Goal: Task Accomplishment & Management: Use online tool/utility

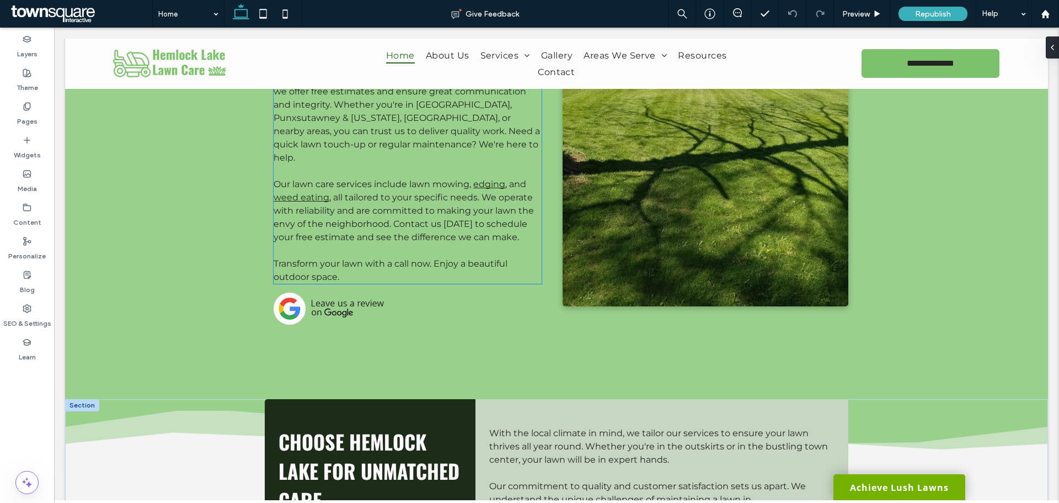
scroll to position [772, 0]
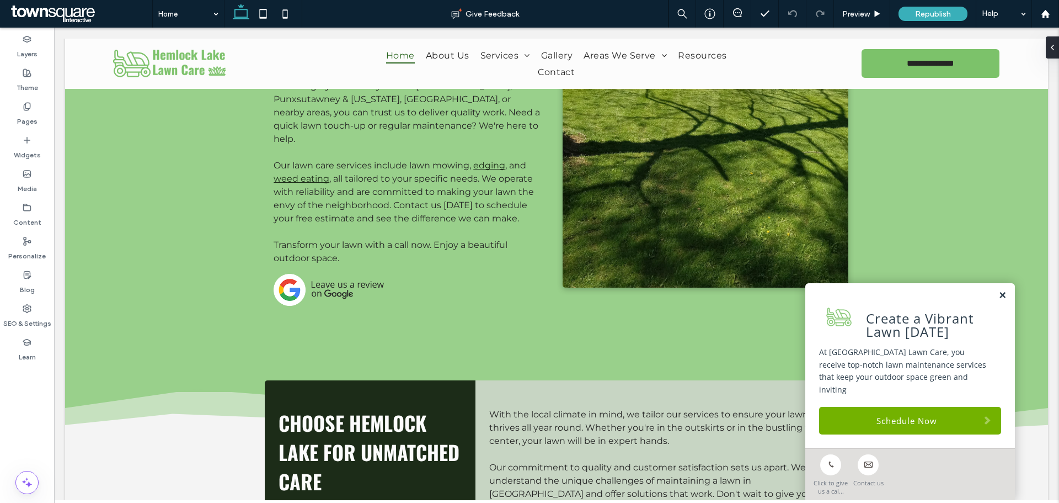
click at [999, 300] on link at bounding box center [1003, 295] width 8 height 9
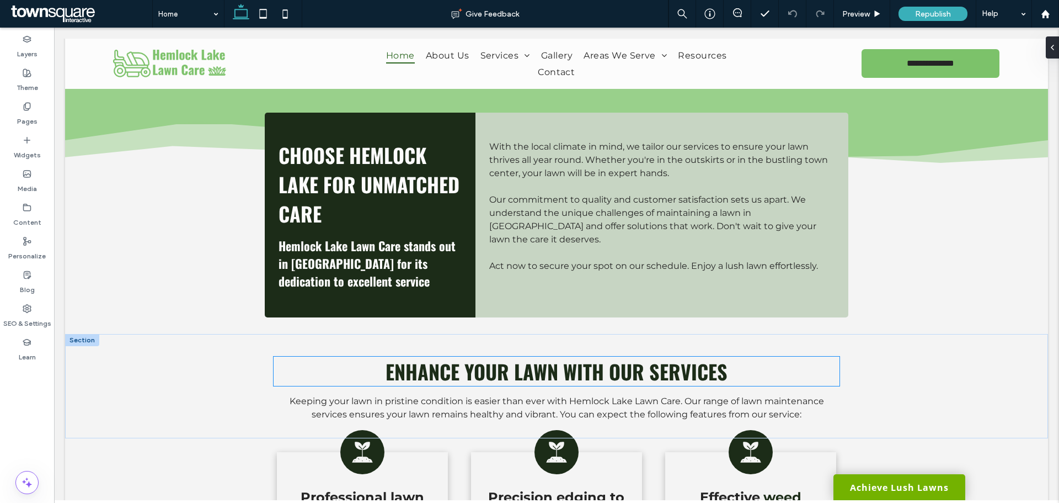
scroll to position [1048, 0]
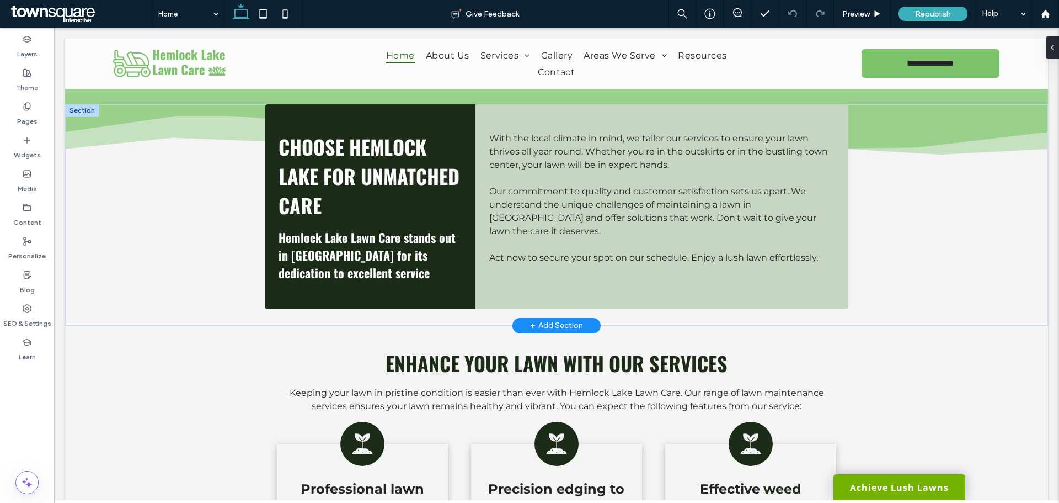
click at [561, 319] on div "+ Add Section" at bounding box center [556, 325] width 53 height 12
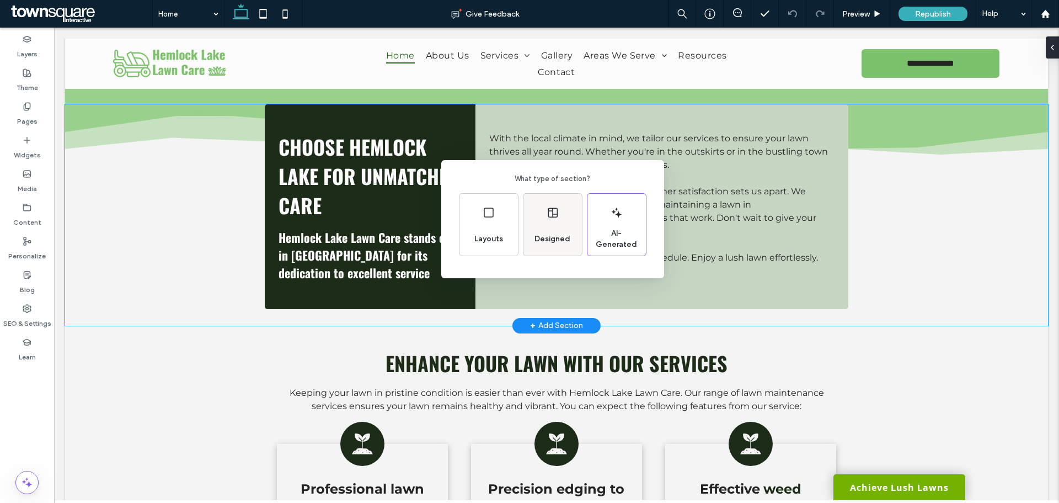
click at [542, 243] on span "Designed" at bounding box center [552, 238] width 45 height 11
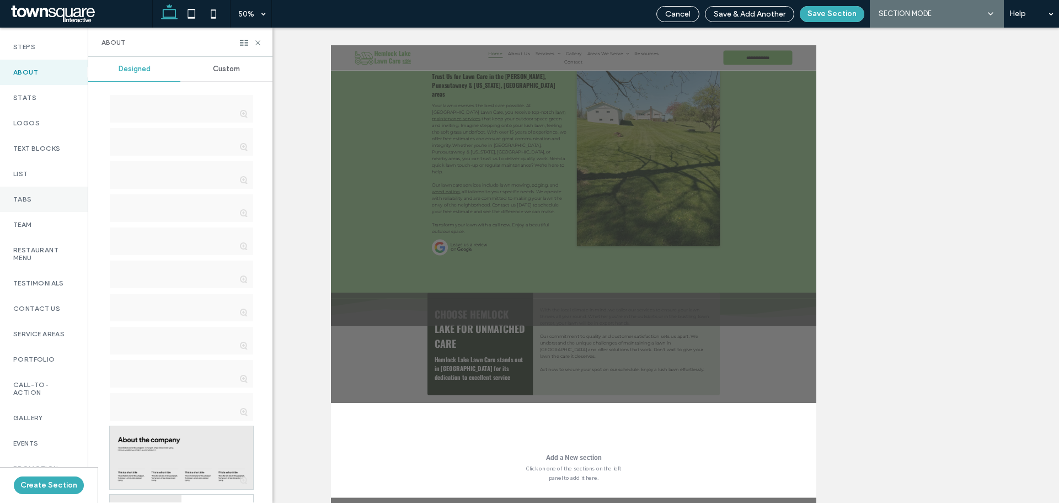
scroll to position [221, 0]
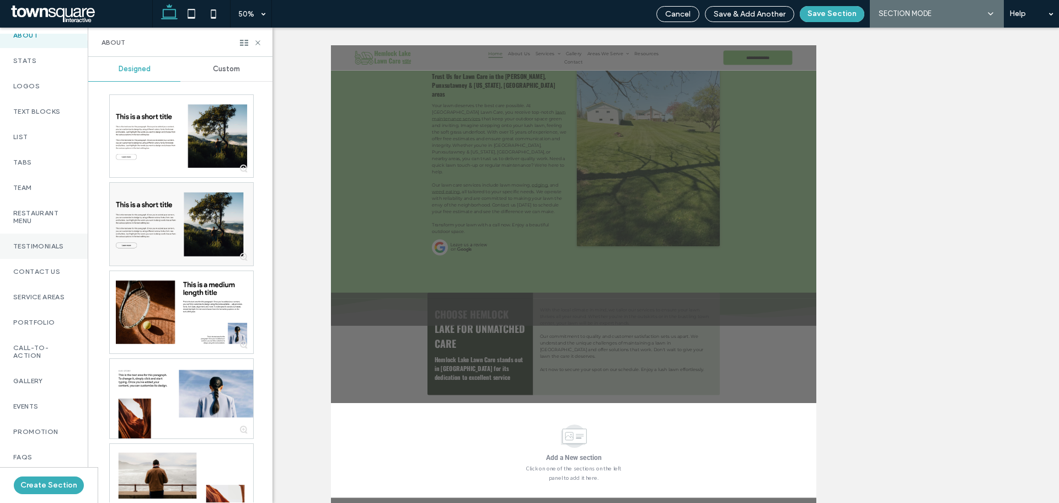
click at [50, 250] on label "Testimonials" at bounding box center [43, 246] width 61 height 8
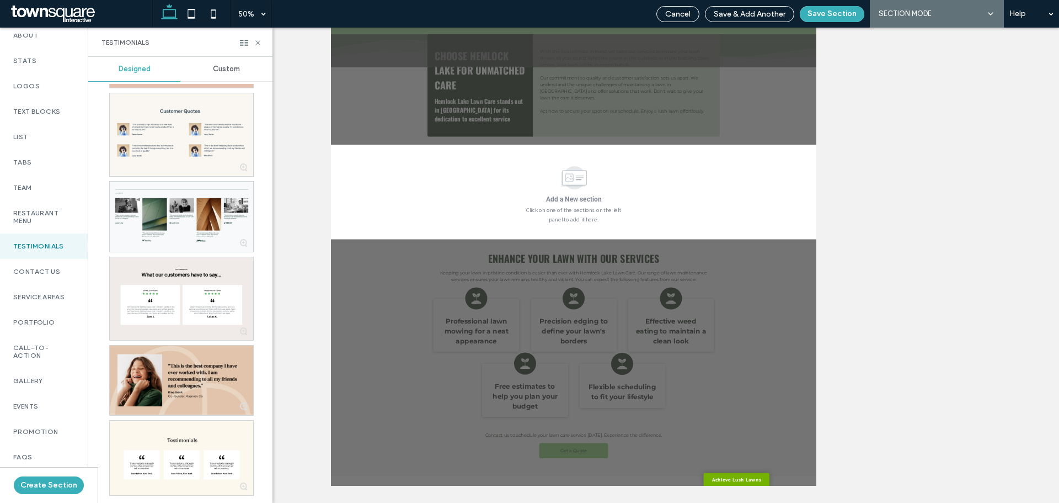
scroll to position [564, 0]
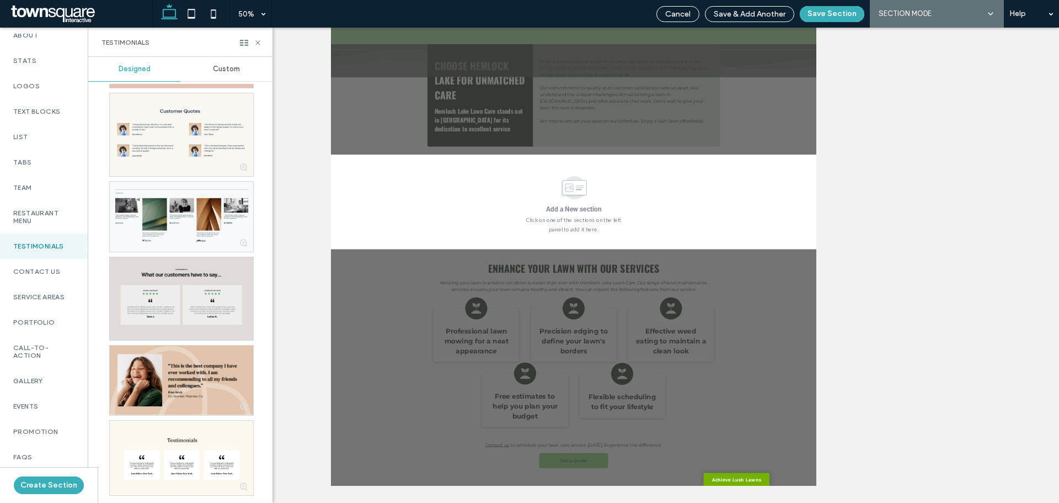
click at [178, 308] on div at bounding box center [181, 298] width 143 height 83
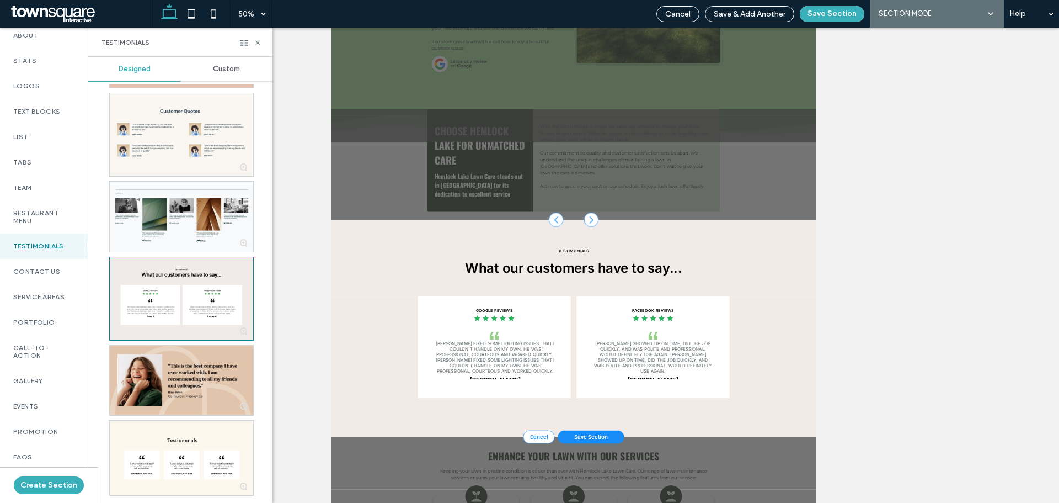
scroll to position [110, 0]
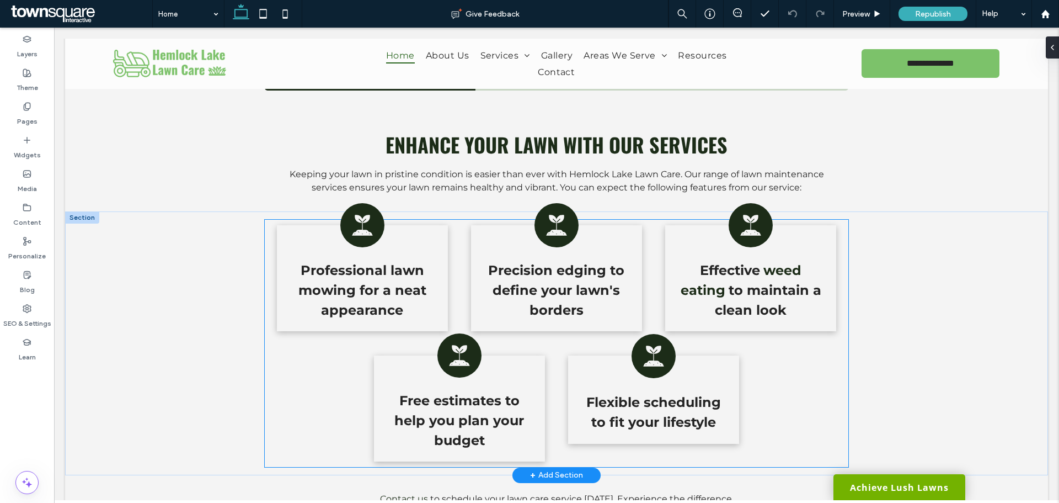
scroll to position [1402, 0]
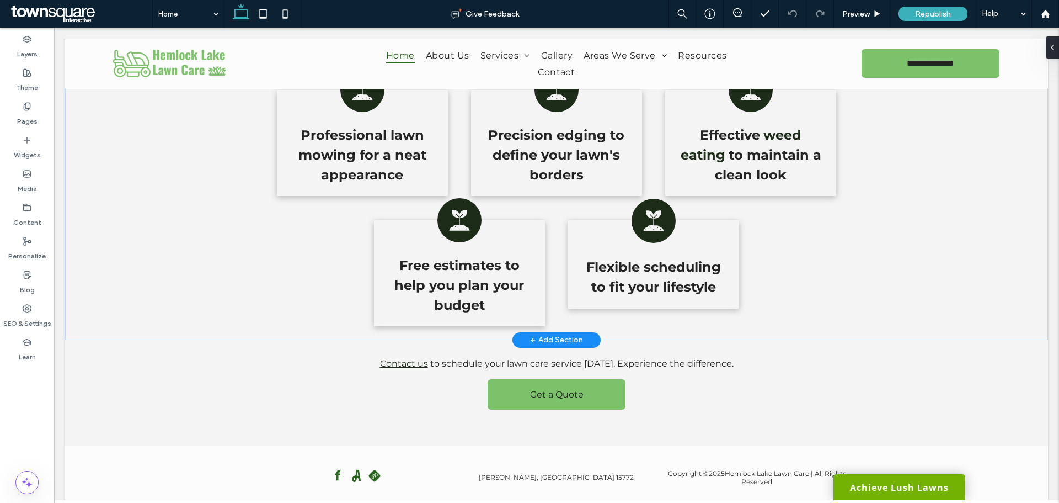
click at [552, 334] on div "+ Add Section" at bounding box center [556, 340] width 53 height 12
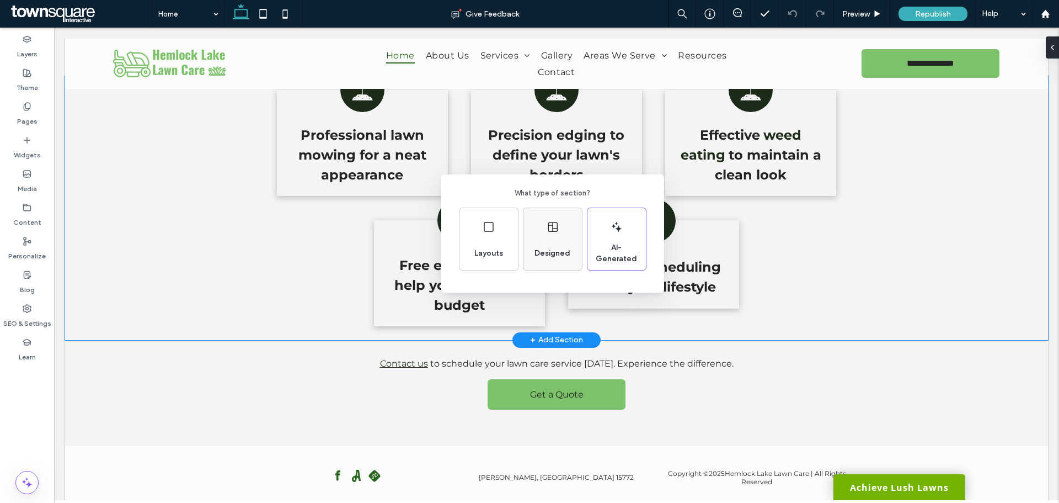
click at [545, 241] on div "Designed" at bounding box center [552, 253] width 45 height 24
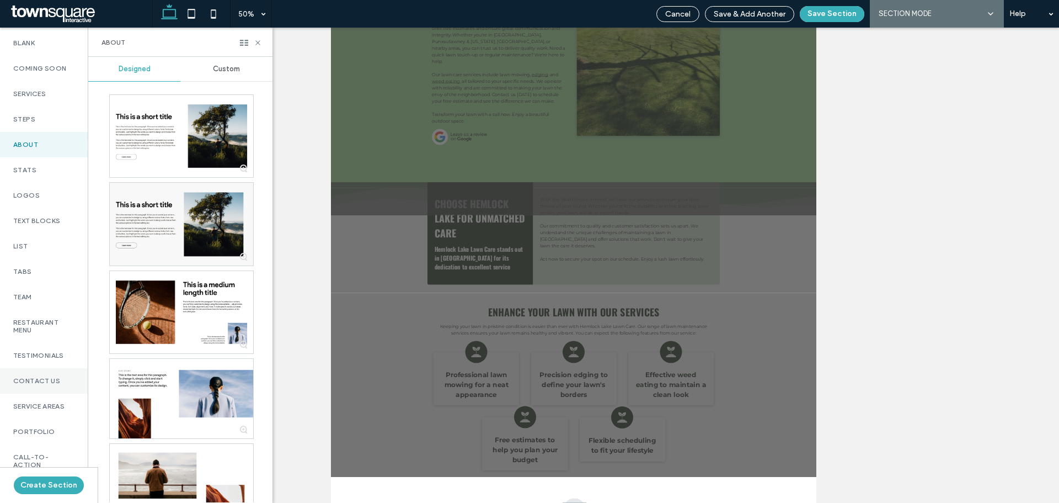
scroll to position [166, 0]
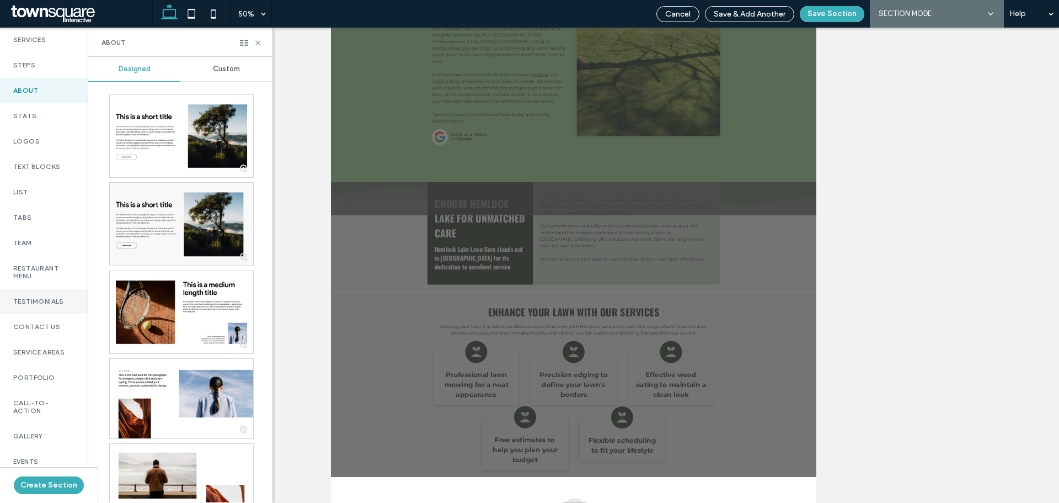
click at [37, 305] on label "Testimonials" at bounding box center [43, 301] width 61 height 8
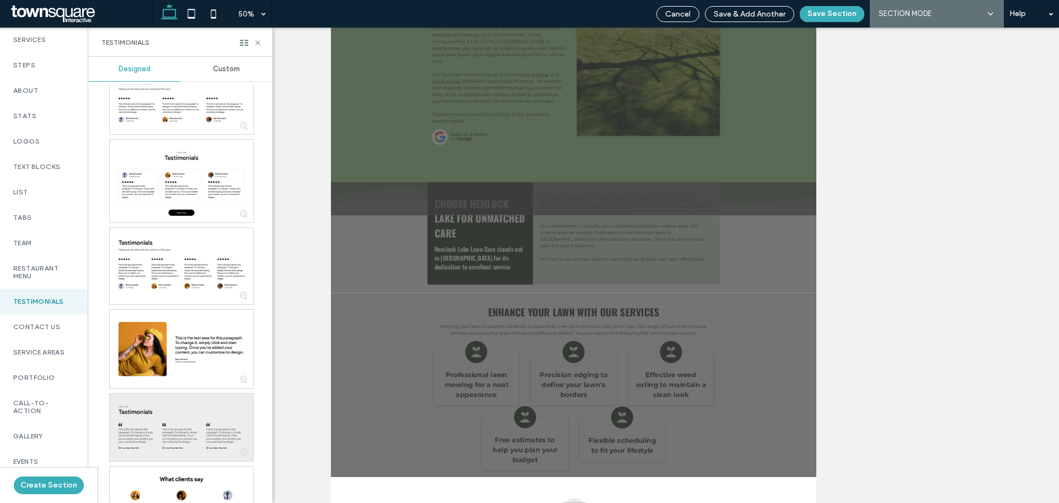
scroll to position [1741, 0]
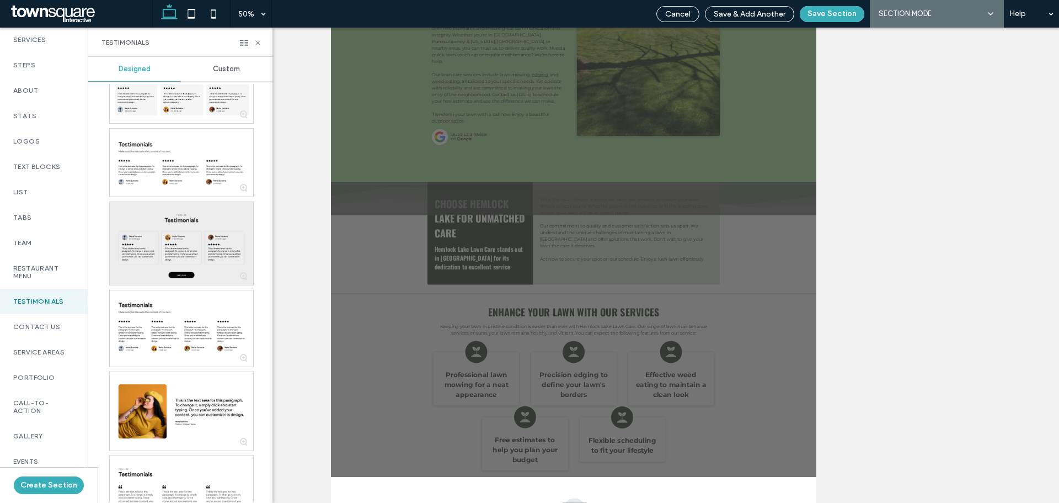
click at [183, 272] on div at bounding box center [181, 243] width 143 height 83
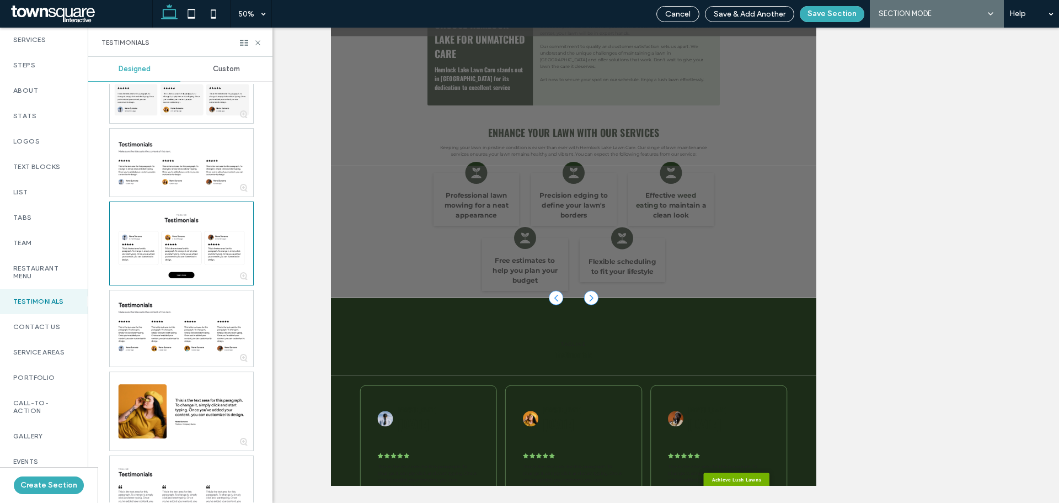
scroll to position [653, 0]
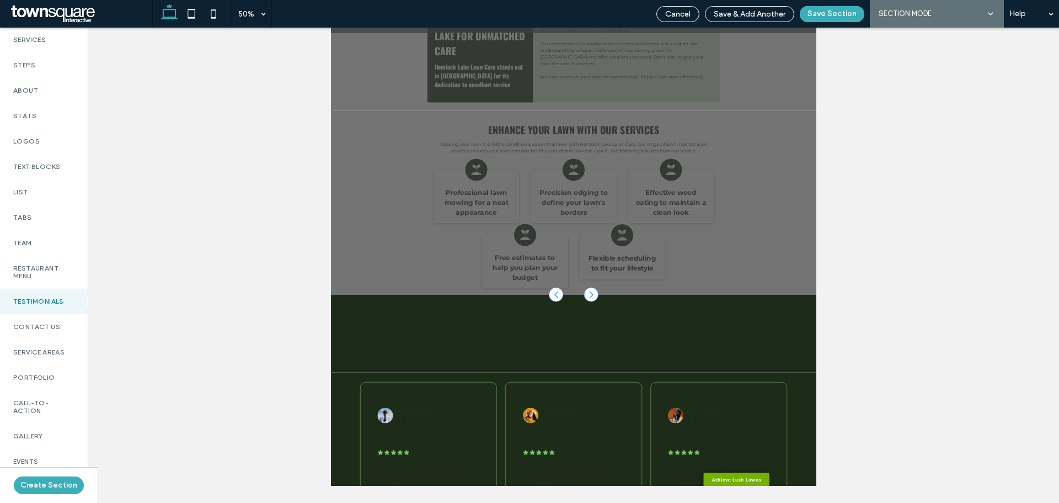
click at [834, 16] on button "Save Section" at bounding box center [832, 14] width 65 height 16
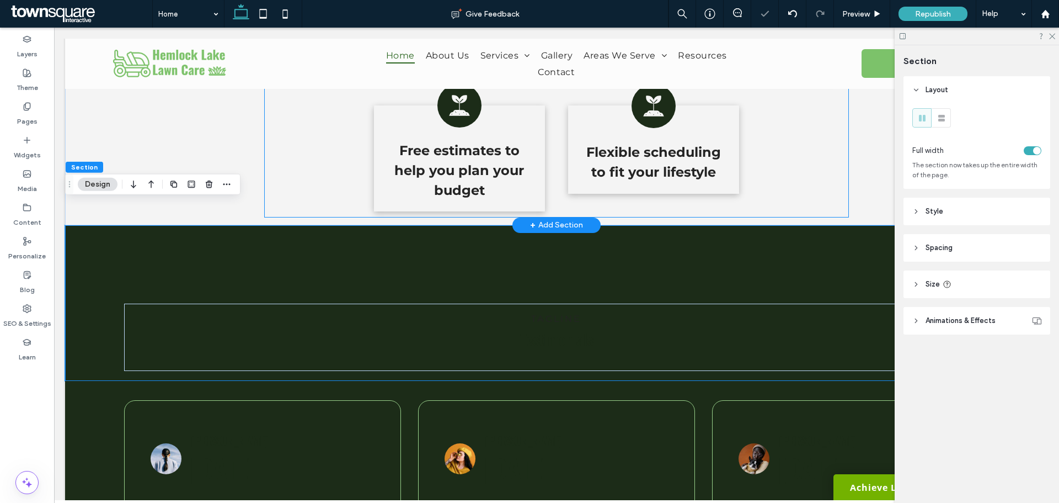
scroll to position [1529, 0]
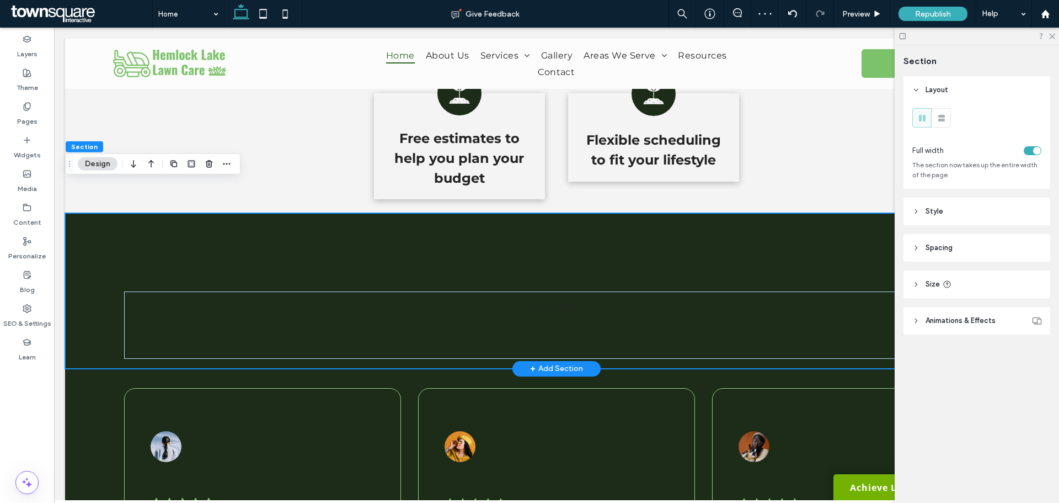
click at [447, 213] on div "Testimonials TAGLINE" at bounding box center [556, 291] width 983 height 156
click at [100, 159] on button "Design" at bounding box center [98, 163] width 40 height 13
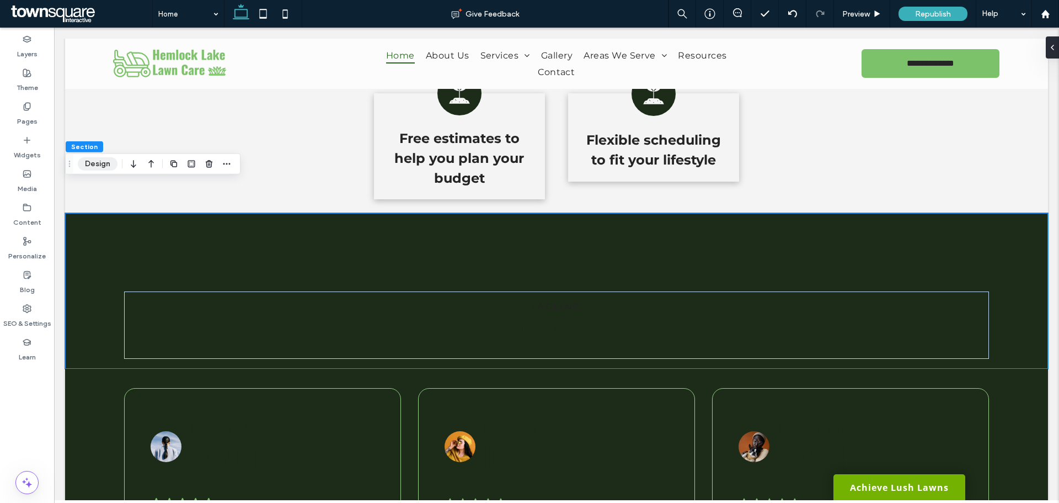
click at [94, 161] on button "Design" at bounding box center [98, 163] width 40 height 13
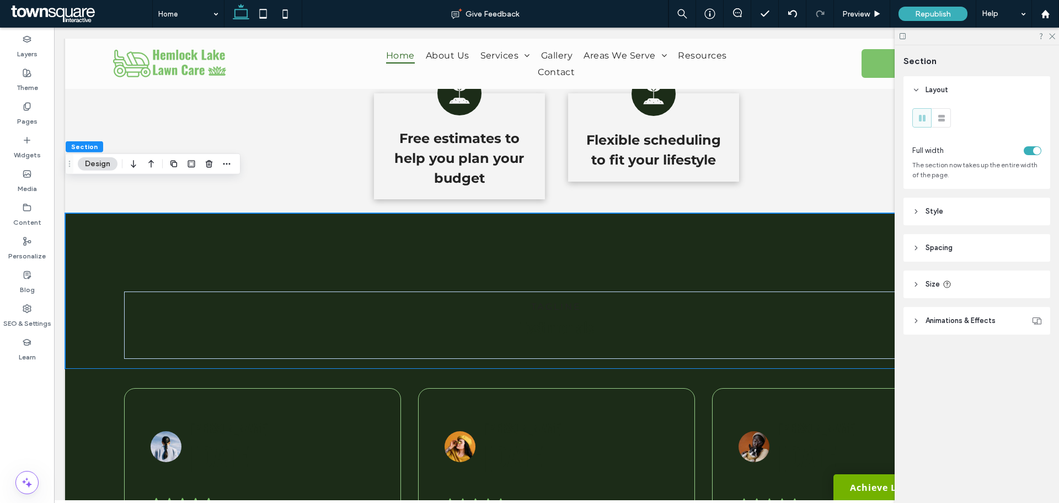
click at [916, 215] on header "Style" at bounding box center [977, 212] width 147 height 28
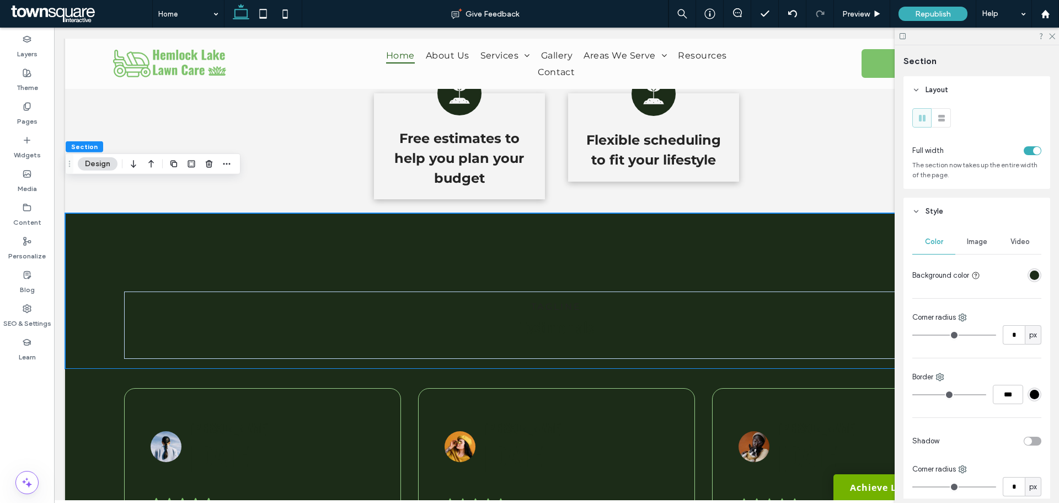
click at [1028, 280] on div "rgba(28, 44, 24, 1)" at bounding box center [1035, 275] width 14 height 14
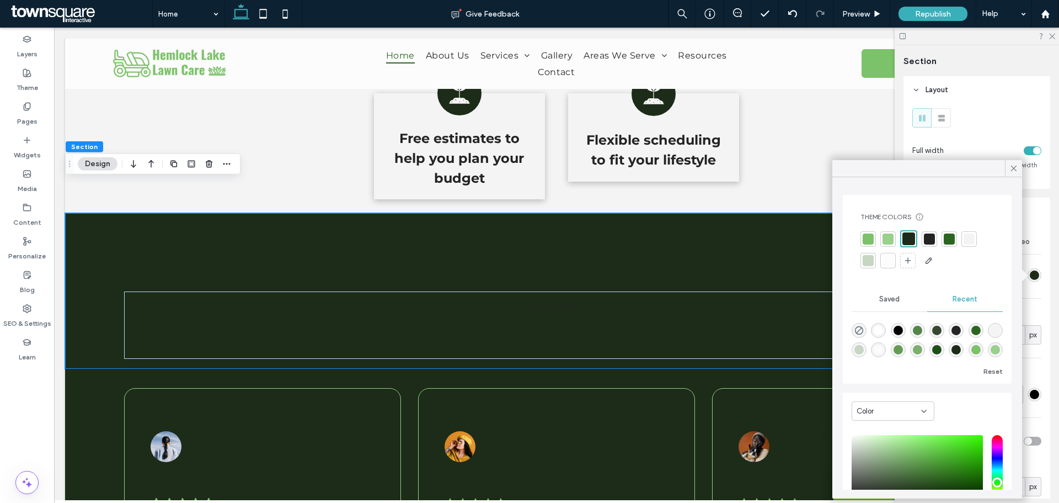
click at [888, 244] on div at bounding box center [888, 238] width 15 height 15
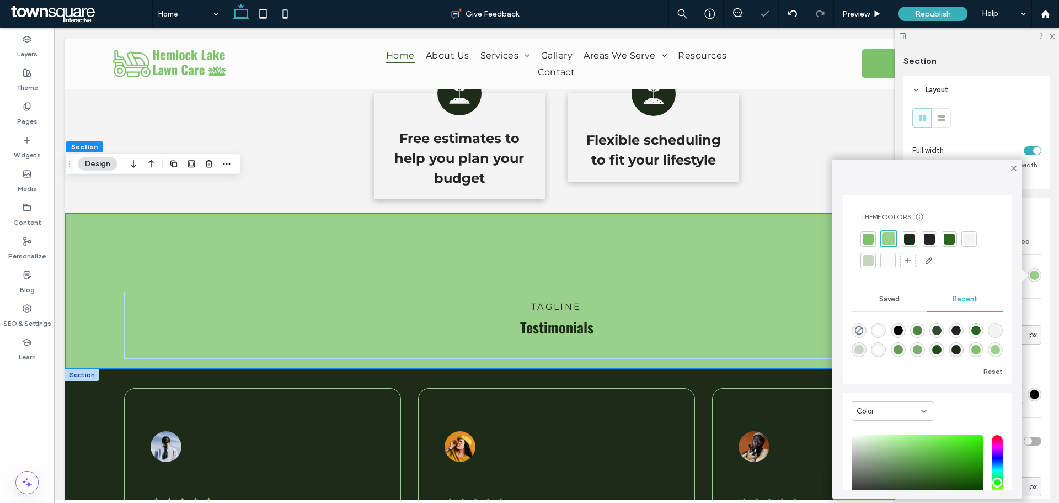
click at [99, 369] on div ".cls-1-1788903176-1788903176 { fill: #00000; stroke-width: 0px; } This is the t…" at bounding box center [556, 482] width 983 height 226
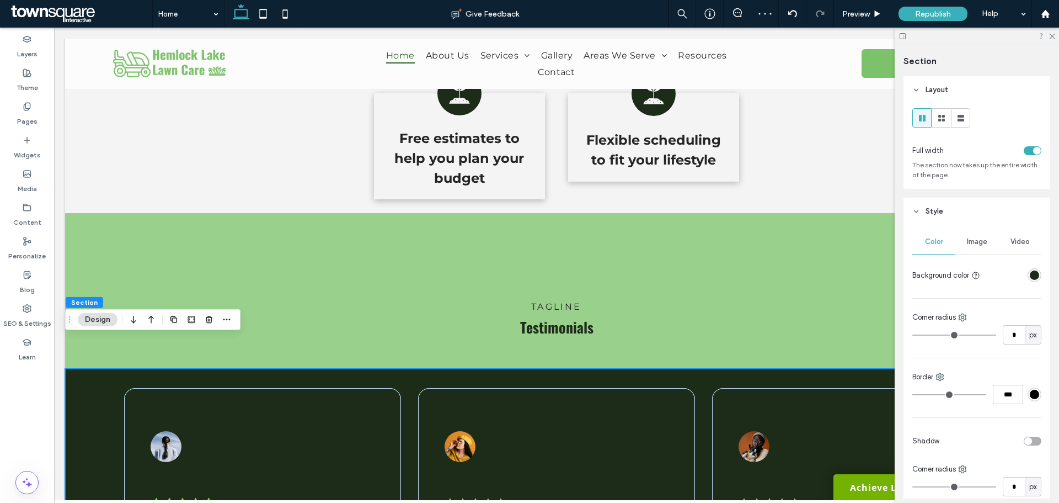
click at [1028, 279] on div "rgba(28, 44, 24, 1)" at bounding box center [1035, 275] width 14 height 14
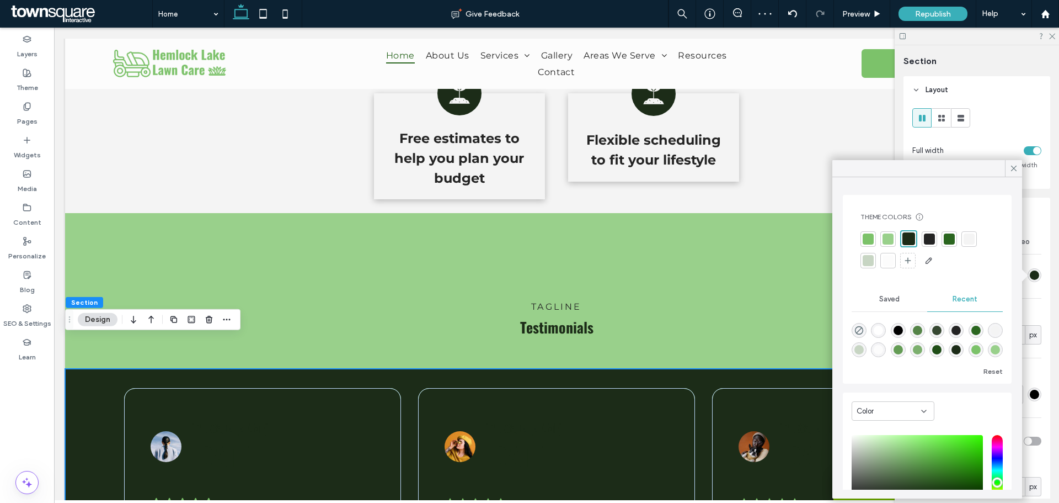
click at [884, 240] on div at bounding box center [888, 238] width 11 height 11
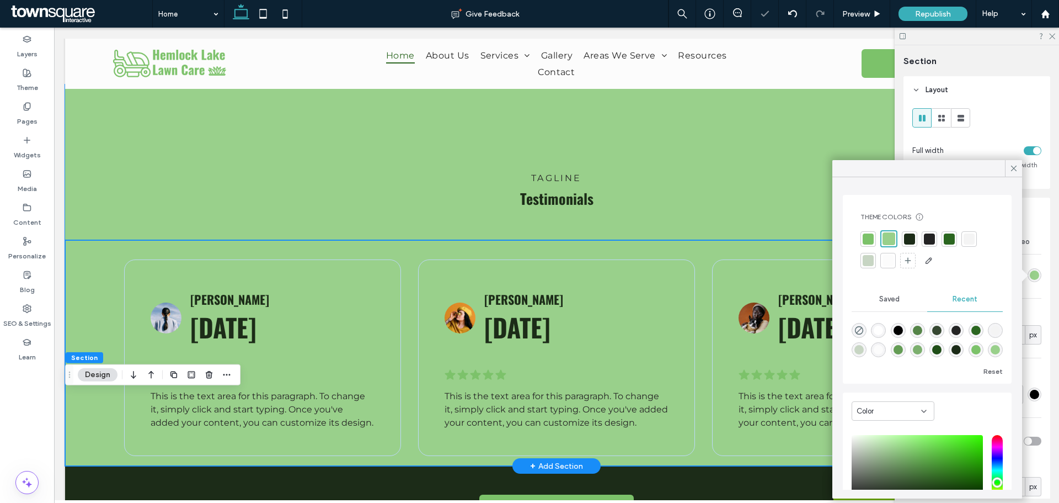
scroll to position [1805, 0]
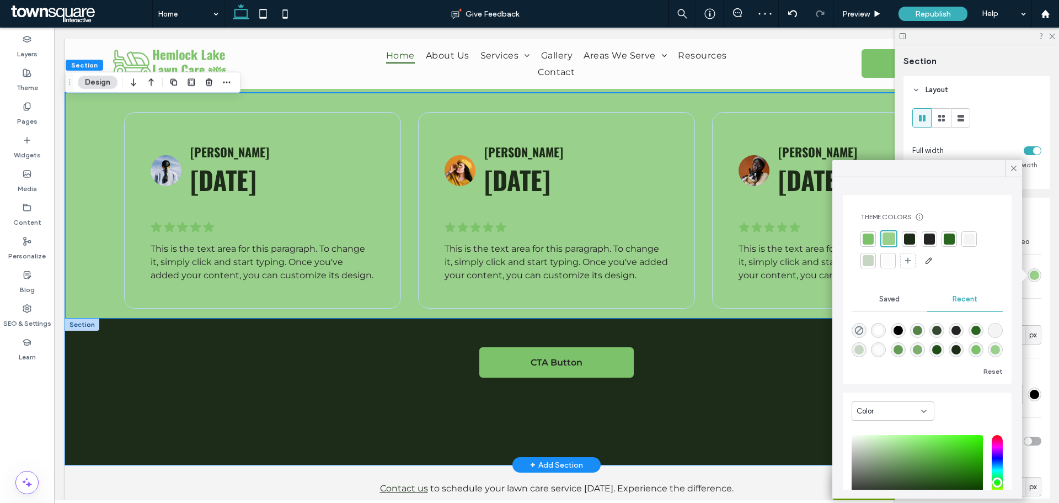
click at [604, 406] on div "CTA Button" at bounding box center [556, 391] width 983 height 146
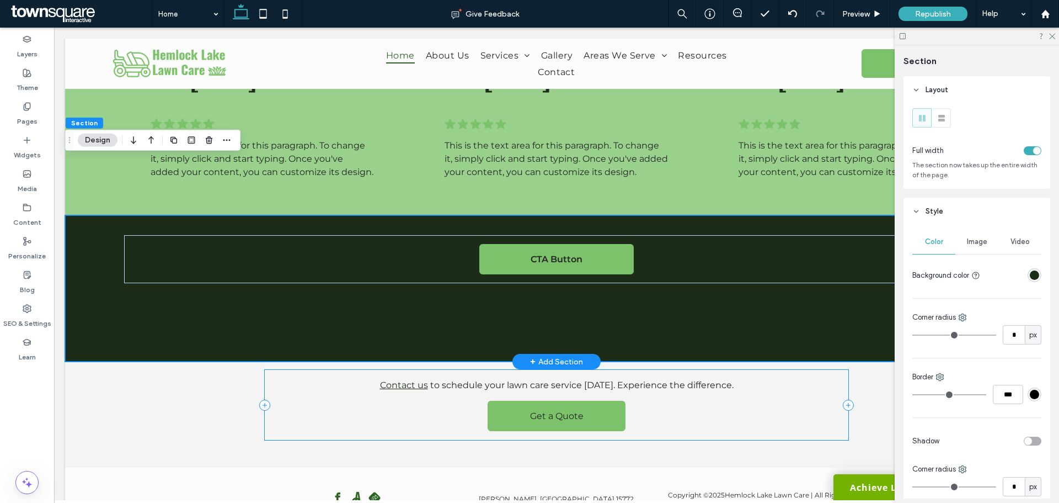
scroll to position [1881, 0]
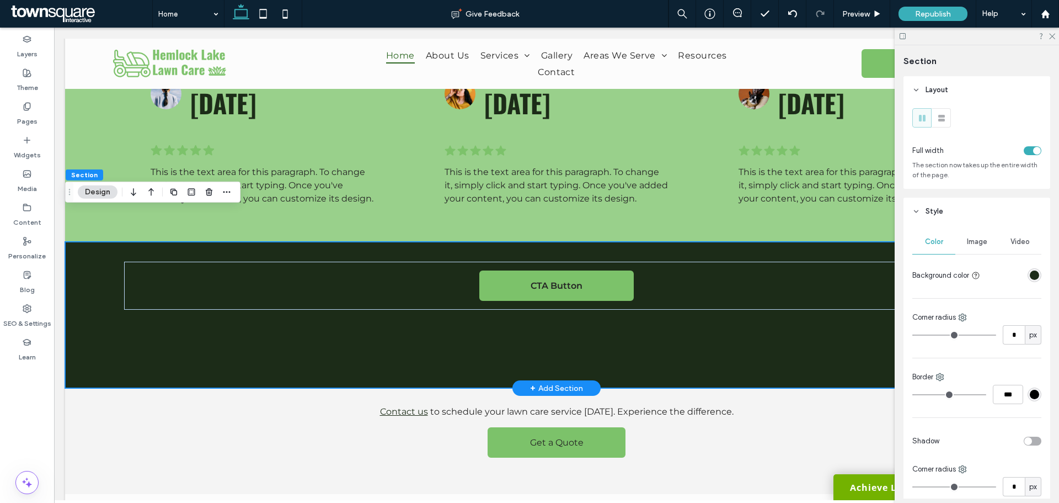
click at [327, 337] on div "CTA Button" at bounding box center [556, 315] width 983 height 146
click at [205, 193] on icon "button" at bounding box center [209, 192] width 9 height 9
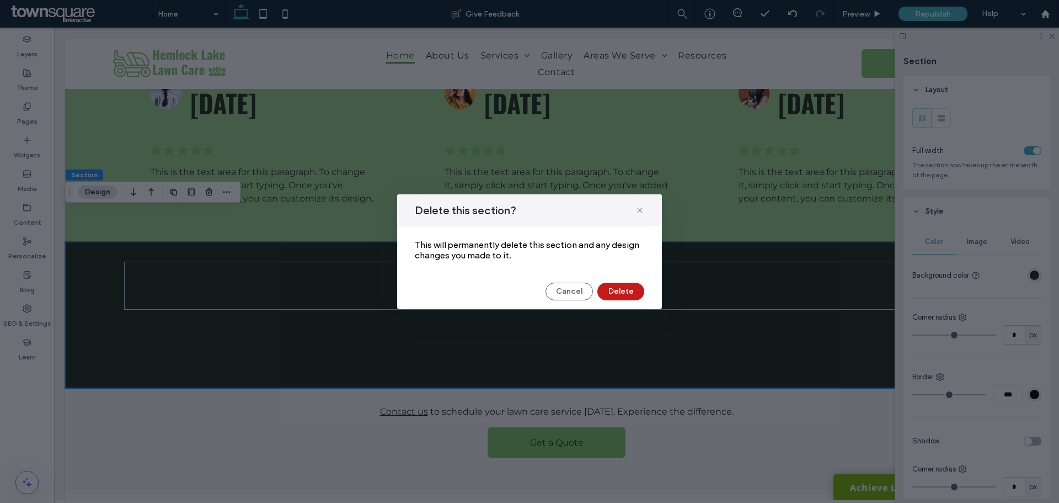
drag, startPoint x: 621, startPoint y: 294, endPoint x: 562, endPoint y: 279, distance: 61.4
click at [621, 294] on button "Delete" at bounding box center [621, 291] width 47 height 18
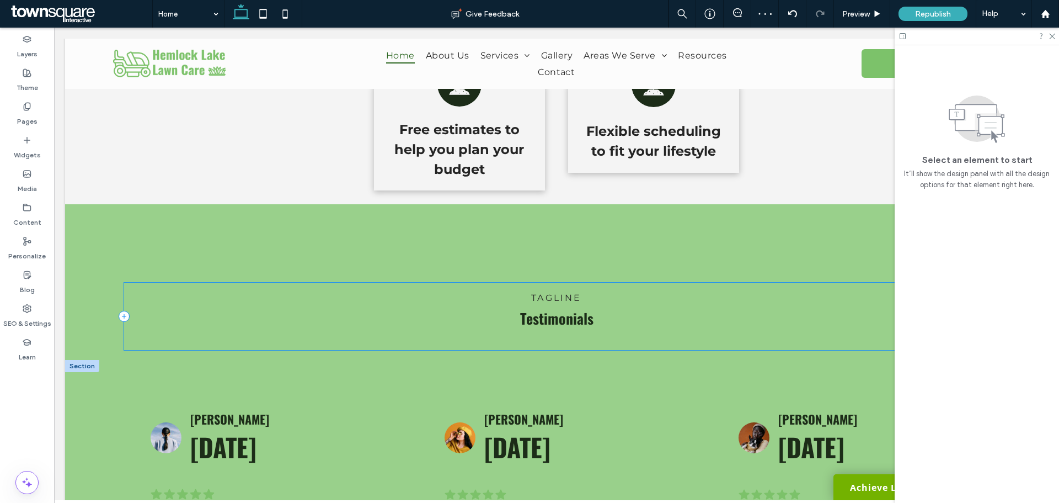
scroll to position [1570, 0]
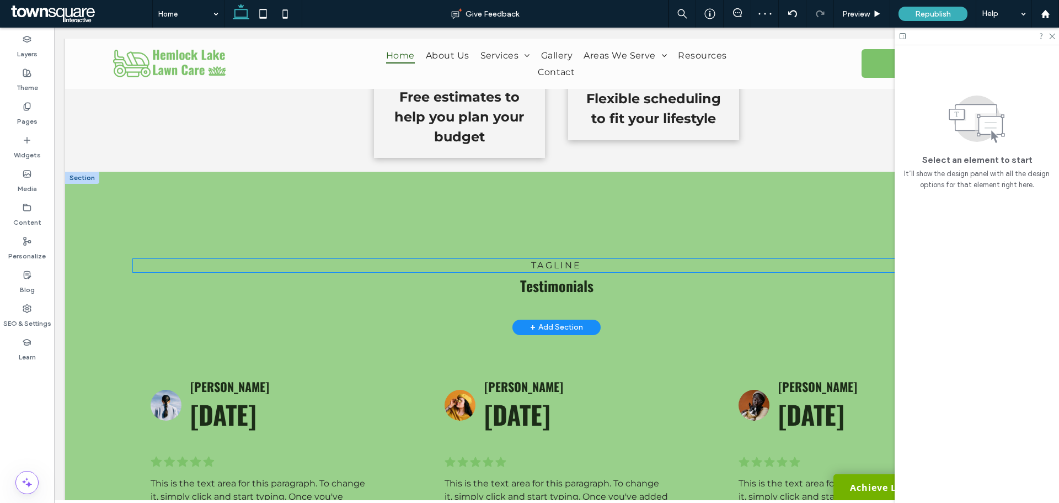
click at [554, 260] on span "TAGLINE" at bounding box center [556, 265] width 50 height 10
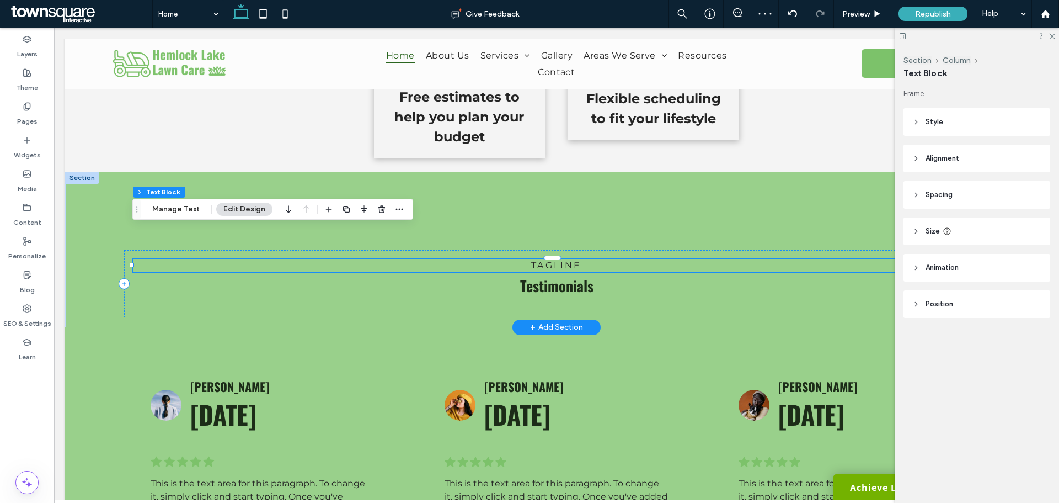
click at [554, 260] on span "TAGLINE" at bounding box center [556, 265] width 50 height 10
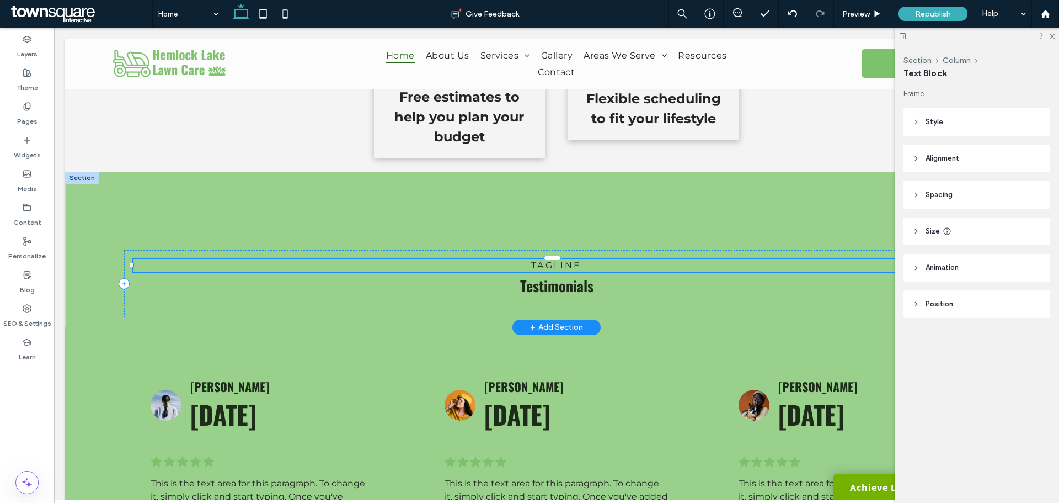
type input "**********"
type input "**"
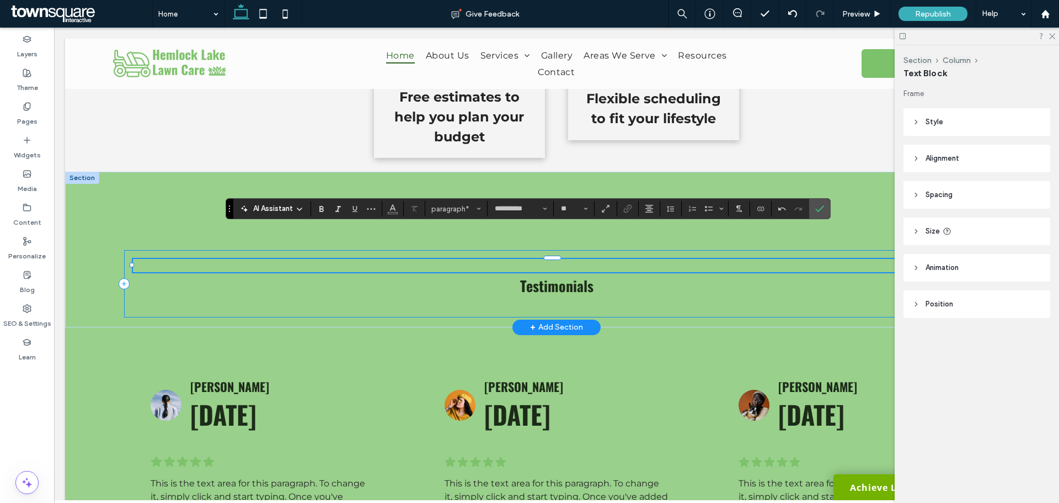
click at [362, 276] on div "Testimonials ﻿" at bounding box center [556, 283] width 865 height 67
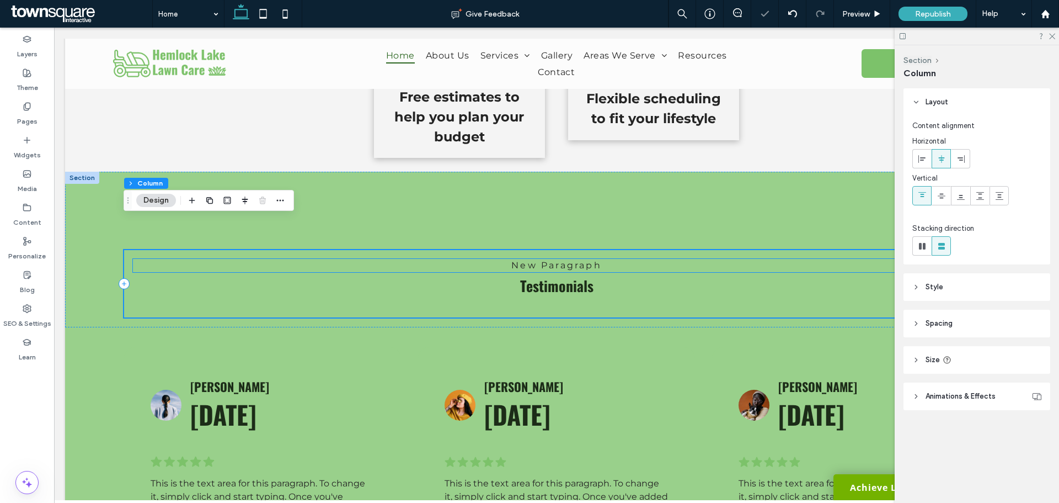
click at [400, 259] on p "New Paragraph" at bounding box center [556, 265] width 847 height 13
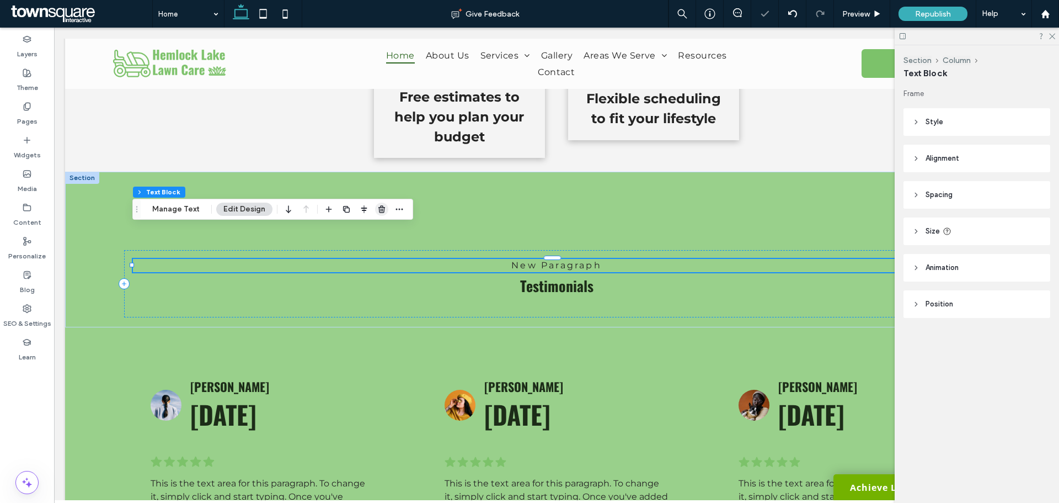
click at [378, 209] on icon "button" at bounding box center [381, 209] width 9 height 9
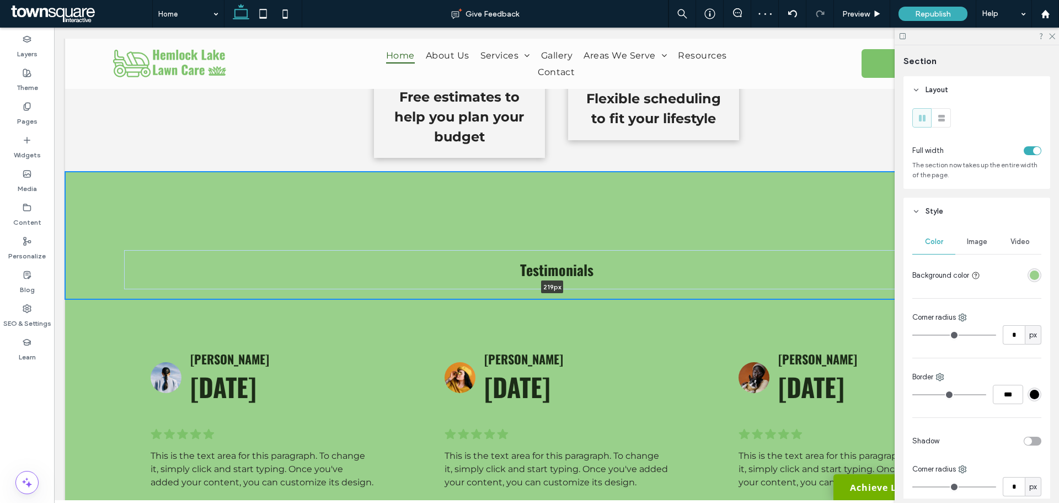
drag, startPoint x: 641, startPoint y: 297, endPoint x: 632, endPoint y: 262, distance: 35.9
click at [632, 262] on div "Testimonials 219px Section + Add Section" at bounding box center [556, 235] width 983 height 127
type input "***"
click at [618, 259] on h2 "Testimonials" at bounding box center [556, 270] width 847 height 22
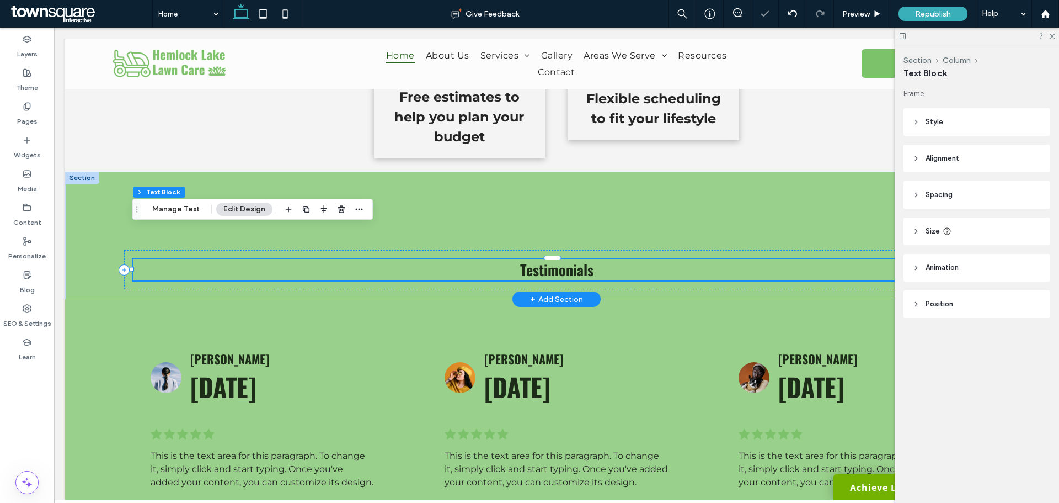
click at [618, 259] on h2 "Testimonials" at bounding box center [556, 270] width 847 height 22
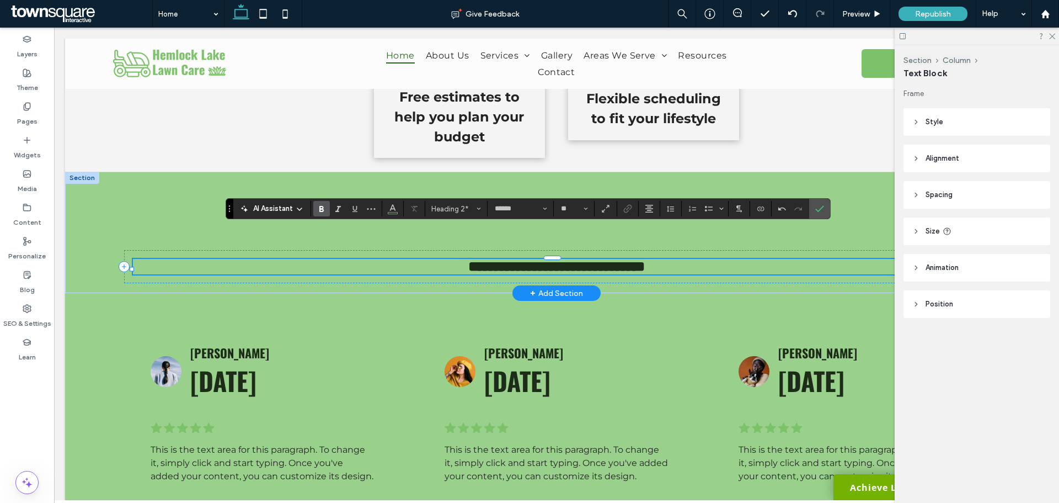
click at [562, 259] on span "**********" at bounding box center [556, 266] width 177 height 14
click at [570, 212] on input "**" at bounding box center [571, 208] width 22 height 9
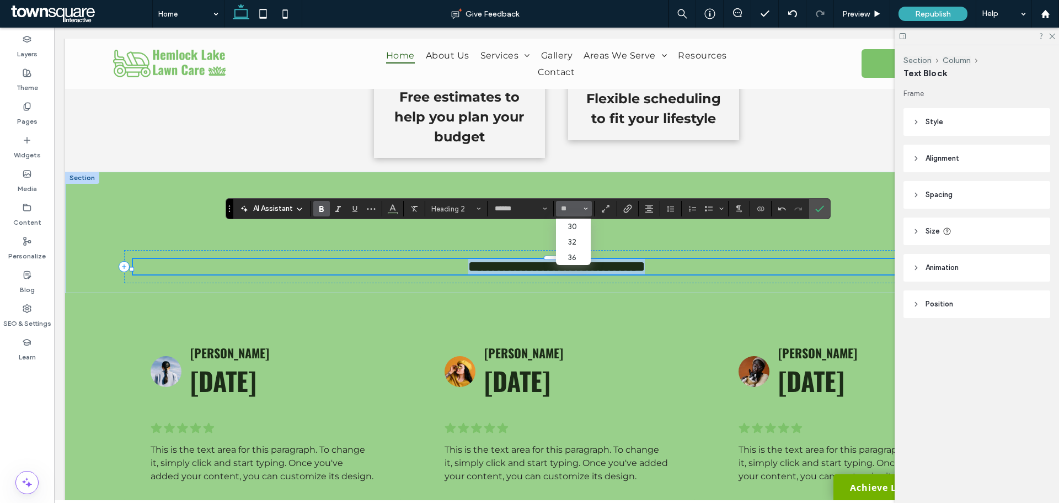
type input "**"
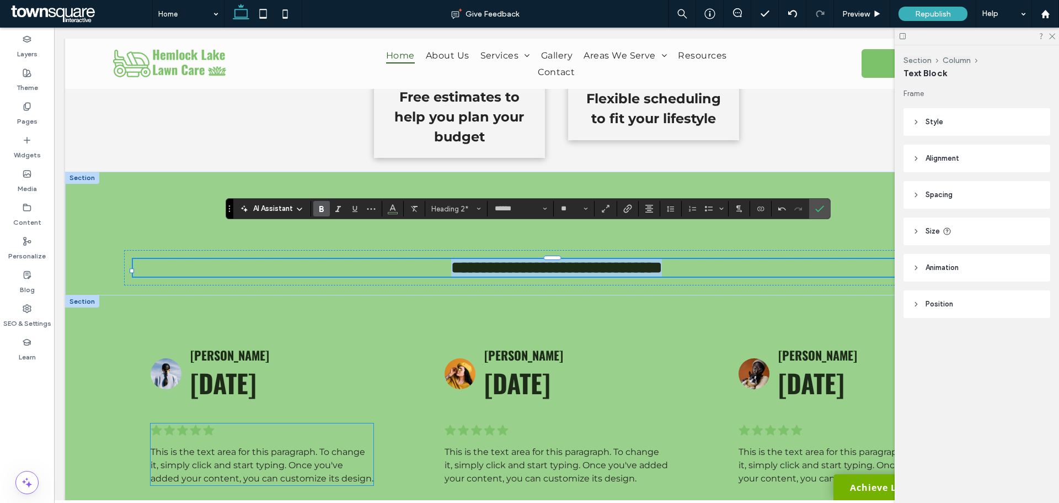
click at [264, 423] on div ".cls-1-1788903176-1788903176 { fill: #00000; stroke-width: 0px; } This is the t…" at bounding box center [262, 454] width 223 height 62
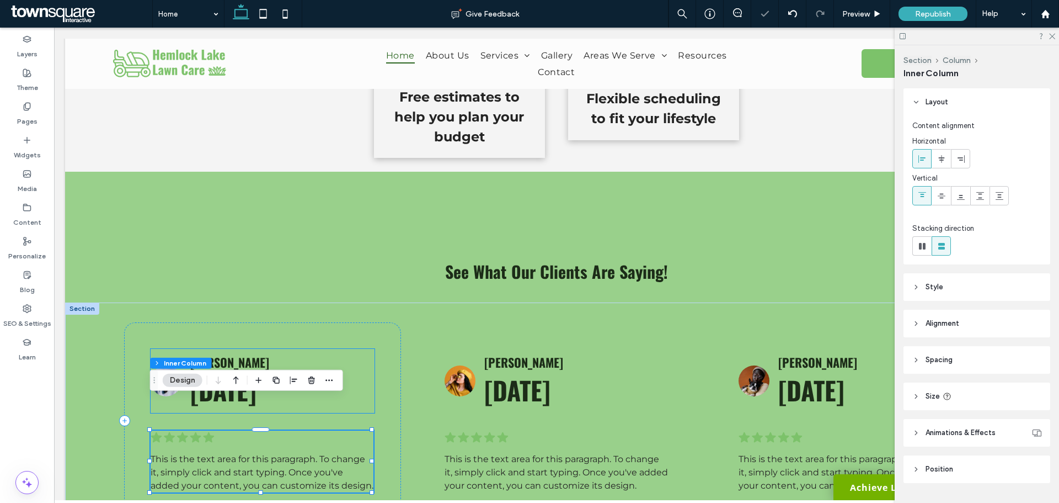
click at [257, 371] on span "[DATE]" at bounding box center [223, 390] width 66 height 38
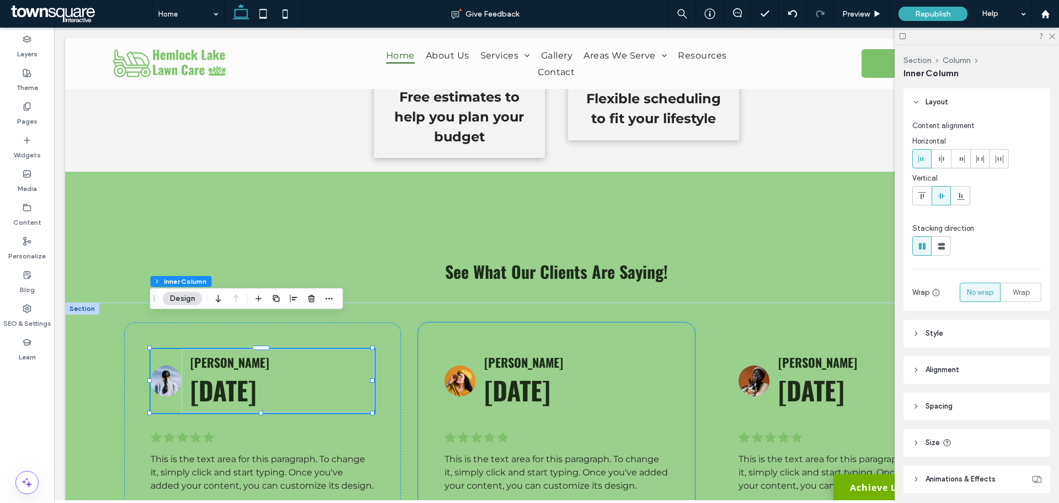
click at [627, 322] on div "[PERSON_NAME] [DATE] .cls-1-1788903176-1788903176 { fill: #00000; stroke-width:…" at bounding box center [556, 420] width 277 height 196
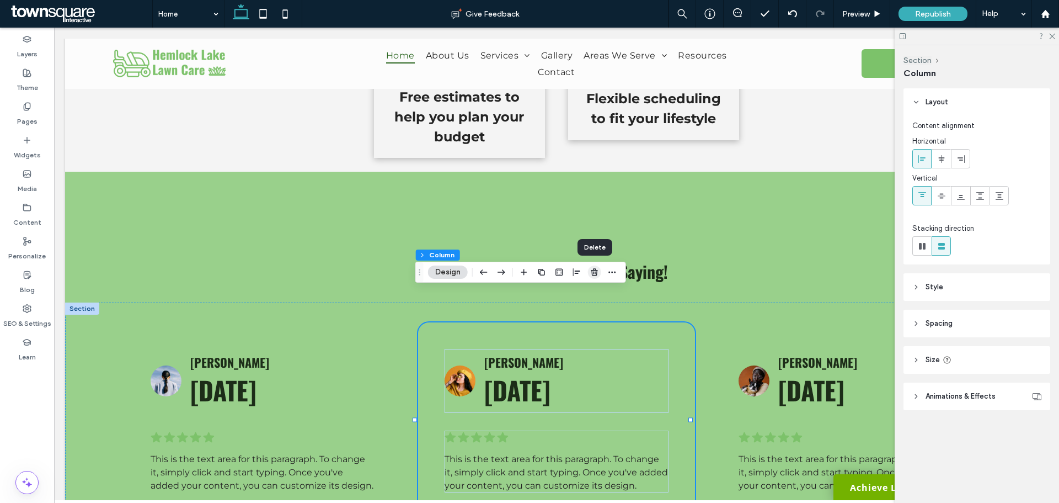
click at [595, 270] on use "button" at bounding box center [594, 271] width 7 height 7
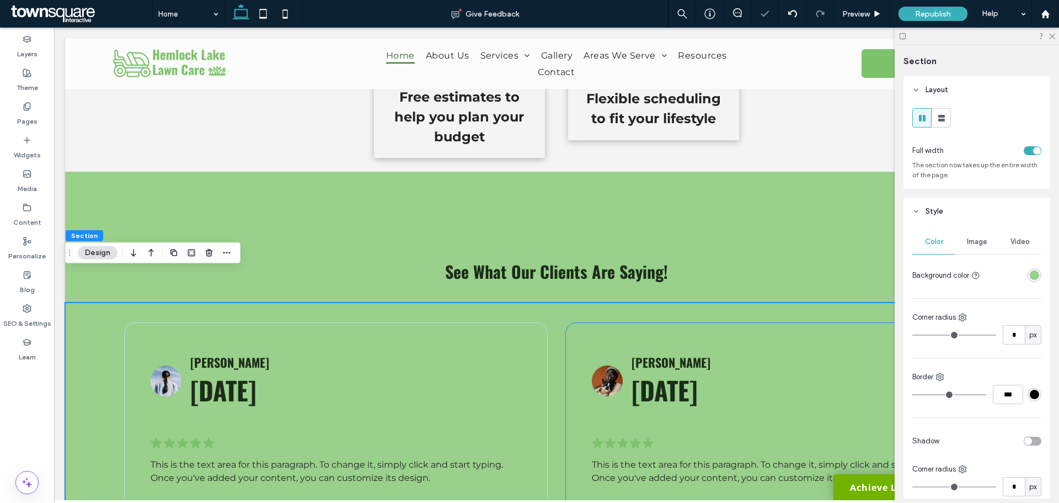
click at [706, 322] on div ".cls-1-1788903176-1788903176 { fill: #00000; stroke-width: 0px; } This is the t…" at bounding box center [778, 416] width 424 height 189
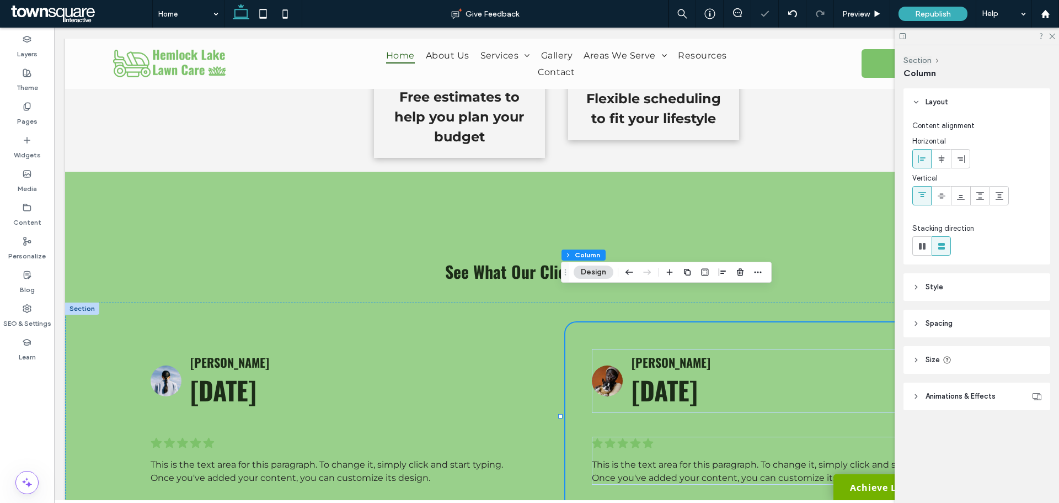
click at [749, 268] on div at bounding box center [714, 272] width 102 height 20
click at [743, 271] on use "button" at bounding box center [740, 271] width 7 height 7
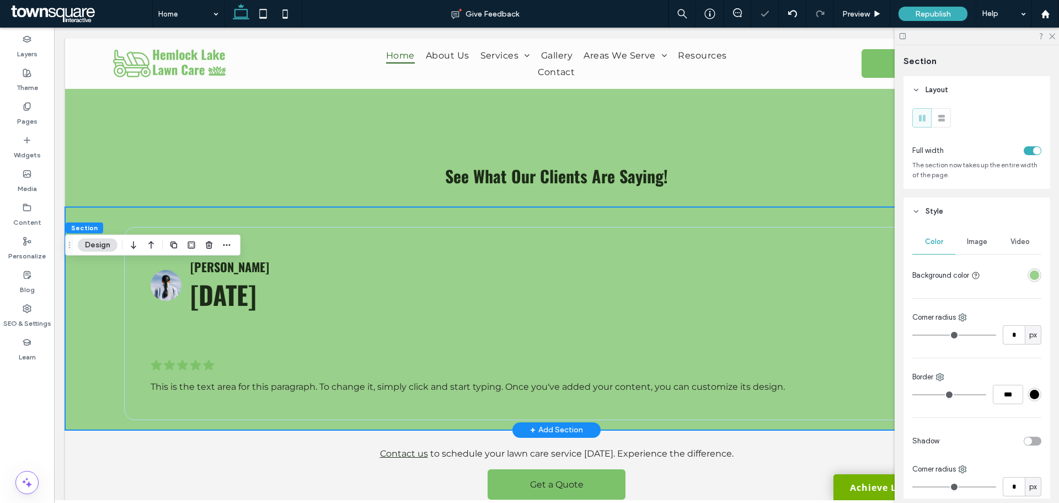
scroll to position [1681, 0]
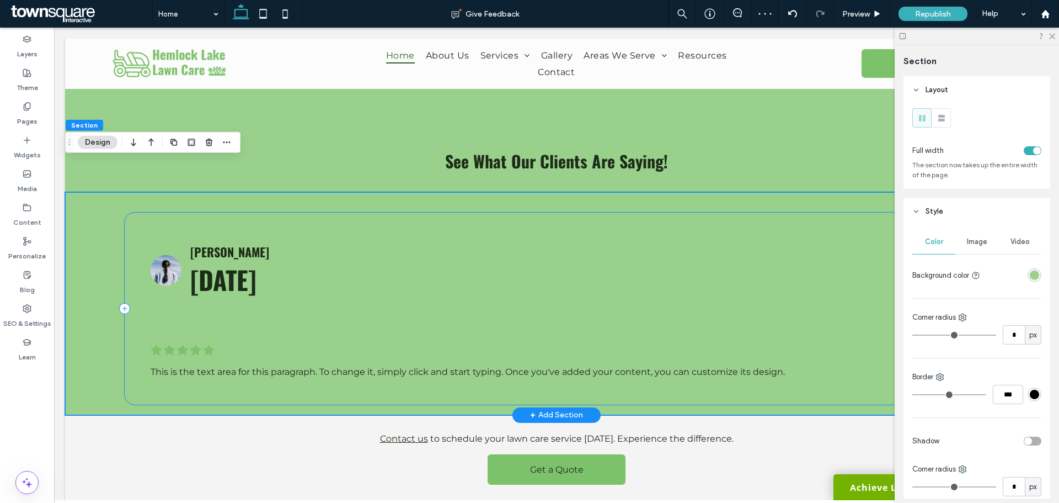
click at [158, 212] on div ".cls-1-1788903176-1788903176 { fill: #00000; stroke-width: 0px; } This is the t…" at bounding box center [556, 308] width 865 height 193
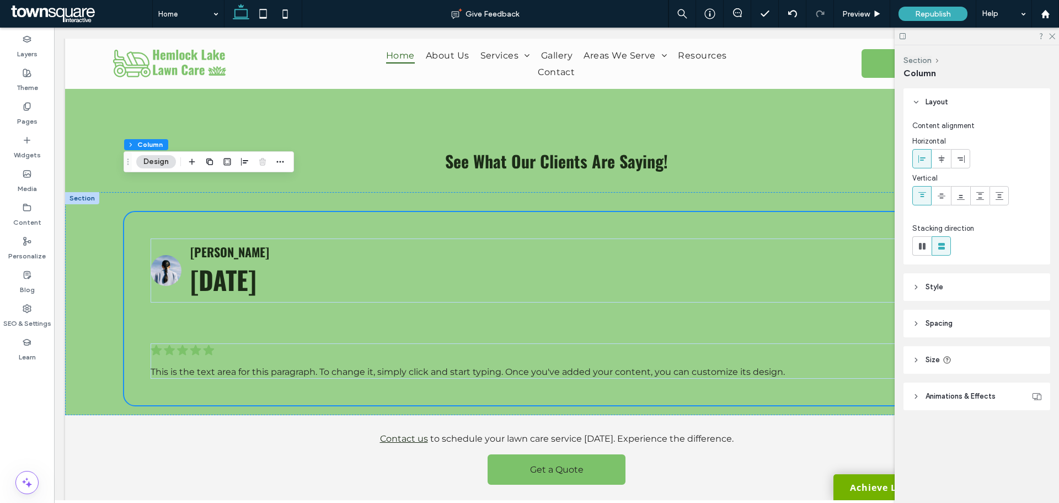
click at [949, 290] on header "Style" at bounding box center [977, 287] width 147 height 28
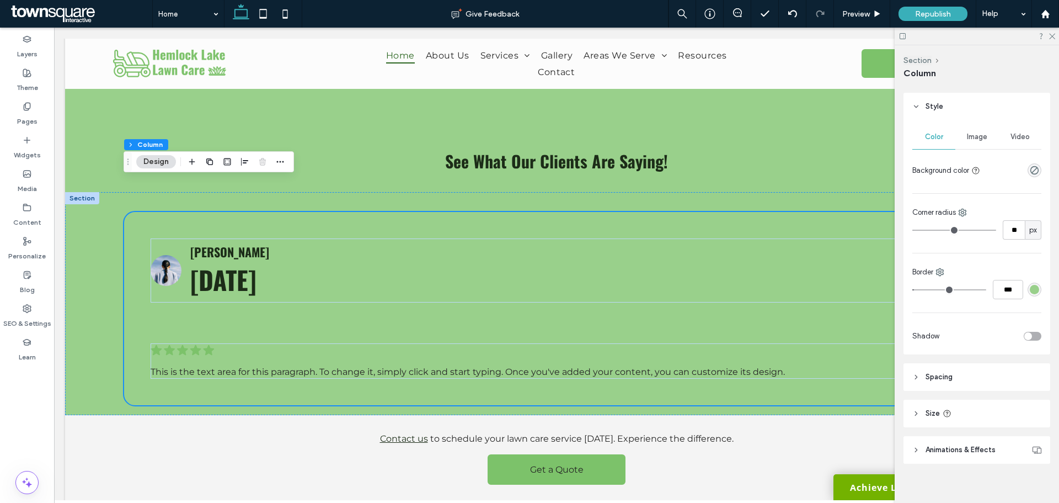
scroll to position [190, 0]
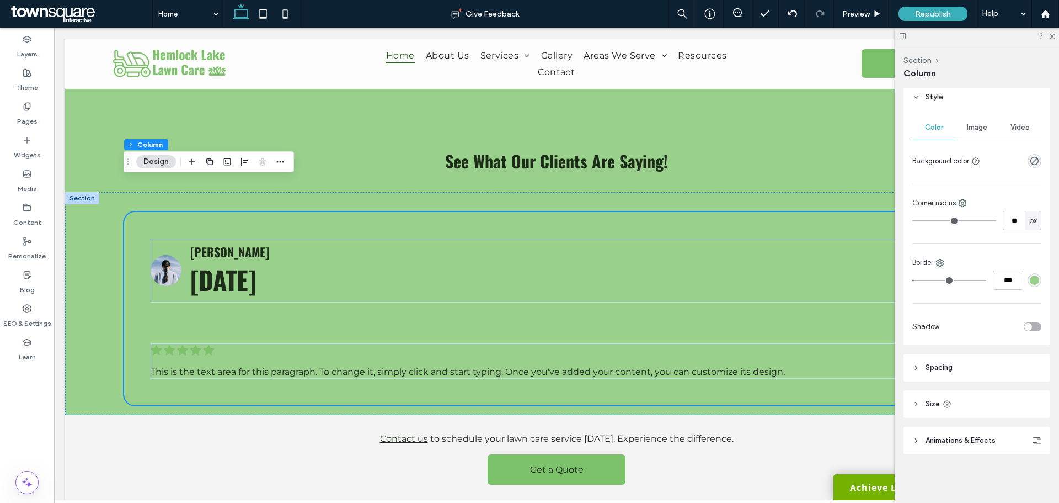
click at [994, 444] on span "Animations & Effects" at bounding box center [961, 440] width 70 height 11
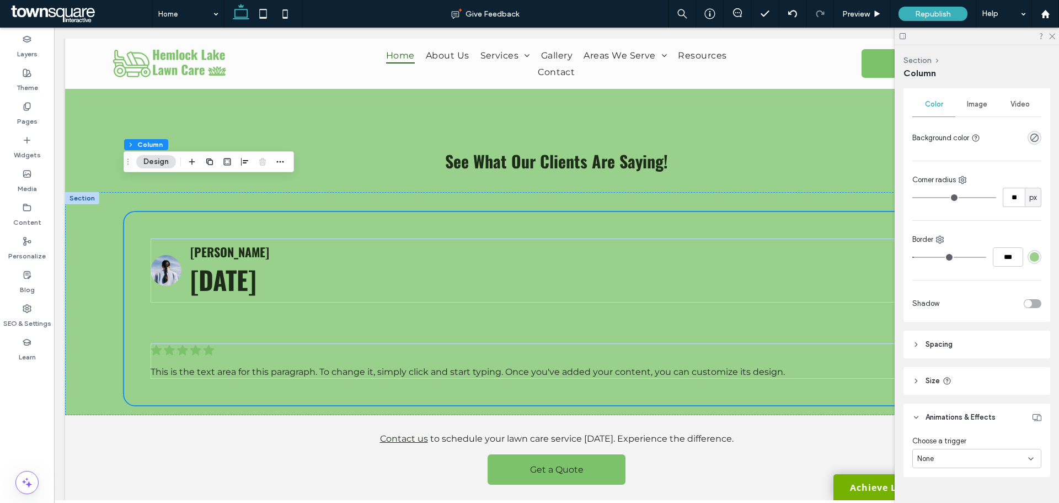
scroll to position [236, 0]
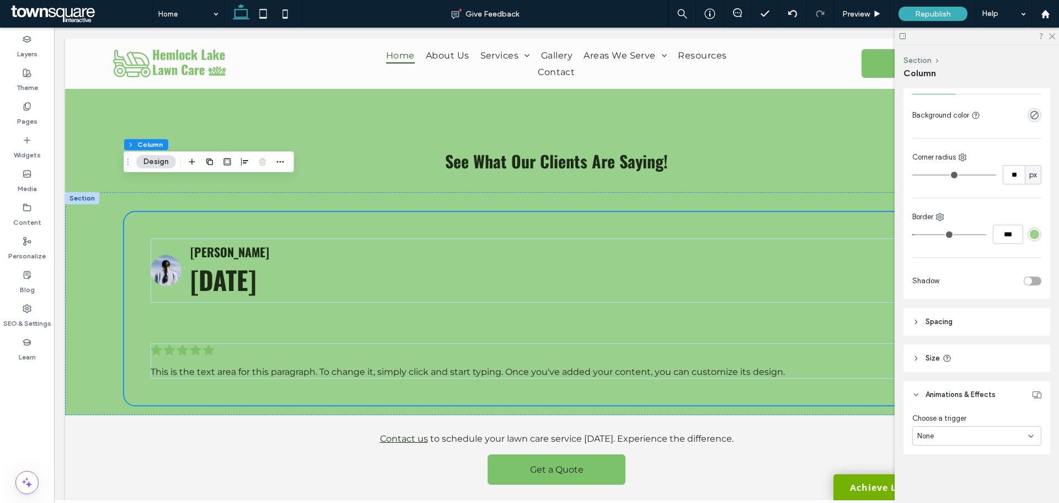
click at [974, 438] on div "None" at bounding box center [972, 435] width 111 height 11
click at [951, 403] on div "Entrance" at bounding box center [974, 396] width 122 height 19
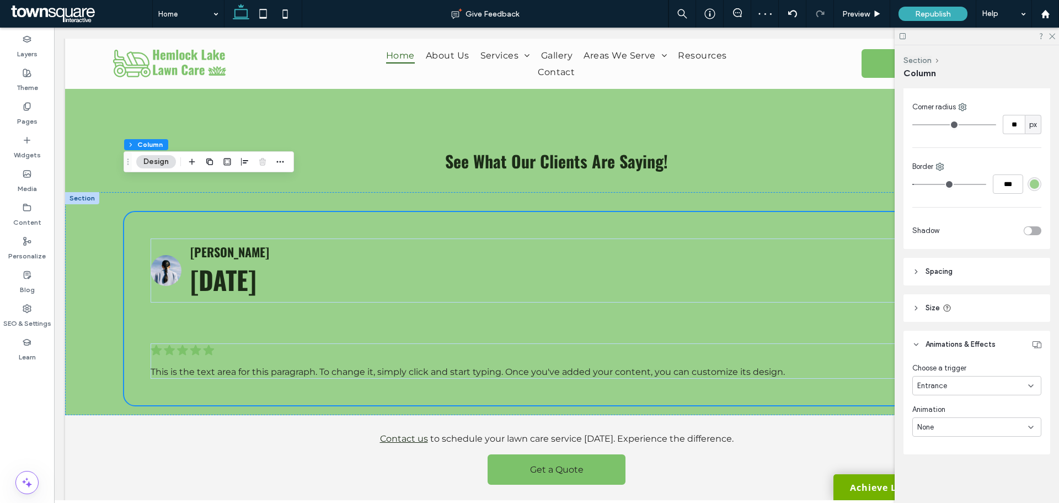
click at [955, 424] on div "None" at bounding box center [972, 427] width 111 height 11
click at [955, 347] on div "Slide In" at bounding box center [974, 349] width 122 height 19
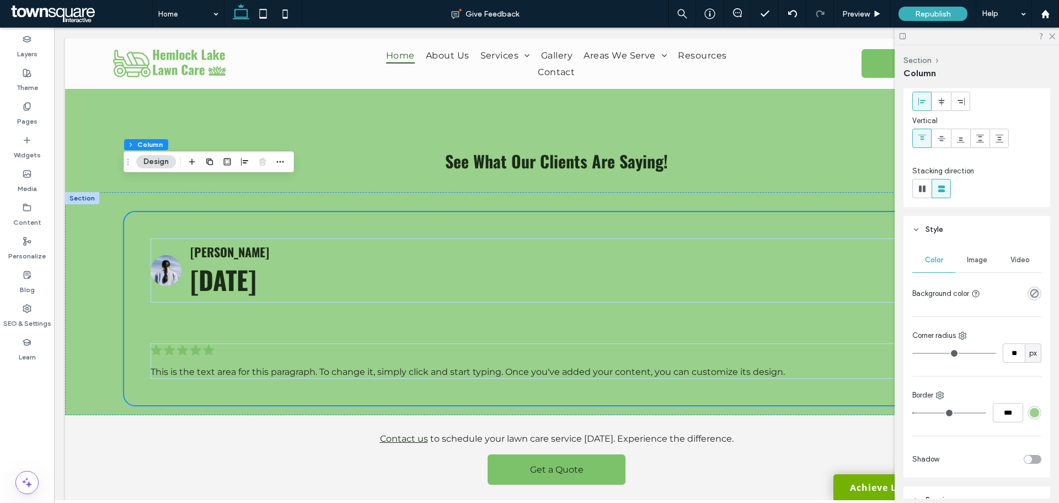
scroll to position [0, 0]
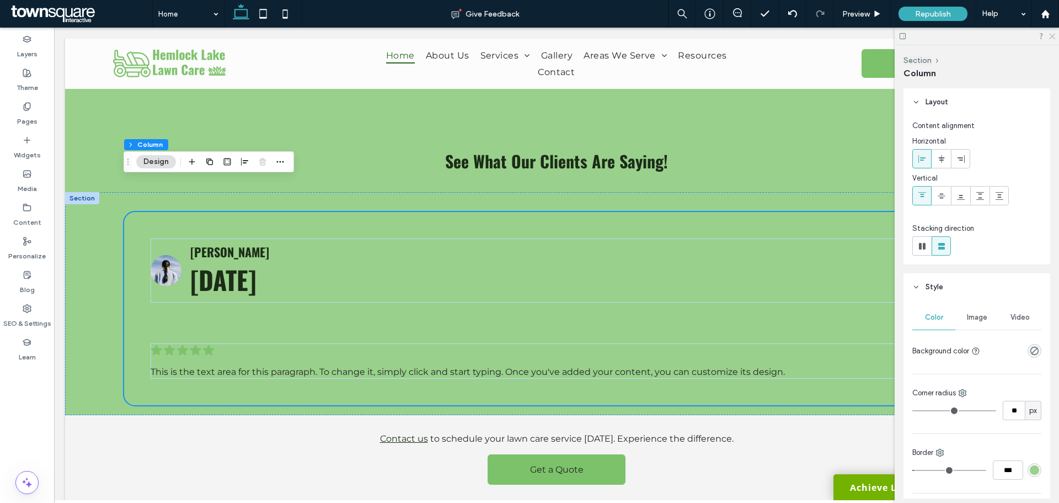
click at [1055, 36] on div at bounding box center [977, 36] width 164 height 17
click at [552, 260] on h5 "[DATE]" at bounding box center [546, 279] width 712 height 38
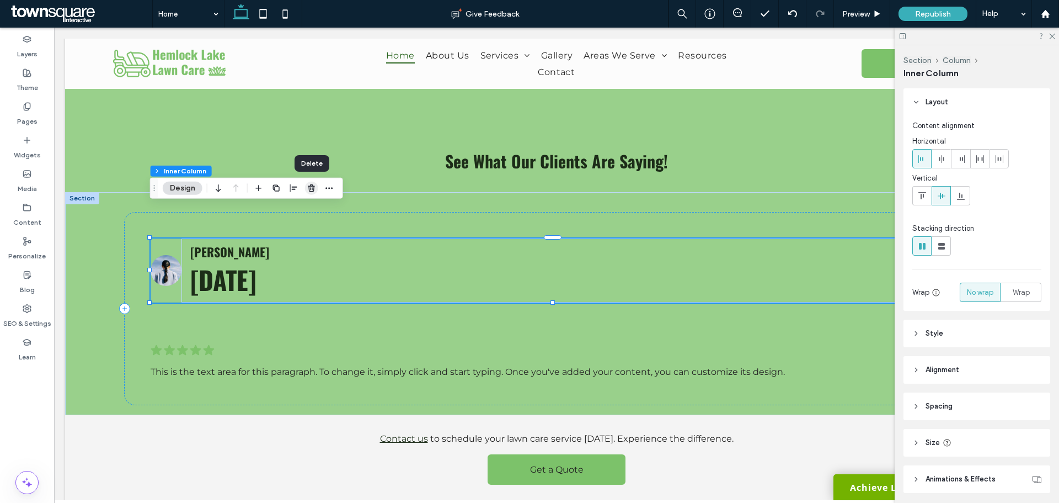
click at [309, 191] on icon "button" at bounding box center [311, 188] width 9 height 9
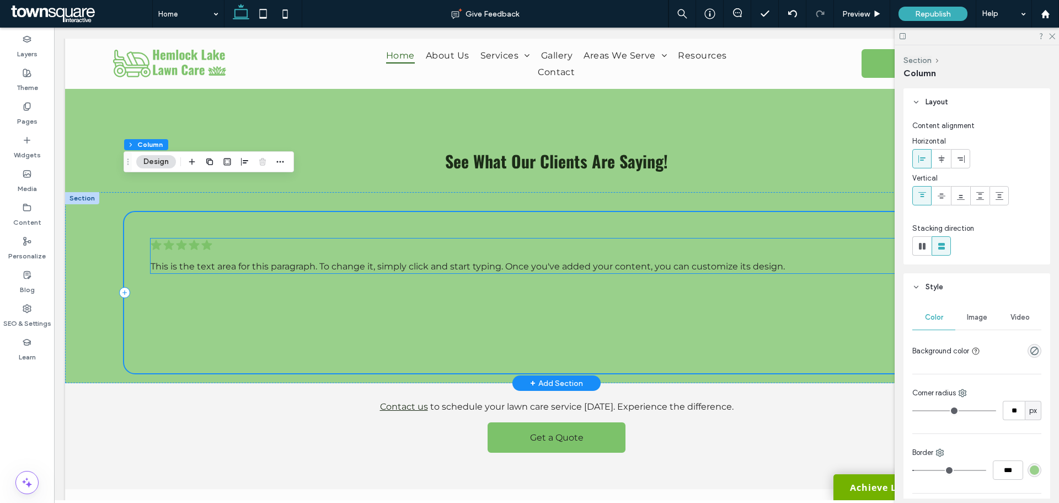
click at [448, 260] on p "This is the text area for this paragraph. To change it, simply click and start …" at bounding box center [555, 266] width 809 height 13
click at [448, 260] on div "This is the text area for this paragraph. To change it, simply click and start …" at bounding box center [555, 266] width 809 height 13
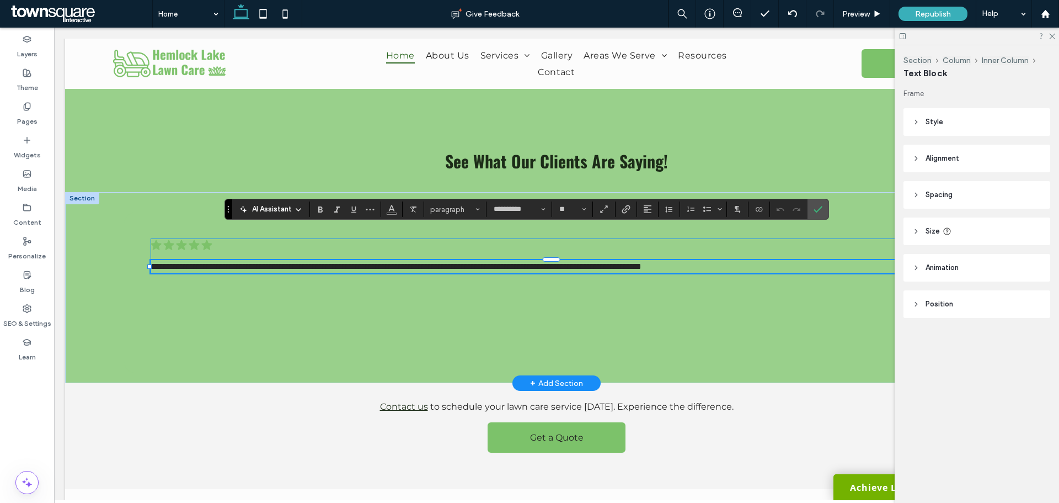
paste div
type input "**"
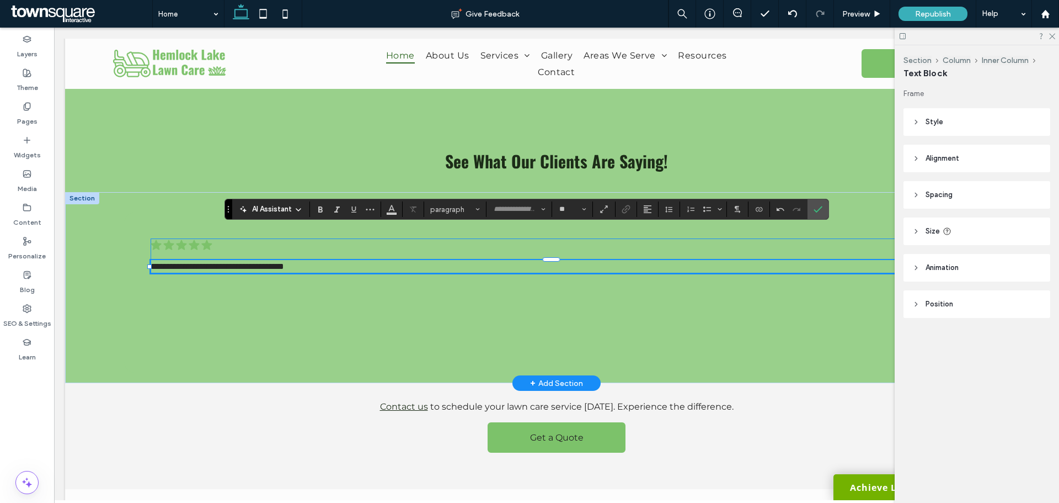
scroll to position [1, 0]
type input "**********"
type input "**"
click at [264, 262] on span "**********" at bounding box center [218, 266] width 134 height 8
click at [203, 239] on icon at bounding box center [208, 244] width 11 height 10
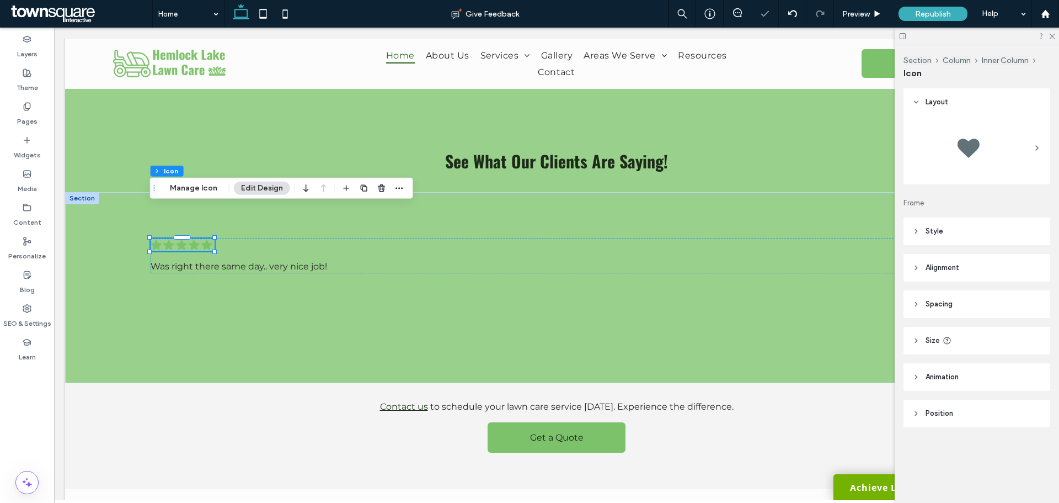
click at [236, 193] on button "Edit Design" at bounding box center [262, 188] width 56 height 13
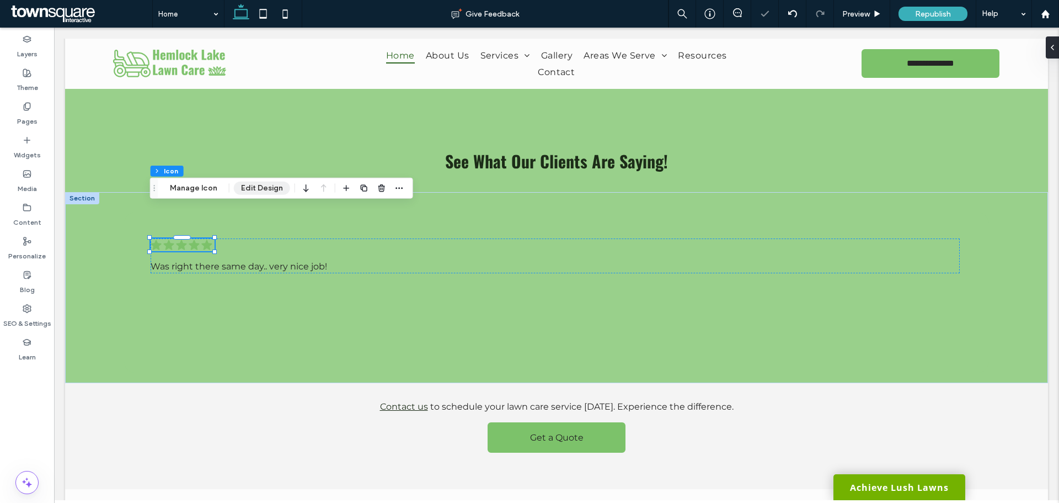
click at [248, 191] on button "Edit Design" at bounding box center [262, 188] width 56 height 13
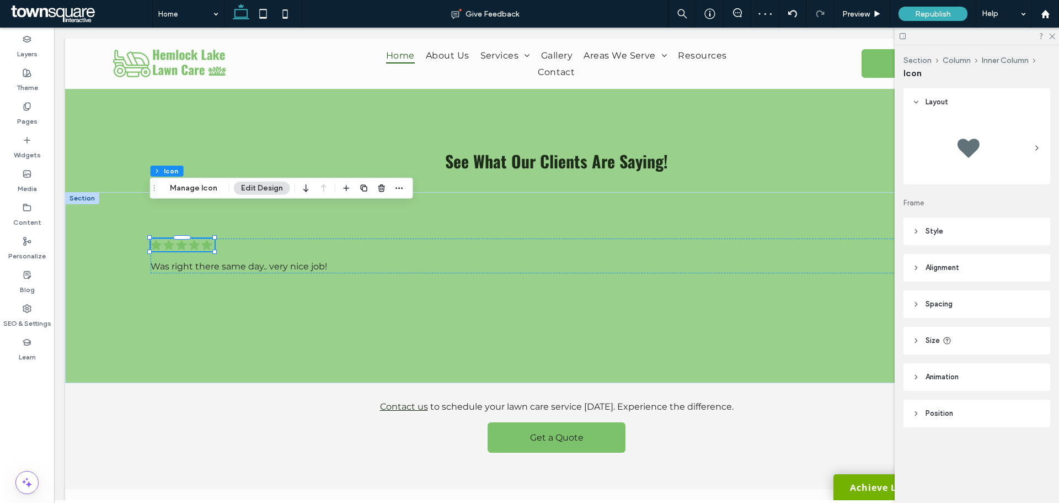
click at [956, 232] on header "Style" at bounding box center [977, 231] width 147 height 28
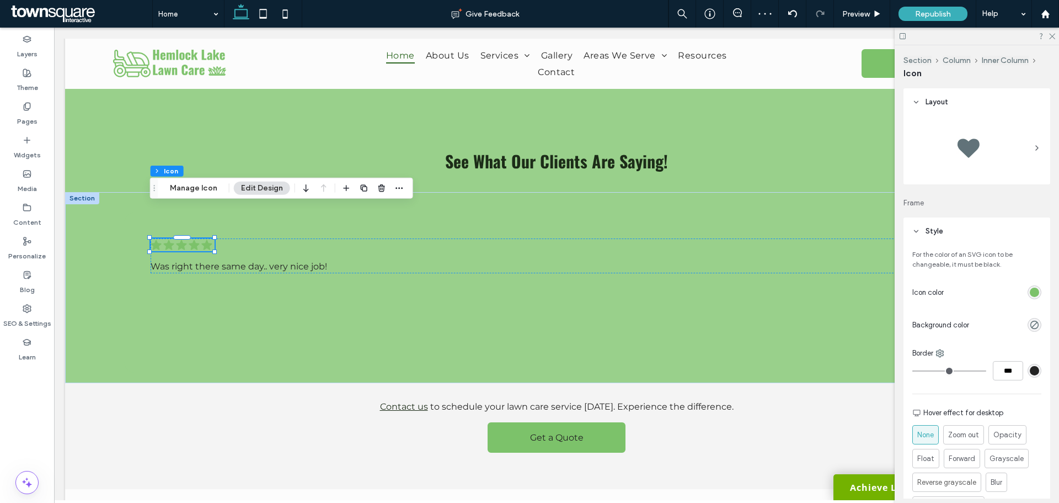
click at [1030, 294] on div "rgb(124, 194, 106)" at bounding box center [1034, 291] width 9 height 9
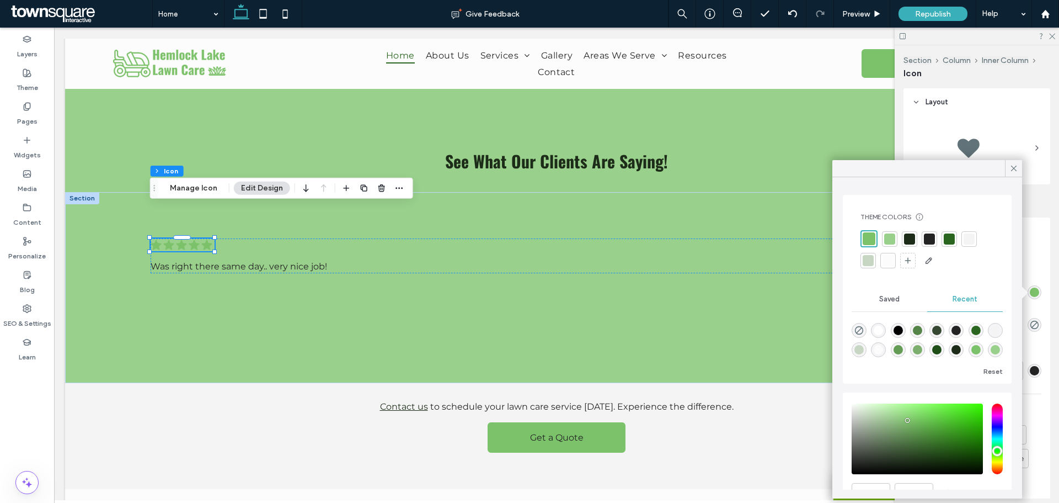
click at [929, 241] on div at bounding box center [929, 238] width 11 height 11
click at [359, 260] on p "Was right there same day.. very nice job!" at bounding box center [555, 266] width 809 height 13
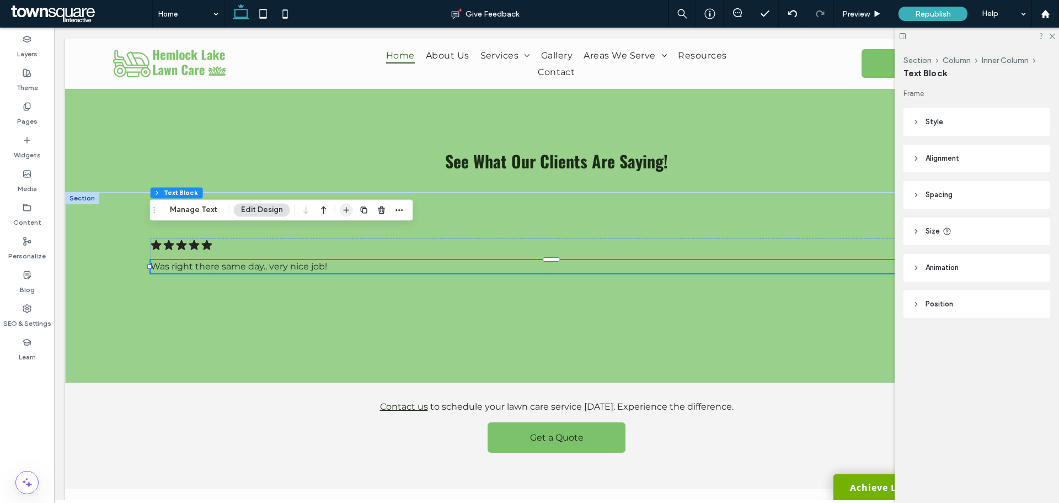
click at [344, 211] on icon "button" at bounding box center [346, 209] width 9 height 9
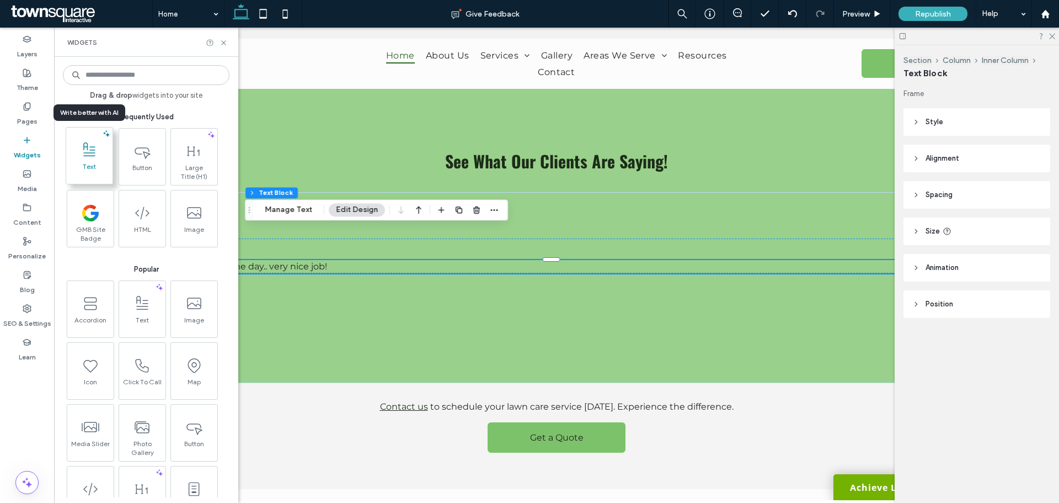
click at [98, 170] on span "Text" at bounding box center [89, 169] width 46 height 15
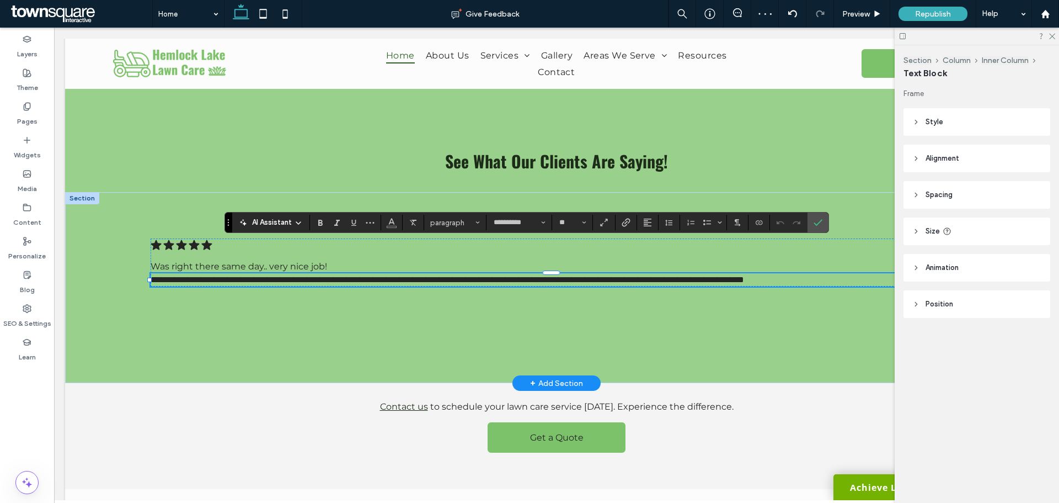
click at [225, 275] on span "**********" at bounding box center [448, 279] width 594 height 8
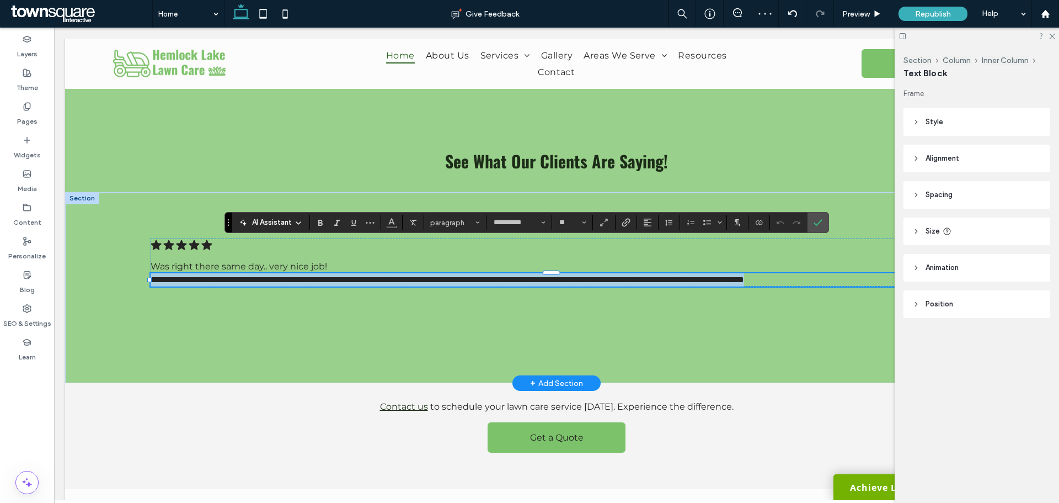
click at [225, 275] on span "**********" at bounding box center [448, 279] width 594 height 8
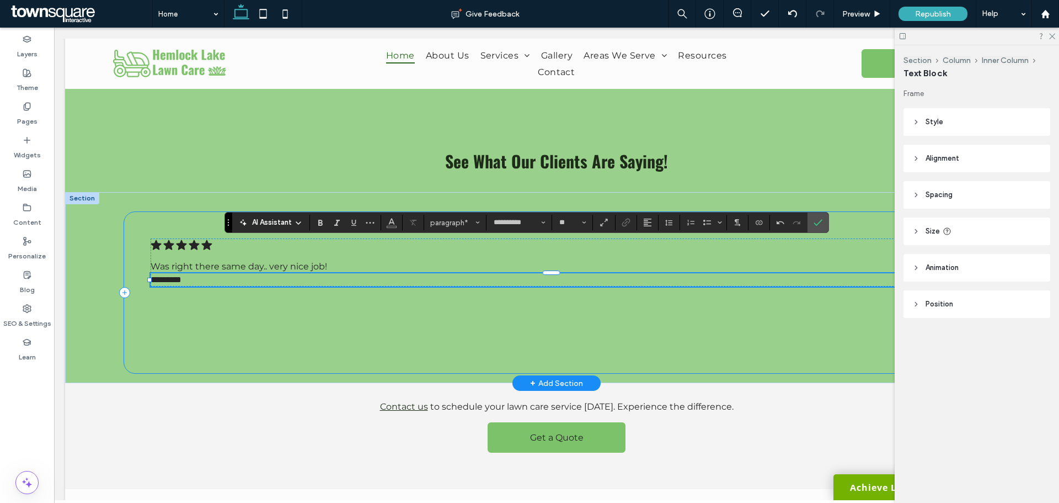
click at [296, 292] on div ".cls-1-1788903176-1788903176 { fill: #00000; stroke-width: 0px; } Was right the…" at bounding box center [556, 293] width 865 height 162
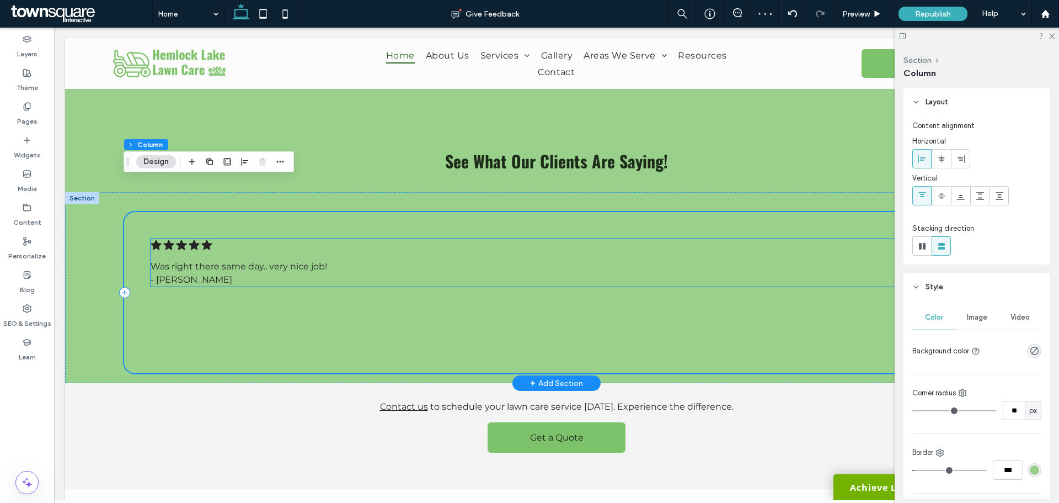
click at [180, 273] on p "- [PERSON_NAME]" at bounding box center [555, 279] width 809 height 13
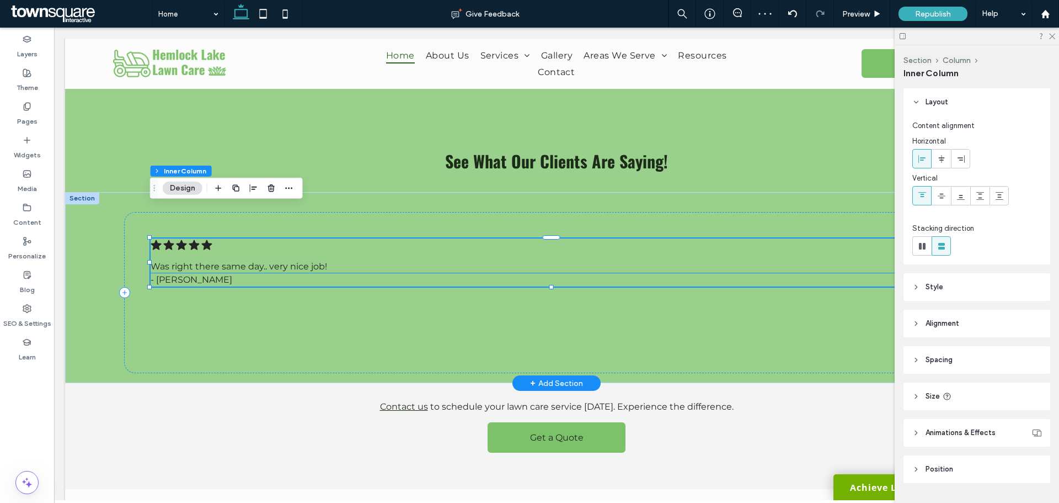
click at [180, 274] on span "- [PERSON_NAME]" at bounding box center [192, 279] width 82 height 10
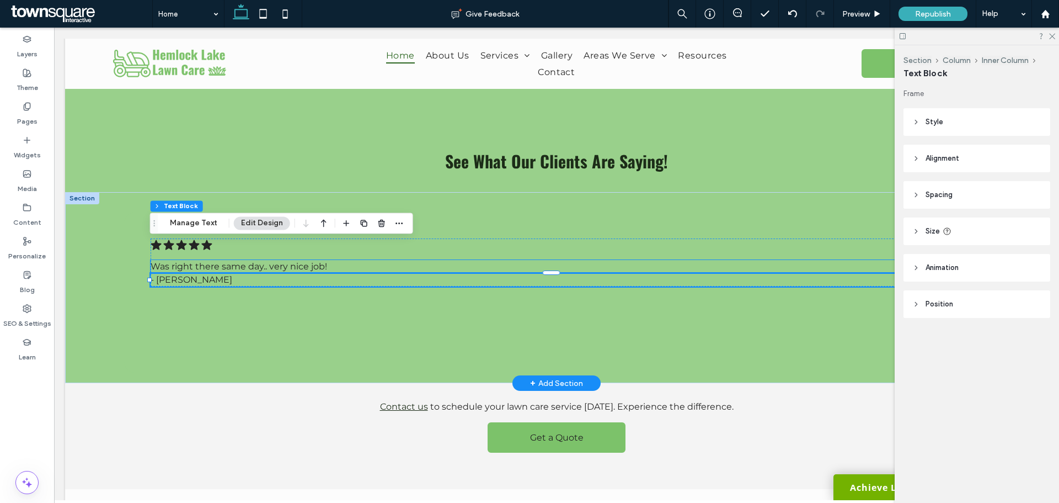
click at [274, 261] on span "Was right there same day.. very nice job!" at bounding box center [239, 266] width 177 height 10
click at [285, 273] on div at bounding box center [551, 273] width 803 height 1
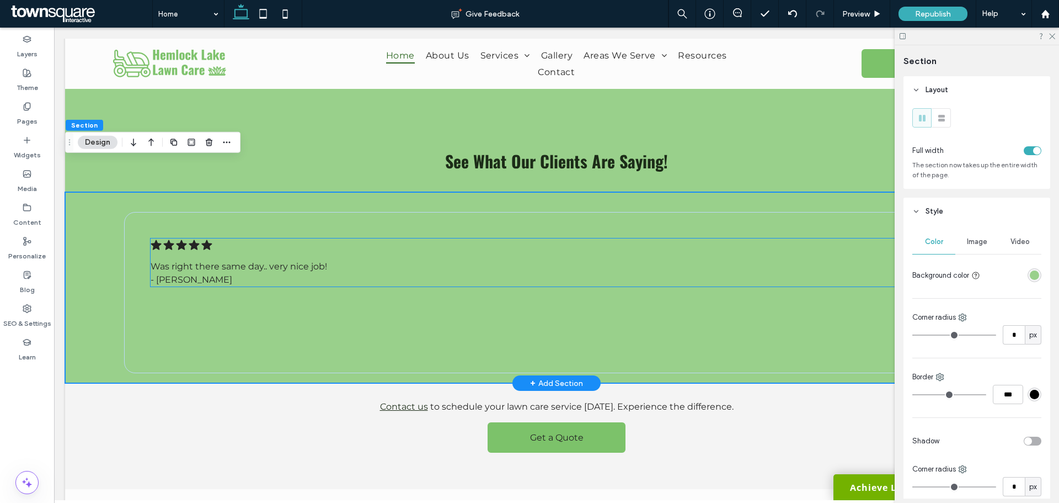
click at [287, 261] on span "Was right there same day.. very nice job!" at bounding box center [239, 266] width 177 height 10
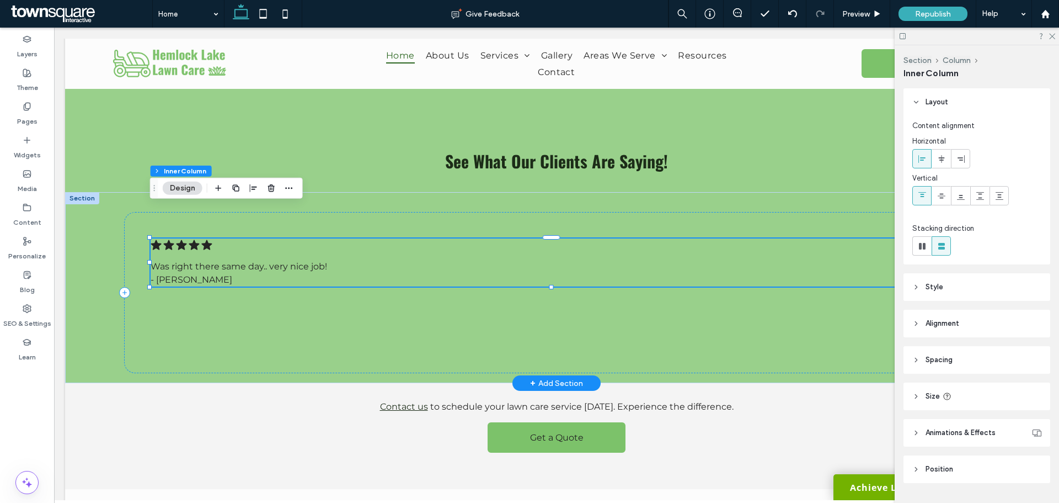
click at [317, 261] on span "Was right there same day.. very nice job!" at bounding box center [239, 266] width 177 height 10
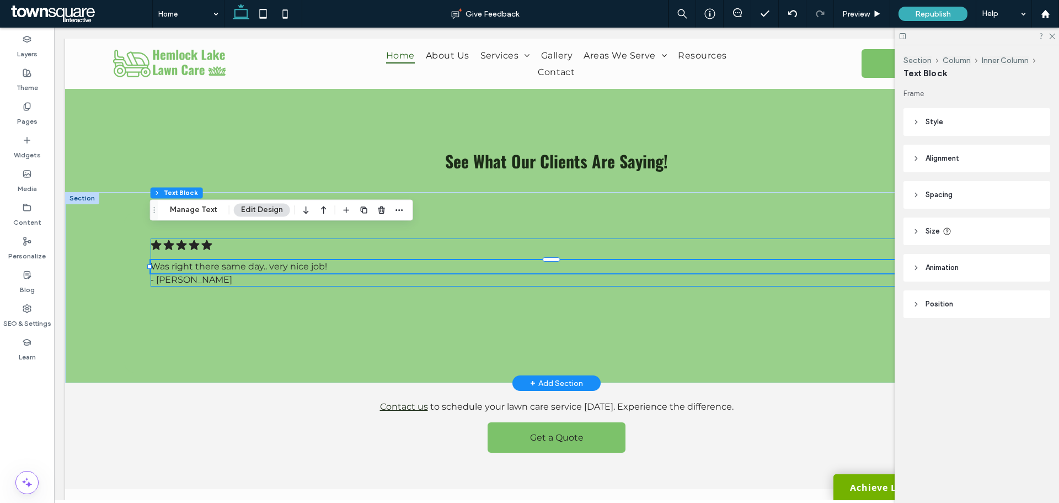
click at [332, 260] on p "Was right there same day.. very nice job!" at bounding box center [555, 266] width 809 height 13
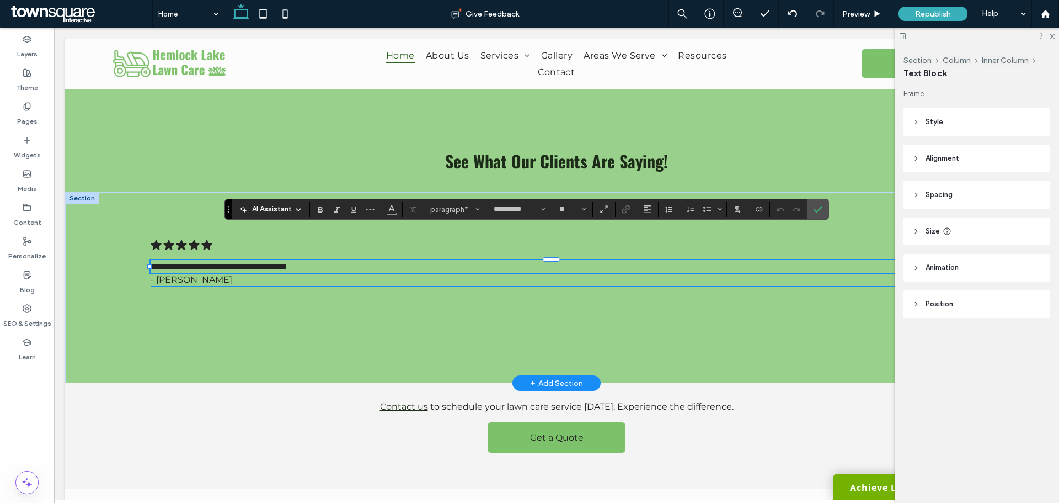
click at [332, 260] on p "**********" at bounding box center [555, 266] width 809 height 13
click at [167, 326] on div "**********" at bounding box center [556, 293] width 865 height 162
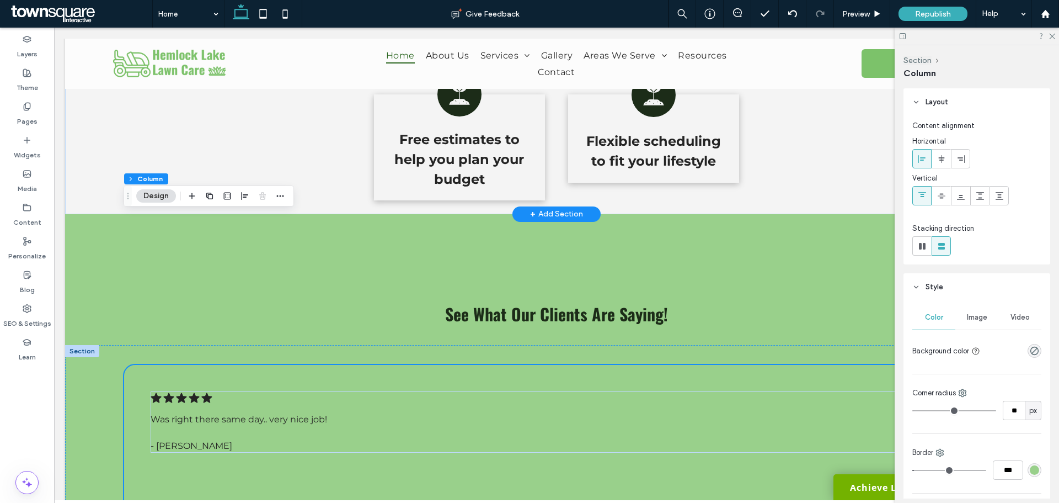
scroll to position [1460, 0]
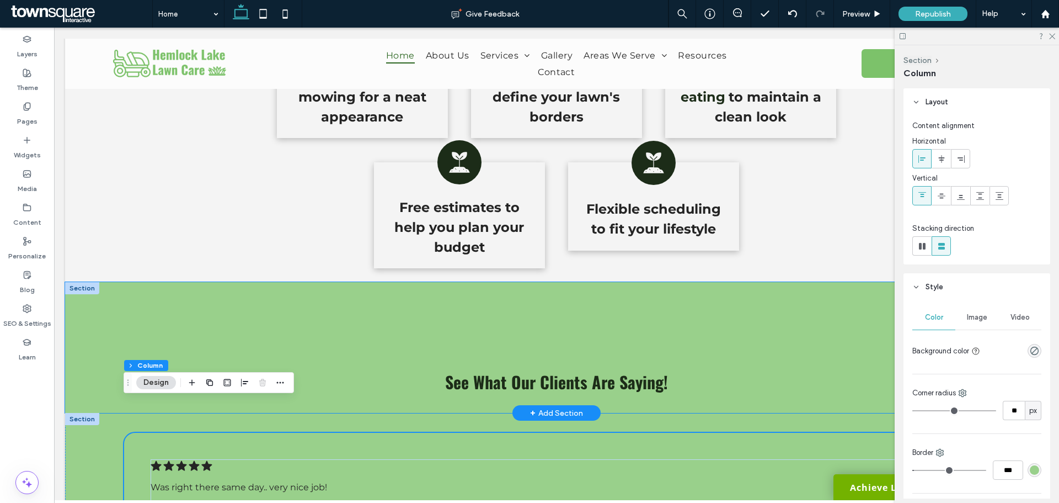
click at [376, 297] on div "See What Our Clients Are Saying!" at bounding box center [556, 347] width 983 height 131
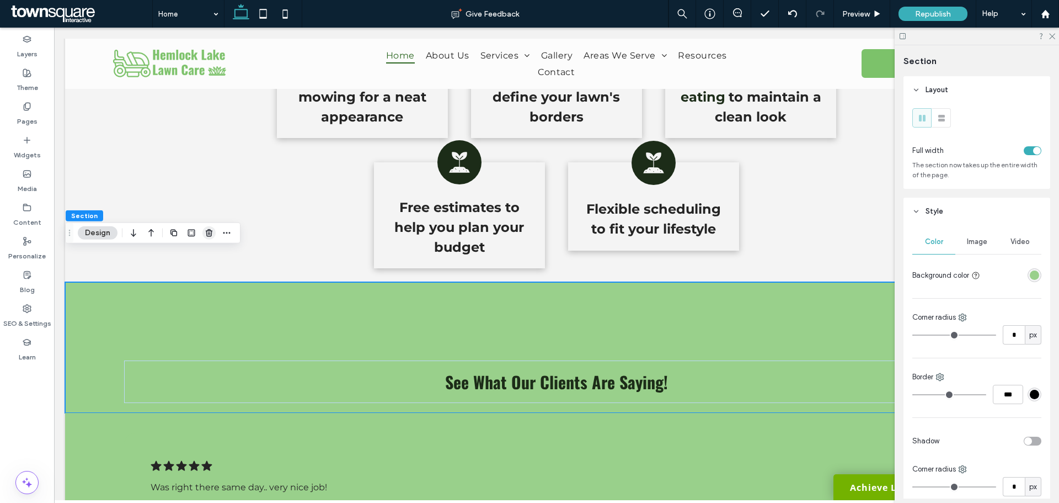
click at [212, 234] on icon "button" at bounding box center [209, 232] width 9 height 9
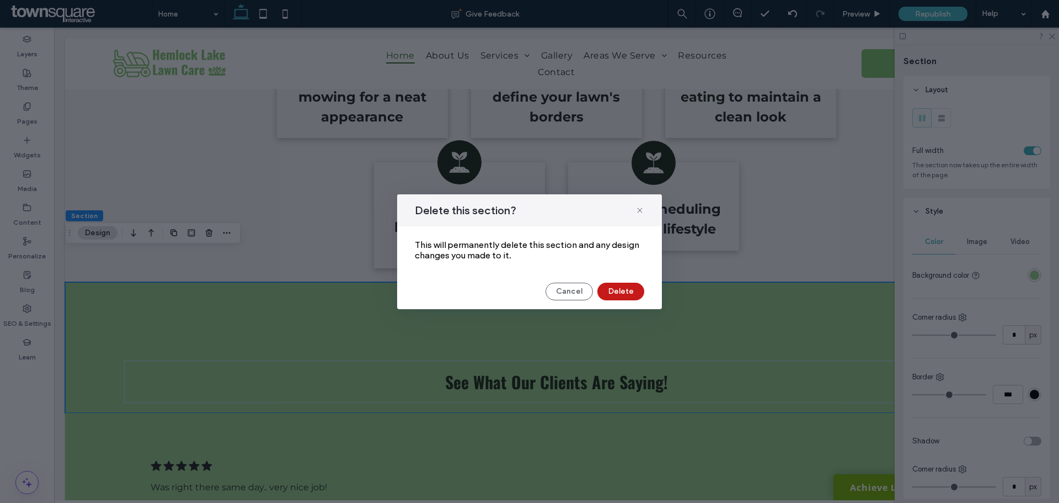
drag, startPoint x: 613, startPoint y: 295, endPoint x: 345, endPoint y: 263, distance: 269.5
click at [613, 295] on button "Delete" at bounding box center [621, 291] width 47 height 18
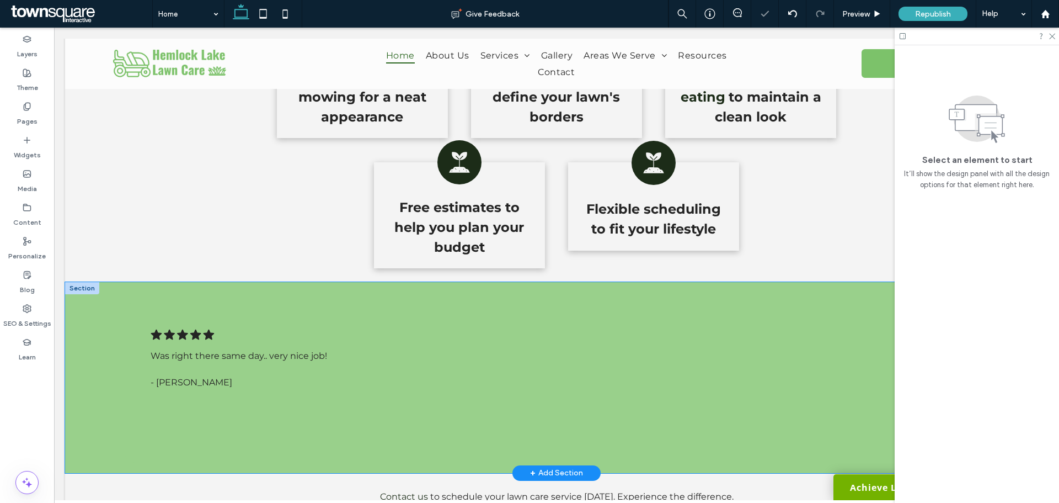
click at [220, 282] on div ".cls-1-1788903176-1788903176 { fill: #00000; stroke-width: 0px; } Was right the…" at bounding box center [556, 377] width 983 height 191
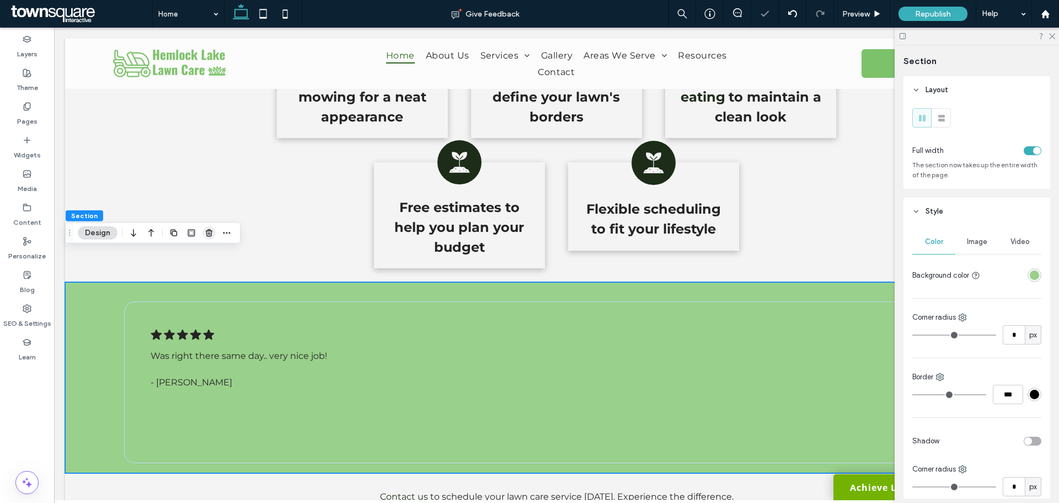
click at [211, 232] on use "button" at bounding box center [209, 232] width 7 height 7
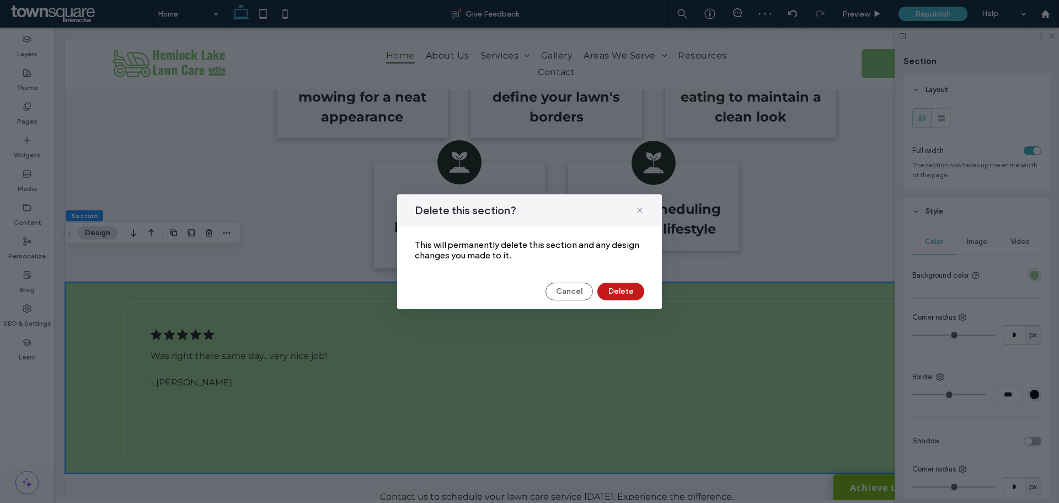
click at [642, 296] on div "Cancel Delete" at bounding box center [530, 291] width 230 height 18
drag, startPoint x: 639, startPoint y: 295, endPoint x: 584, endPoint y: 267, distance: 61.4
click at [639, 295] on button "Delete" at bounding box center [621, 291] width 47 height 18
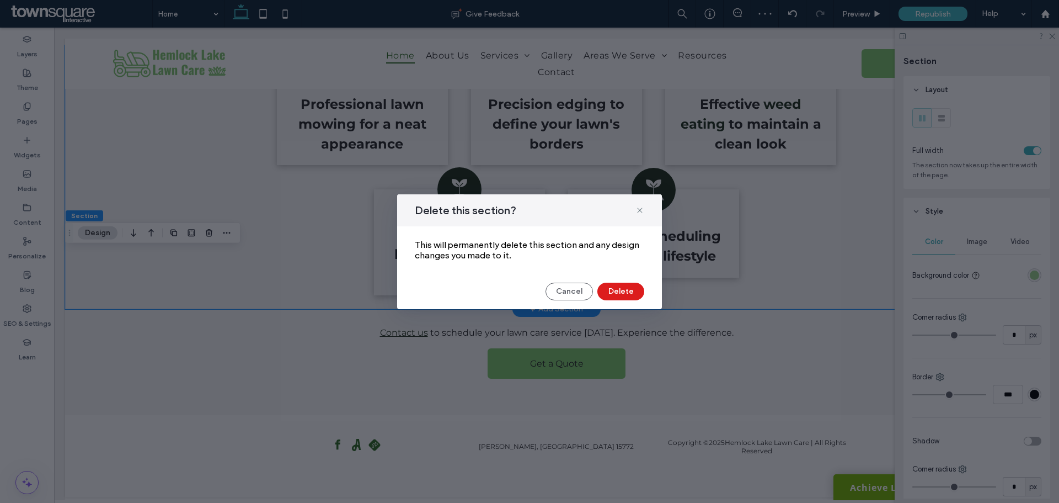
scroll to position [1410, 0]
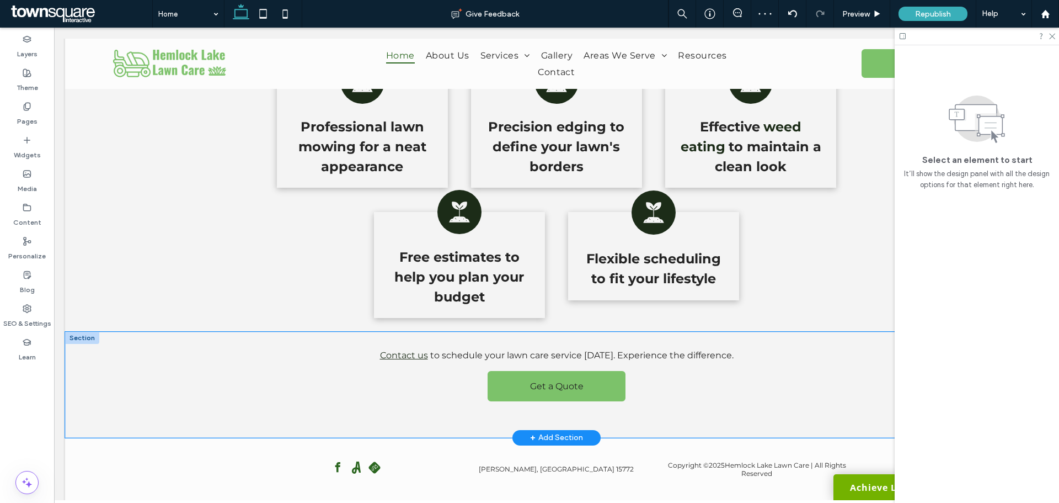
click at [562, 332] on div "Contact us to schedule your lawn care service [DATE]. Experience the difference…" at bounding box center [557, 385] width 662 height 106
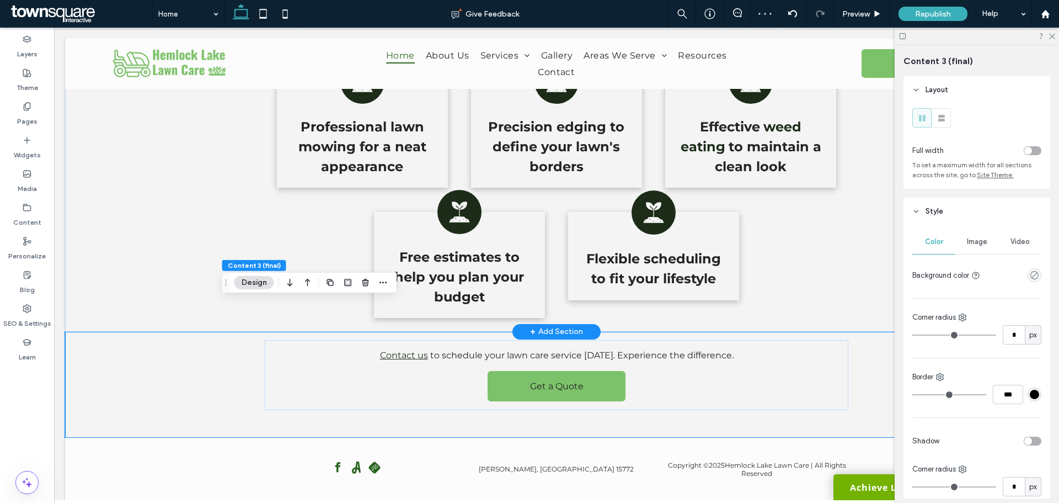
click at [571, 326] on div "+ Add Section" at bounding box center [556, 332] width 53 height 12
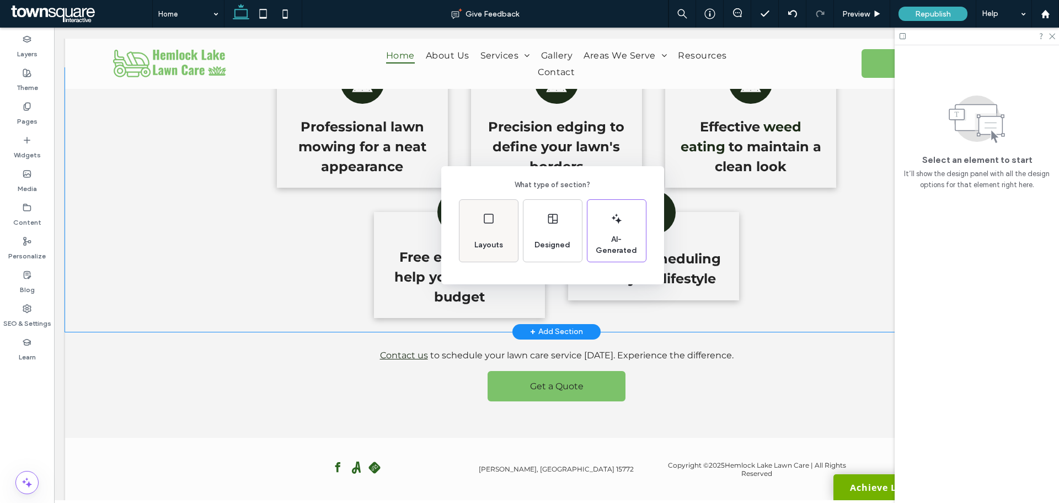
click at [494, 239] on span "Layouts" at bounding box center [489, 244] width 38 height 11
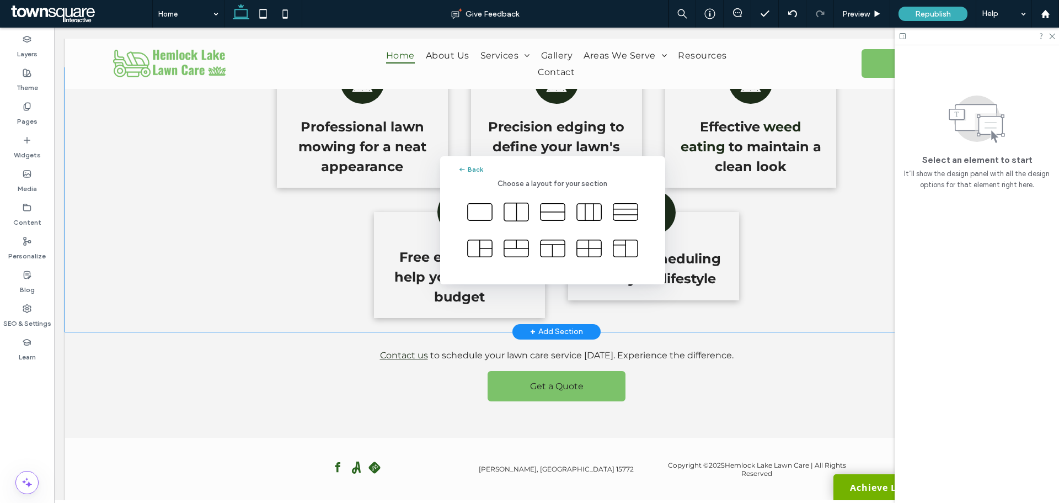
click at [472, 172] on button "Back" at bounding box center [470, 169] width 25 height 13
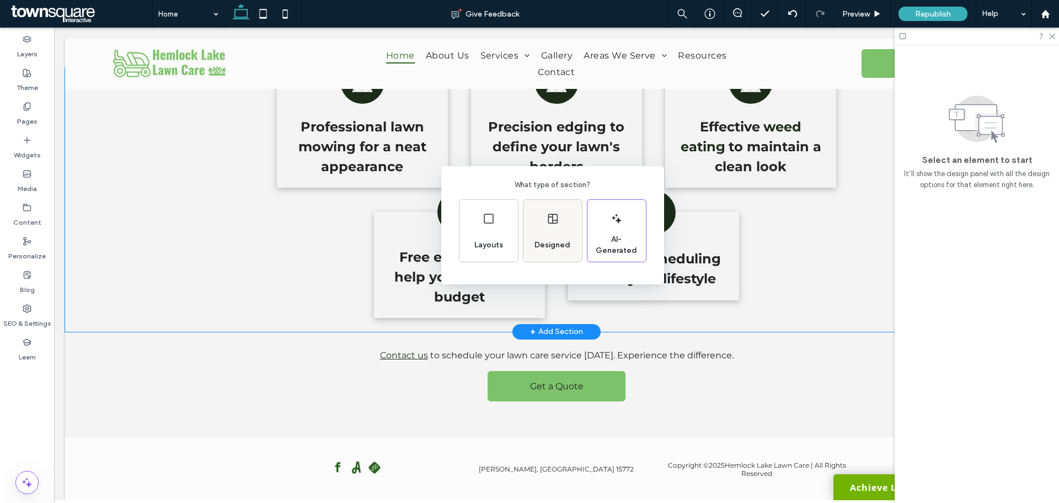
click at [538, 233] on div "Designed" at bounding box center [552, 245] width 45 height 24
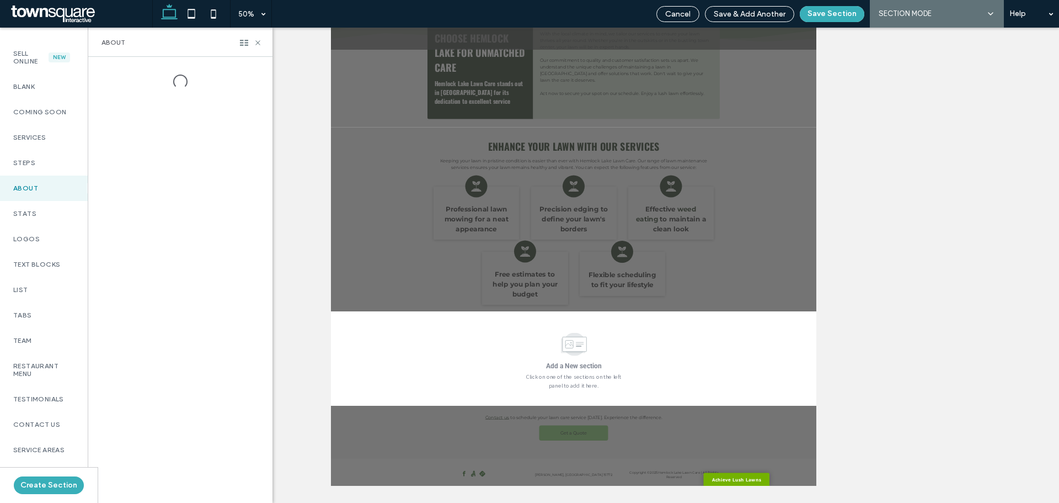
scroll to position [221, 0]
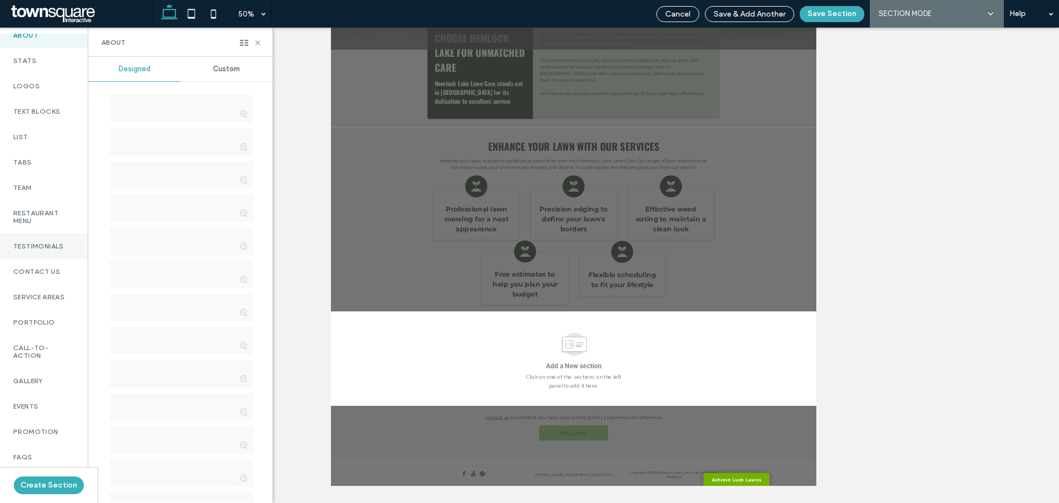
click at [34, 250] on label "Testimonials" at bounding box center [43, 246] width 61 height 8
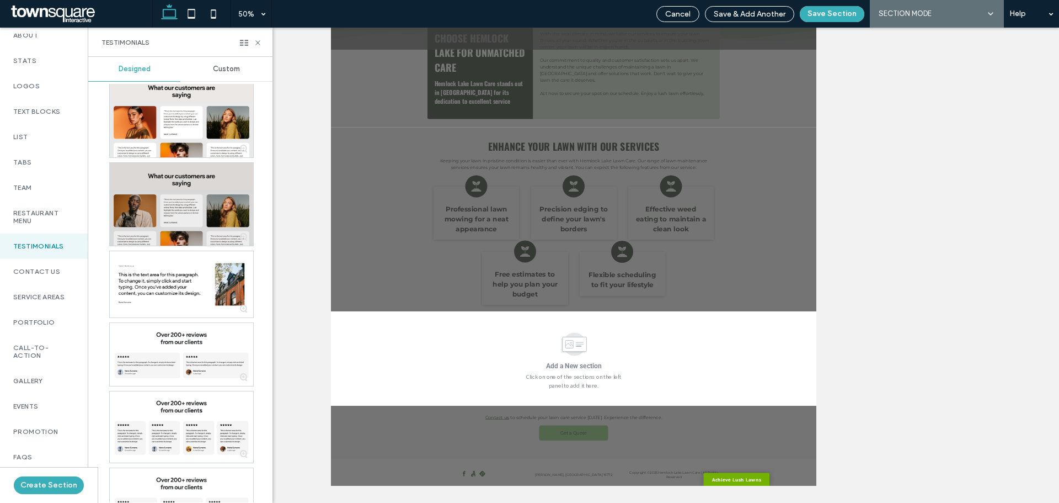
scroll to position [552, 0]
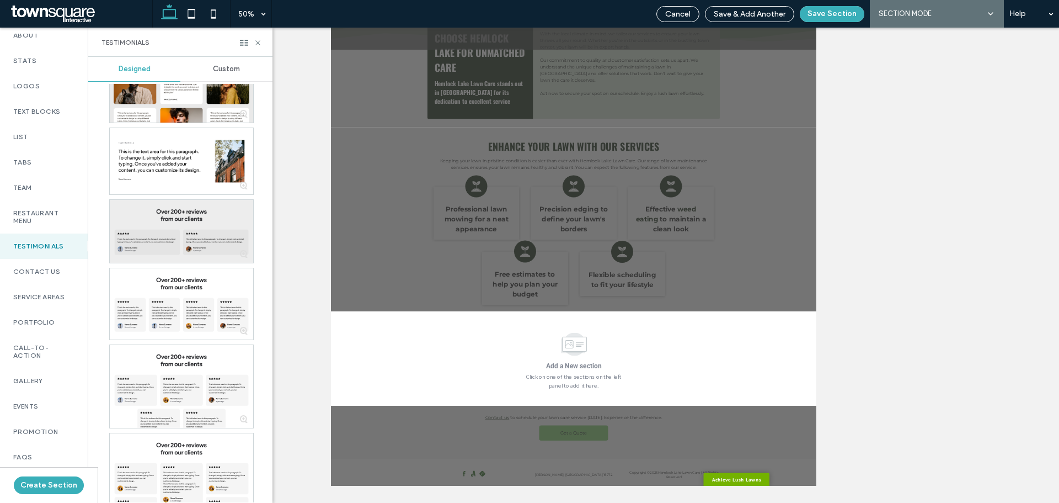
click at [185, 250] on div at bounding box center [181, 231] width 143 height 63
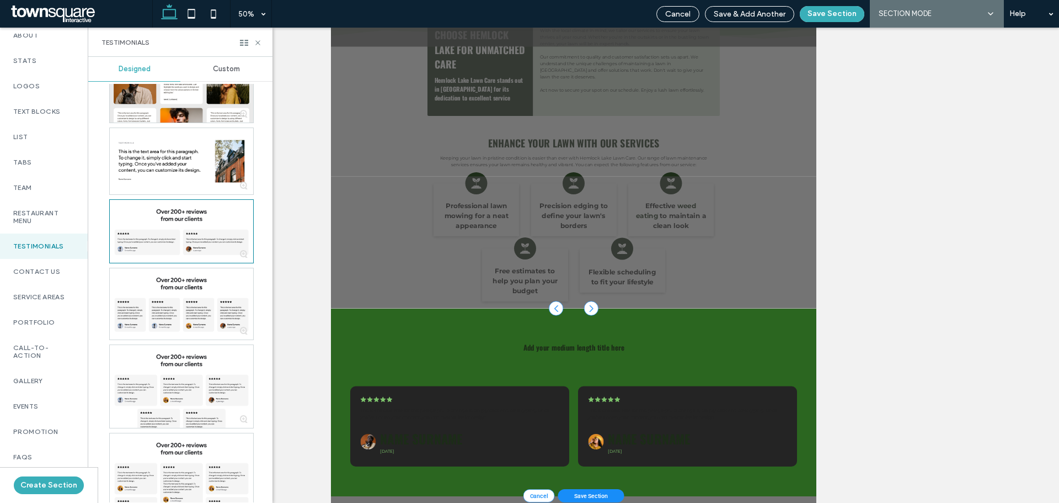
scroll to position [276, 0]
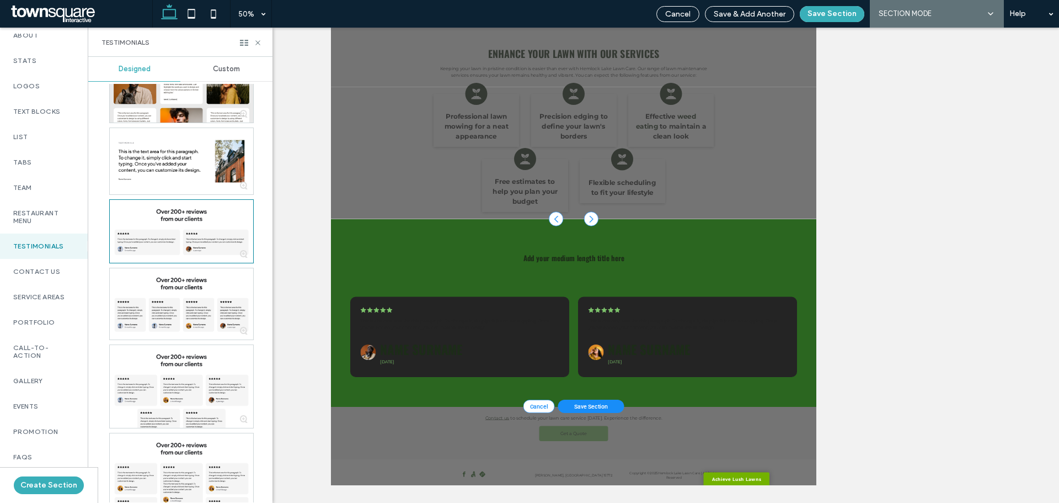
drag, startPoint x: 814, startPoint y: 16, endPoint x: 806, endPoint y: 63, distance: 48.2
click at [815, 16] on button "Save Section" at bounding box center [832, 14] width 65 height 16
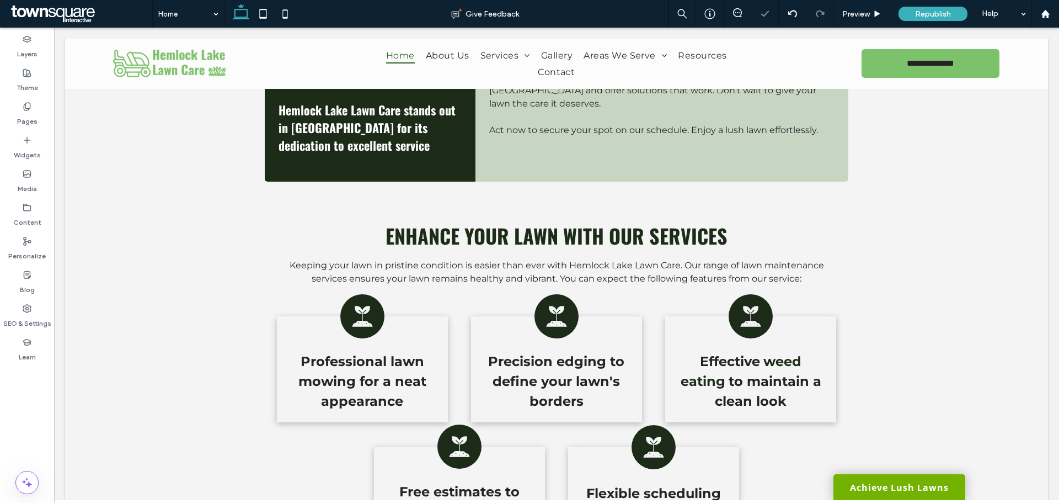
scroll to position [1460, 0]
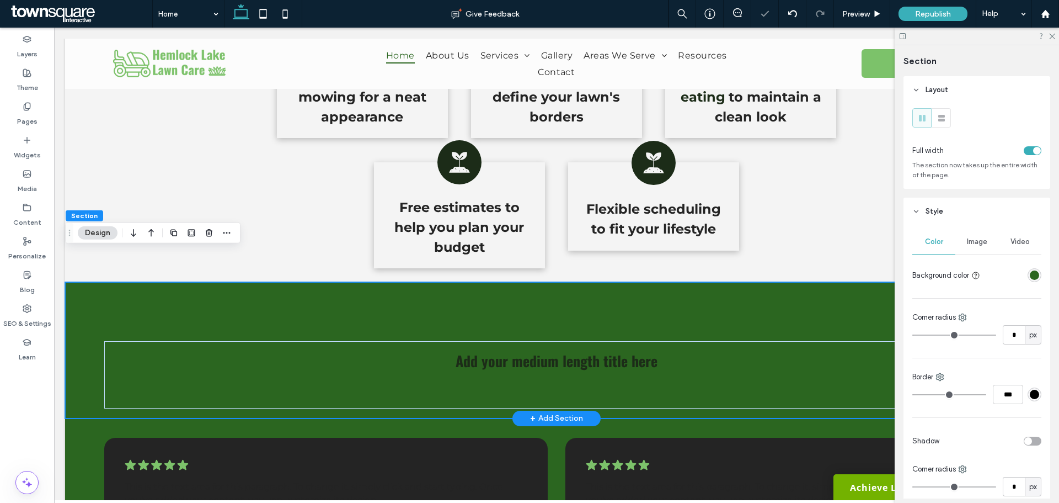
click at [719, 282] on div "Add your medium length title here" at bounding box center [556, 350] width 983 height 136
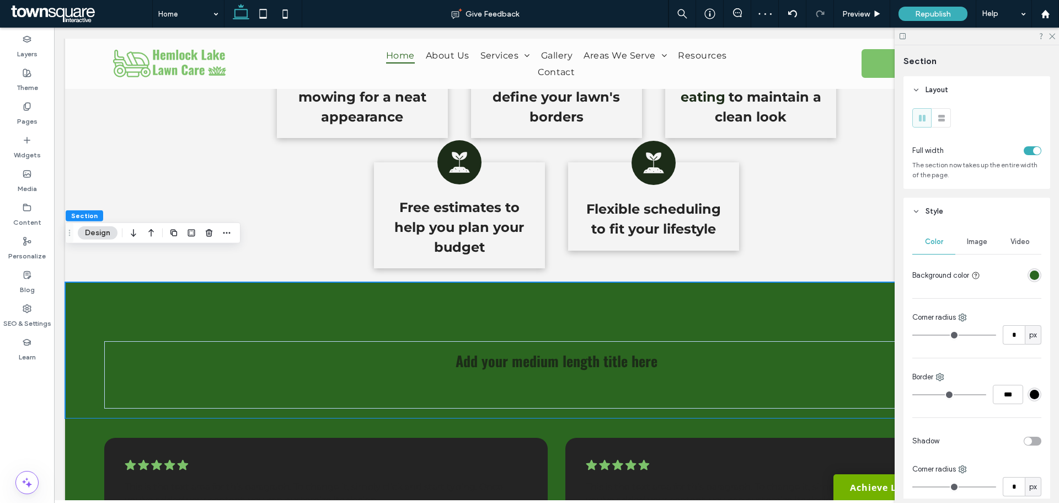
click at [1030, 278] on div "rgba(43, 102, 32, 1)" at bounding box center [1034, 274] width 9 height 9
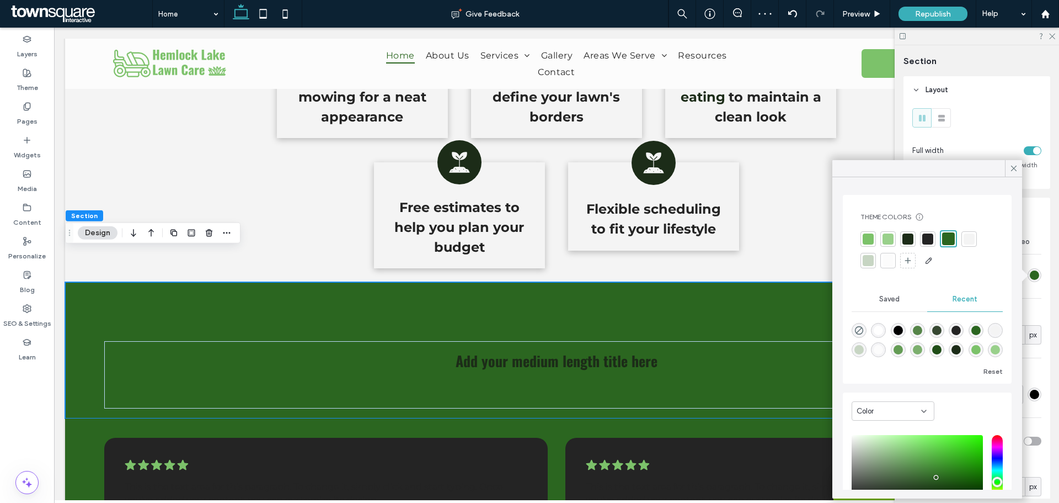
click at [892, 243] on div at bounding box center [888, 238] width 11 height 11
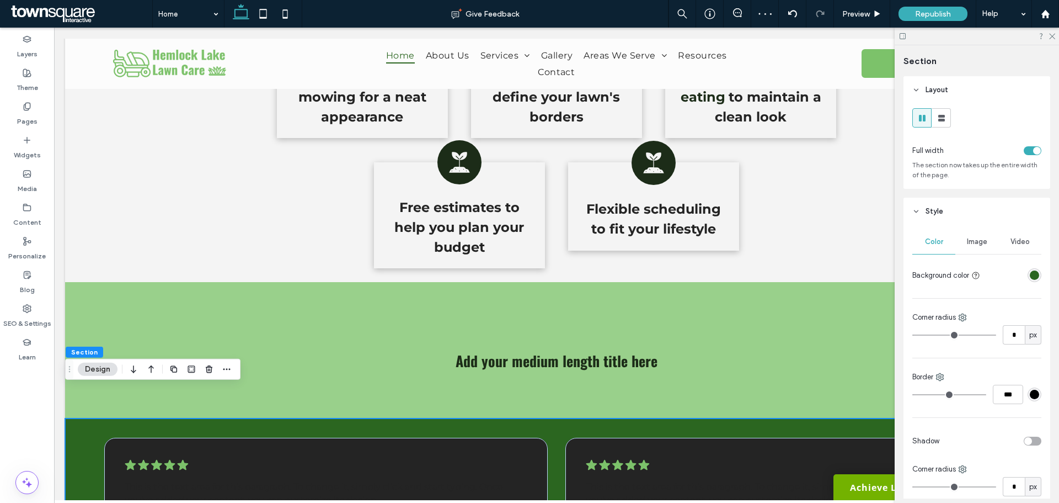
click at [1031, 278] on div "rgba(43, 102, 32, 1)" at bounding box center [1034, 274] width 9 height 9
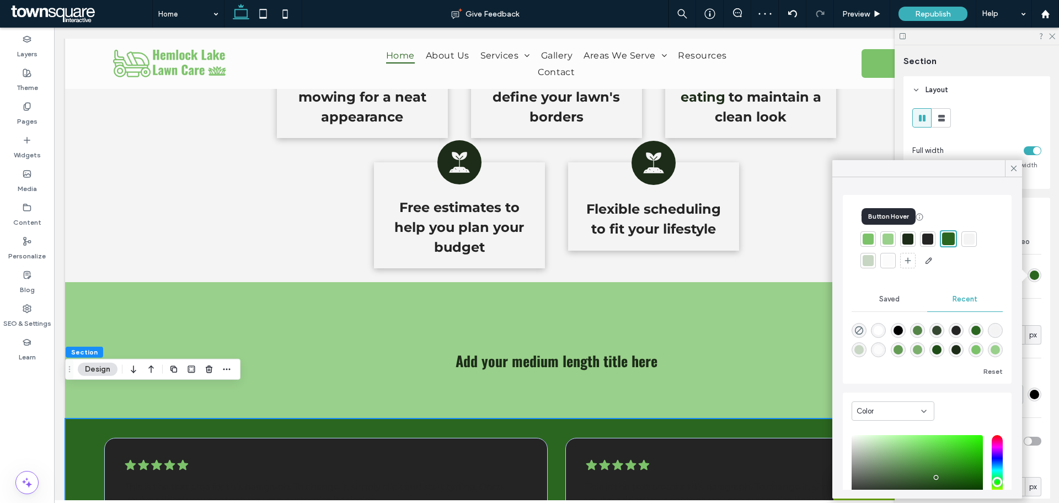
click at [883, 242] on div at bounding box center [888, 238] width 11 height 11
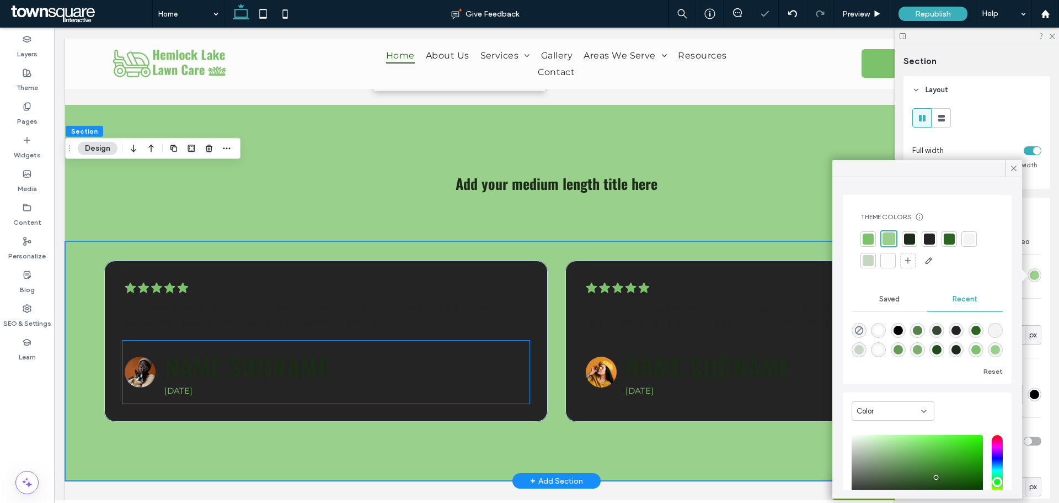
scroll to position [1570, 0]
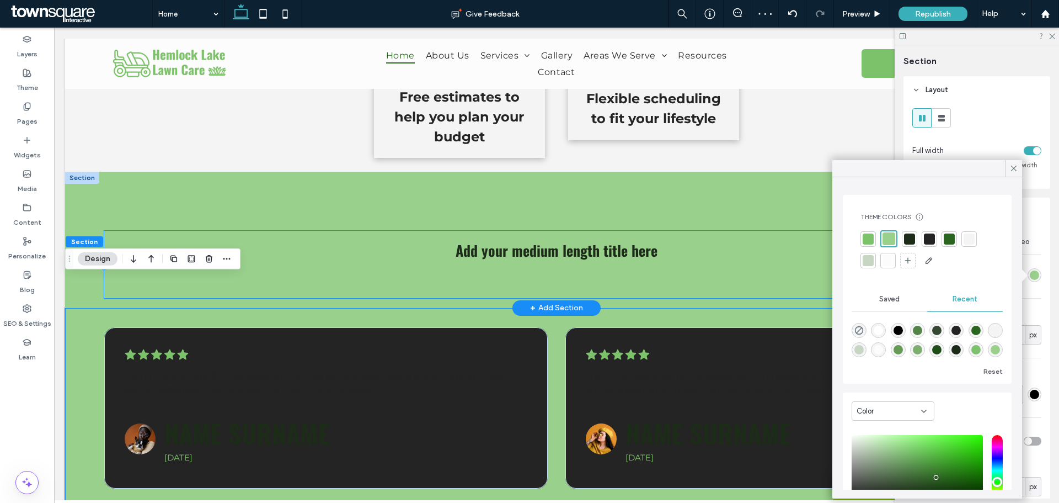
click at [553, 246] on div "Add your medium length title here" at bounding box center [556, 264] width 904 height 67
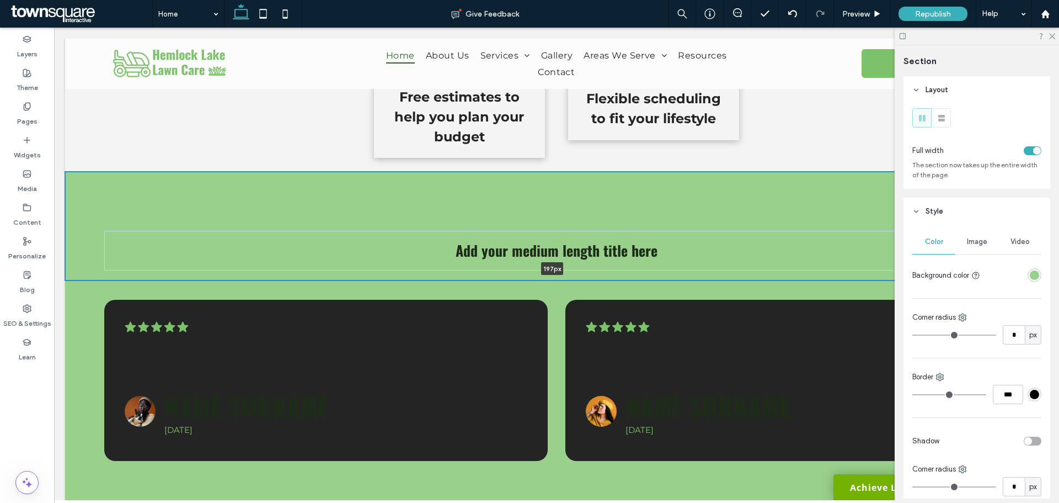
drag, startPoint x: 625, startPoint y: 275, endPoint x: 625, endPoint y: 245, distance: 30.3
click at [625, 245] on div "Add your medium length title here 197px Section + Add Section" at bounding box center [556, 226] width 983 height 109
type input "***"
click at [610, 239] on span "Add your medium length title here" at bounding box center [557, 250] width 202 height 22
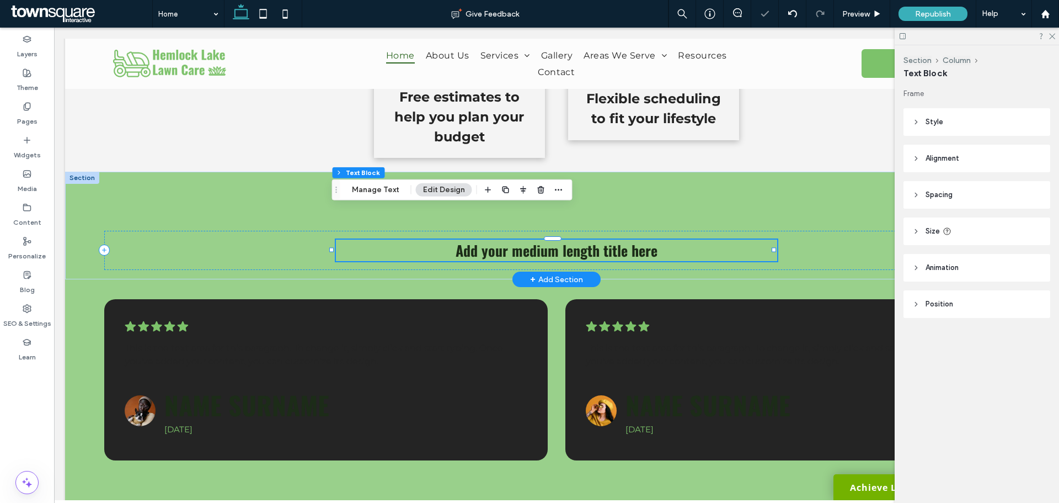
click at [611, 239] on span "Add your medium length title here" at bounding box center [557, 250] width 202 height 22
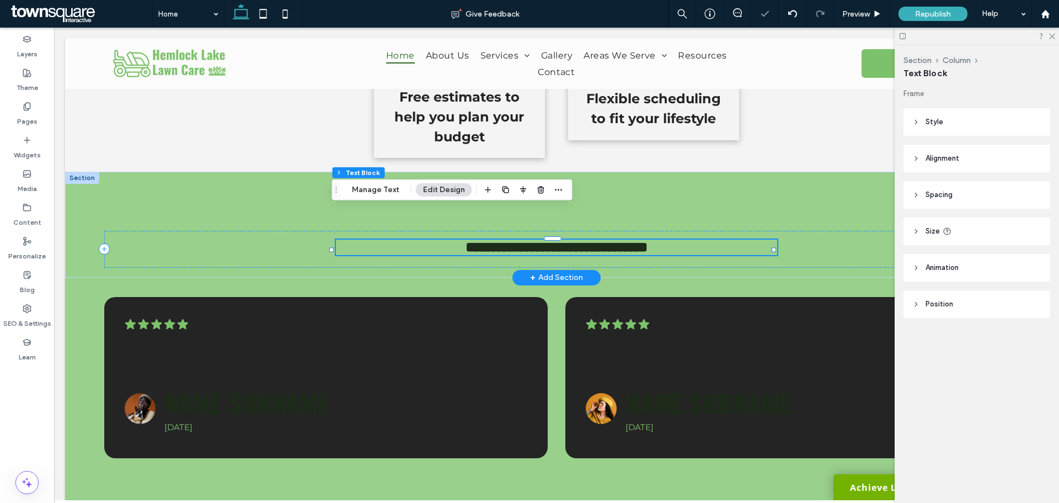
click at [611, 240] on span "**********" at bounding box center [557, 247] width 182 height 14
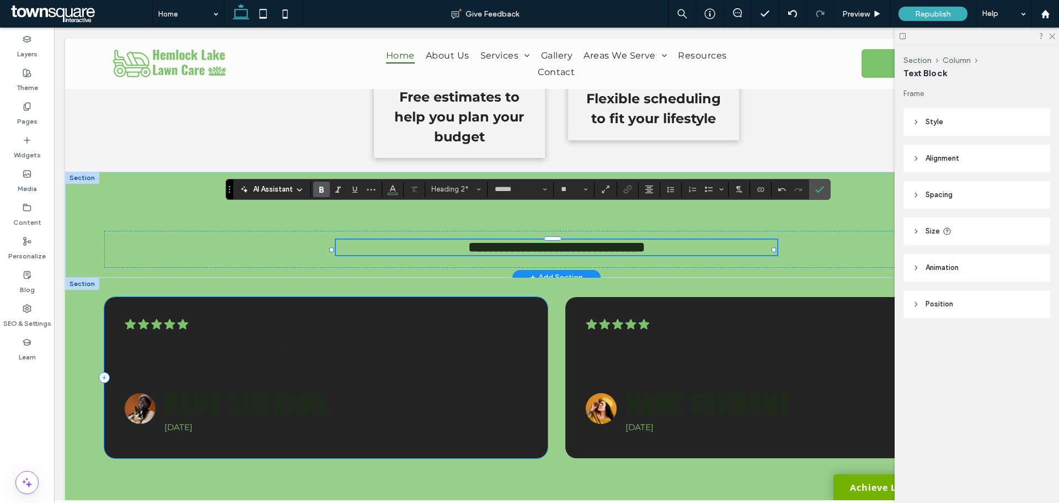
click at [527, 297] on div "Name Surname [DATE] .cls-1-1788903176-1788903176 { fill: #00000; stroke-width: …" at bounding box center [325, 377] width 443 height 161
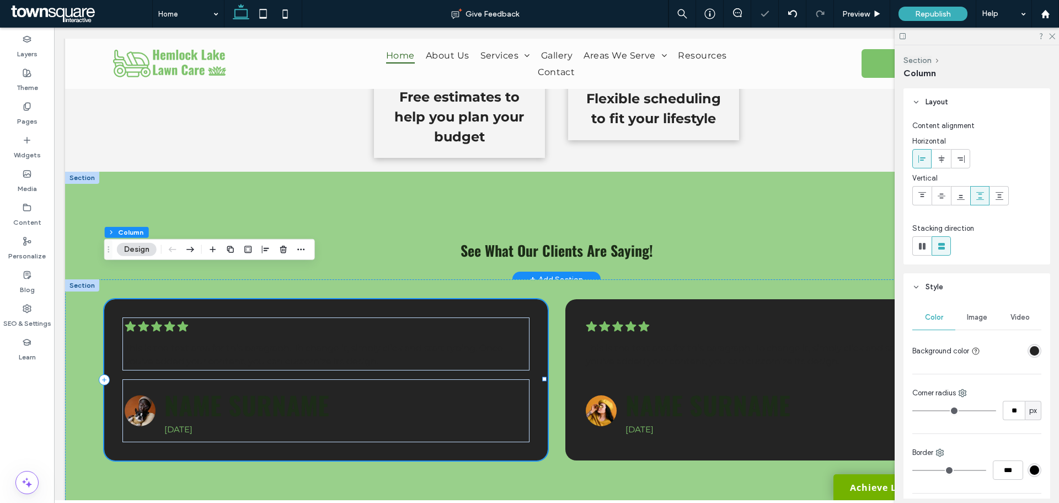
click at [527, 299] on div "Name Surname [DATE] .cls-1-1788903176-1788903176 { fill: #00000; stroke-width: …" at bounding box center [325, 379] width 443 height 161
click at [1032, 351] on div "rgba(36, 36, 36, 1)" at bounding box center [1034, 350] width 9 height 9
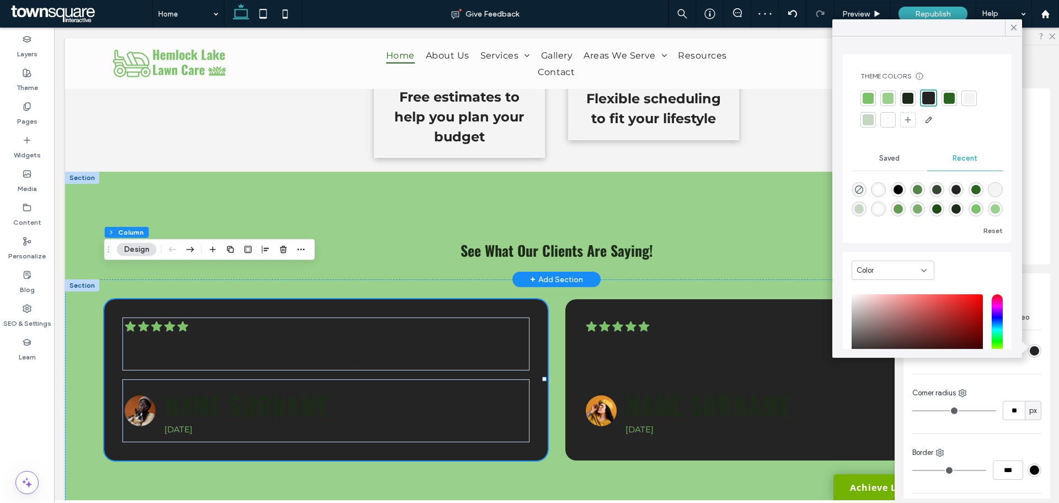
click at [883, 211] on div "rgba(252, 252, 252, 1)" at bounding box center [878, 208] width 9 height 9
type input "*******"
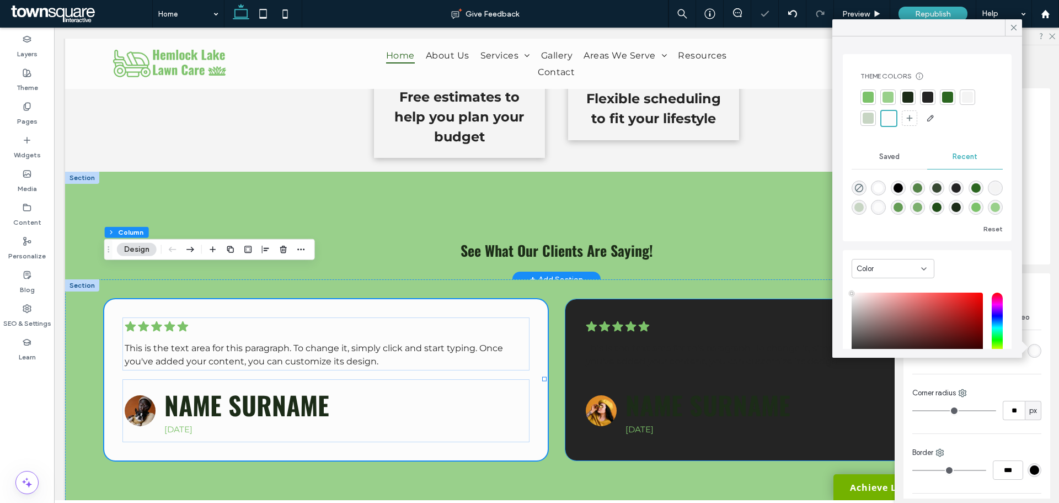
click at [714, 299] on div "Name Surname [DATE] .cls-1-1788903176-1788903176 { fill: #00000; stroke-width: …" at bounding box center [787, 379] width 443 height 161
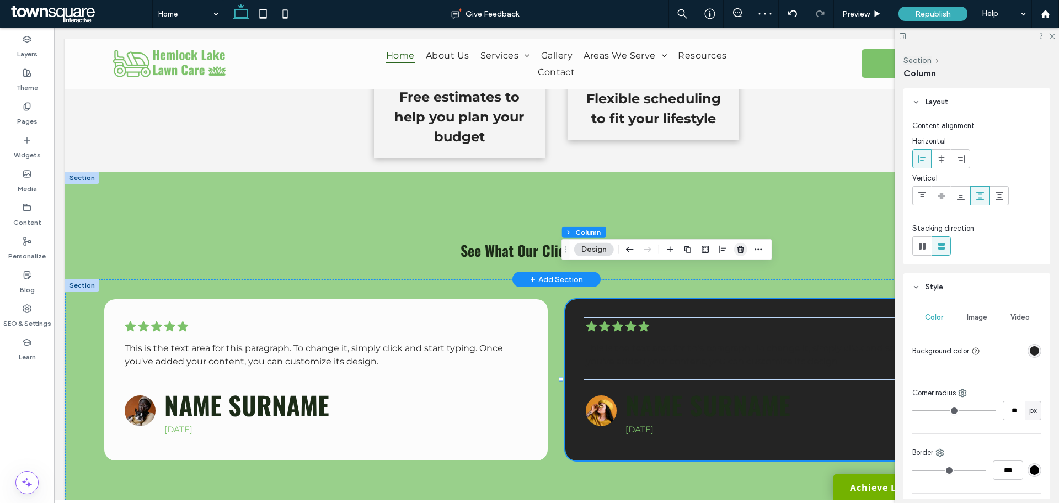
drag, startPoint x: 744, startPoint y: 250, endPoint x: 689, endPoint y: 223, distance: 61.2
click at [744, 250] on icon "button" at bounding box center [741, 249] width 9 height 9
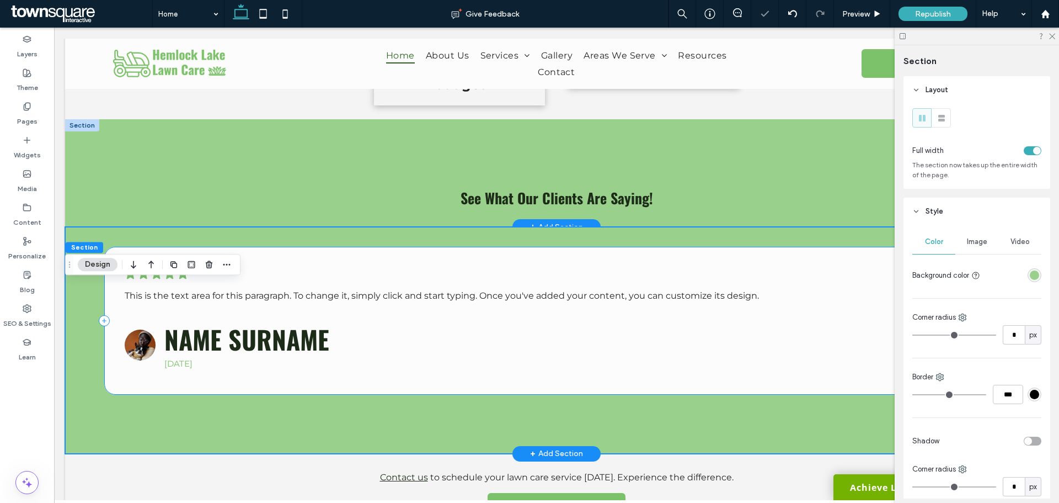
scroll to position [1625, 0]
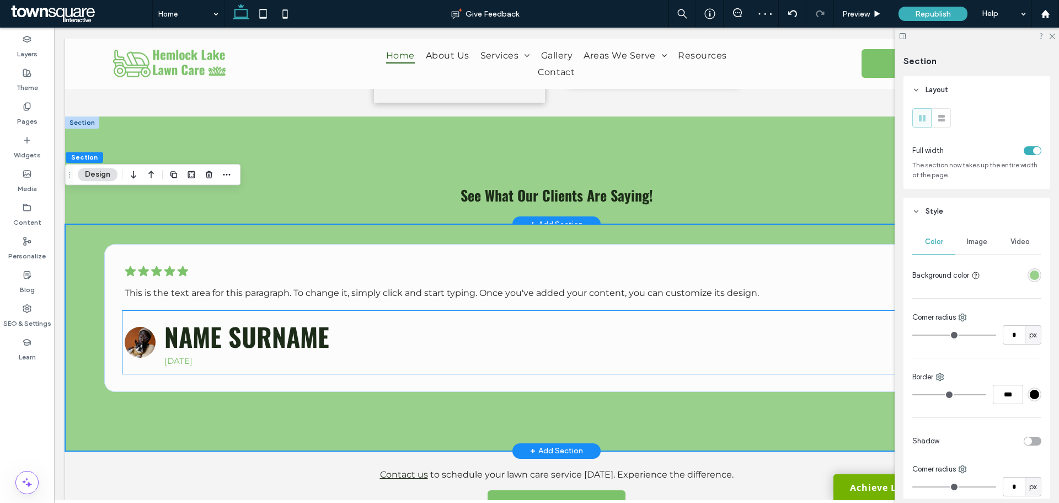
click at [457, 317] on h5 "Name Surname" at bounding box center [571, 336] width 815 height 38
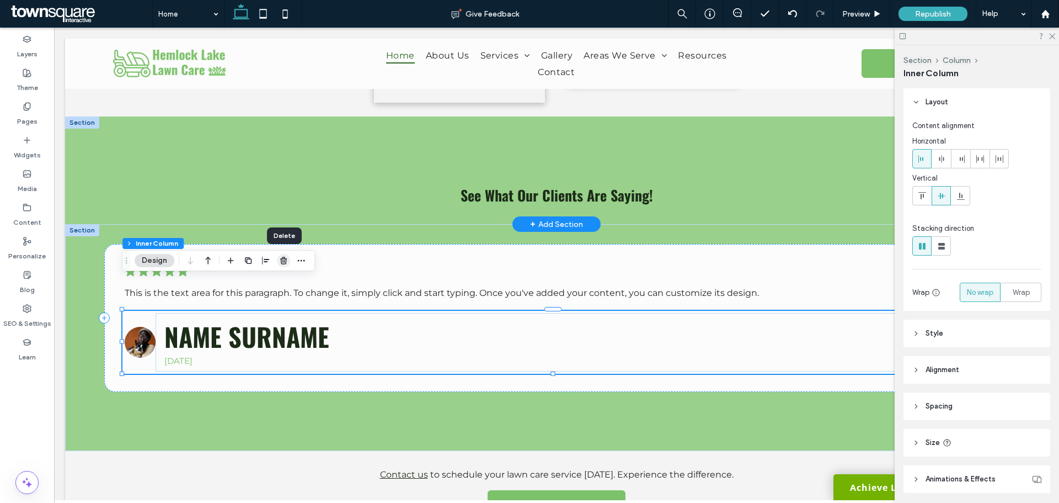
click at [285, 260] on icon "button" at bounding box center [283, 260] width 9 height 9
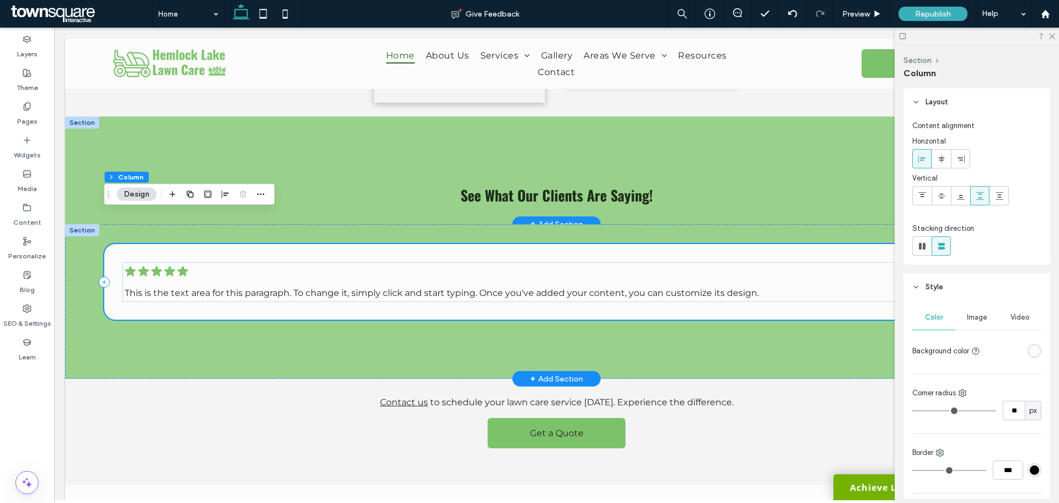
click at [324, 270] on div ".cls-1-1788903176-1788903176 { fill: #00000; stroke-width: 0px; } This is the t…" at bounding box center [556, 282] width 904 height 76
click at [288, 287] on span "This is the text area for this paragraph. To change it, simply click and start …" at bounding box center [442, 292] width 634 height 10
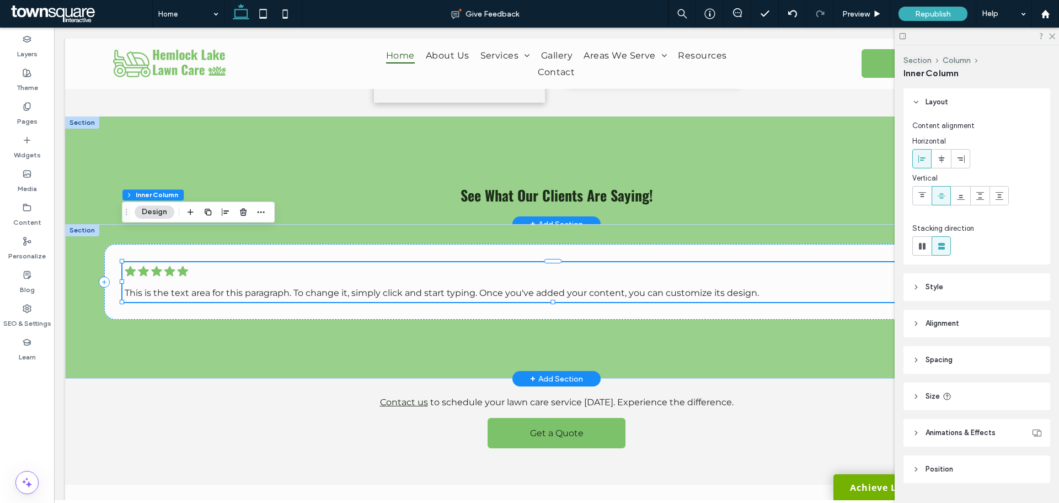
click at [287, 287] on span "This is the text area for this paragraph. To change it, simply click and start …" at bounding box center [442, 292] width 634 height 10
click at [287, 286] on div "This is the text area for this paragraph. To change it, simply click and start …" at bounding box center [557, 292] width 864 height 13
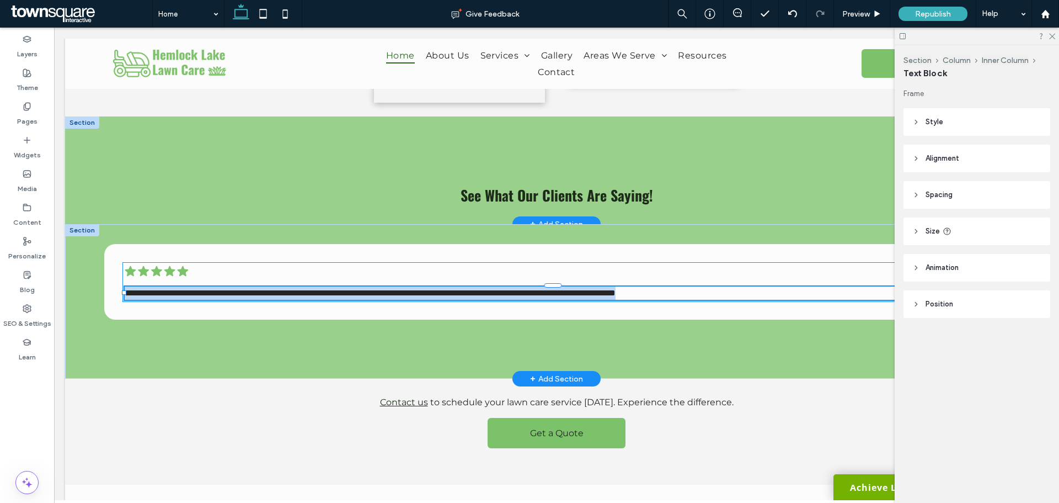
type input "**********"
type input "**"
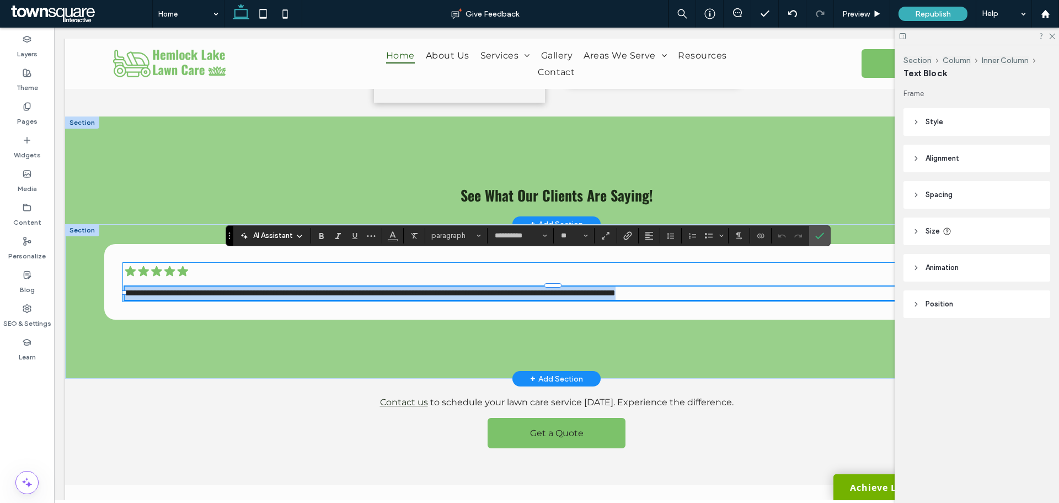
paste div
type input "**"
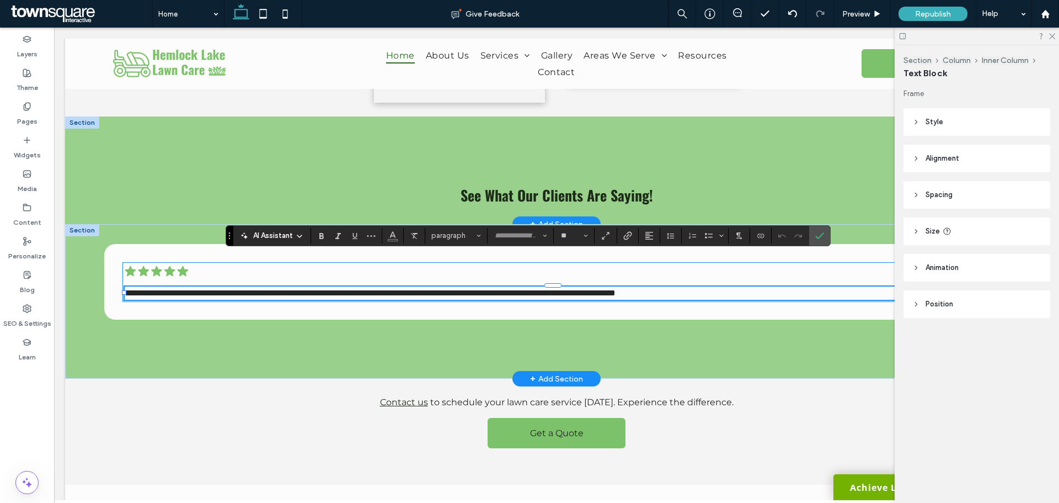
scroll to position [1, 0]
click at [243, 289] on span "**********" at bounding box center [192, 293] width 134 height 8
type input "**********"
type input "**"
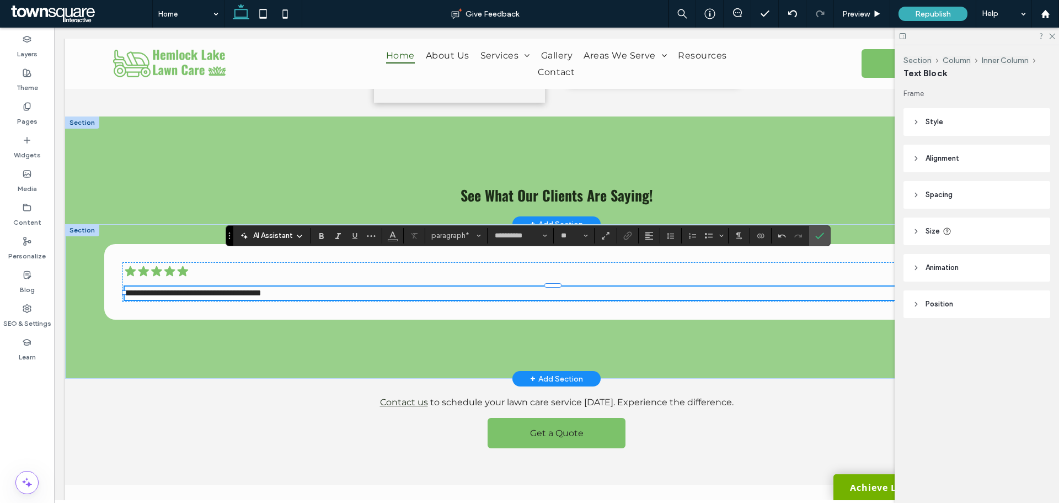
click at [312, 286] on p "**********" at bounding box center [557, 292] width 864 height 13
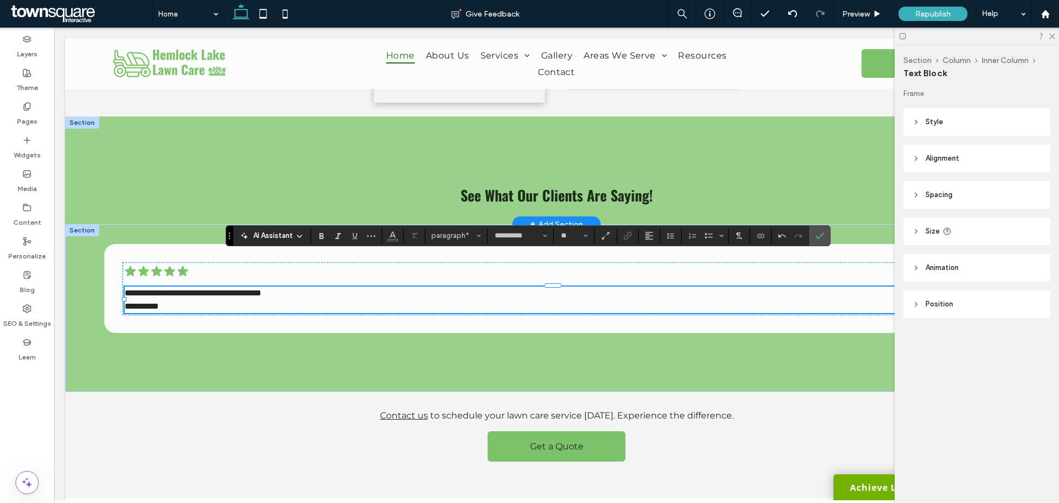
click at [933, 270] on span "Animation" at bounding box center [942, 267] width 33 height 11
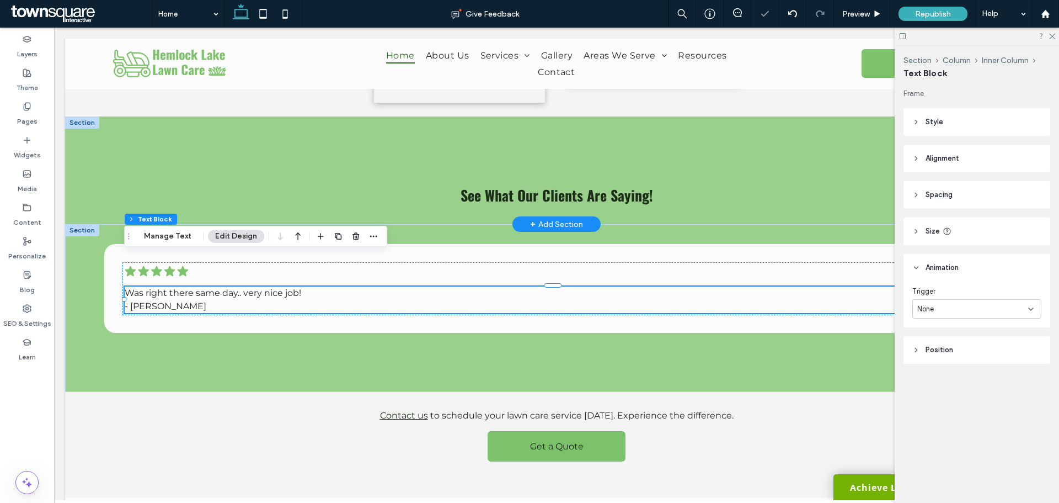
click at [942, 303] on div "None" at bounding box center [972, 308] width 111 height 11
click at [947, 345] on span "Entrance" at bounding box center [932, 347] width 30 height 11
click at [948, 351] on div "None" at bounding box center [972, 354] width 111 height 11
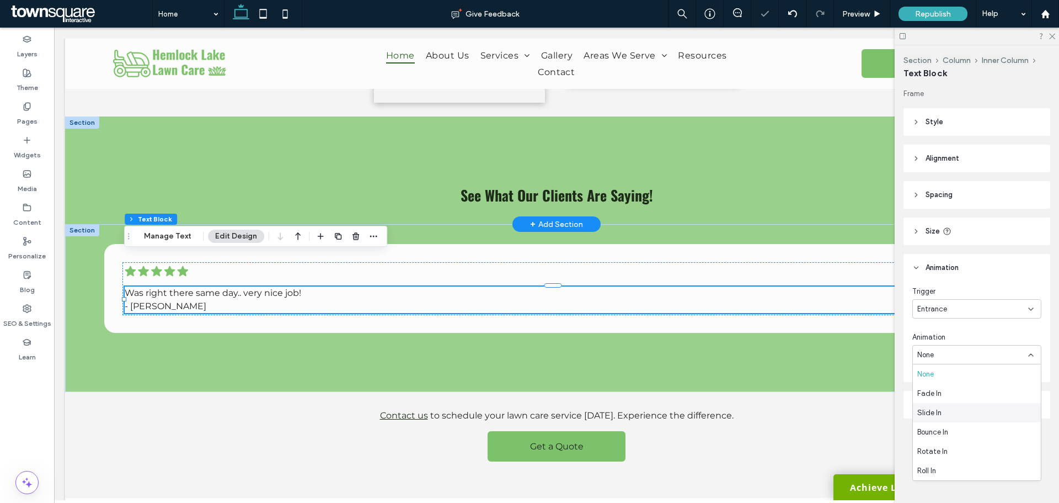
click at [951, 413] on div "Slide In" at bounding box center [977, 412] width 128 height 19
click at [942, 311] on span "Entrance" at bounding box center [932, 308] width 30 height 11
click at [945, 324] on div "None" at bounding box center [974, 327] width 122 height 19
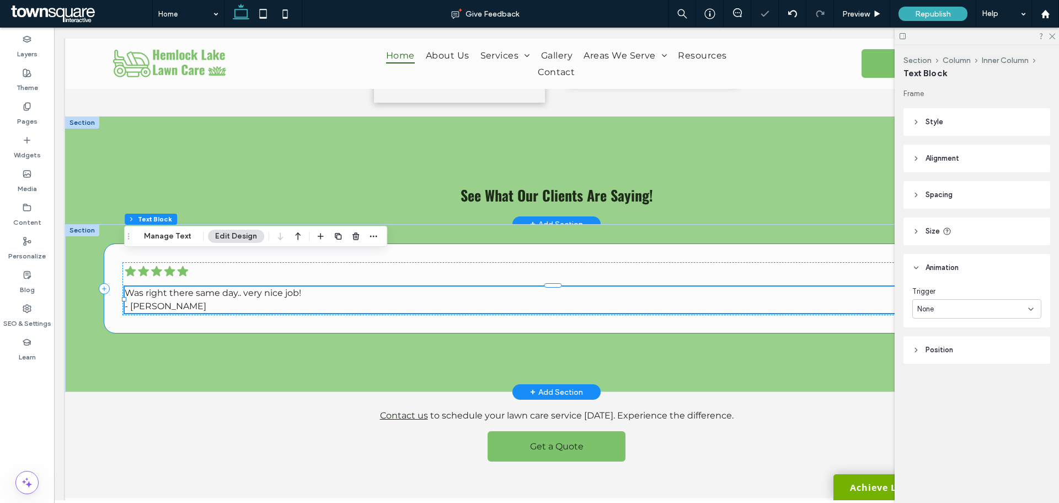
click at [625, 244] on div ".cls-1-1788903176-1788903176 { fill: #00000; stroke-width: 0px; } Was right the…" at bounding box center [556, 288] width 904 height 89
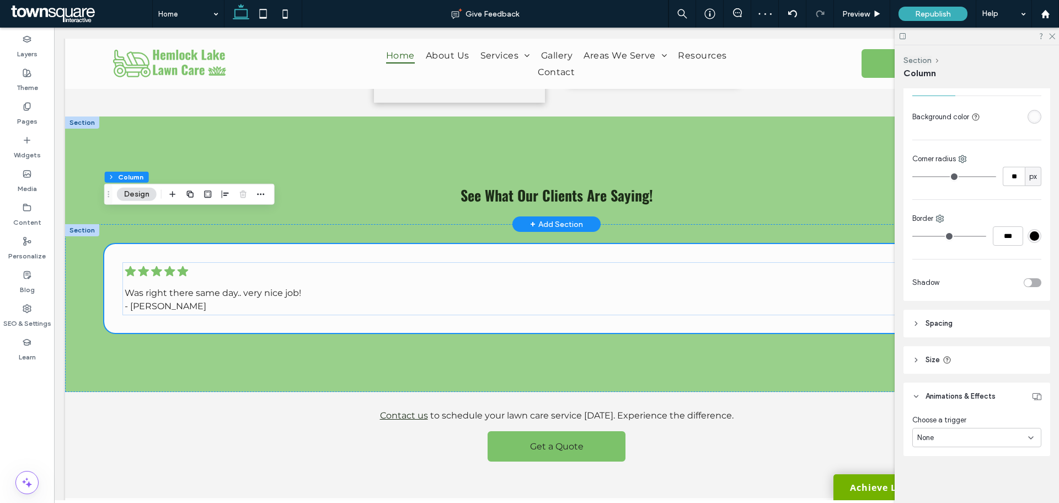
scroll to position [236, 0]
click at [943, 434] on div "None" at bounding box center [972, 435] width 111 height 11
click at [935, 397] on span "Entrance" at bounding box center [932, 397] width 30 height 11
click at [948, 473] on div "None" at bounding box center [972, 477] width 111 height 11
click at [945, 401] on div "Slide In" at bounding box center [974, 399] width 122 height 19
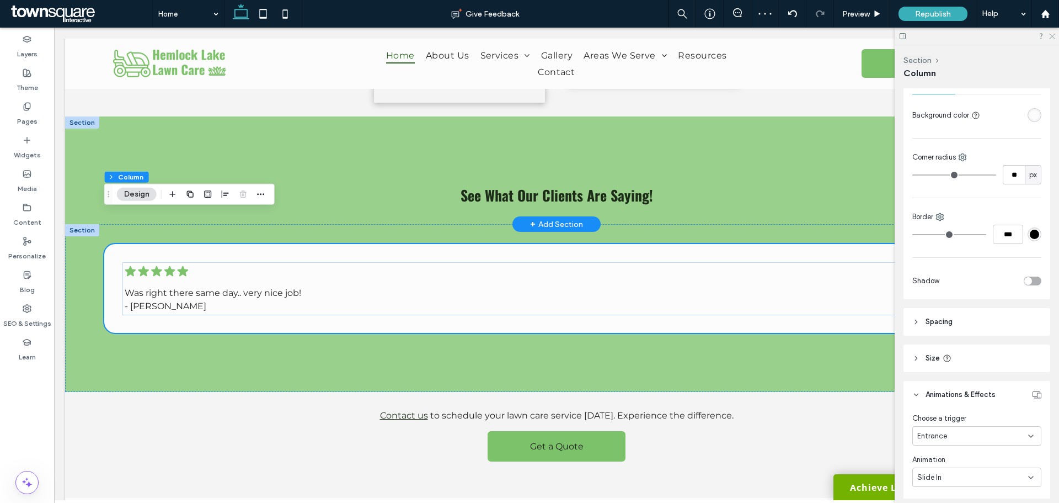
click at [1052, 38] on icon at bounding box center [1051, 35] width 7 height 7
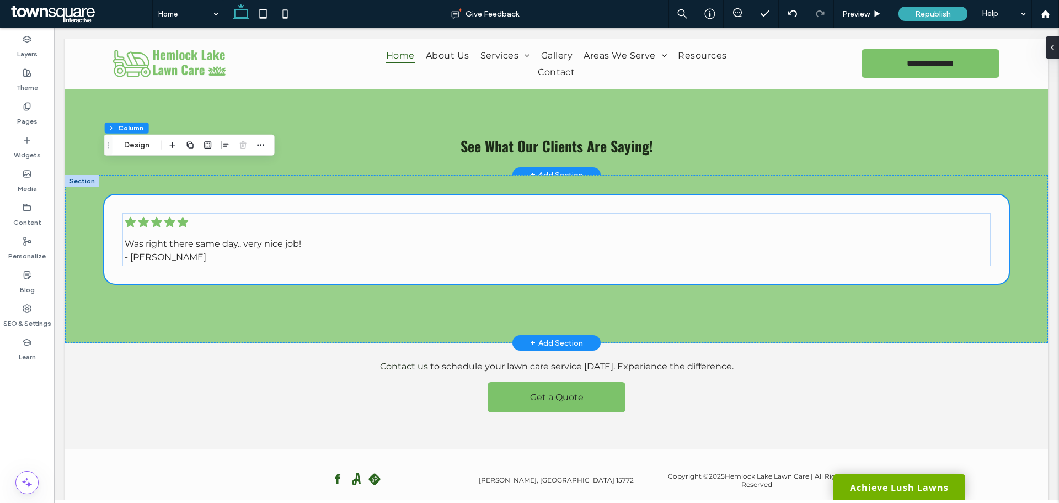
scroll to position [1676, 0]
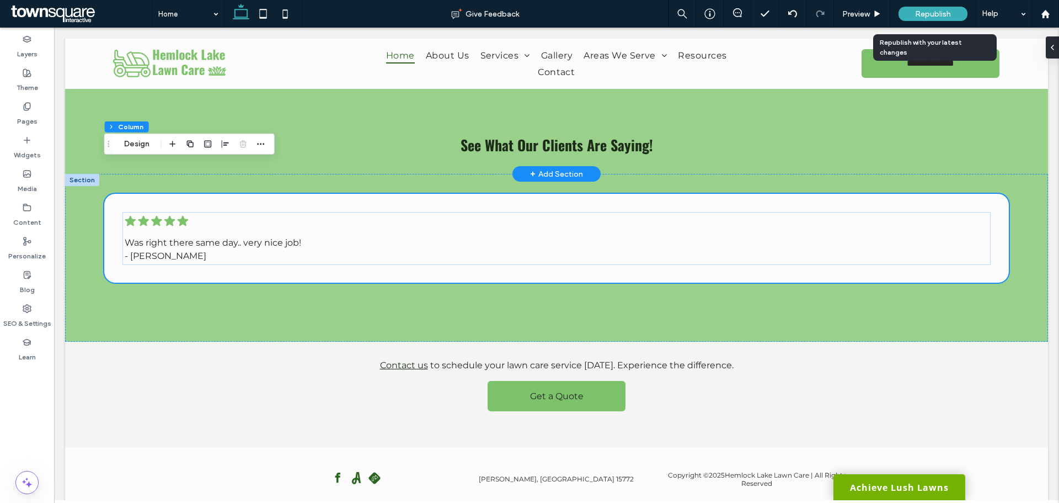
click at [913, 17] on div "Republish" at bounding box center [933, 14] width 69 height 14
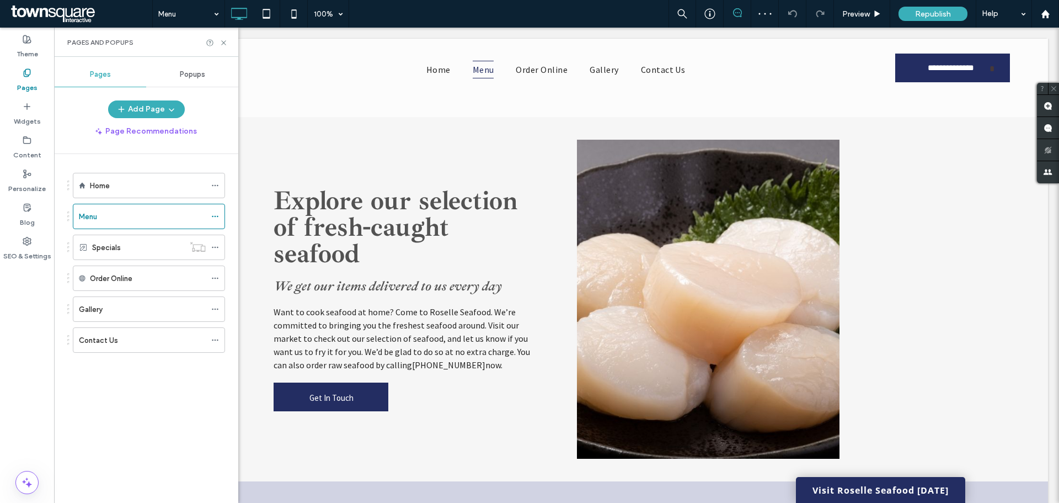
click at [228, 43] on div "Pages and Popups" at bounding box center [146, 42] width 184 height 29
click at [222, 43] on icon at bounding box center [224, 43] width 8 height 8
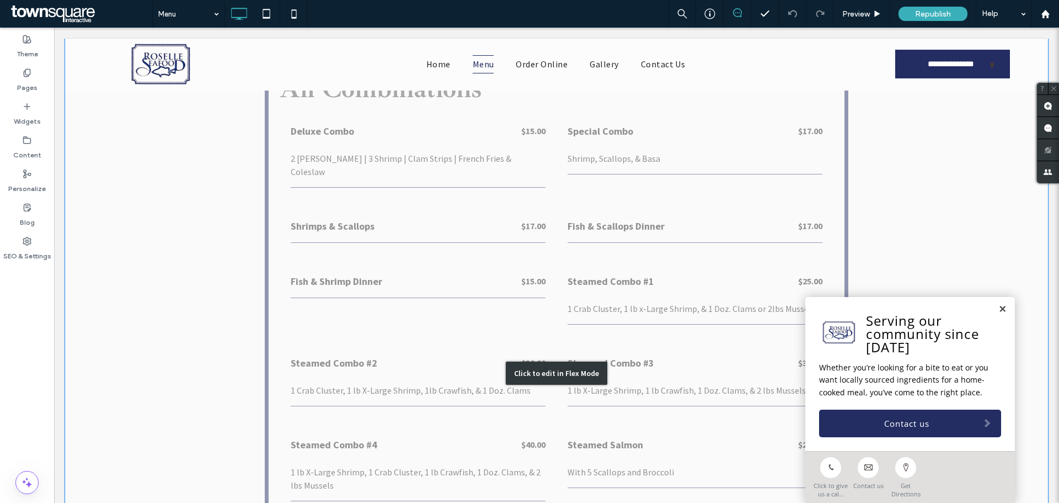
scroll to position [717, 0]
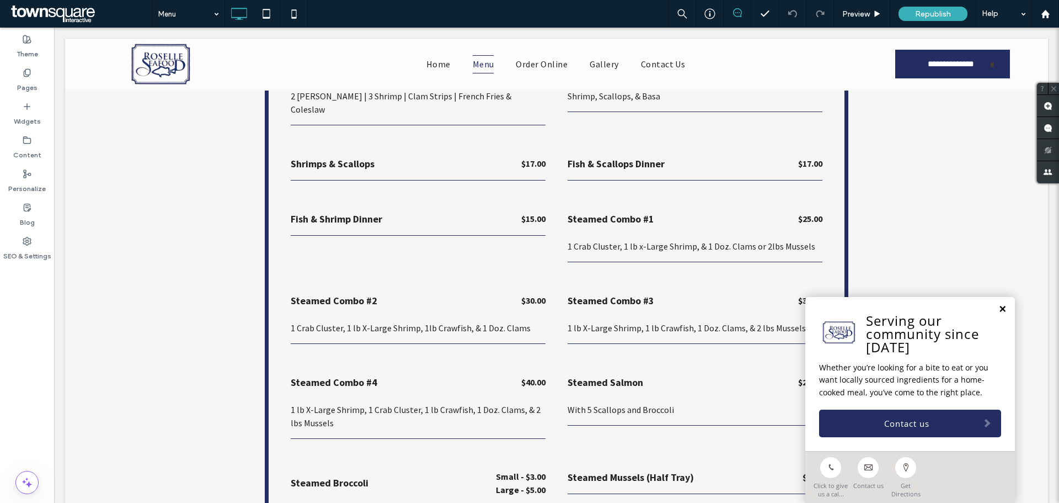
click at [999, 309] on link at bounding box center [1003, 309] width 8 height 9
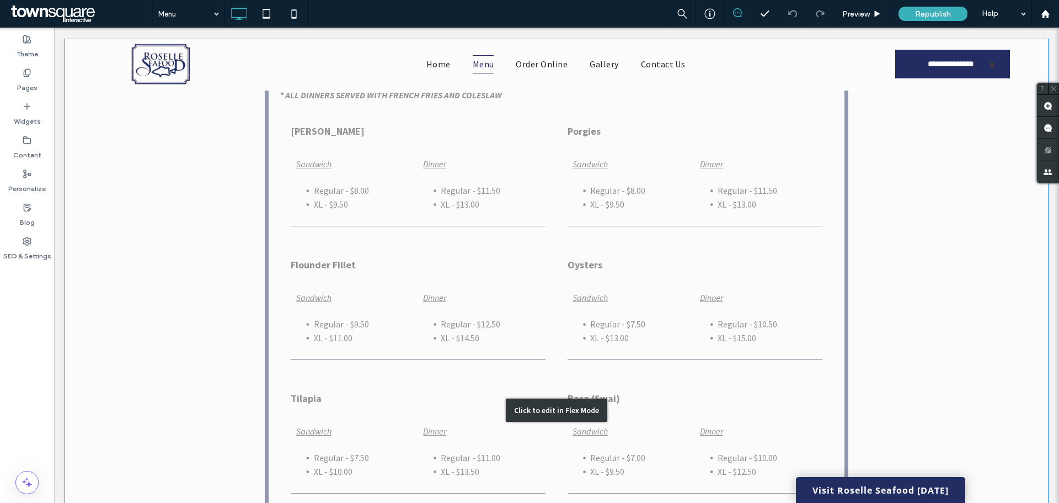
scroll to position [1858, 0]
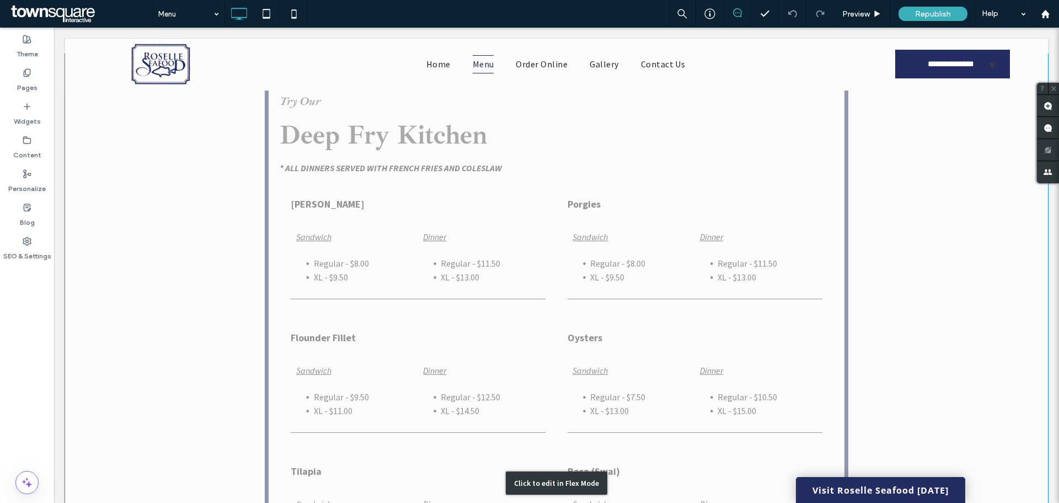
click at [327, 225] on div "Click to edit in Flex Mode" at bounding box center [556, 483] width 983 height 858
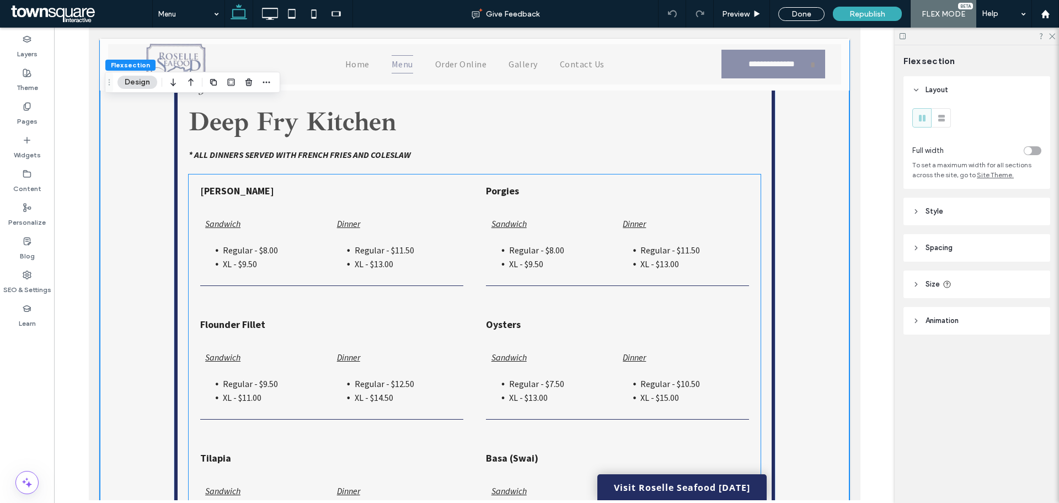
click at [252, 250] on span "Regular - $8.00" at bounding box center [249, 249] width 55 height 11
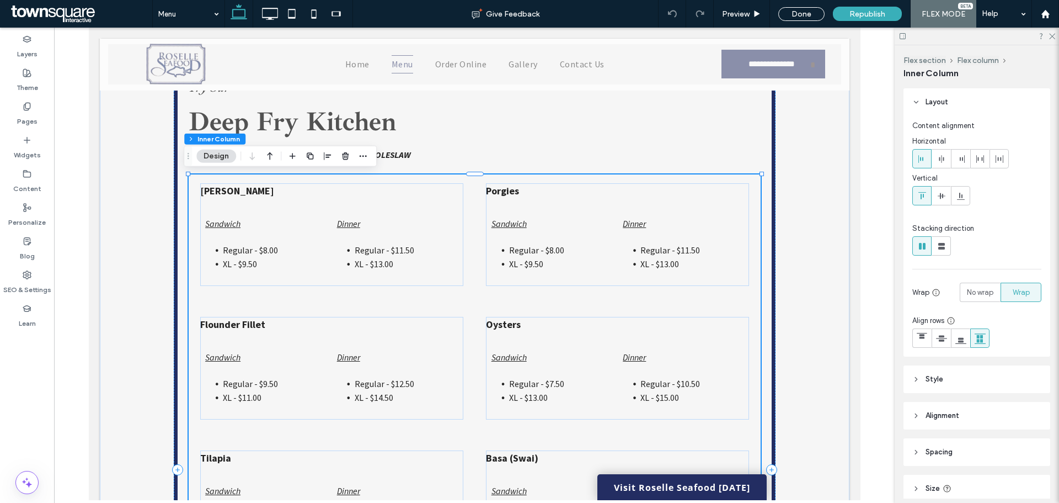
click at [259, 249] on span "Regular - $8.00" at bounding box center [249, 249] width 55 height 11
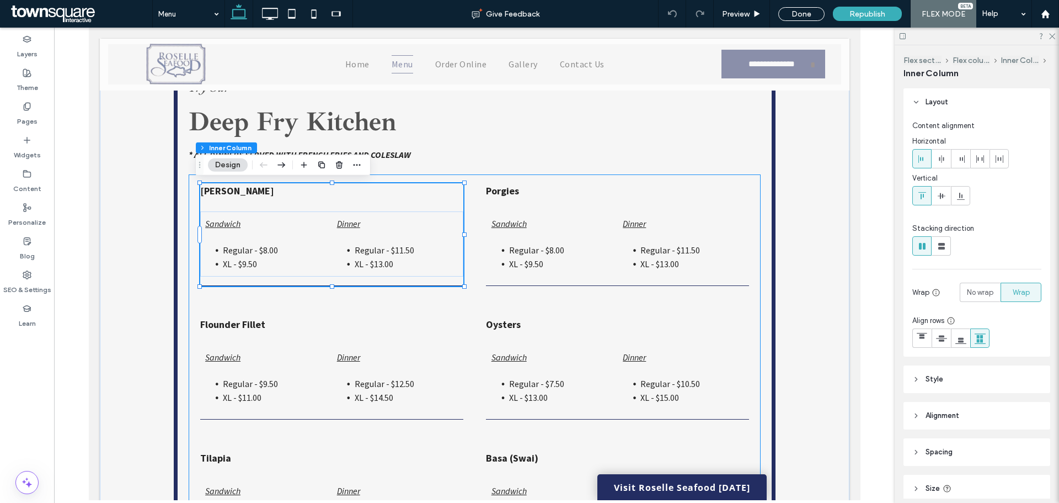
click at [261, 249] on span "Regular - $8.00" at bounding box center [249, 249] width 55 height 11
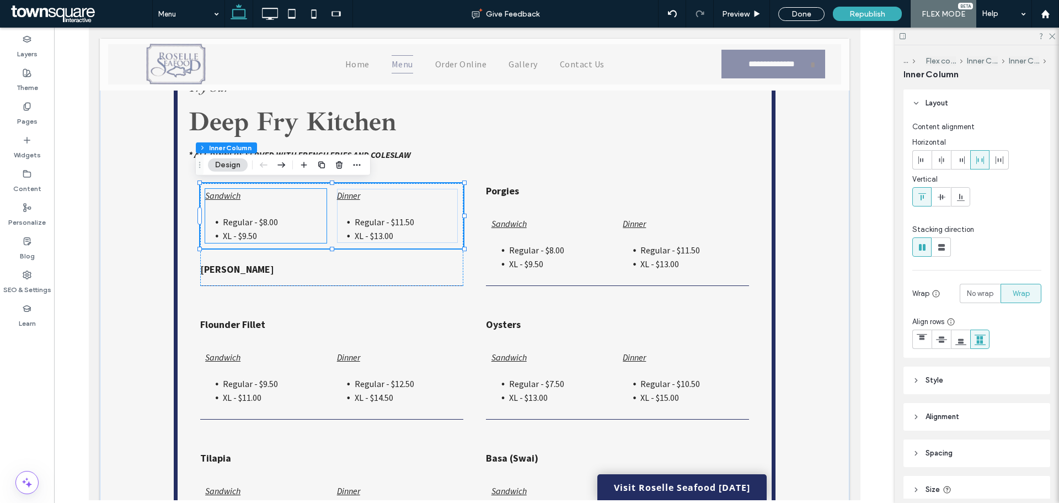
click at [258, 221] on span "Regular - $8.00" at bounding box center [249, 221] width 55 height 11
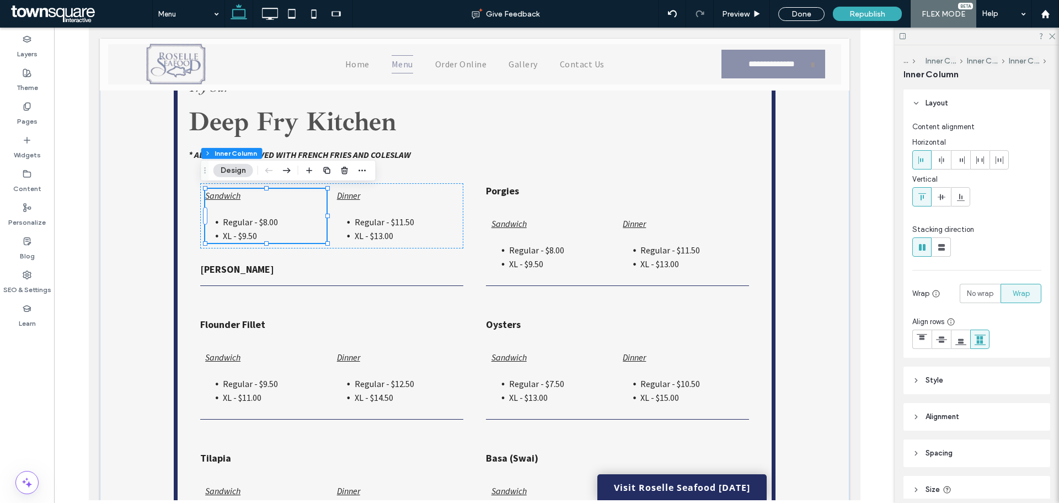
click at [260, 220] on span "Regular - $8.00" at bounding box center [249, 221] width 55 height 11
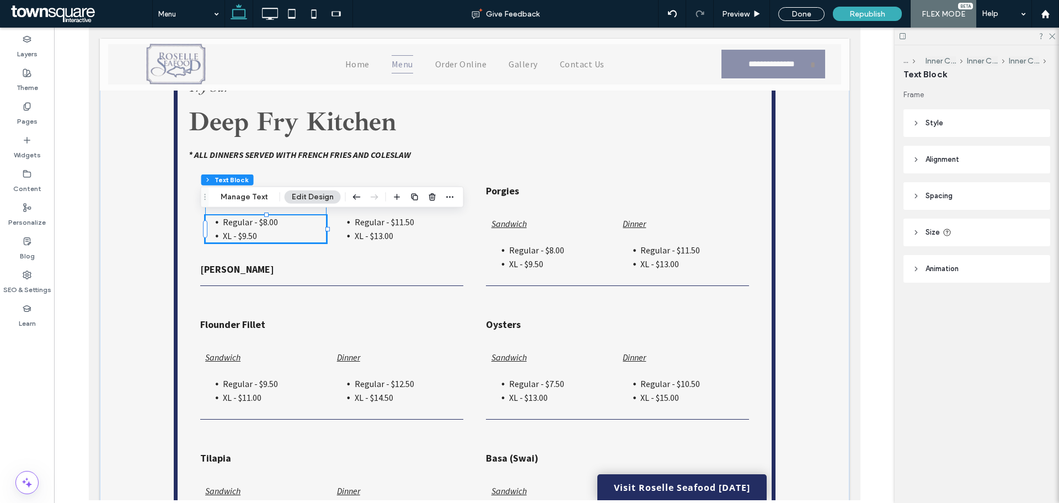
click at [260, 223] on span "Regular - $8.00" at bounding box center [249, 221] width 55 height 11
type input "**********"
type input "**"
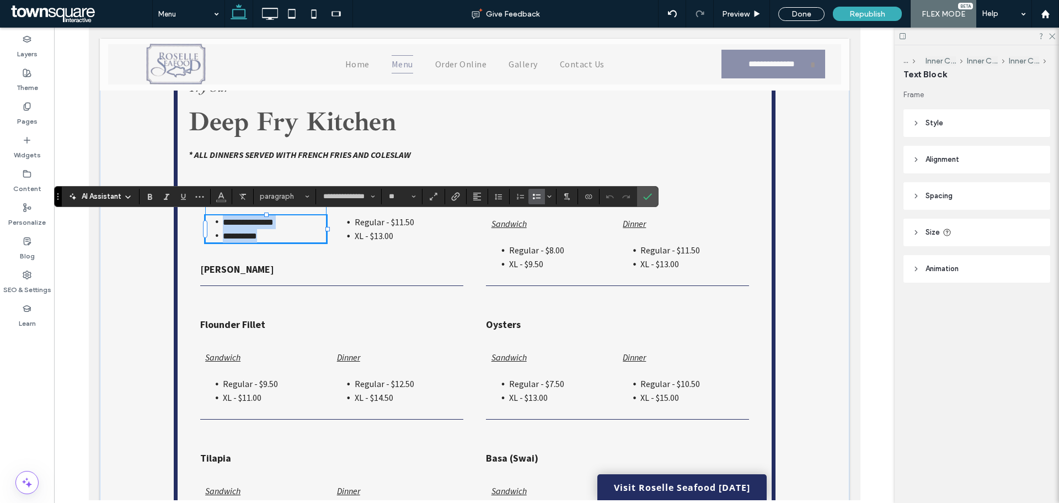
click at [260, 223] on span "**********" at bounding box center [247, 222] width 51 height 8
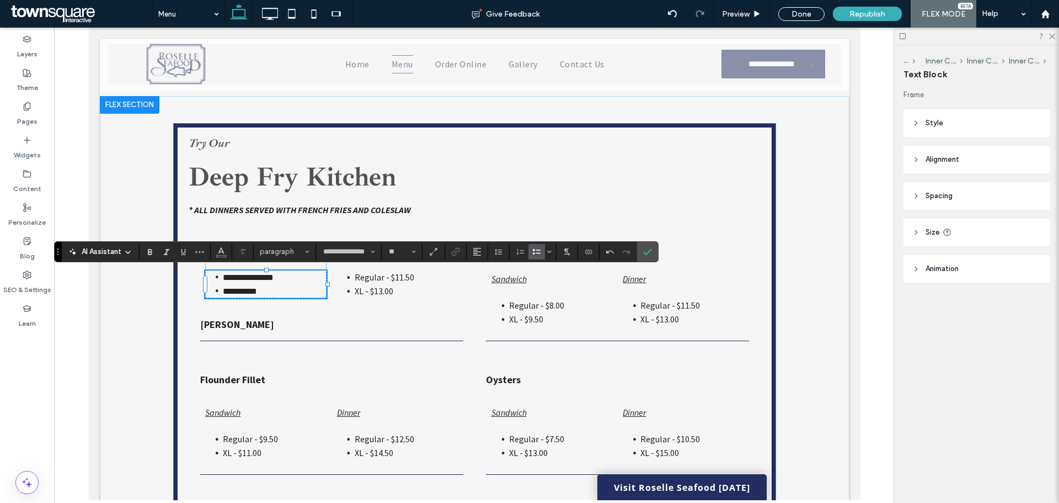
click at [529, 188] on h3 "Deep Fry Kitchen" at bounding box center [474, 176] width 572 height 26
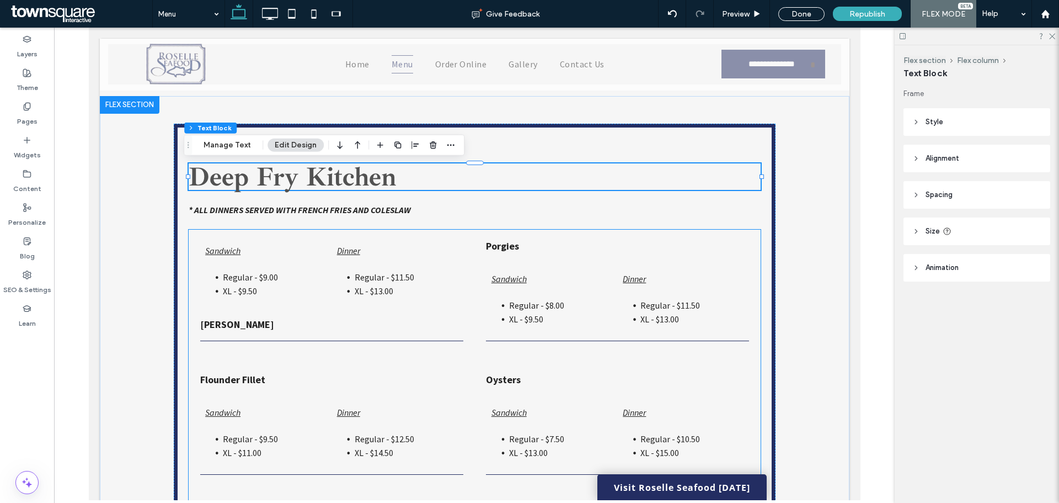
click at [227, 297] on li "XL - $9.50" at bounding box center [273, 291] width 103 height 14
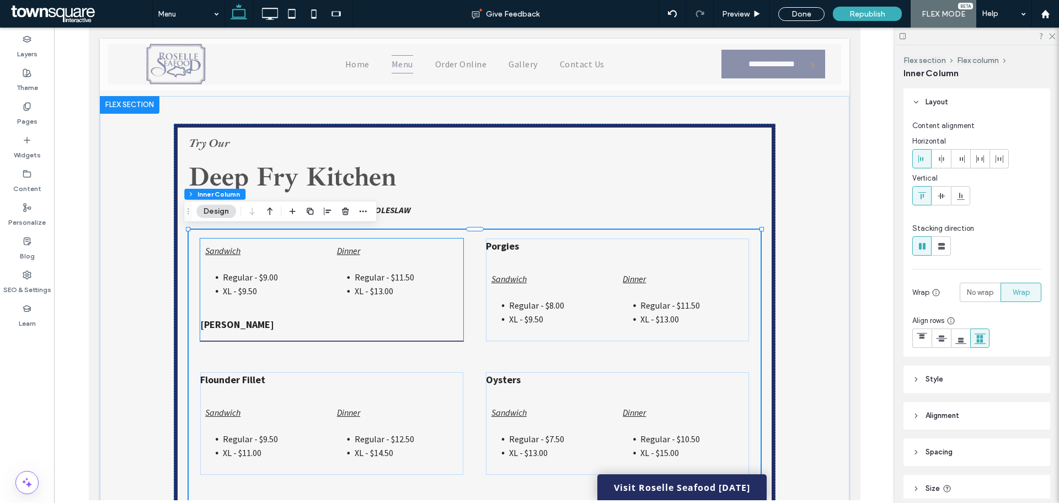
click at [231, 291] on span "XL - $9.50" at bounding box center [239, 290] width 34 height 11
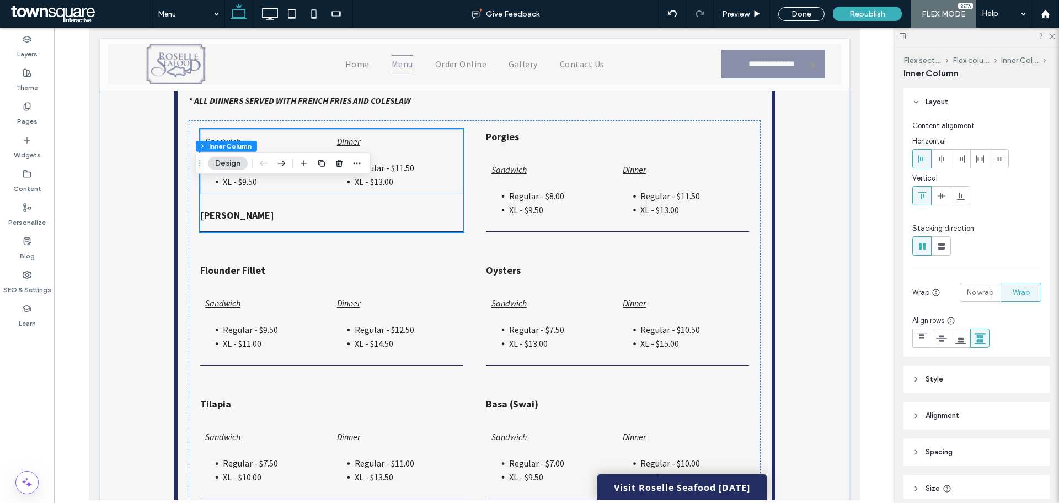
scroll to position [1913, 0]
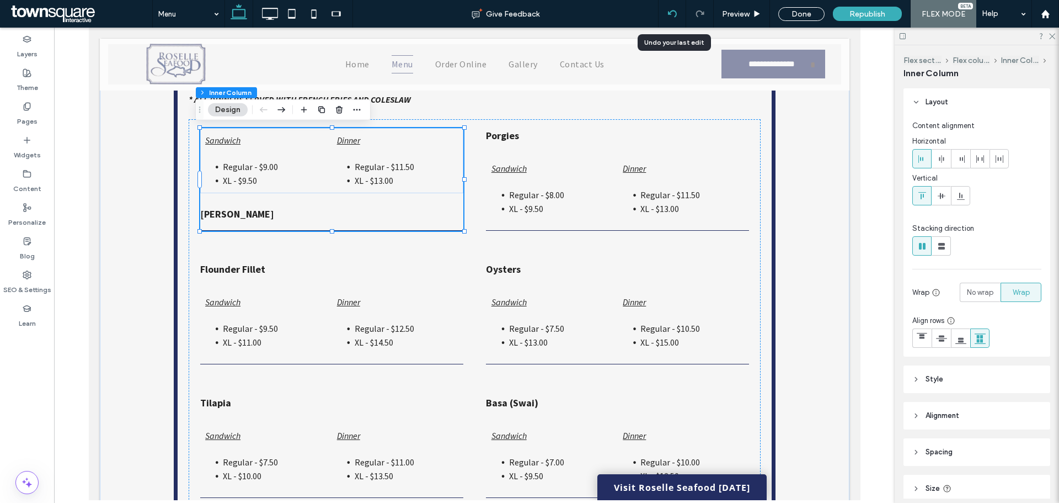
click at [670, 9] on icon at bounding box center [672, 13] width 9 height 9
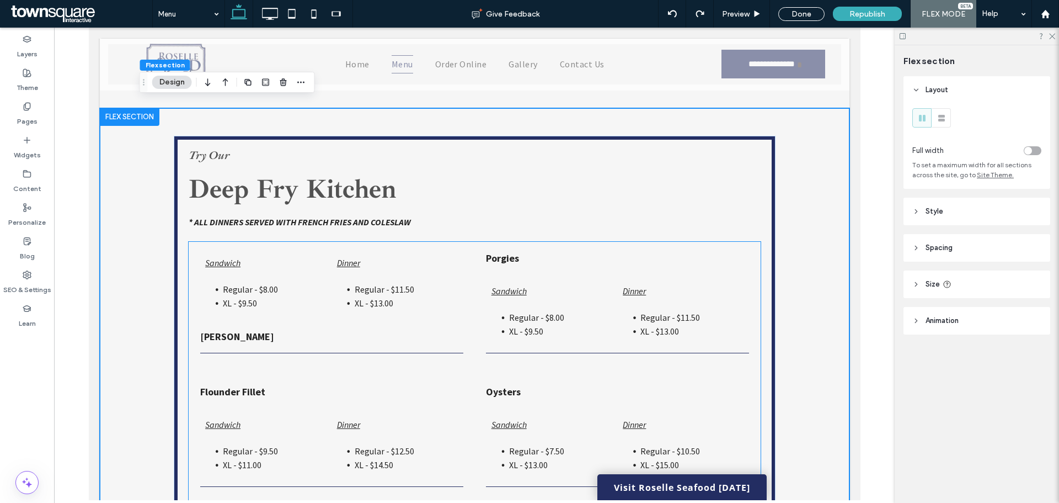
scroll to position [1828, 0]
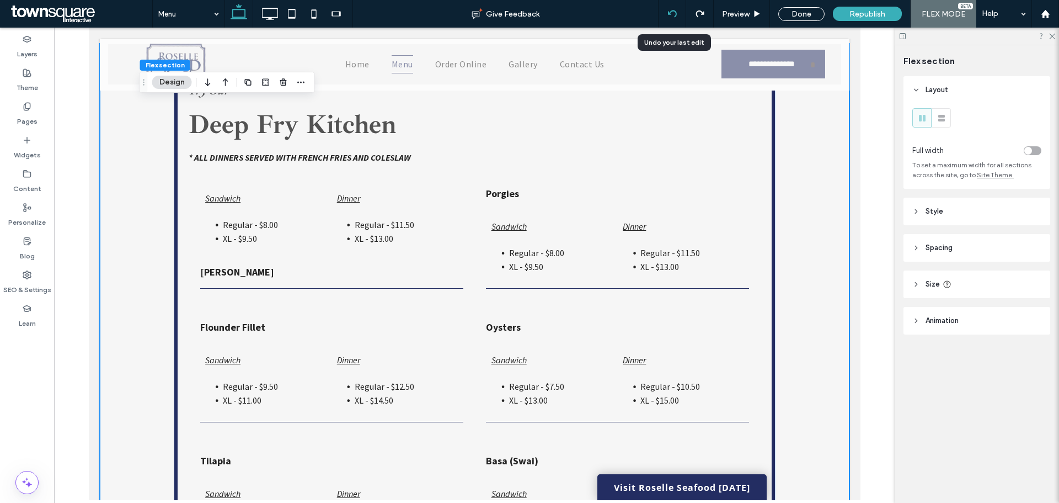
click at [675, 13] on icon at bounding box center [672, 13] width 9 height 9
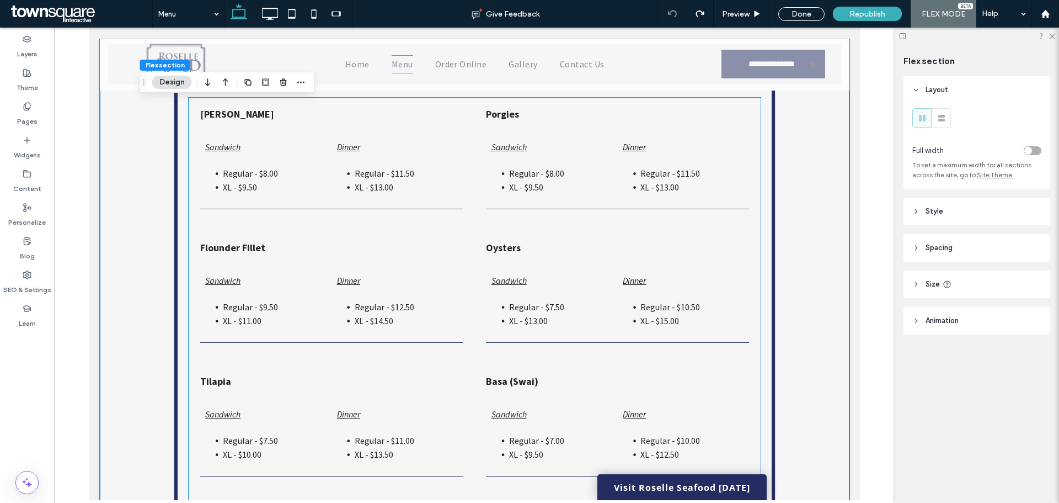
scroll to position [1891, 0]
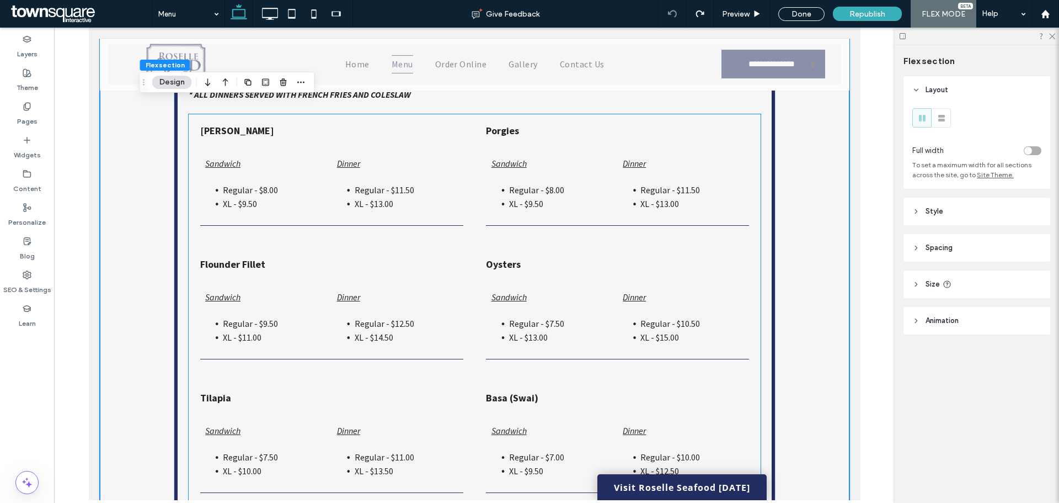
click at [244, 200] on span "XL - $9.50" at bounding box center [239, 203] width 34 height 11
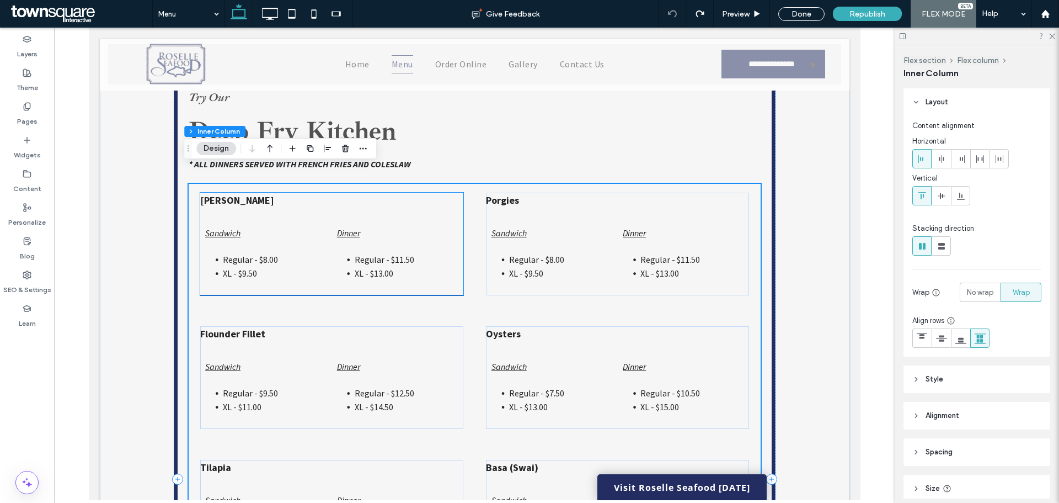
scroll to position [1781, 0]
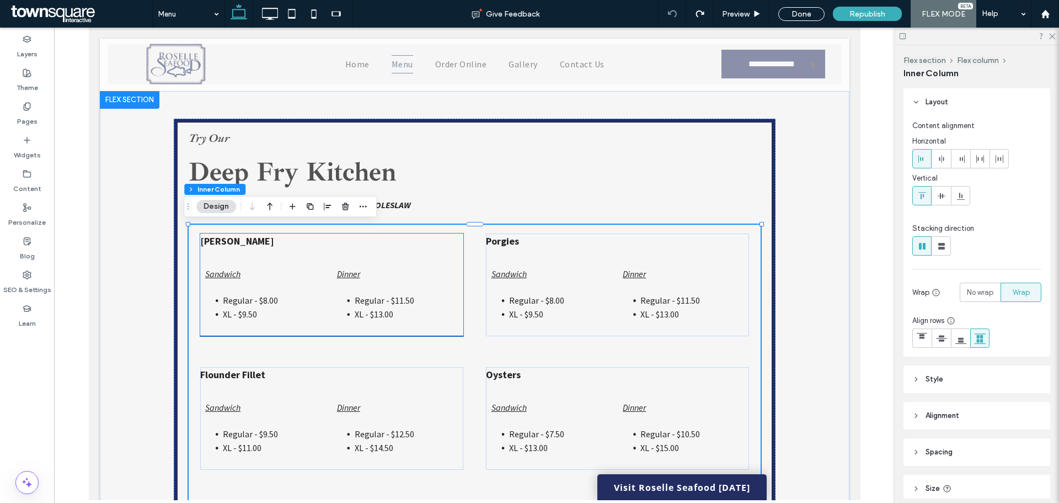
click at [255, 306] on li "Regular - $8.00" at bounding box center [273, 301] width 103 height 14
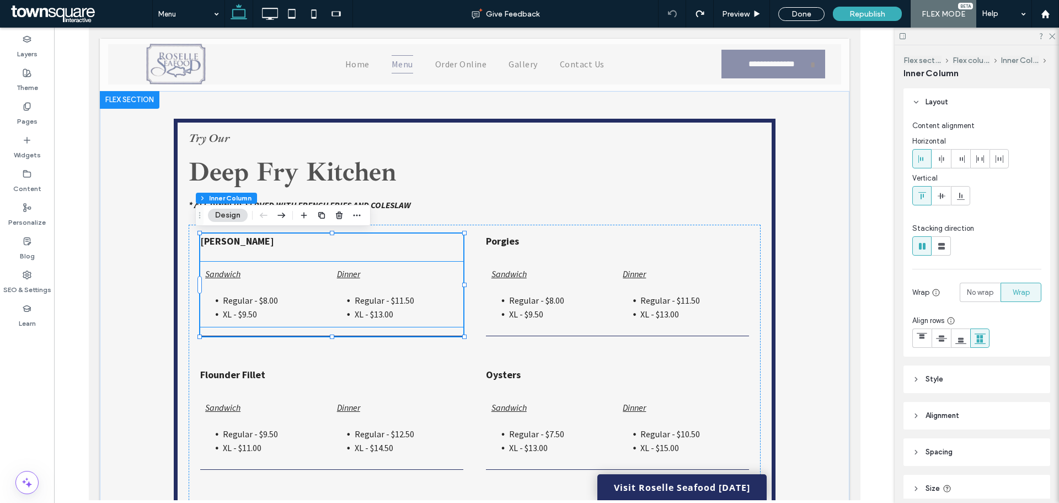
click at [261, 299] on span "Regular - $8.00" at bounding box center [249, 300] width 55 height 11
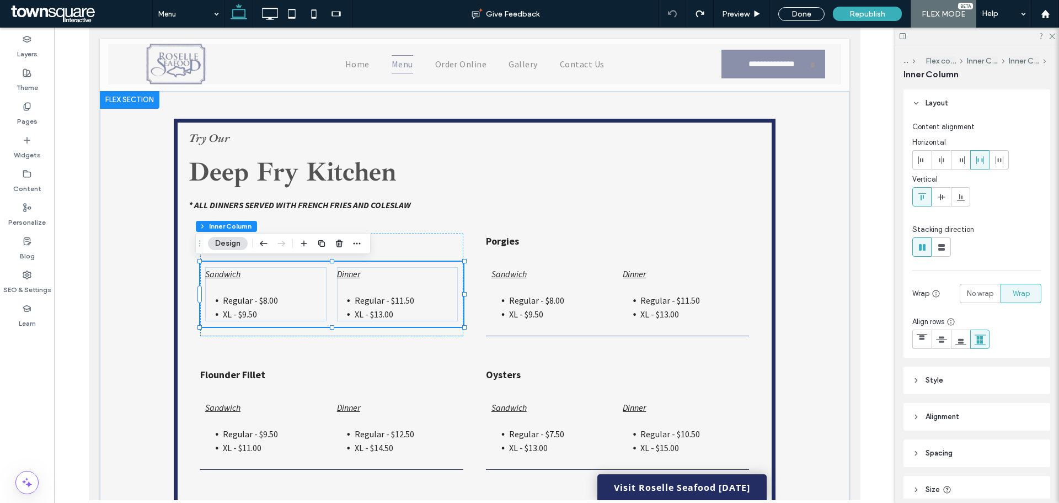
click at [261, 299] on span "Regular - $8.00" at bounding box center [249, 300] width 55 height 11
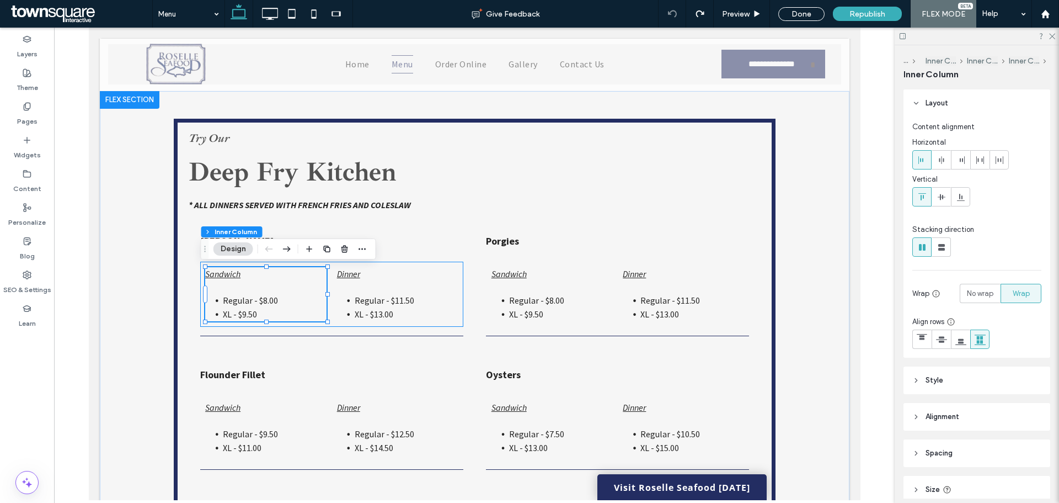
click at [261, 302] on span "Regular - $8.00" at bounding box center [249, 300] width 55 height 11
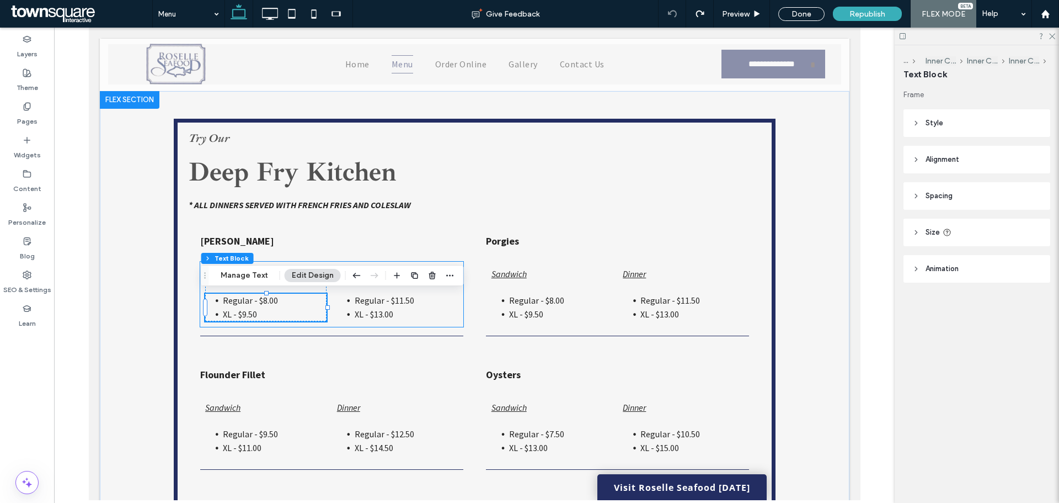
click at [261, 302] on span "Regular - $8.00" at bounding box center [249, 300] width 55 height 11
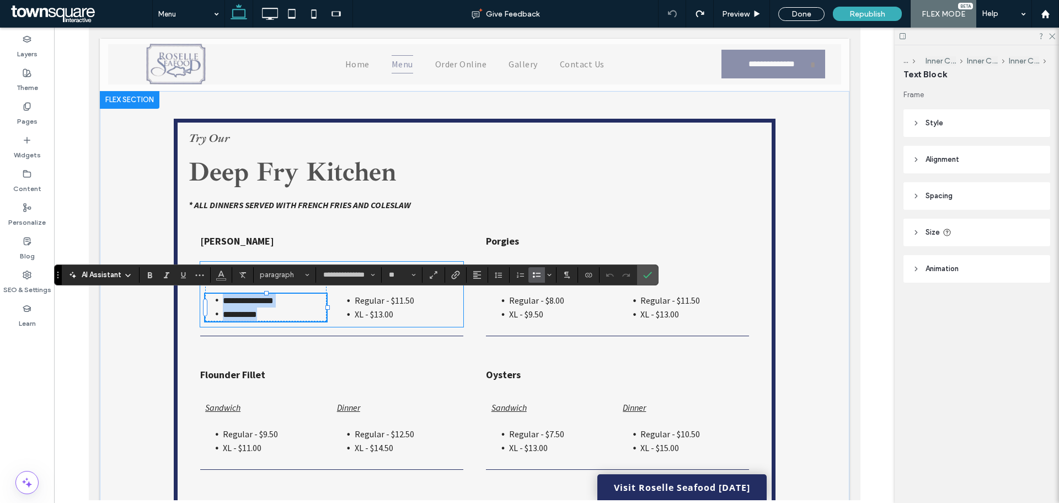
click at [260, 301] on span "**********" at bounding box center [247, 300] width 51 height 8
click at [248, 316] on span "**********" at bounding box center [239, 314] width 34 height 8
click at [255, 314] on li "**********" at bounding box center [273, 314] width 103 height 14
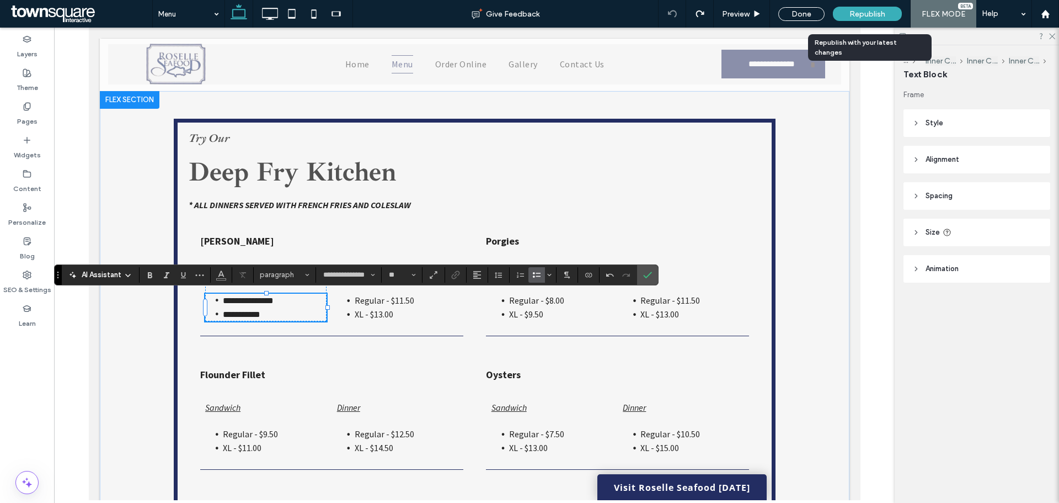
click at [859, 12] on span "Republish" at bounding box center [868, 13] width 36 height 9
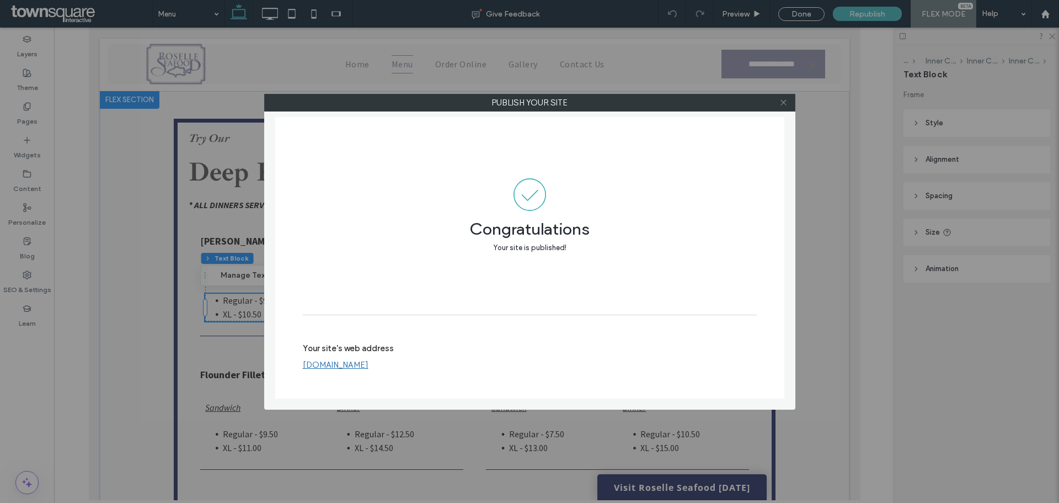
click at [785, 105] on icon at bounding box center [784, 102] width 8 height 8
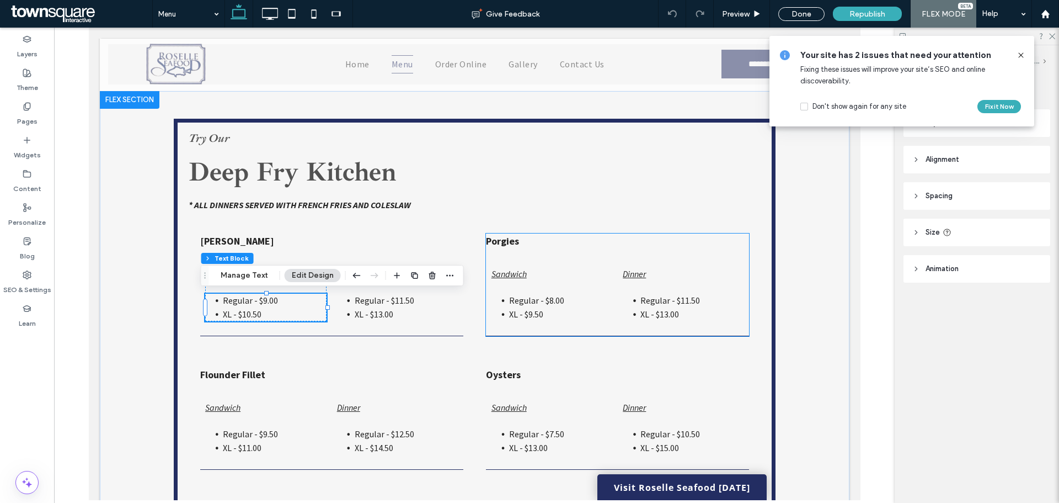
click at [557, 302] on span "Regular - $8.00" at bounding box center [536, 300] width 55 height 11
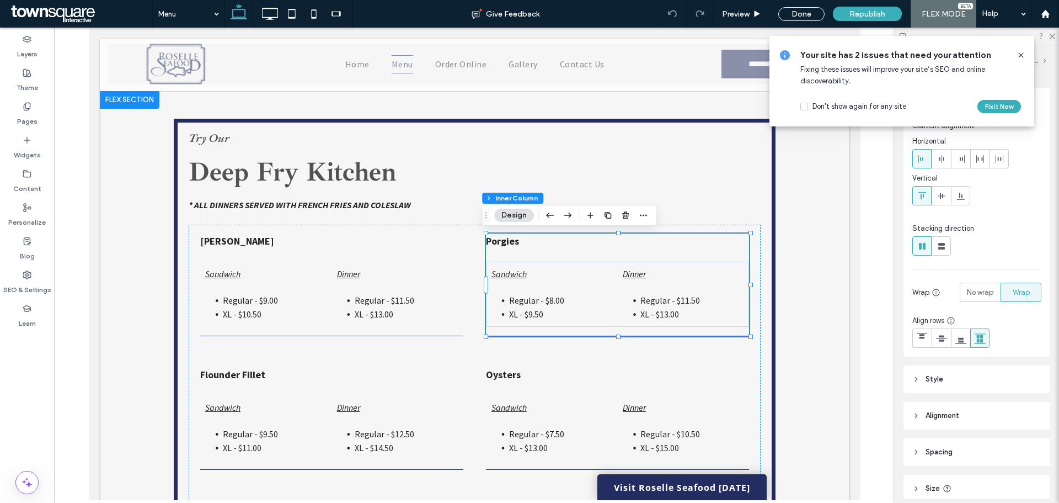
click at [551, 300] on span "Regular - $8.00" at bounding box center [536, 300] width 55 height 11
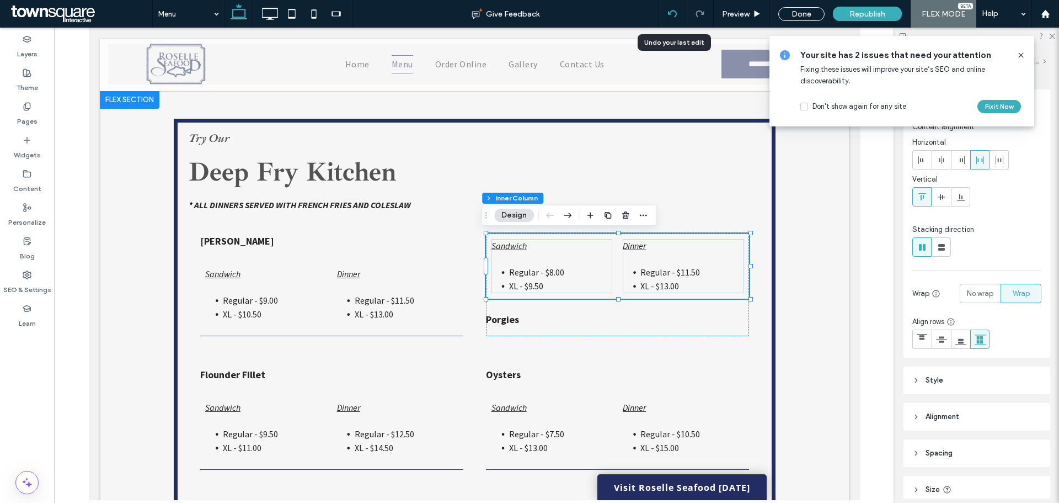
click at [680, 17] on div at bounding box center [672, 13] width 27 height 9
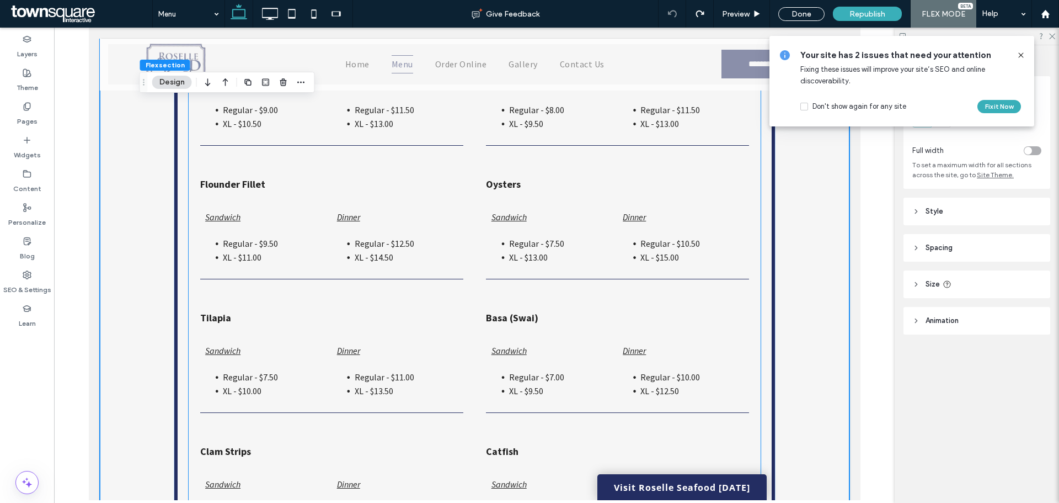
scroll to position [1865, 0]
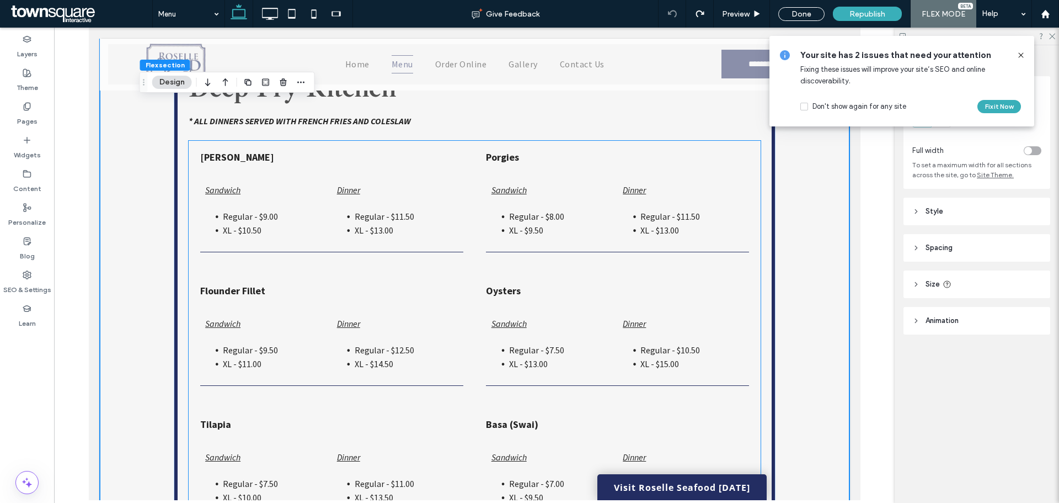
click at [519, 220] on span "Regular - $8.00" at bounding box center [536, 216] width 55 height 11
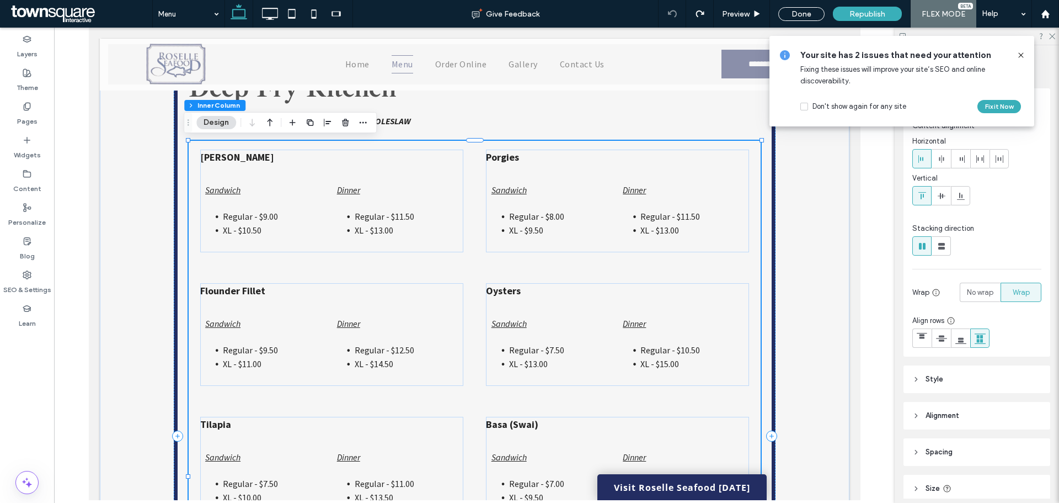
click at [543, 216] on span "Regular - $8.00" at bounding box center [536, 216] width 55 height 11
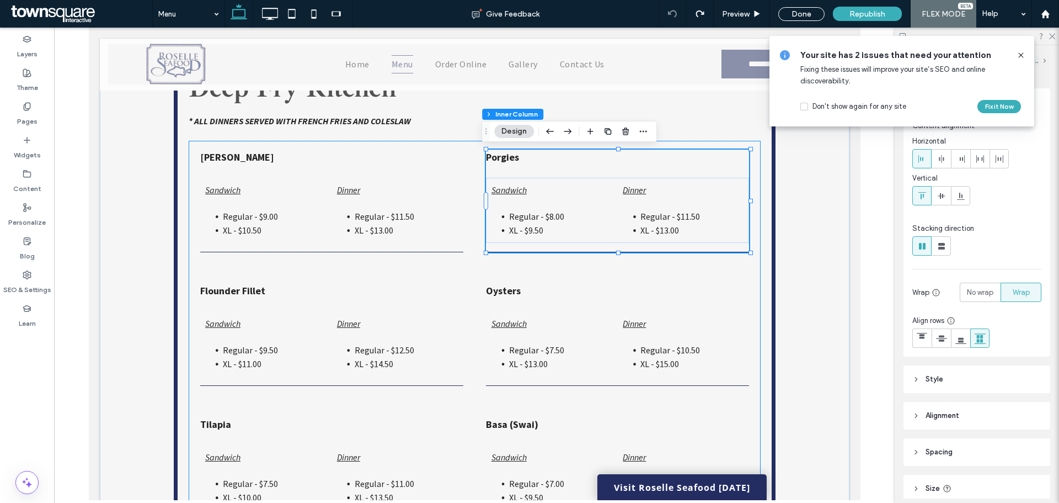
click at [548, 216] on span "Regular - $8.00" at bounding box center [536, 216] width 55 height 11
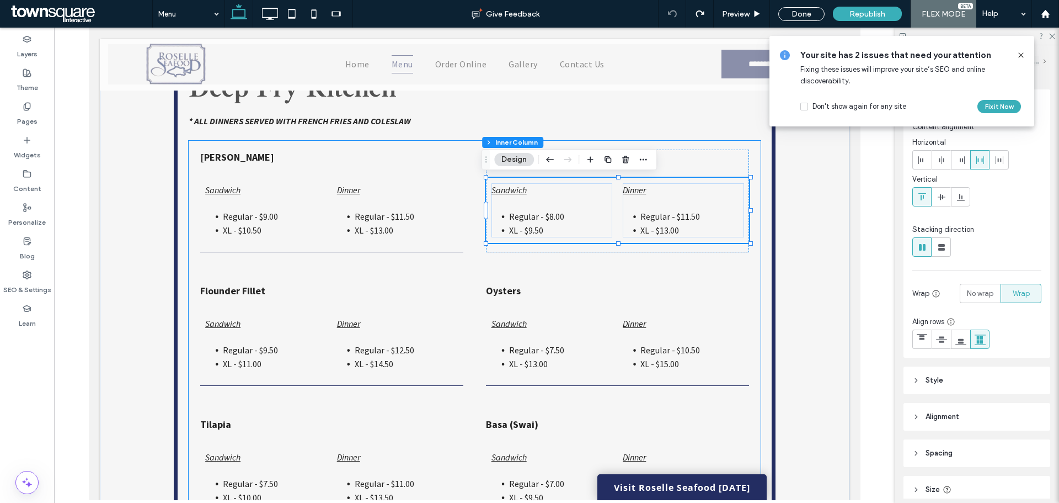
click at [547, 216] on span "Regular - $8.00" at bounding box center [536, 216] width 55 height 11
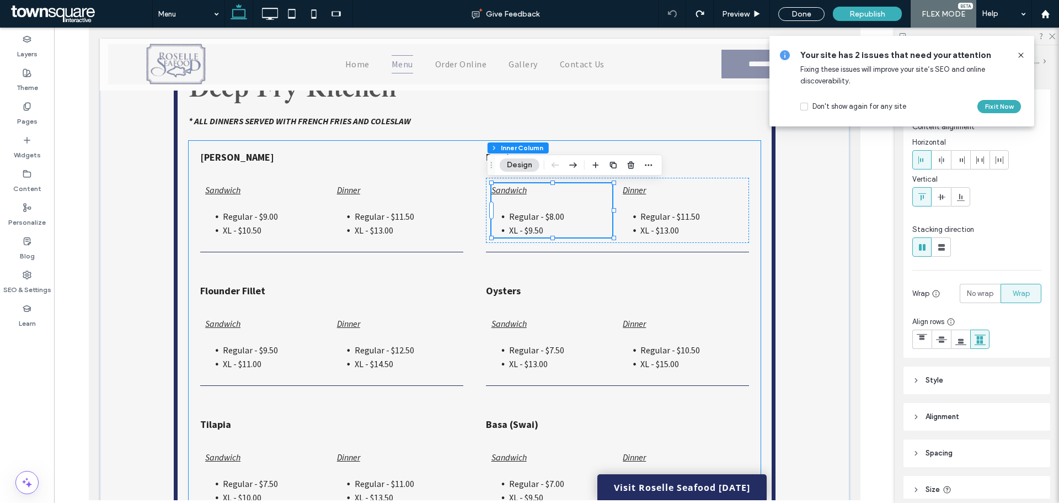
click at [546, 216] on span "Regular - $8.00" at bounding box center [536, 216] width 55 height 11
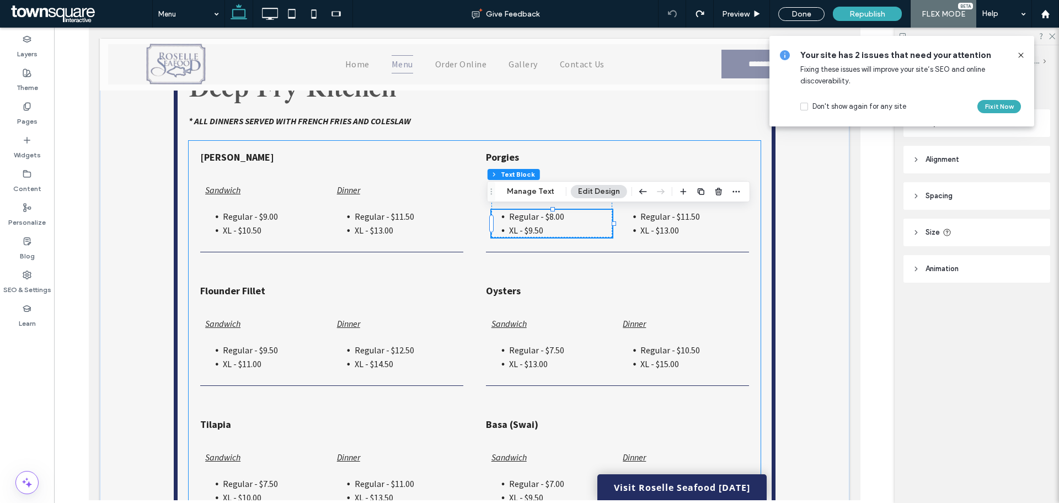
click at [546, 218] on span "Regular - $8.00" at bounding box center [536, 216] width 55 height 11
type input "**********"
type input "**"
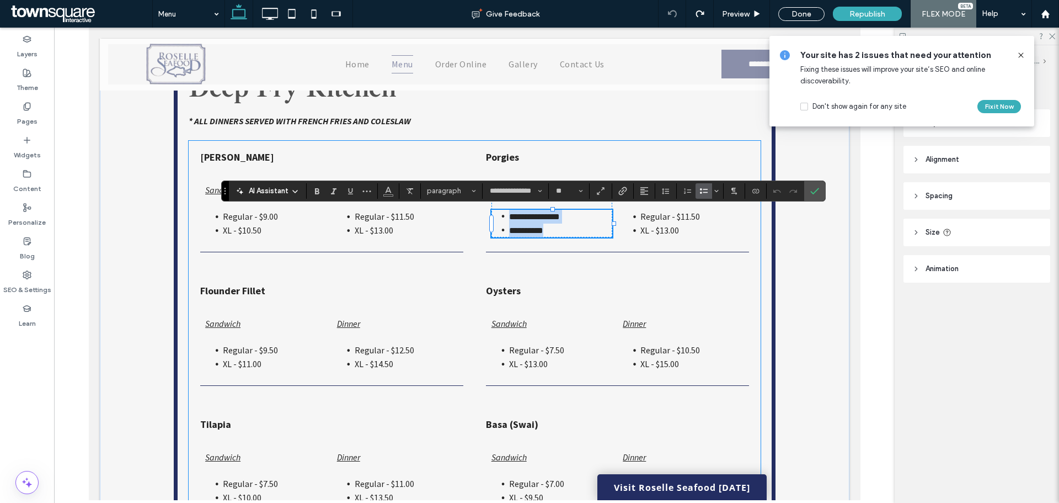
click at [546, 218] on span "**********" at bounding box center [534, 216] width 51 height 8
click at [525, 231] on span "**********" at bounding box center [526, 230] width 34 height 8
click at [1017, 58] on icon at bounding box center [1021, 55] width 9 height 9
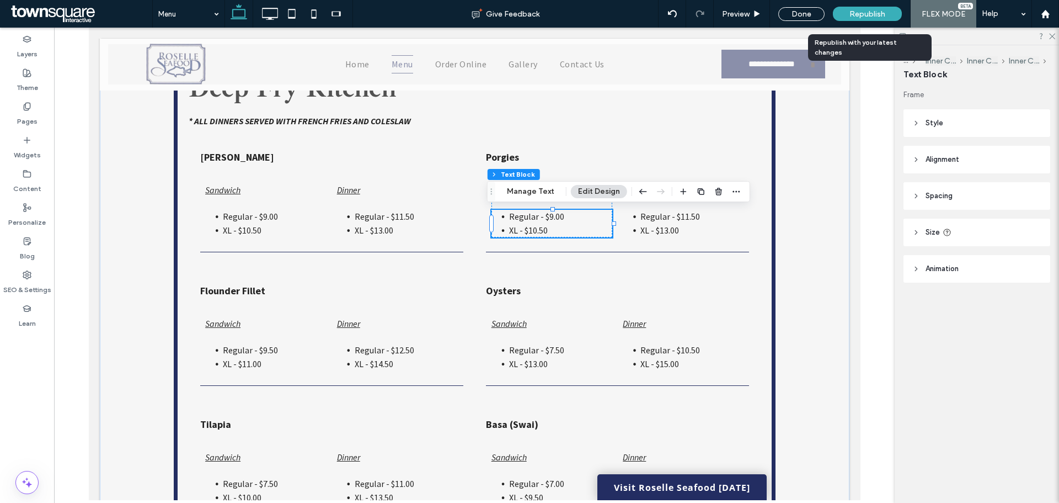
click at [849, 19] on div "Republish" at bounding box center [867, 14] width 69 height 14
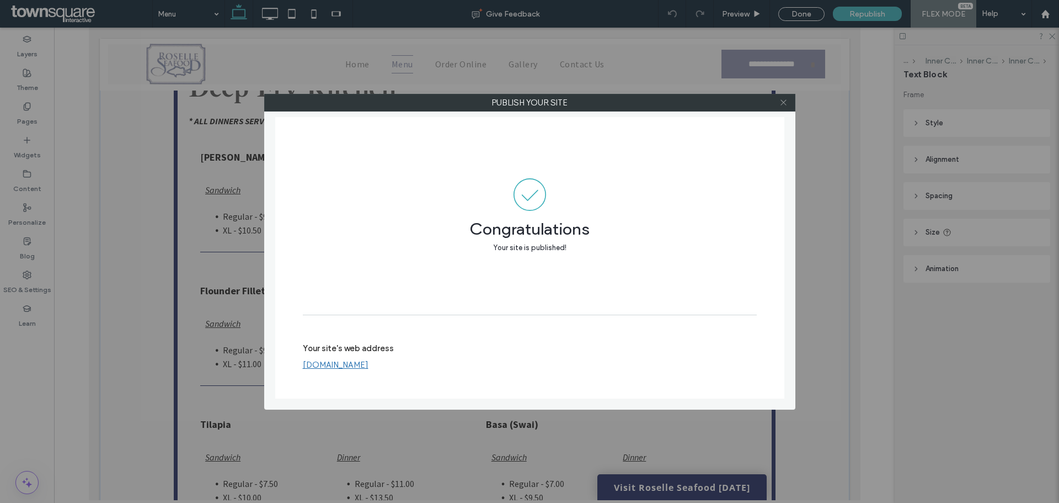
click at [785, 106] on icon at bounding box center [784, 102] width 8 height 8
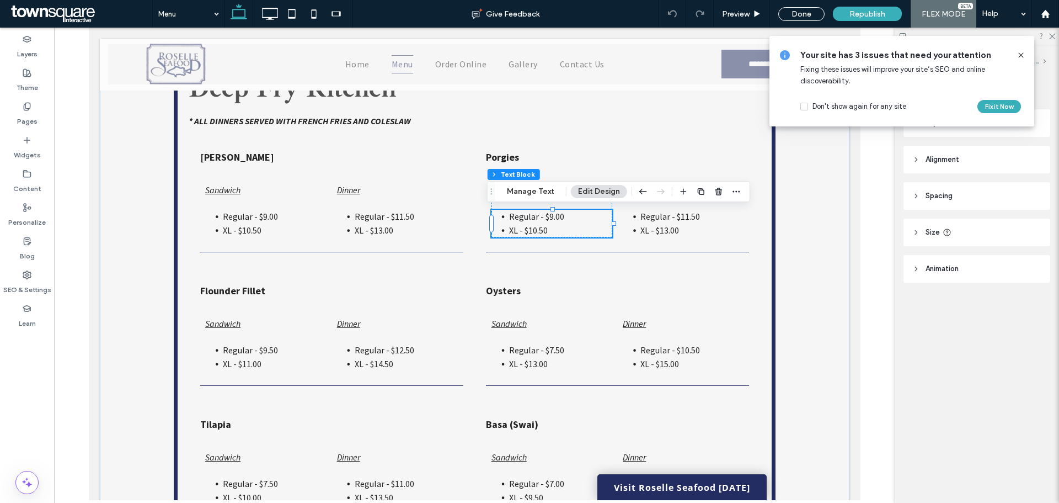
click at [1020, 56] on icon at bounding box center [1021, 55] width 9 height 9
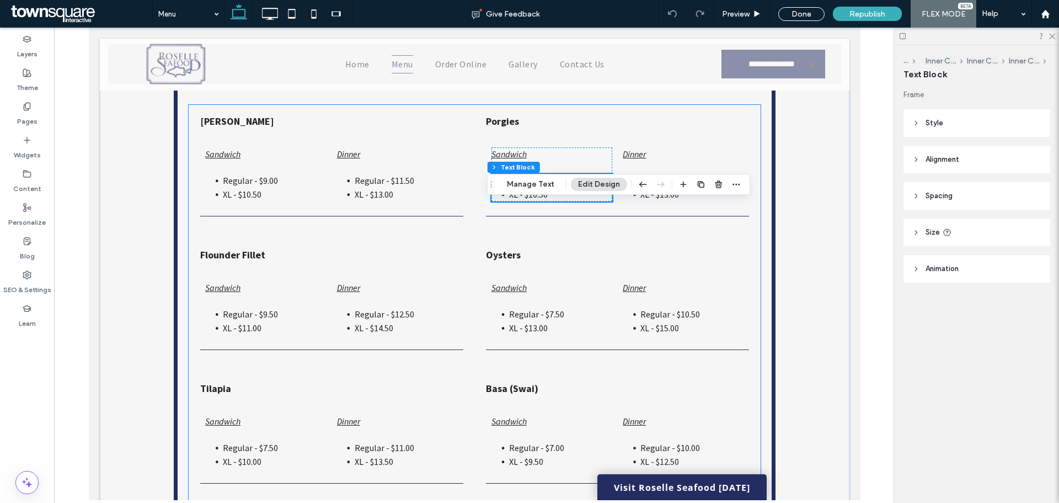
scroll to position [1920, 0]
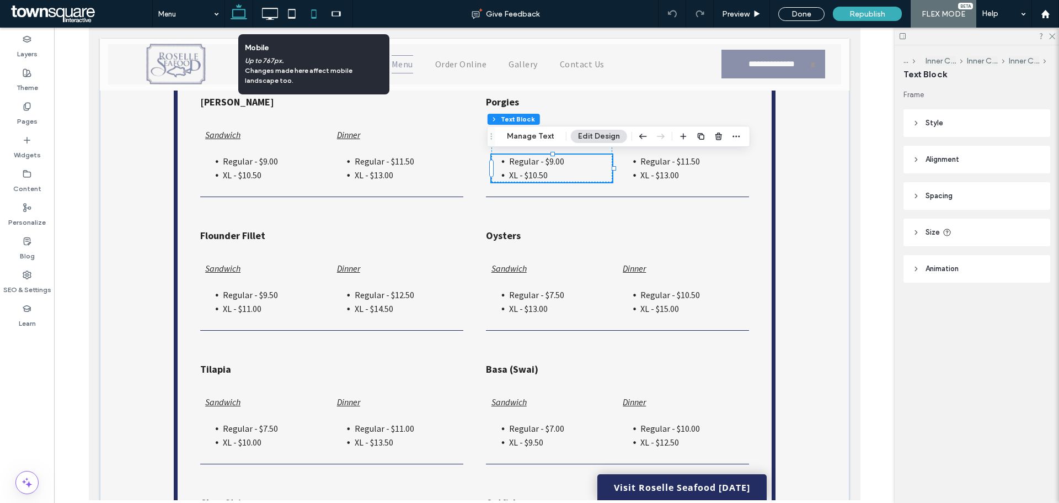
click at [307, 15] on icon at bounding box center [314, 14] width 22 height 22
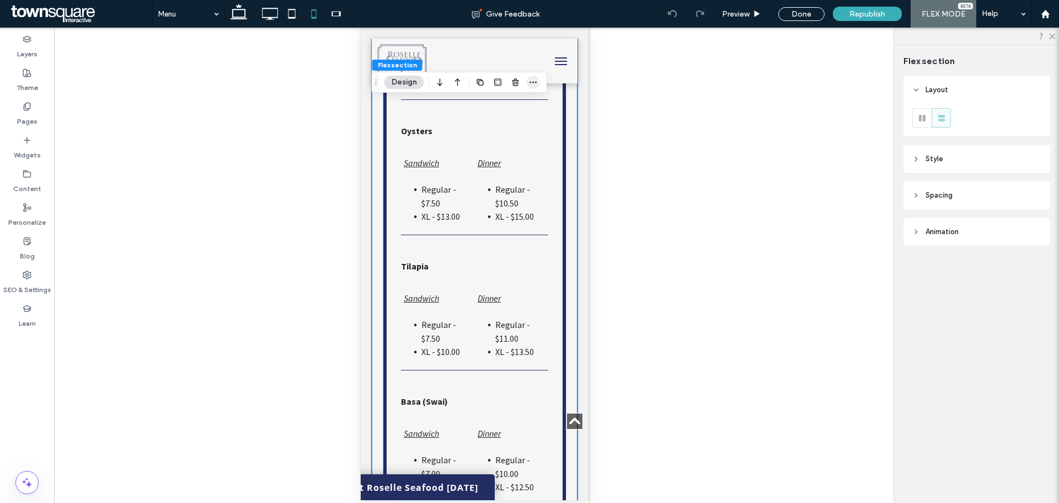
scroll to position [3112, 0]
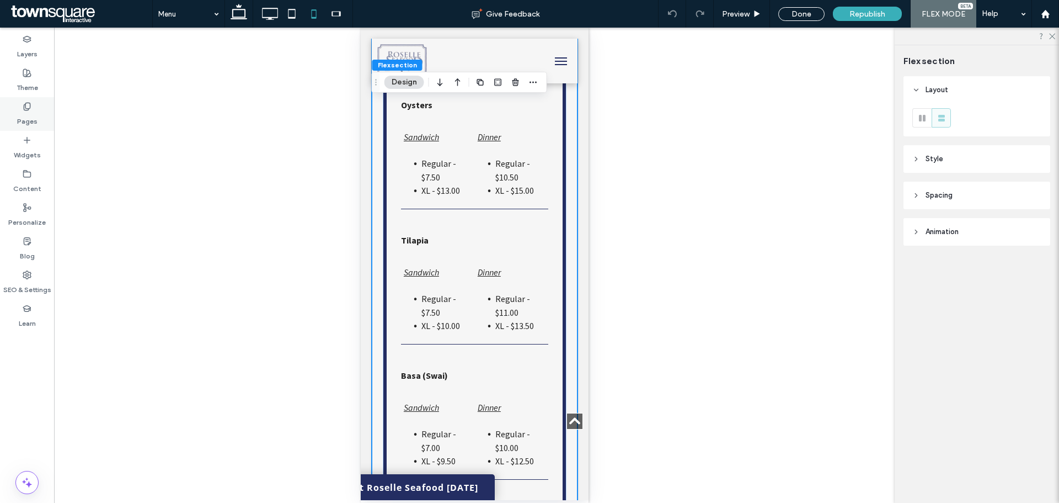
click at [33, 115] on label "Pages" at bounding box center [27, 118] width 20 height 15
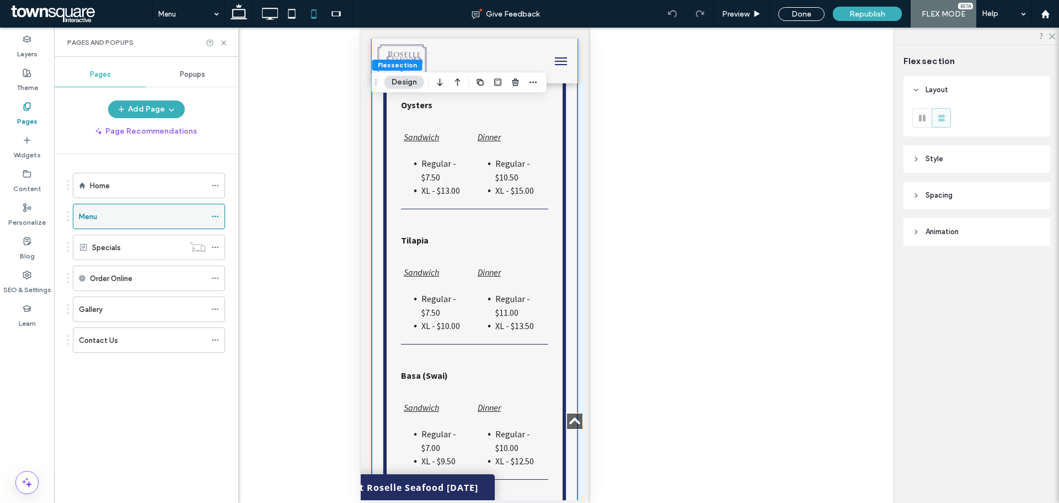
click at [106, 217] on div "Menu" at bounding box center [142, 217] width 127 height 12
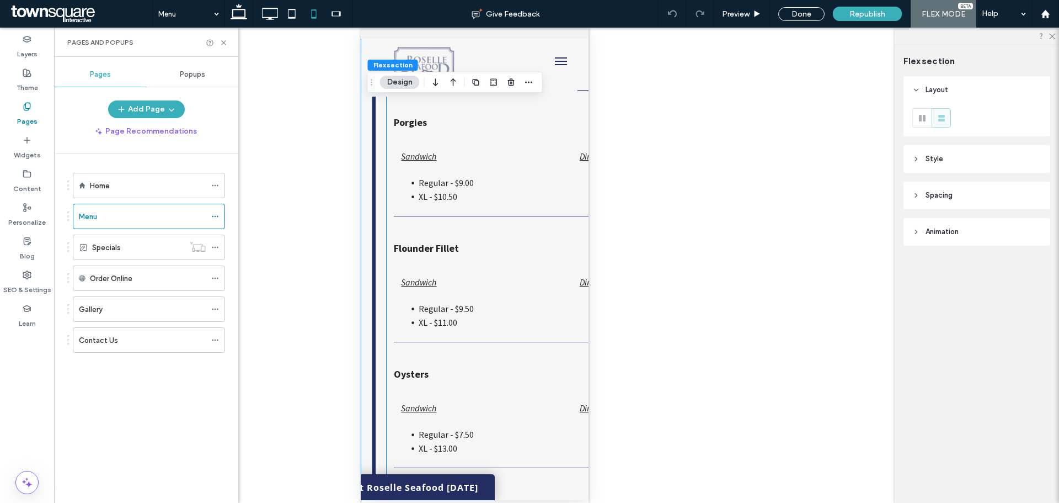
scroll to position [2574, 11]
click at [248, 12] on icon at bounding box center [239, 14] width 22 height 22
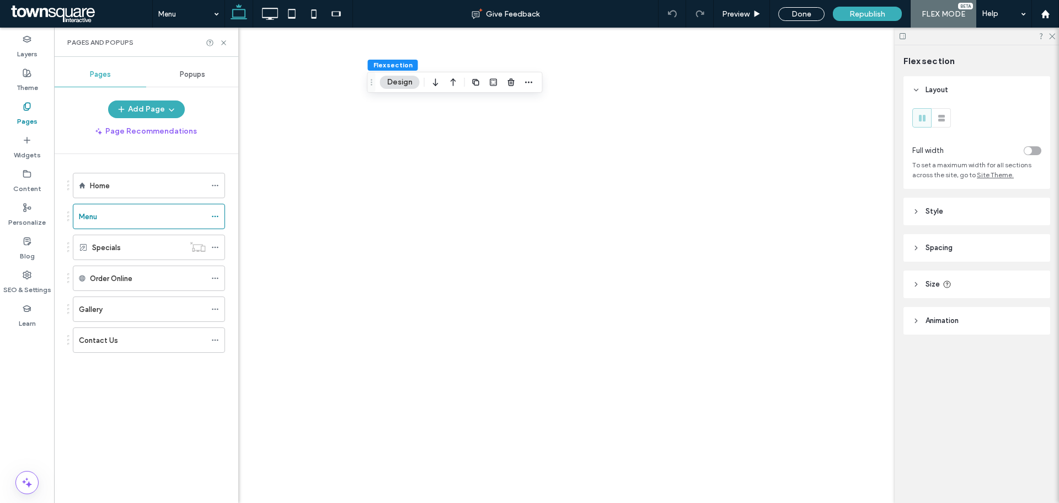
scroll to position [0, 0]
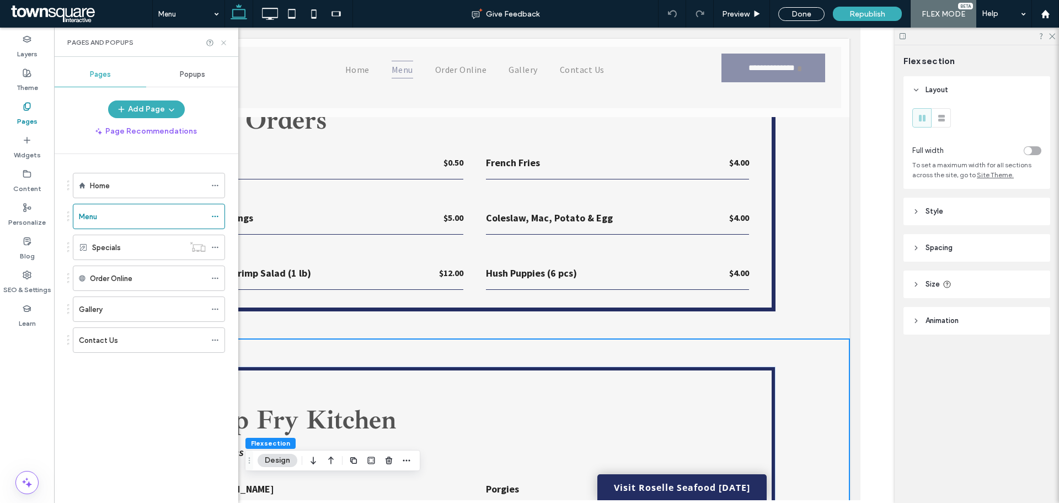
click at [225, 42] on use at bounding box center [223, 42] width 4 height 4
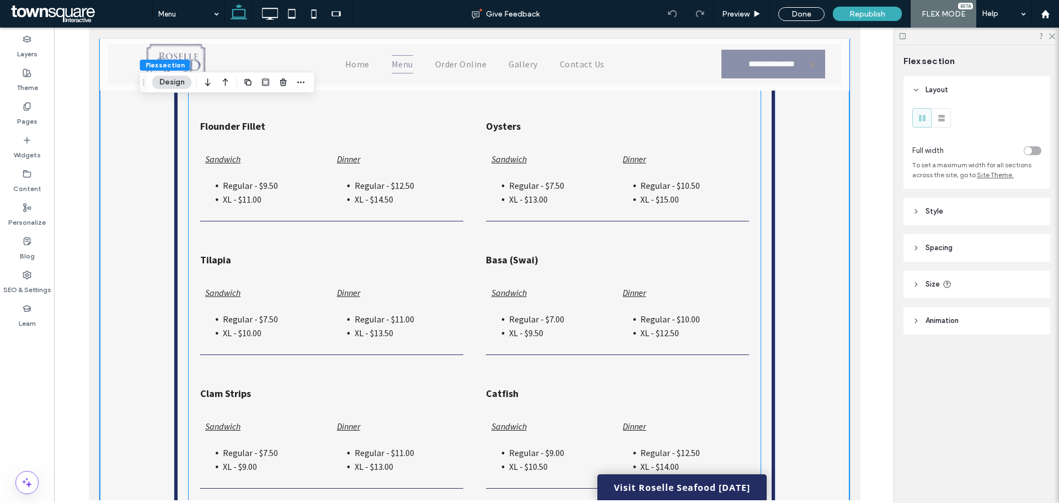
scroll to position [2030, 0]
click at [264, 187] on span "Regular - $9.50" at bounding box center [249, 184] width 55 height 11
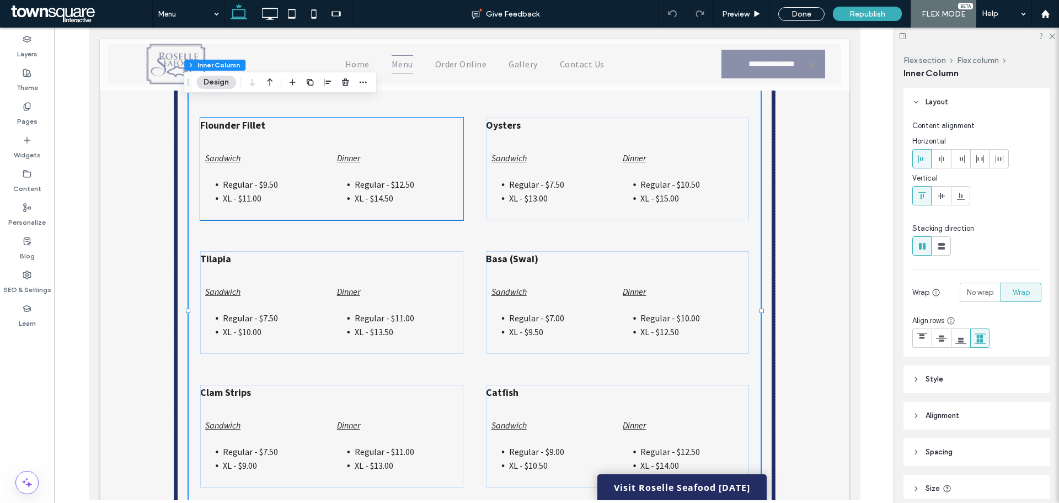
click at [260, 183] on span "Regular - $9.50" at bounding box center [249, 184] width 55 height 11
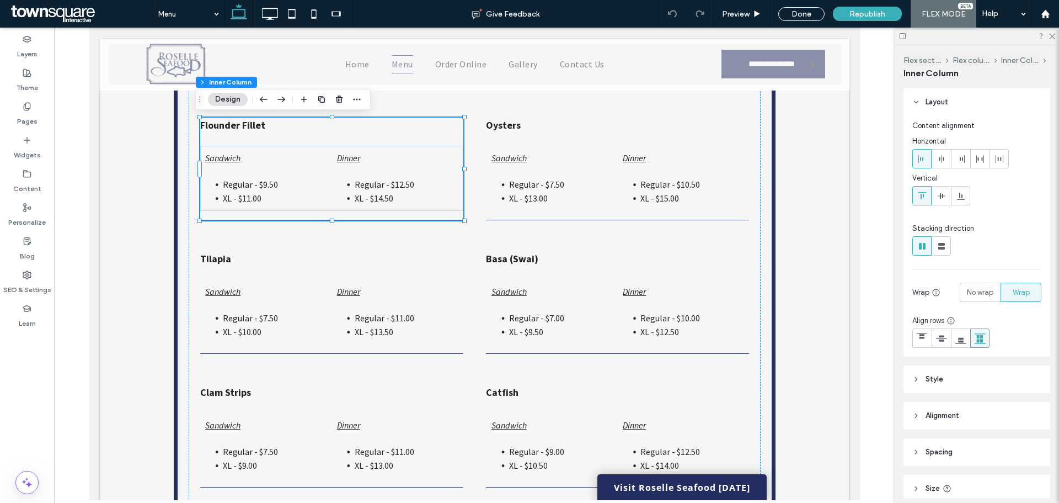
click at [259, 185] on span "Regular - $9.50" at bounding box center [249, 184] width 55 height 11
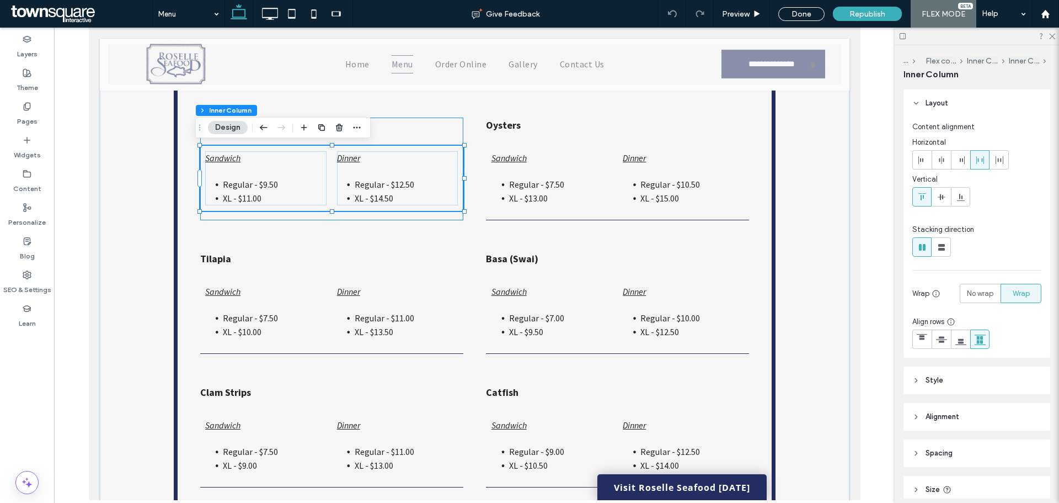
click at [259, 185] on span "Regular - $9.50" at bounding box center [249, 184] width 55 height 11
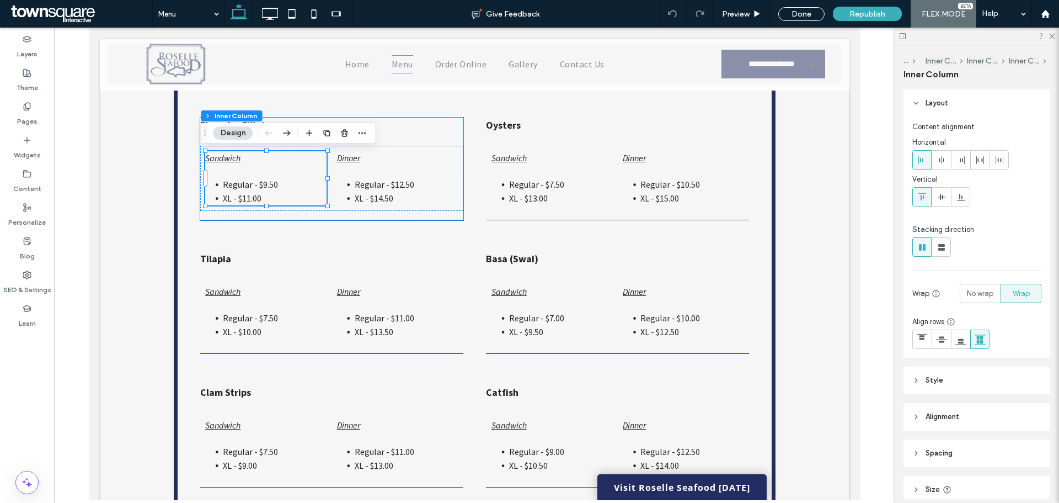
click at [261, 188] on span "Regular - $9.50" at bounding box center [249, 184] width 55 height 11
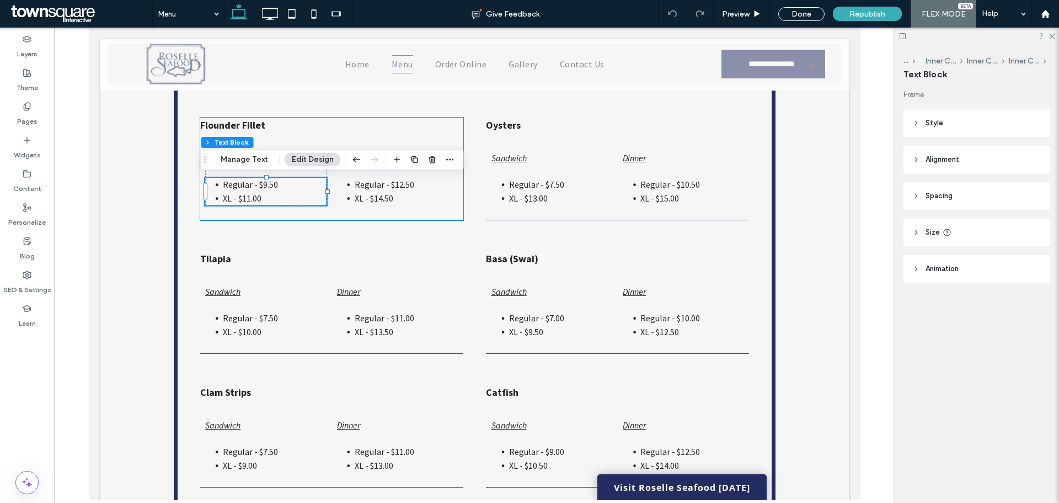
click at [259, 186] on span "Regular - $9.50" at bounding box center [249, 184] width 55 height 11
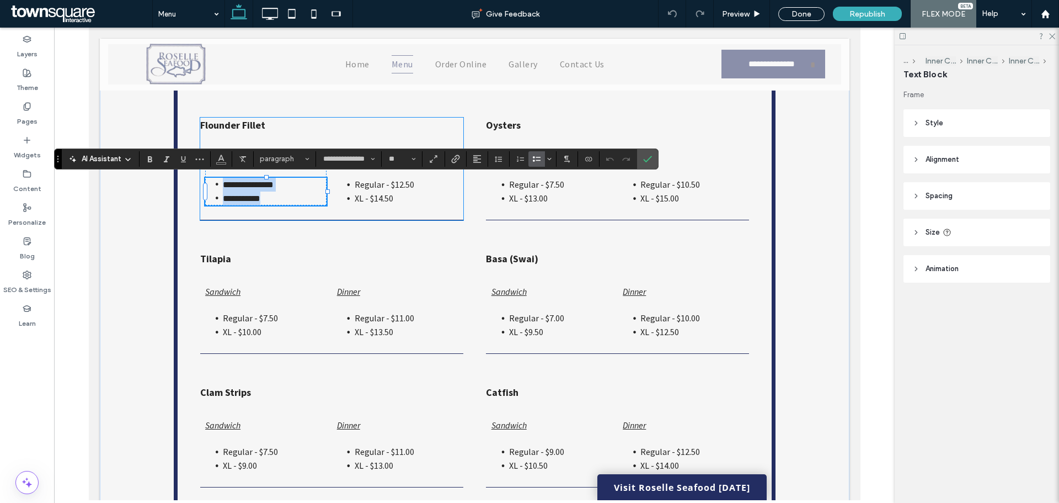
click at [260, 185] on span "**********" at bounding box center [247, 184] width 51 height 8
click at [246, 199] on span "**********" at bounding box center [241, 198] width 38 height 8
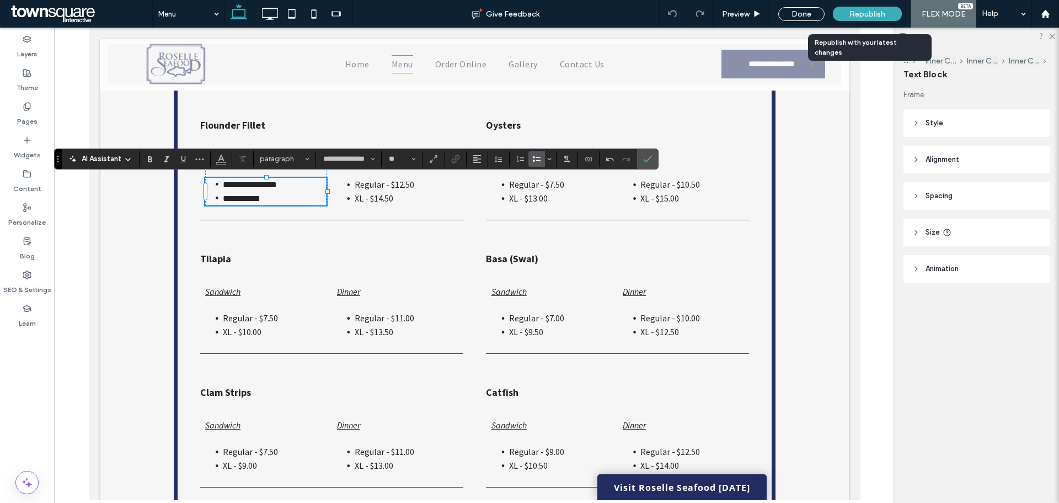
click at [866, 14] on span "Republish" at bounding box center [868, 13] width 36 height 9
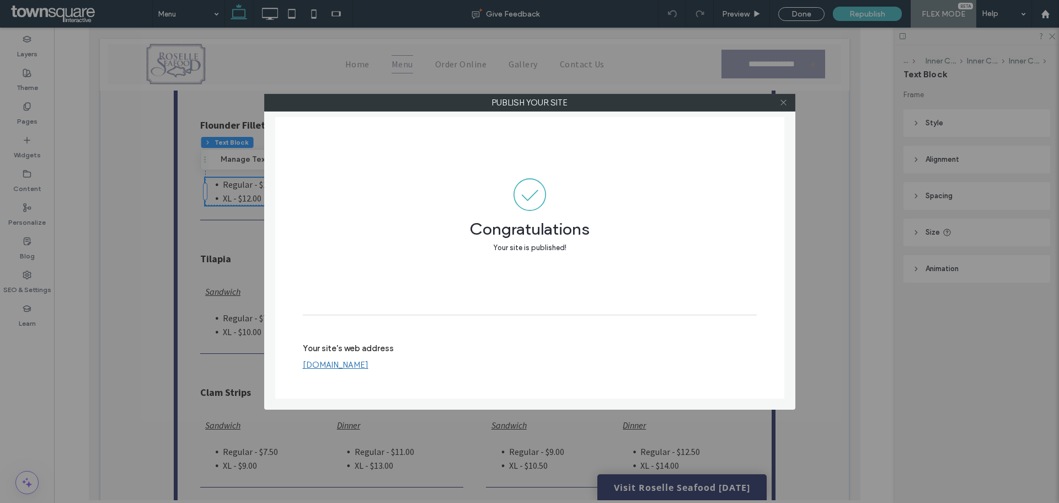
click at [780, 106] on icon at bounding box center [784, 102] width 8 height 8
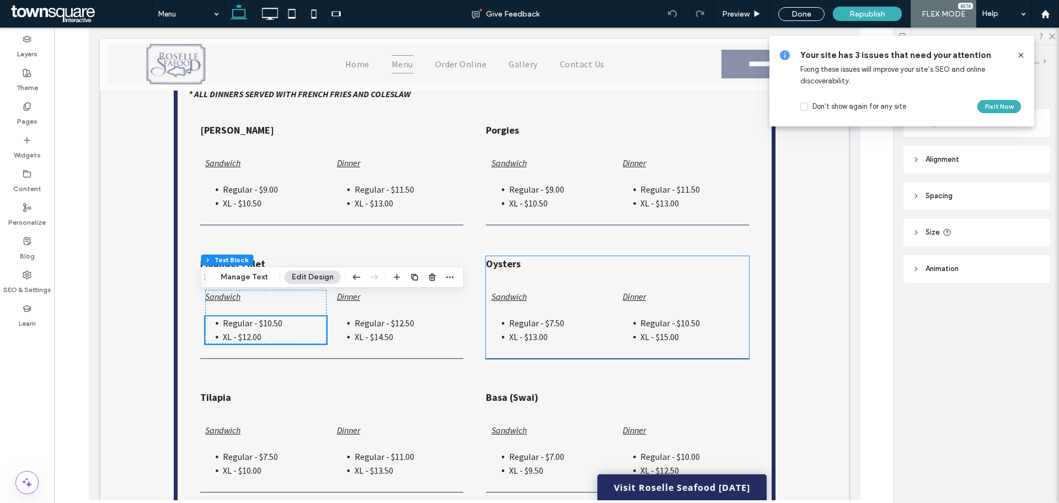
scroll to position [1865, 0]
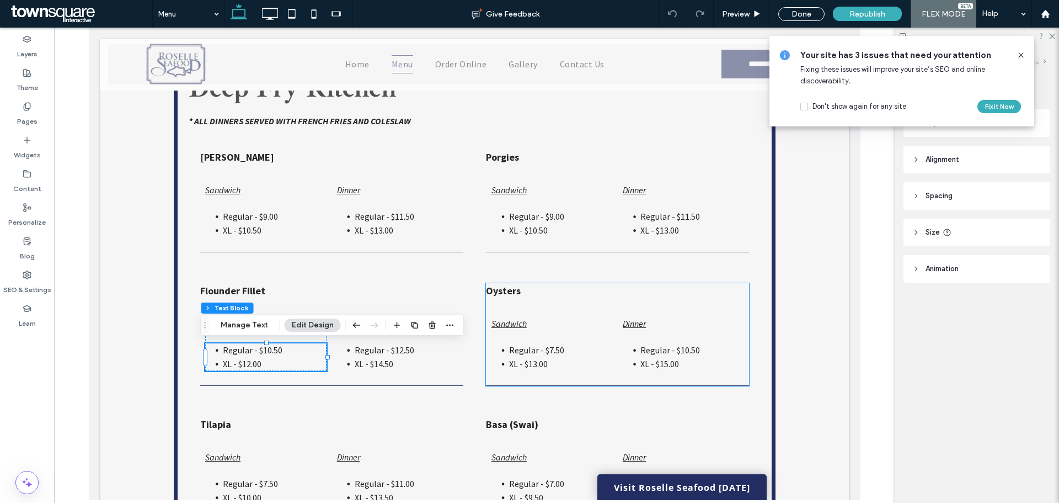
click at [543, 354] on span "Regular - $7.50" at bounding box center [536, 349] width 55 height 11
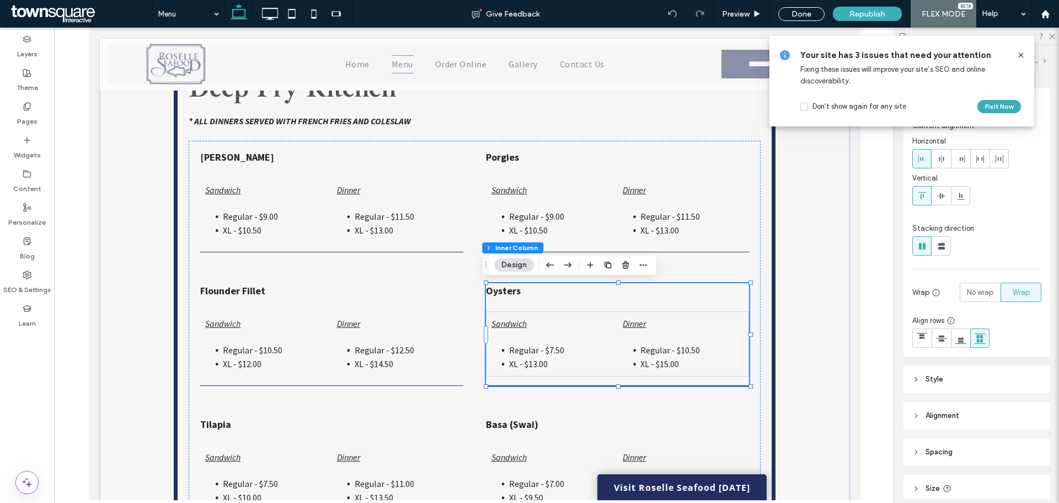
click at [545, 350] on span "Regular - $7.50" at bounding box center [536, 349] width 55 height 11
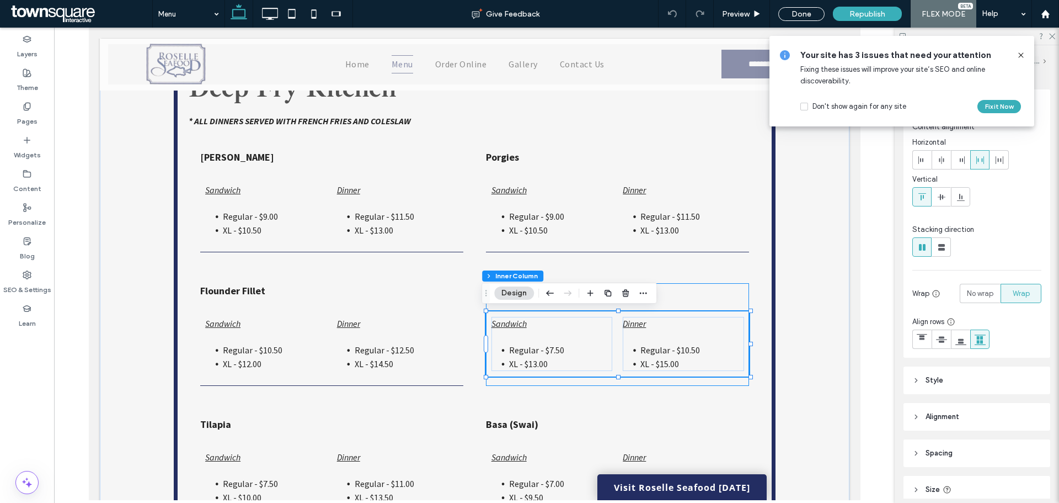
click at [545, 350] on span "Regular - $7.50" at bounding box center [536, 349] width 55 height 11
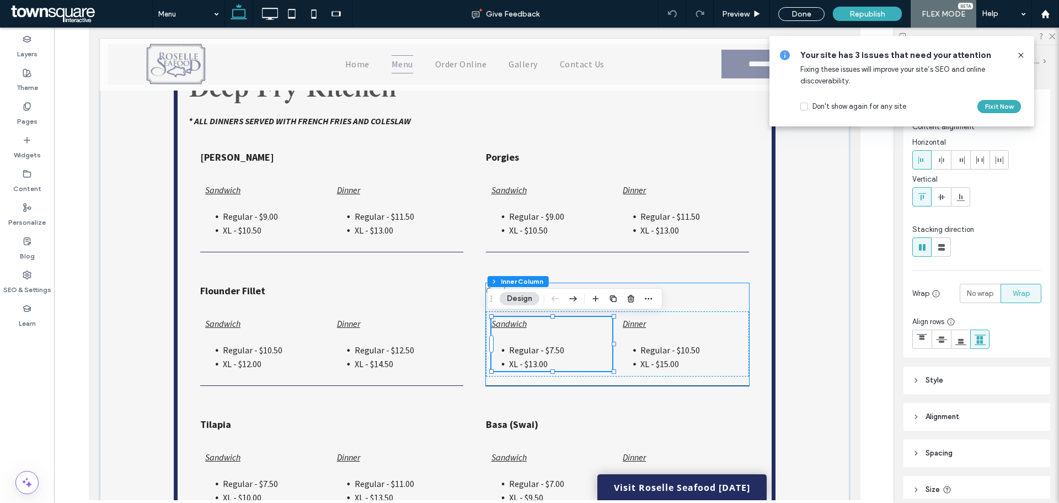
click at [546, 349] on span "Regular - $7.50" at bounding box center [536, 349] width 55 height 11
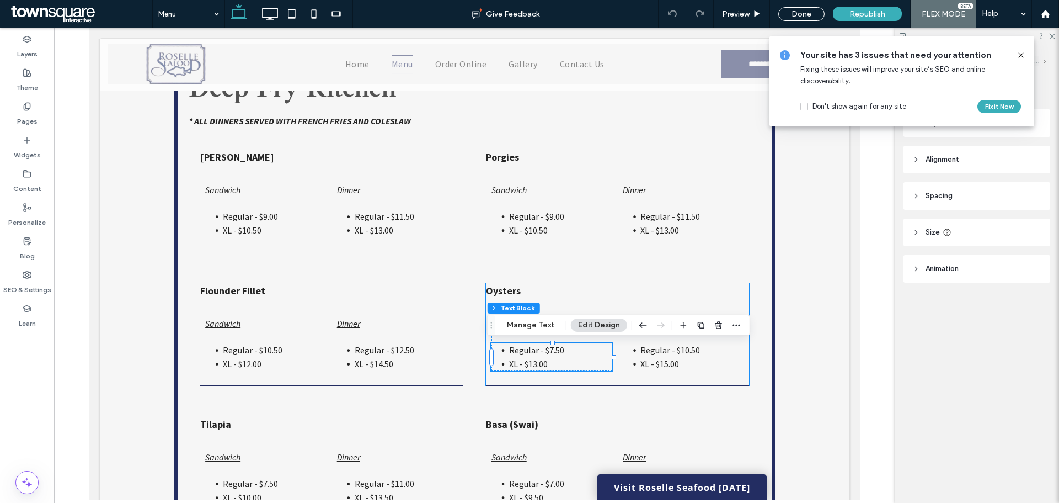
click at [546, 349] on span "Regular - $7.50" at bounding box center [536, 349] width 55 height 11
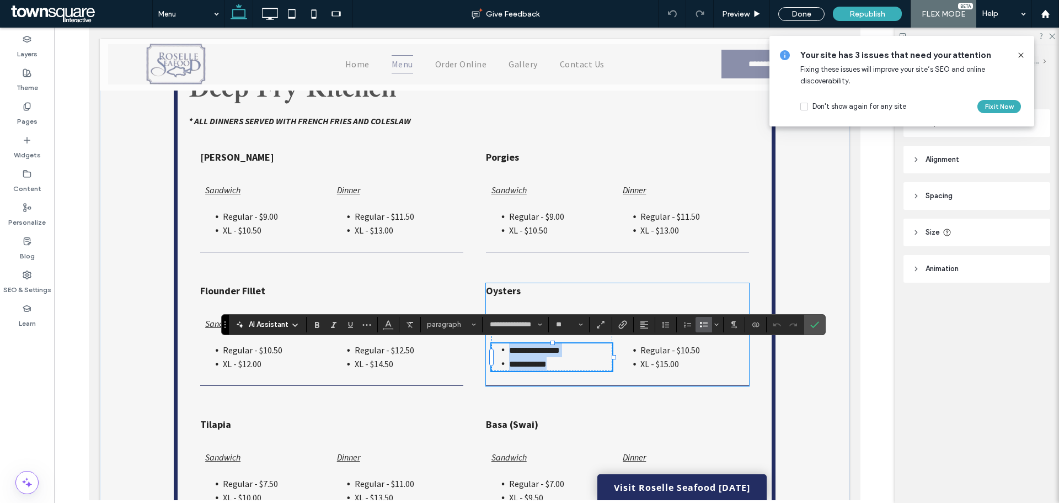
click at [550, 349] on span "**********" at bounding box center [534, 350] width 51 height 8
click at [560, 351] on li "**********" at bounding box center [560, 350] width 103 height 14
click at [532, 365] on span "**********" at bounding box center [528, 364] width 38 height 8
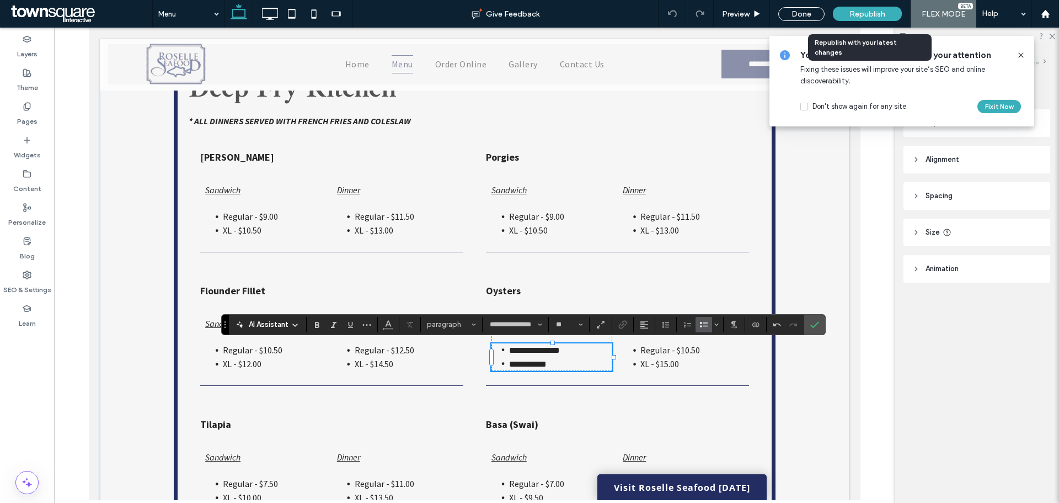
click at [871, 15] on span "Republish" at bounding box center [868, 13] width 36 height 9
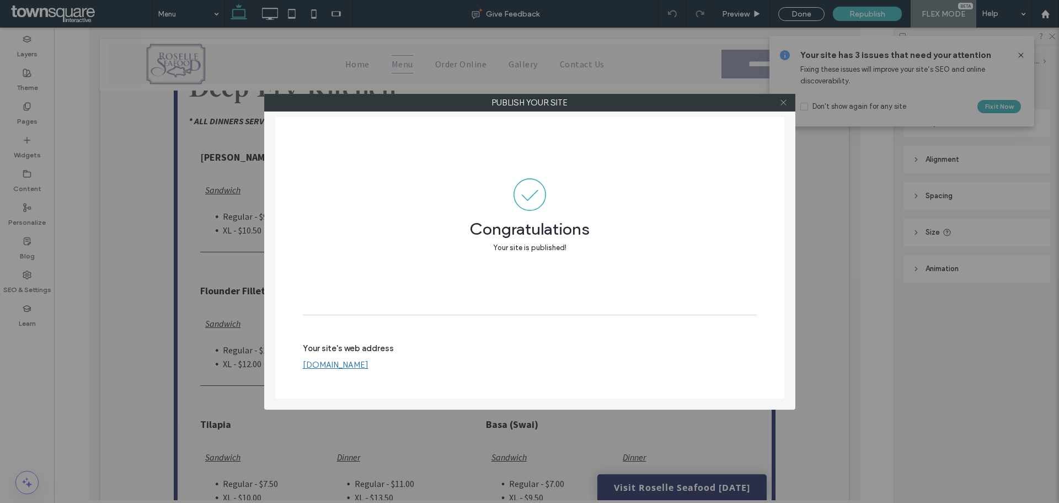
click at [785, 102] on use at bounding box center [784, 103] width 6 height 6
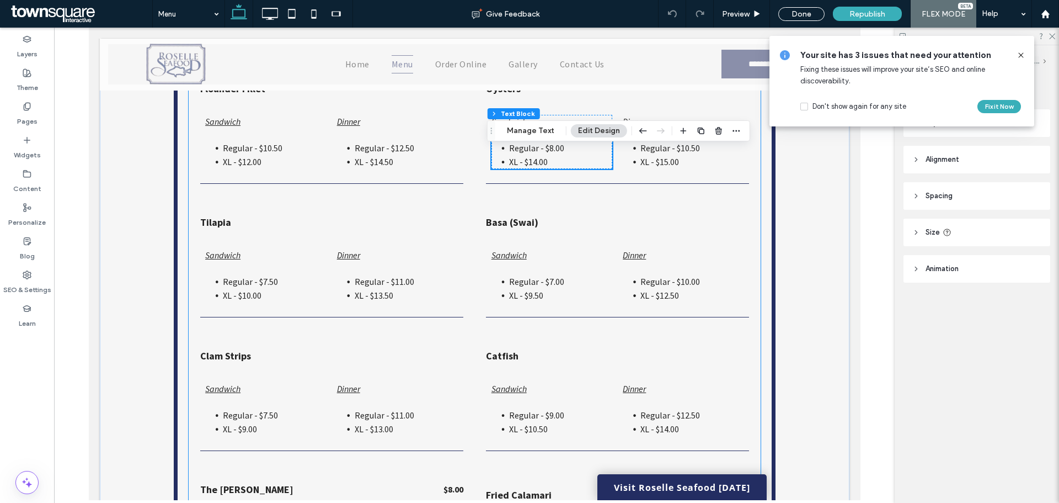
scroll to position [2085, 0]
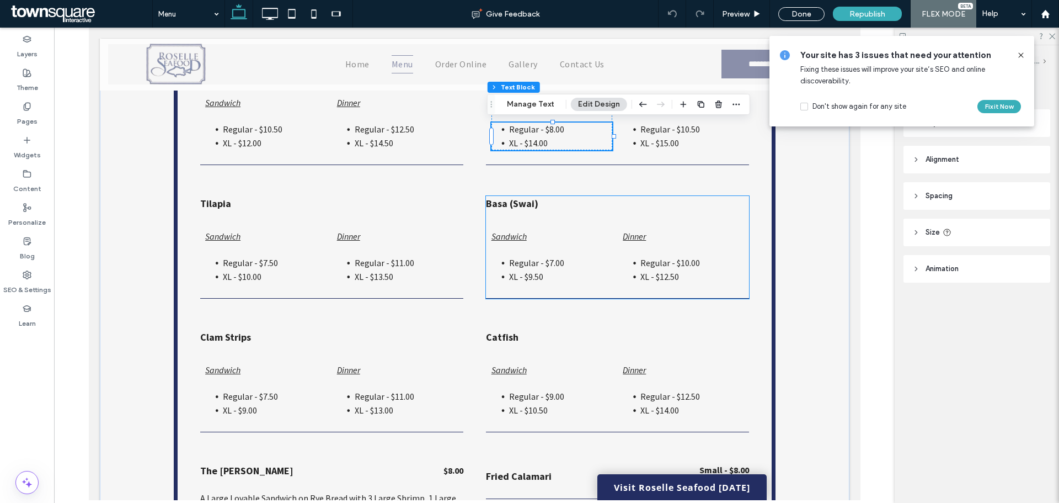
click at [534, 266] on span "Regular - $7.00" at bounding box center [536, 262] width 55 height 11
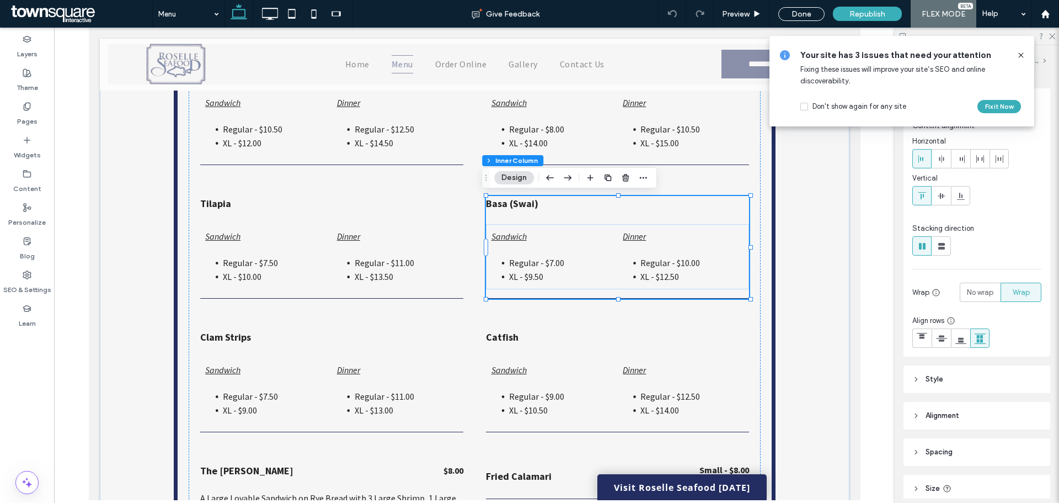
click at [550, 263] on span "Regular - $7.00" at bounding box center [536, 262] width 55 height 11
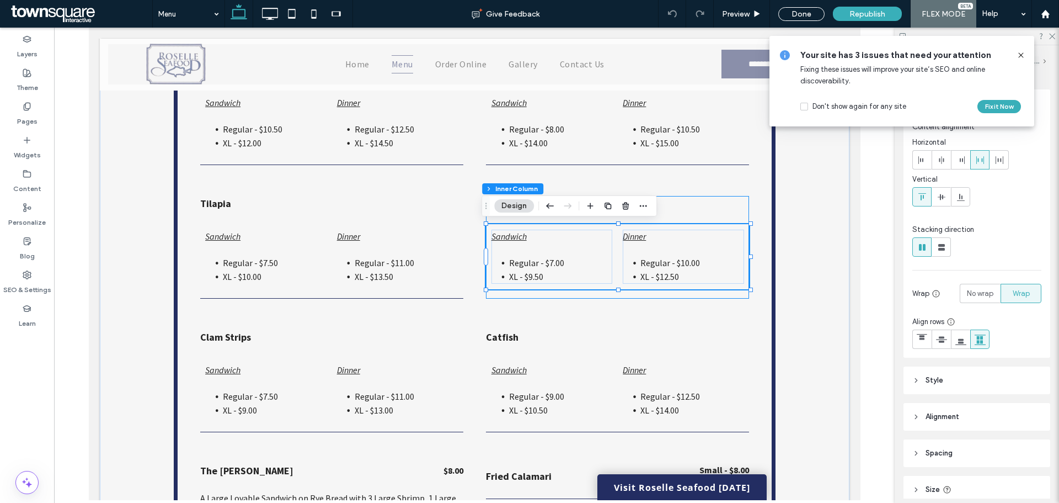
click at [550, 262] on span "Regular - $7.00" at bounding box center [536, 262] width 55 height 11
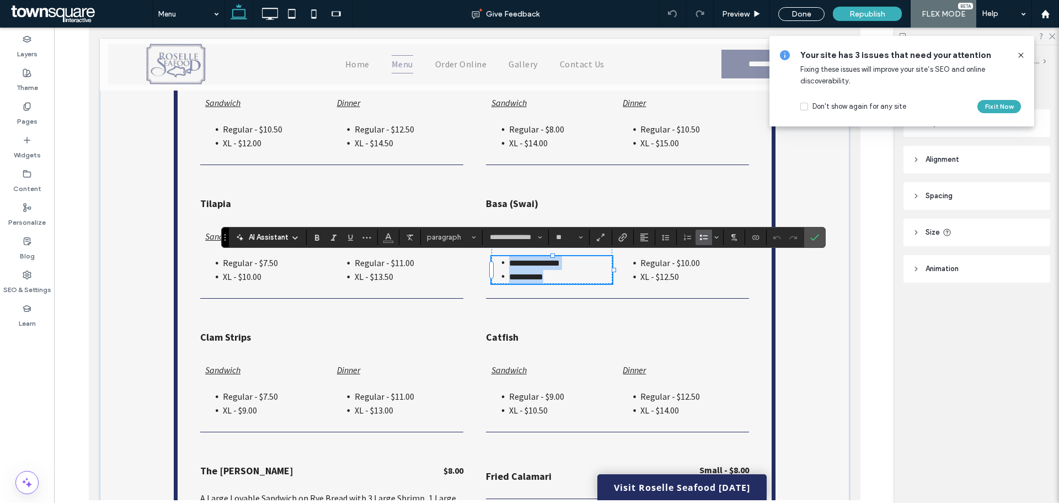
click at [549, 266] on span "**********" at bounding box center [534, 263] width 51 height 8
click at [545, 260] on span "**********" at bounding box center [534, 263] width 51 height 8
click at [547, 264] on span "**********" at bounding box center [534, 263] width 51 height 8
click at [535, 279] on span "**********" at bounding box center [526, 277] width 34 height 8
click at [873, 16] on span "Republish" at bounding box center [868, 13] width 36 height 9
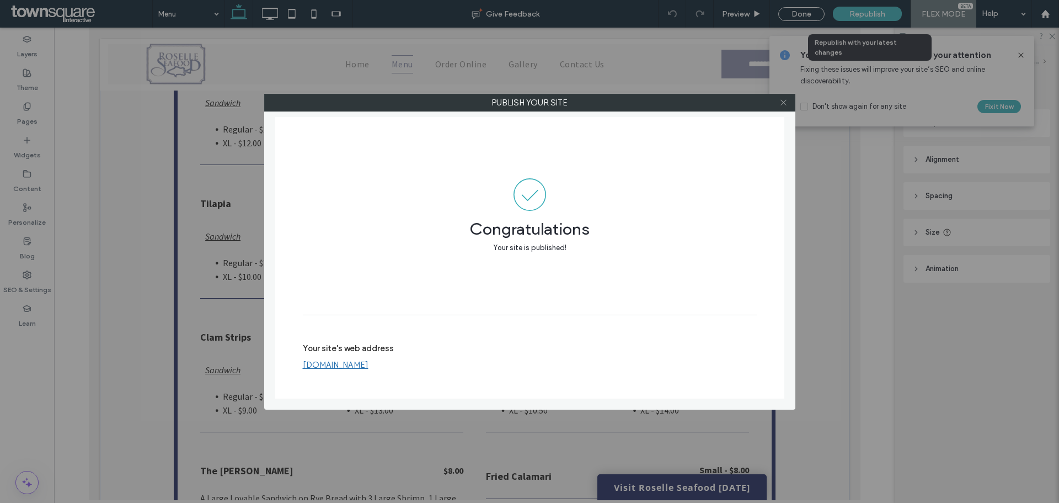
click at [787, 104] on icon at bounding box center [784, 102] width 8 height 8
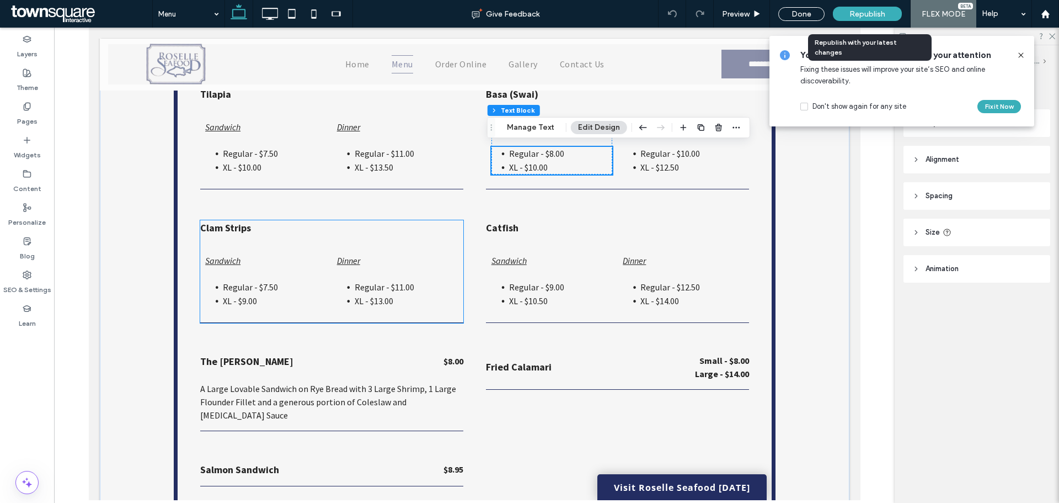
scroll to position [2196, 0]
click at [538, 295] on span "XL - $10.50" at bounding box center [528, 299] width 39 height 11
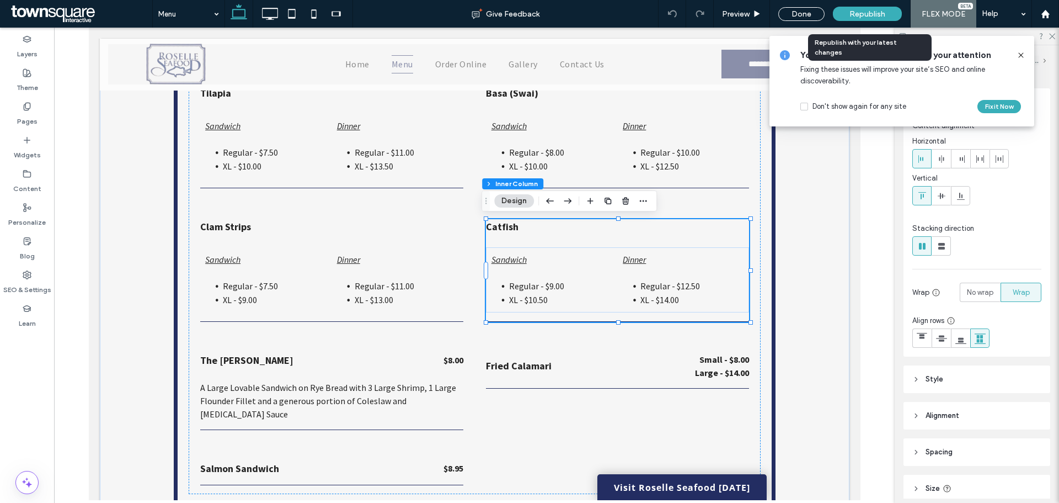
click at [537, 299] on span "XL - $10.50" at bounding box center [528, 299] width 39 height 11
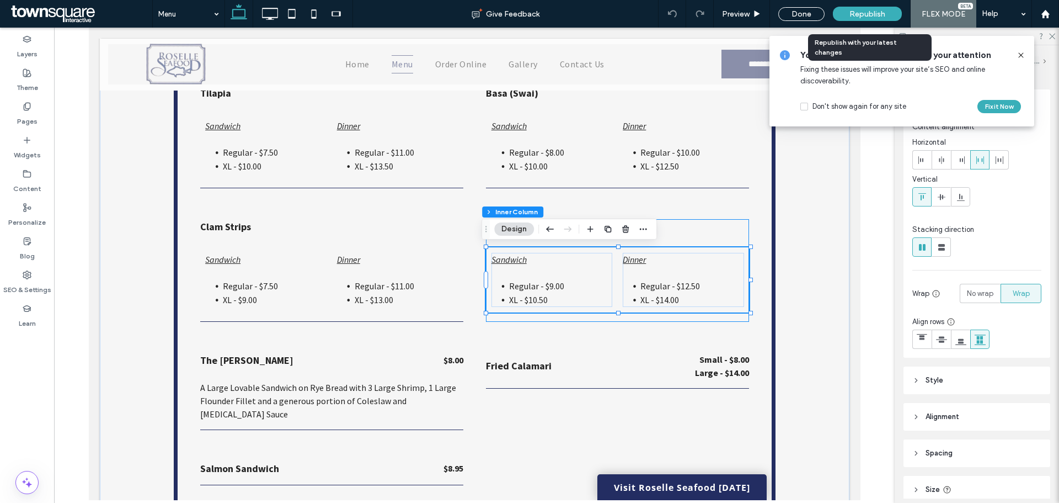
click at [536, 299] on span "XL - $10.50" at bounding box center [528, 299] width 39 height 11
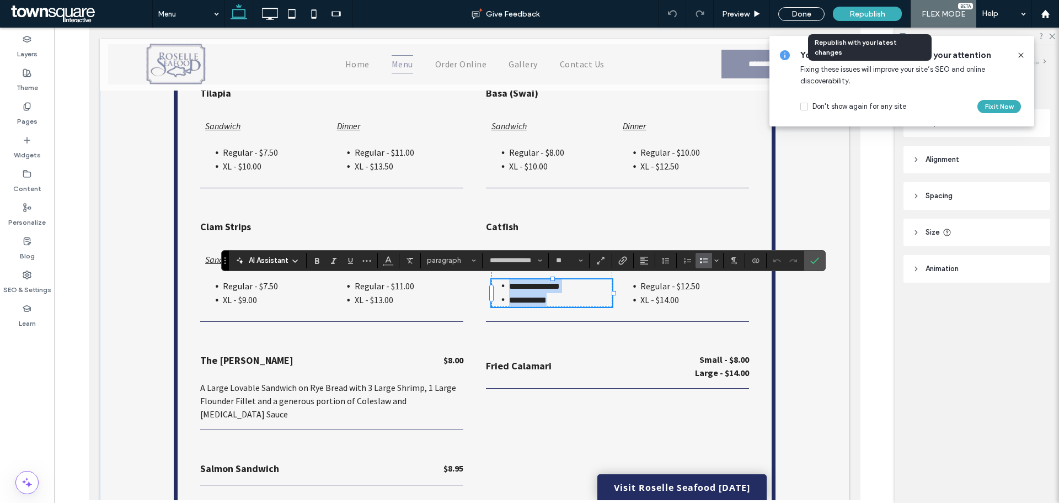
click at [537, 301] on span "**********" at bounding box center [528, 300] width 38 height 8
click at [854, 19] on div "Republish" at bounding box center [867, 14] width 69 height 14
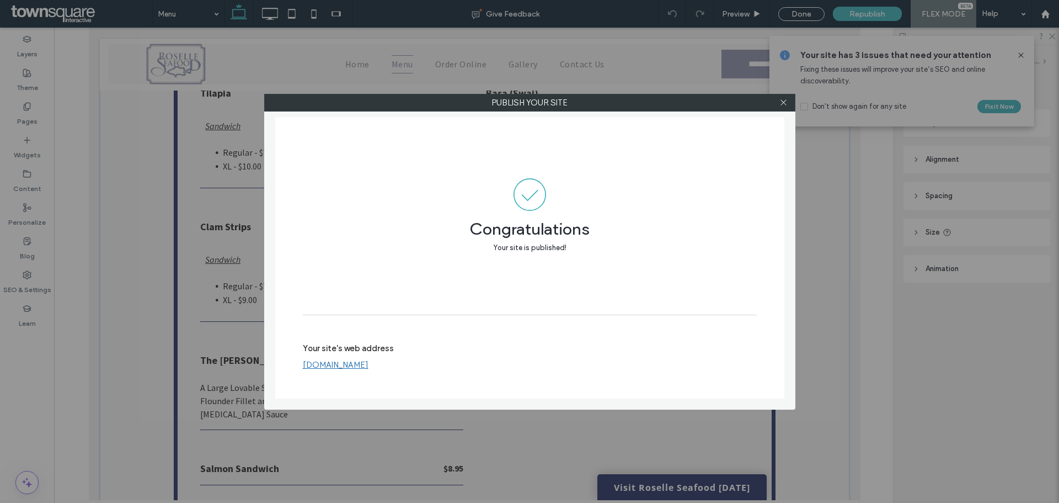
click at [788, 104] on div at bounding box center [784, 102] width 17 height 17
click at [783, 104] on icon at bounding box center [784, 102] width 8 height 8
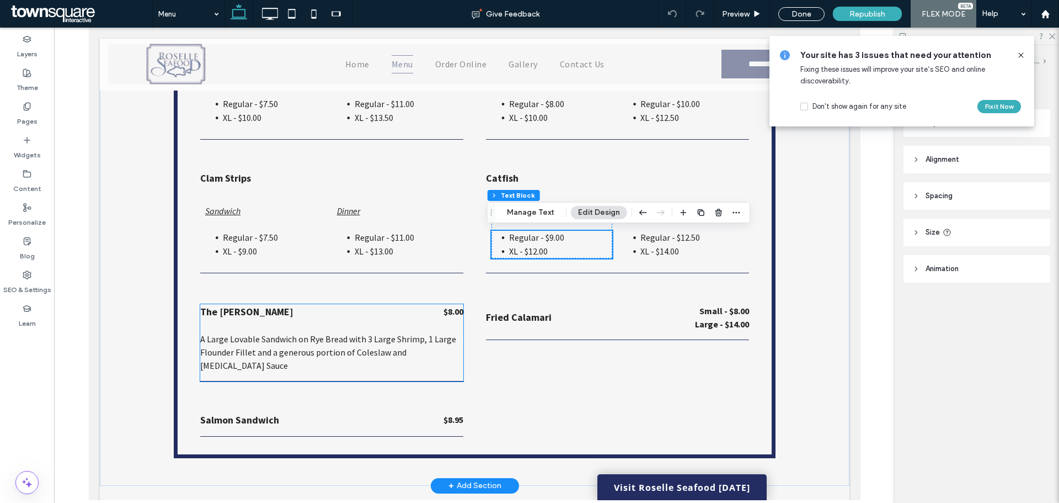
scroll to position [2306, 0]
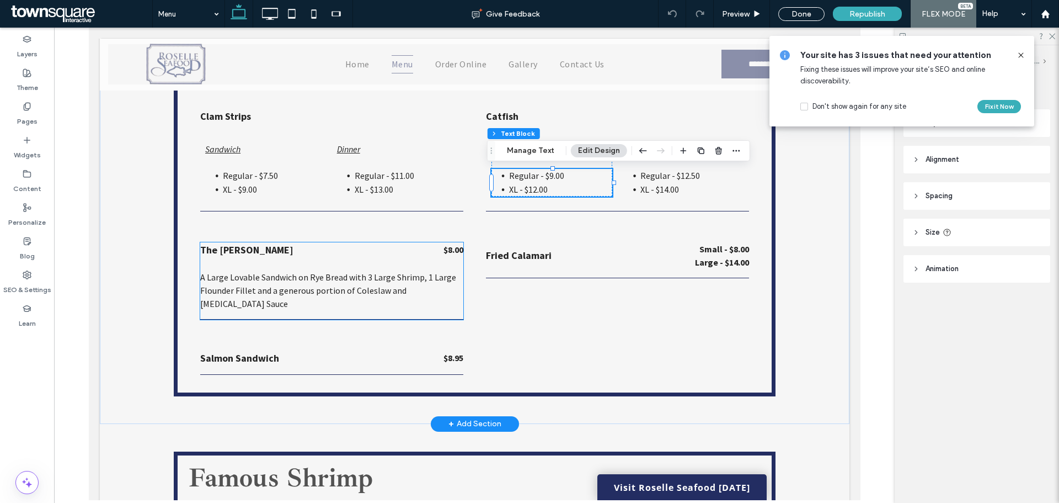
click at [446, 256] on p "$8.00" at bounding box center [453, 249] width 20 height 13
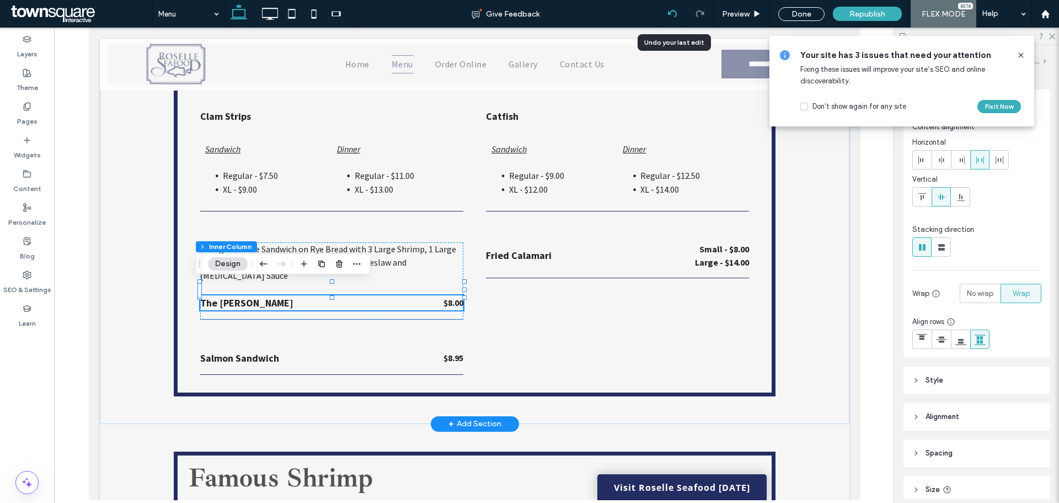
click at [670, 14] on use at bounding box center [672, 13] width 9 height 7
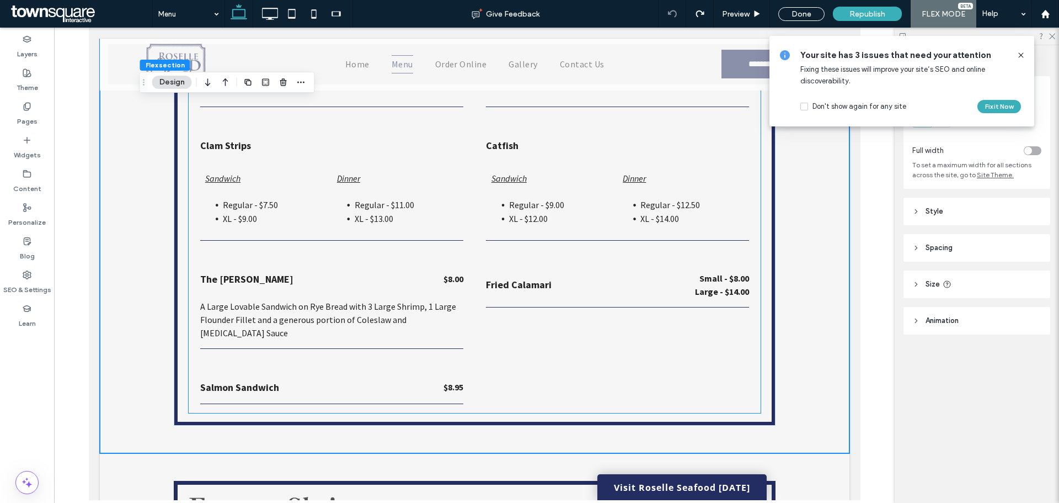
scroll to position [2292, 0]
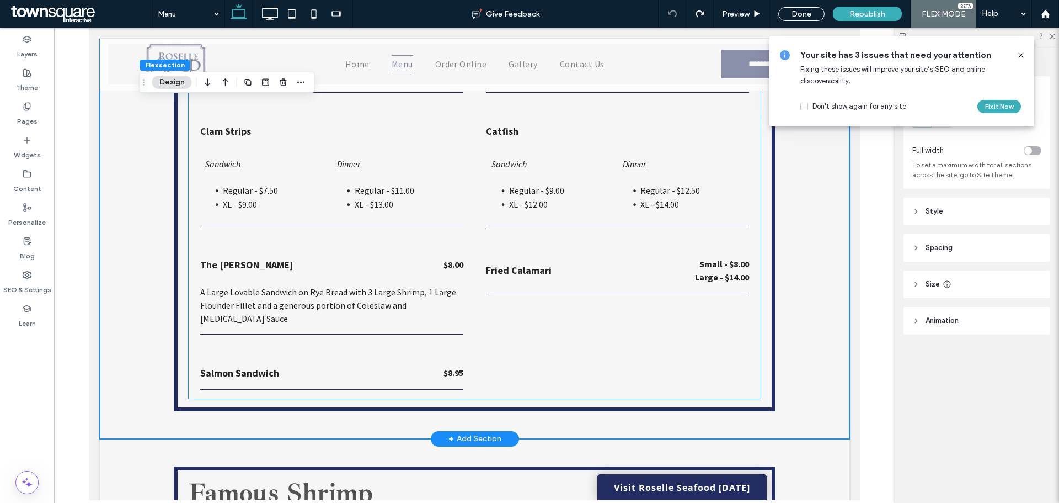
click at [445, 264] on strong "$8.00" at bounding box center [453, 264] width 20 height 11
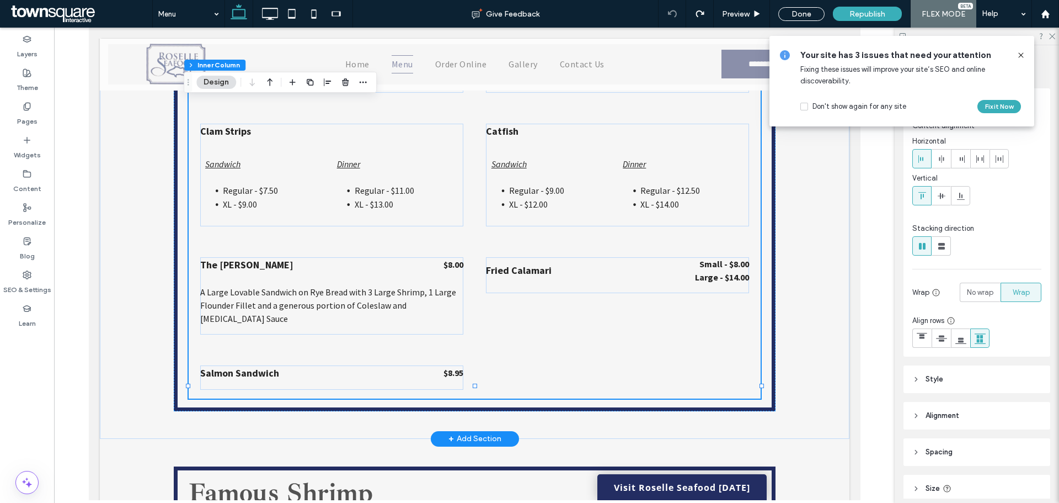
click at [447, 263] on strong "$8.00" at bounding box center [453, 264] width 20 height 11
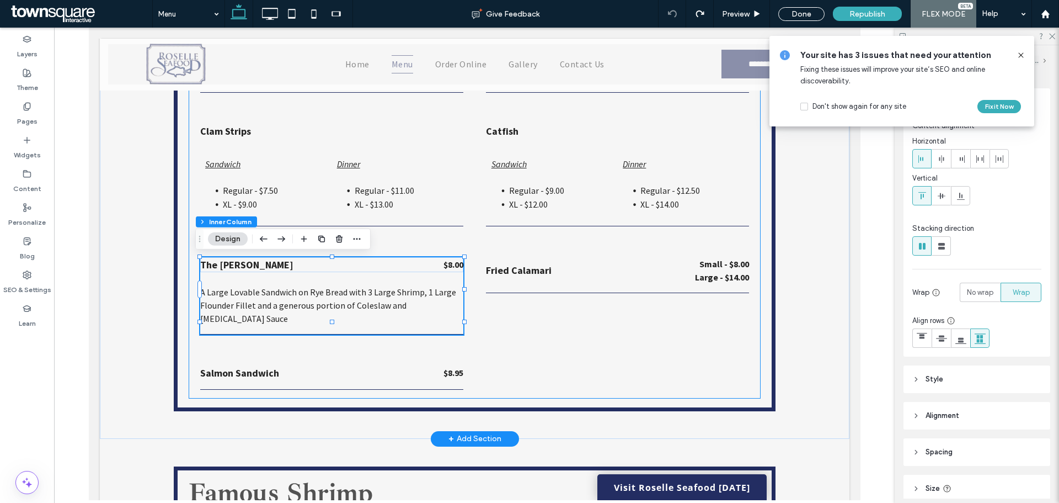
click at [444, 261] on strong "$8.00" at bounding box center [453, 264] width 20 height 11
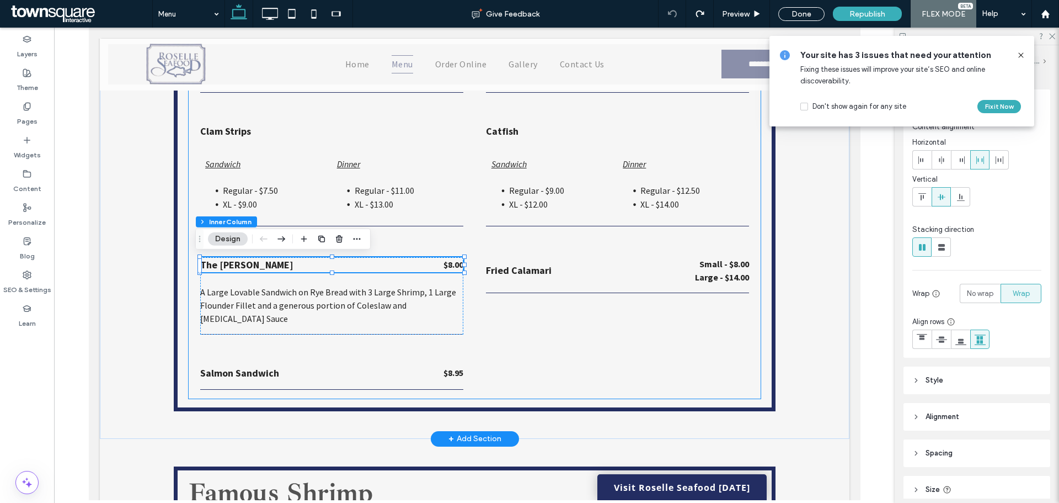
click at [444, 263] on strong "$8.00" at bounding box center [453, 264] width 20 height 11
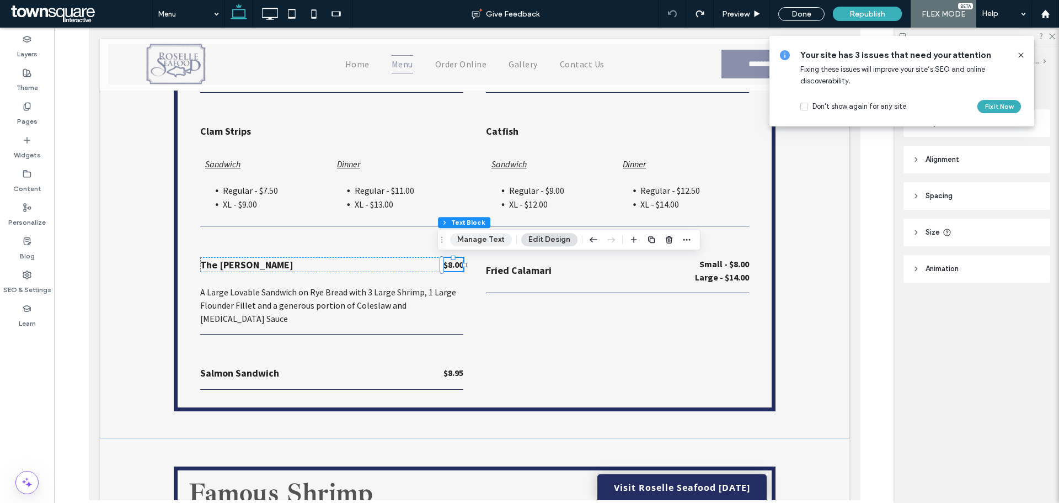
click at [467, 241] on button "Manage Text" at bounding box center [481, 239] width 62 height 13
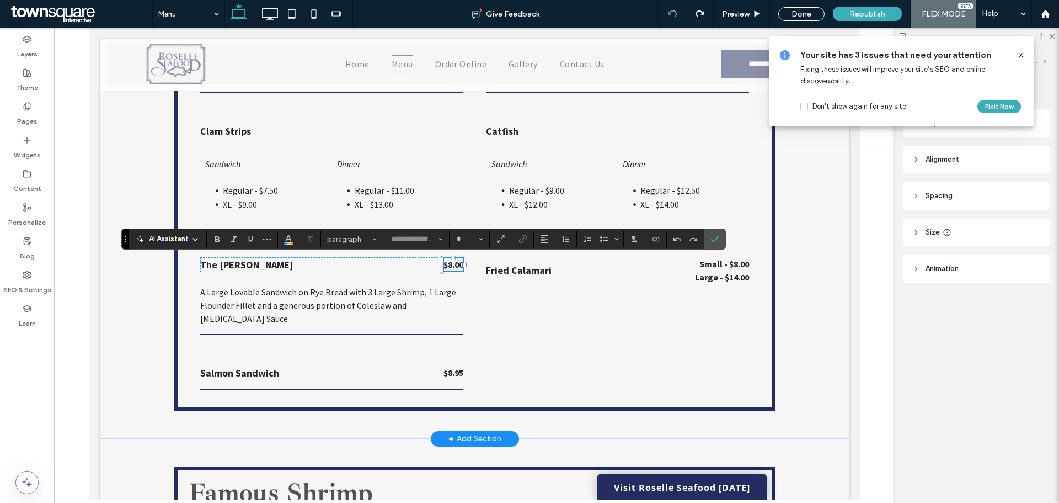
type input "**********"
type input "**"
click at [446, 265] on strong "*****" at bounding box center [454, 264] width 18 height 8
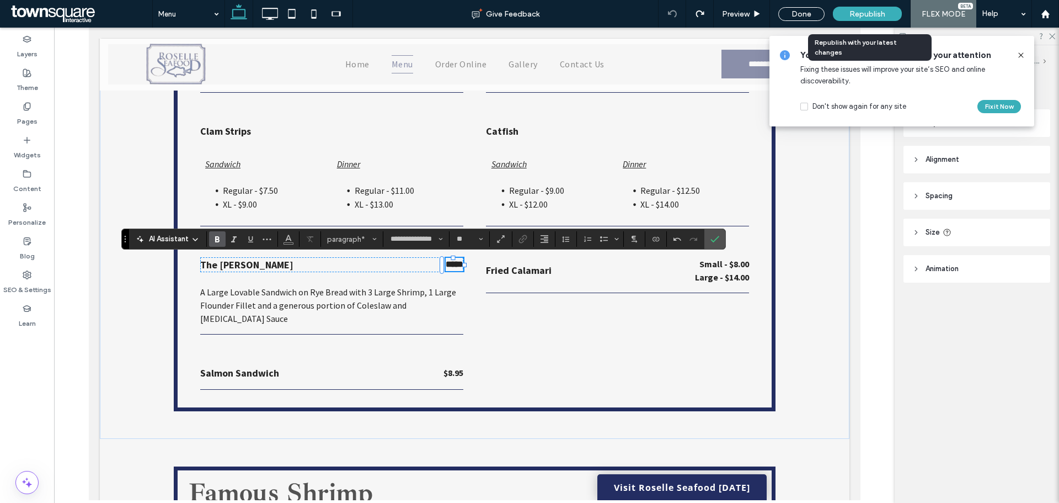
click at [872, 18] on span "Republish" at bounding box center [868, 13] width 36 height 9
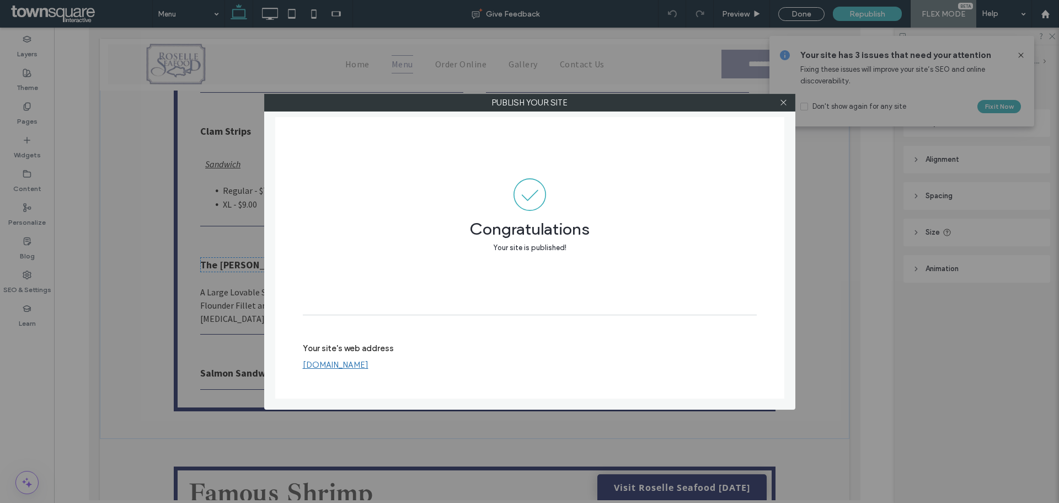
click at [788, 103] on div at bounding box center [784, 102] width 17 height 17
click at [782, 103] on icon at bounding box center [784, 102] width 8 height 8
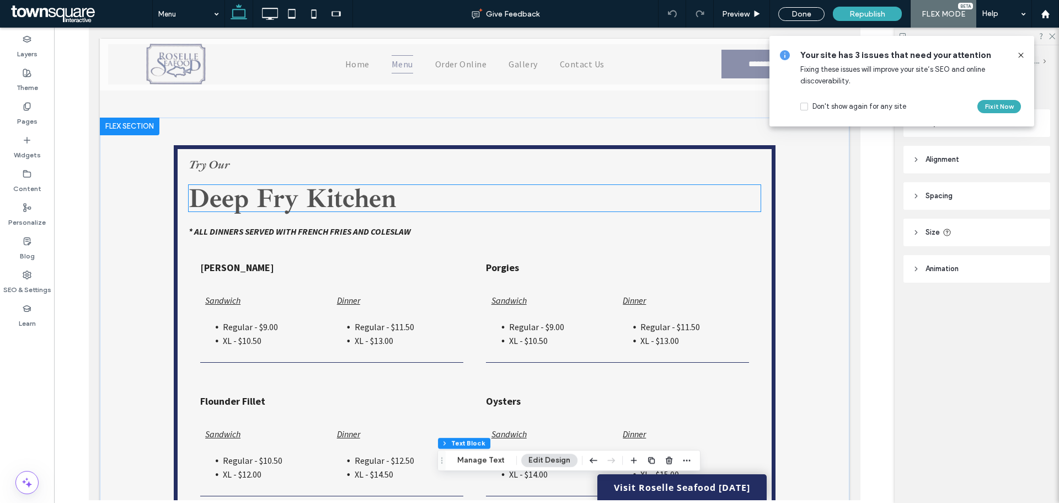
scroll to position [1906, 0]
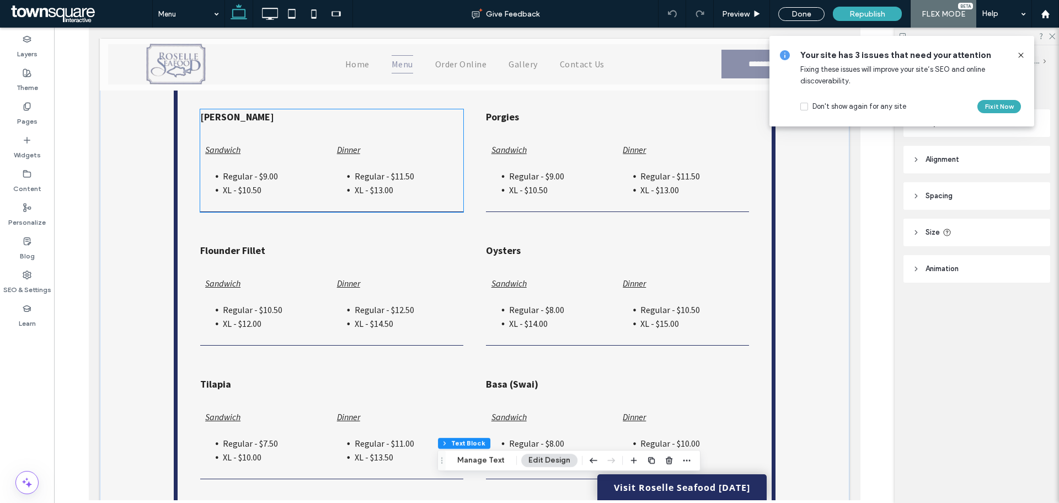
click at [388, 180] on span "Regular - $11.50" at bounding box center [384, 175] width 60 height 11
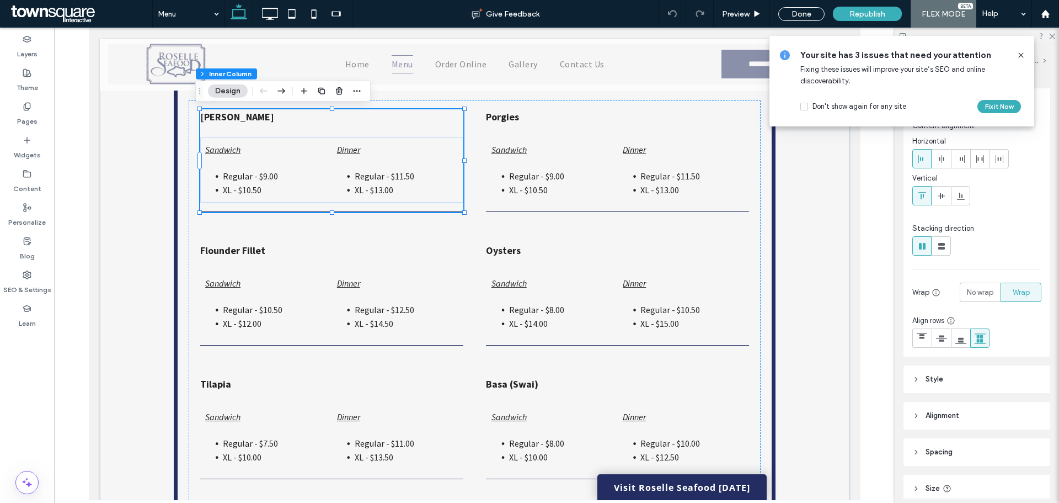
click at [406, 179] on span "Regular - $11.50" at bounding box center [384, 175] width 60 height 11
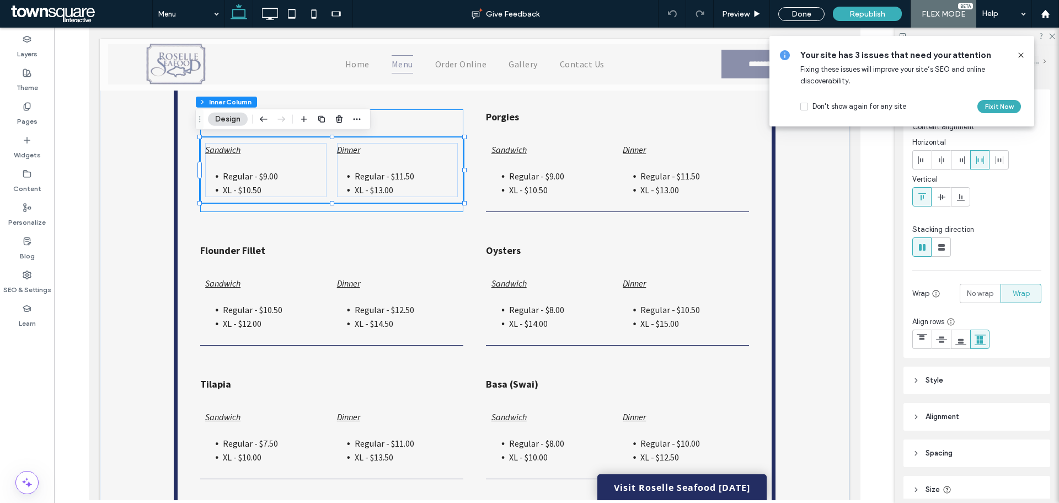
click at [398, 177] on span "Regular - $11.50" at bounding box center [384, 175] width 60 height 11
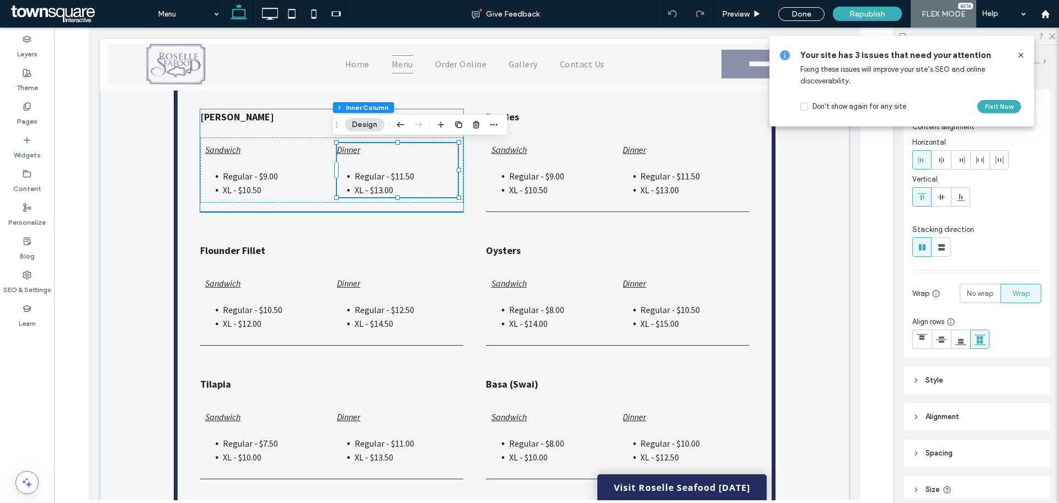
click at [397, 177] on span "Regular - $11.50" at bounding box center [384, 175] width 60 height 11
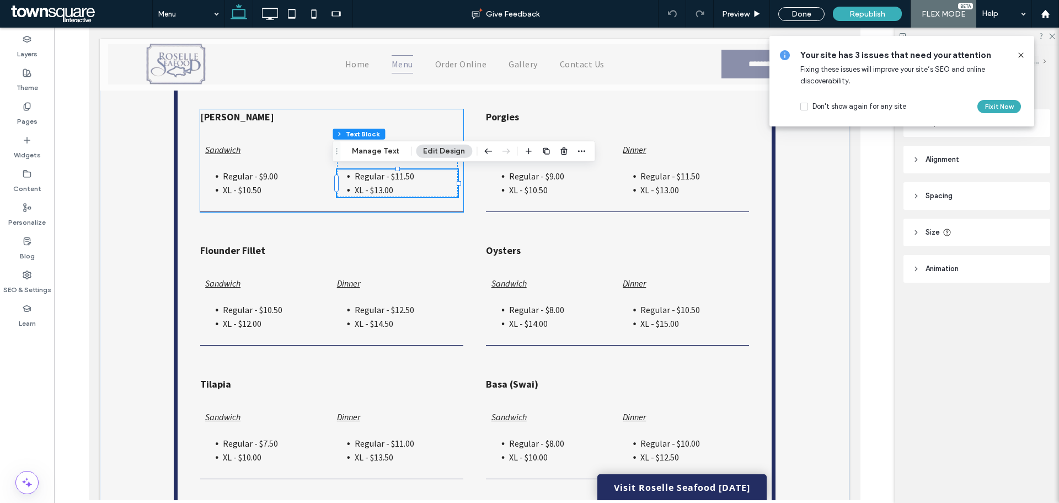
click at [395, 175] on span "Regular - $11.50" at bounding box center [384, 175] width 60 height 11
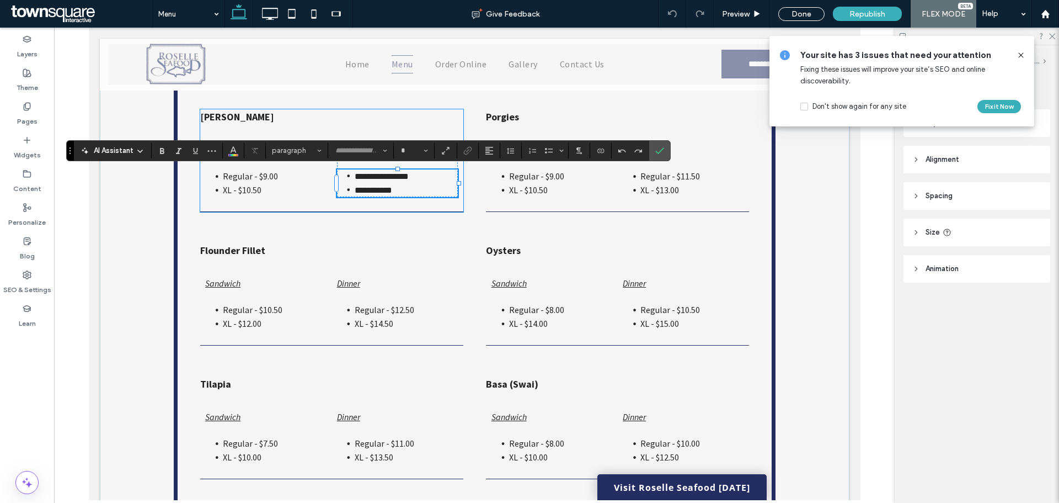
type input "**********"
type input "**"
click at [396, 177] on span "**********" at bounding box center [381, 176] width 54 height 8
click at [377, 195] on li "**********" at bounding box center [405, 190] width 103 height 14
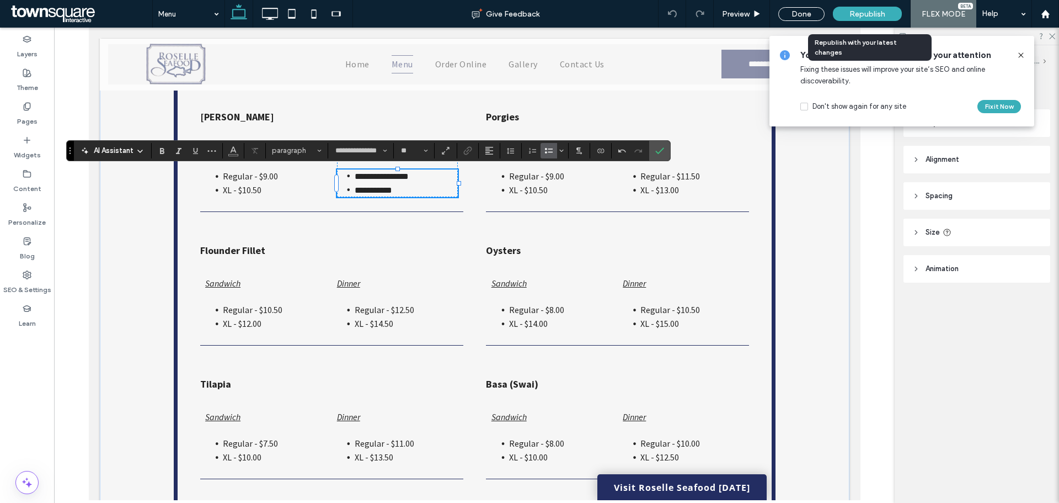
click at [861, 10] on span "Republish" at bounding box center [868, 13] width 36 height 9
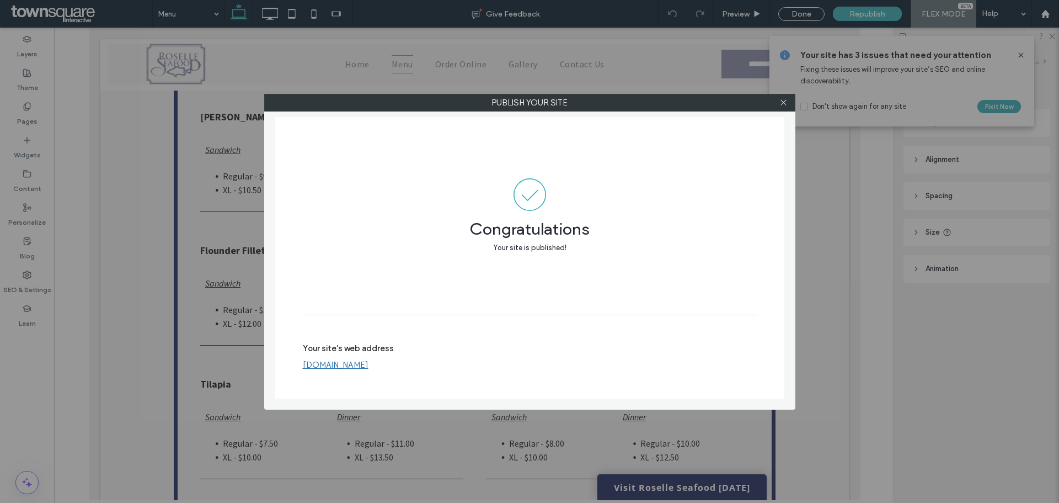
click at [788, 103] on div at bounding box center [784, 102] width 17 height 17
click at [786, 103] on icon at bounding box center [784, 102] width 8 height 8
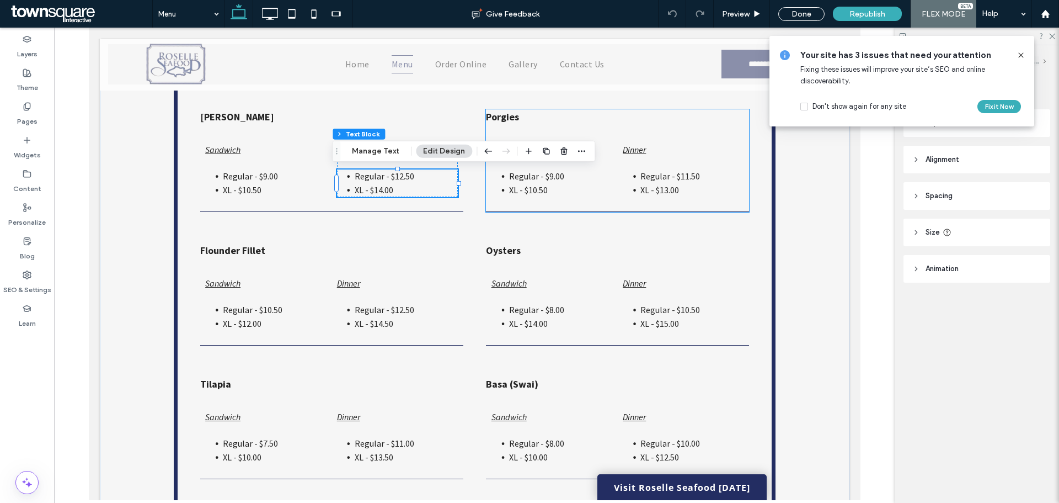
click at [655, 193] on span "XL - $13.00" at bounding box center [659, 189] width 39 height 11
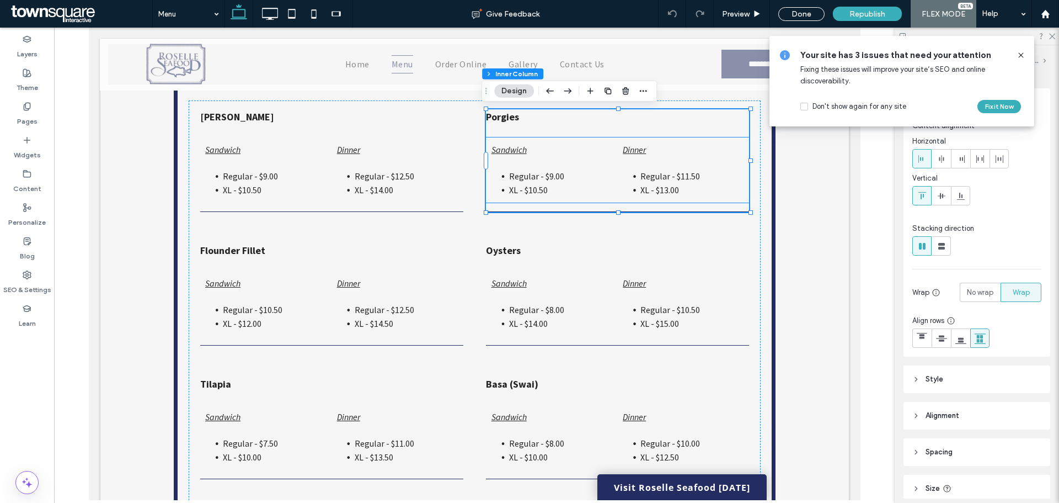
click at [684, 178] on span "Regular - $11.50" at bounding box center [670, 175] width 60 height 11
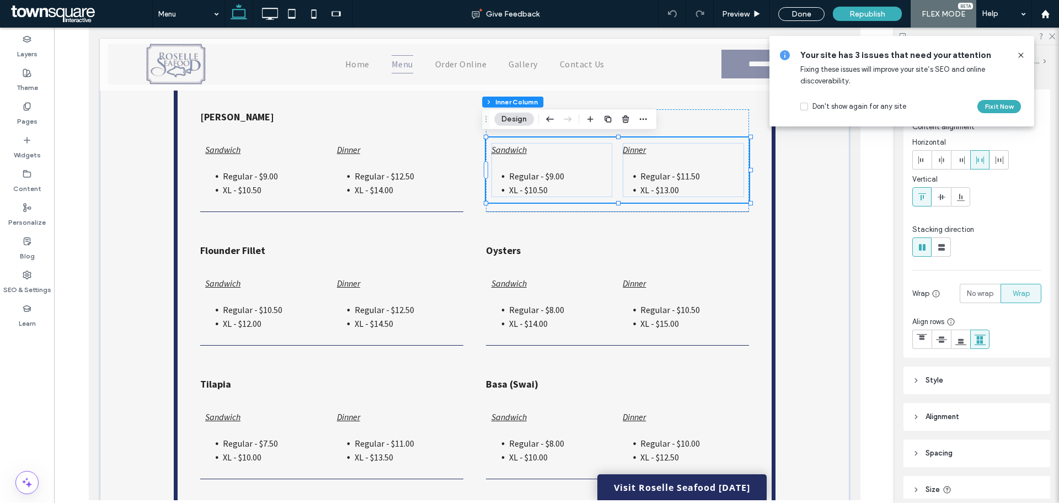
click at [684, 176] on span "Regular - $11.50" at bounding box center [670, 175] width 60 height 11
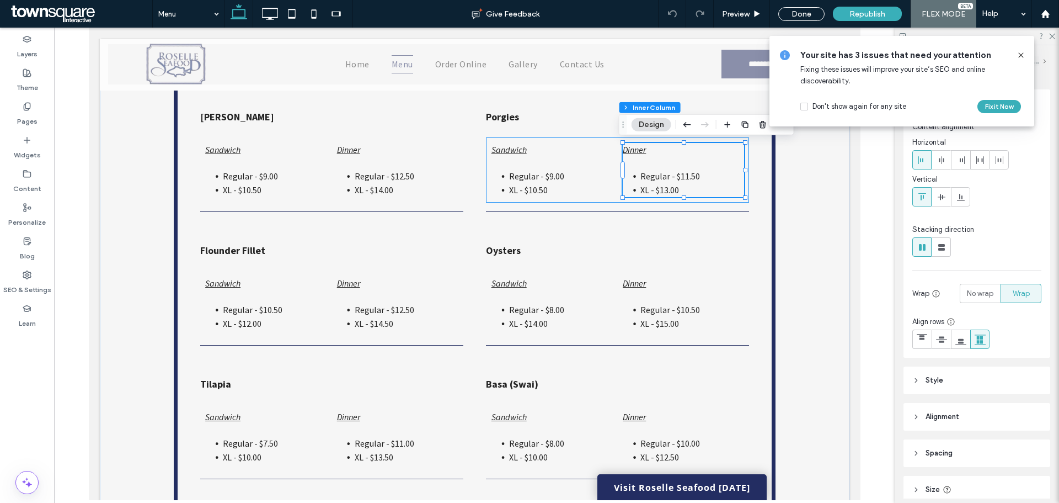
click at [684, 176] on span "Regular - $11.50" at bounding box center [670, 175] width 60 height 11
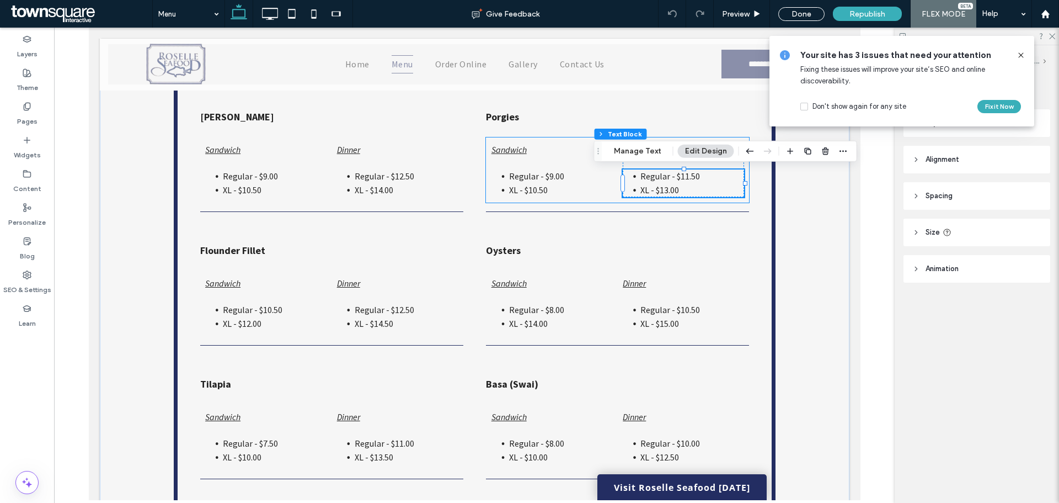
click at [680, 176] on span "Regular - $11.50" at bounding box center [670, 175] width 60 height 11
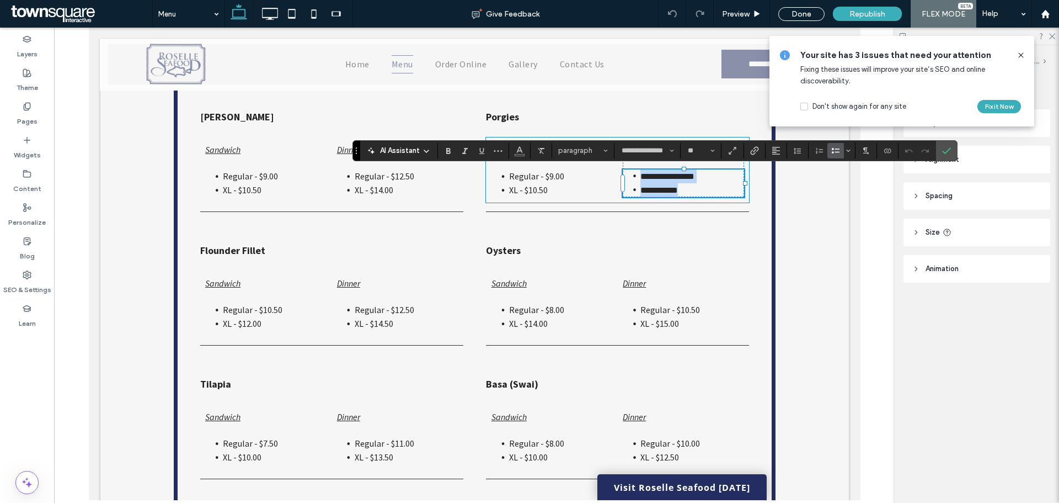
click at [682, 177] on span "**********" at bounding box center [667, 176] width 54 height 8
click at [661, 191] on span "**********" at bounding box center [659, 190] width 38 height 8
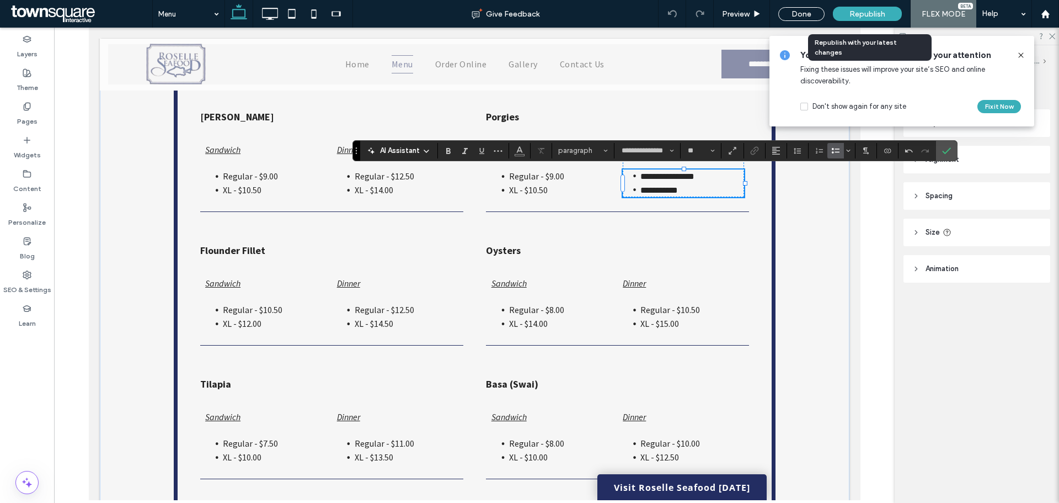
click at [869, 13] on span "Republish" at bounding box center [868, 13] width 36 height 9
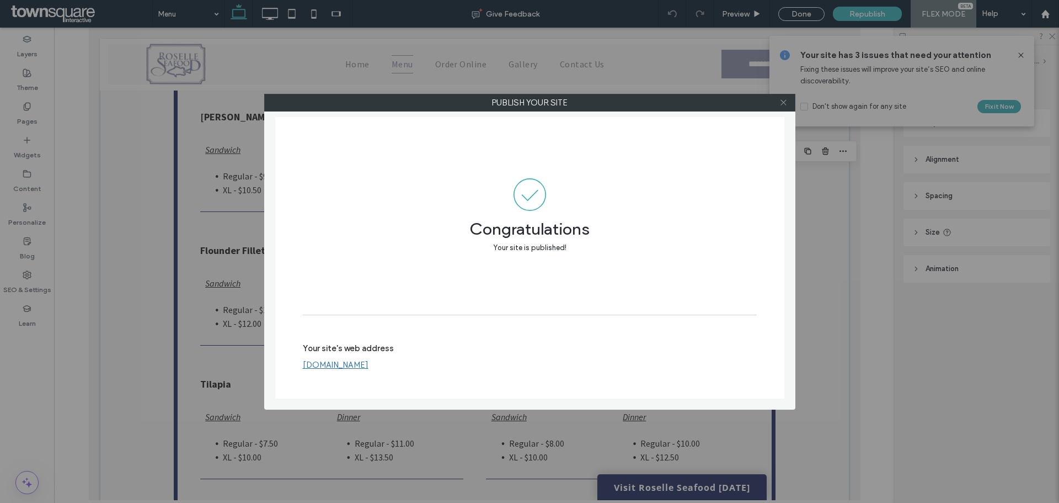
drag, startPoint x: 785, startPoint y: 102, endPoint x: 705, endPoint y: 132, distance: 85.4
click at [784, 102] on icon at bounding box center [784, 102] width 8 height 8
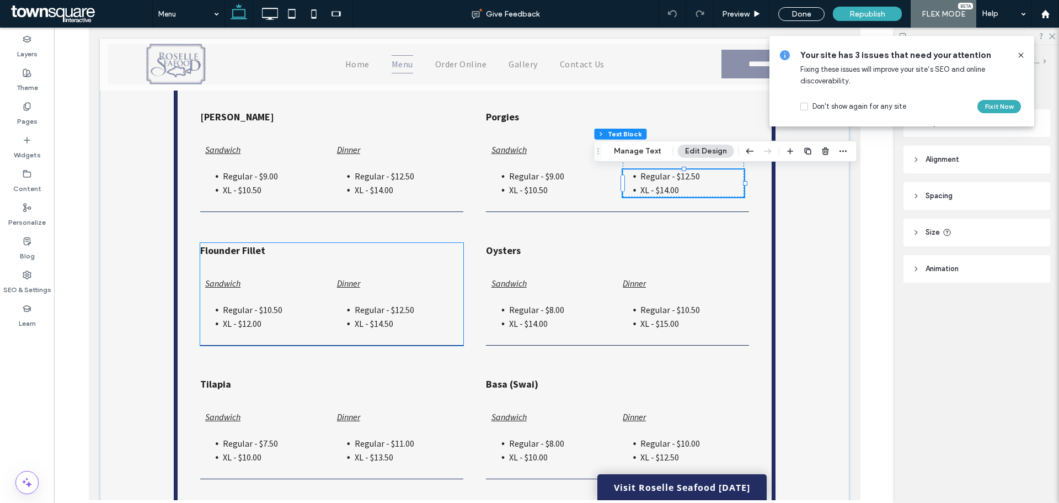
click at [366, 312] on span "Regular - $12.50" at bounding box center [384, 309] width 60 height 11
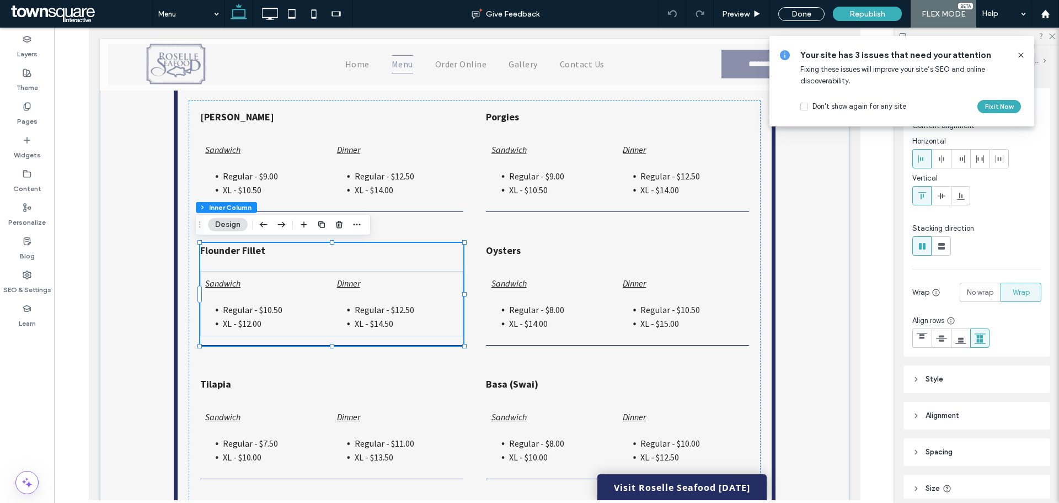
click at [406, 307] on span "Regular - $12.50" at bounding box center [384, 309] width 60 height 11
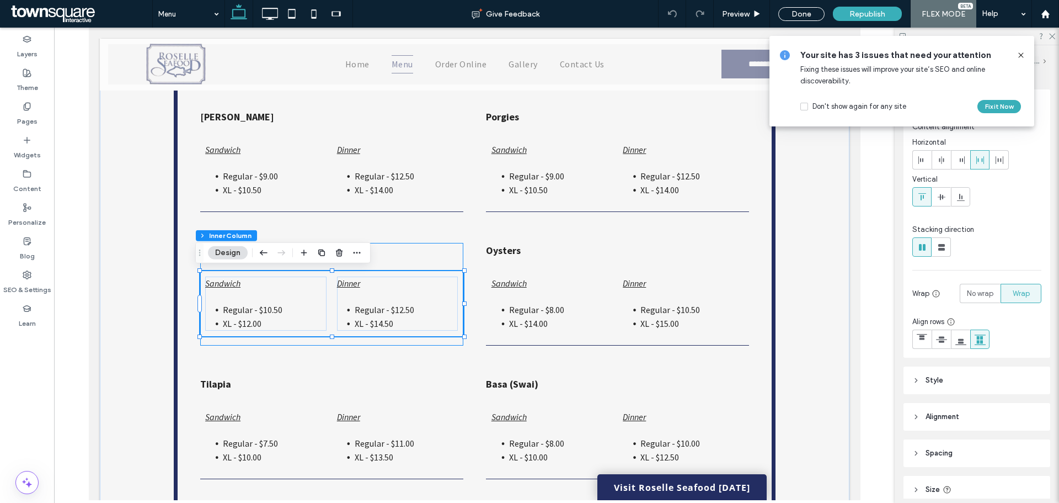
click at [403, 311] on span "Regular - $12.50" at bounding box center [384, 309] width 60 height 11
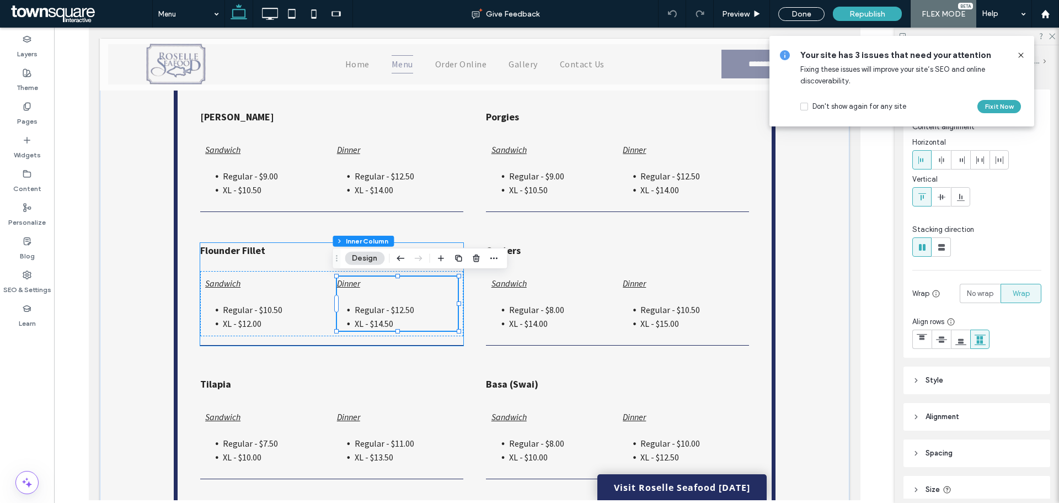
click at [402, 307] on span "Regular - $12.50" at bounding box center [384, 309] width 60 height 11
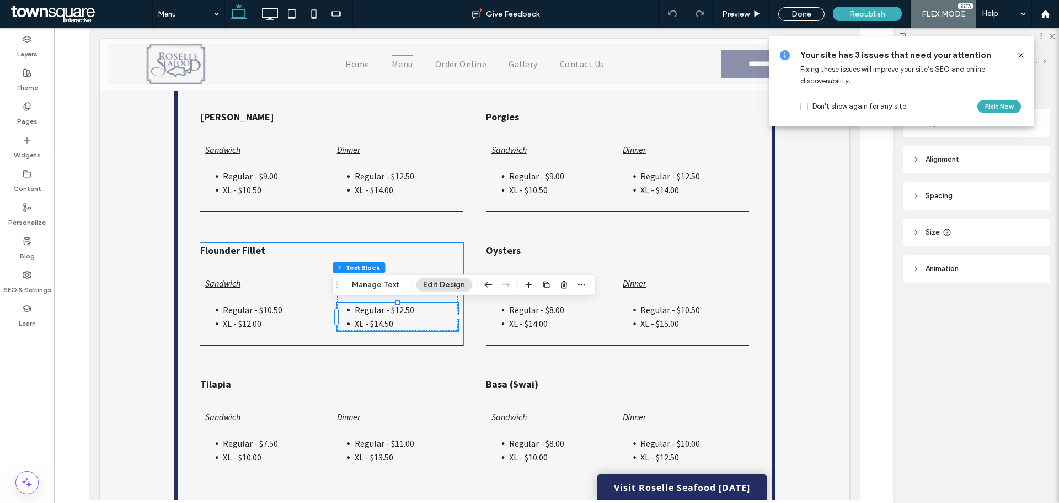
click at [403, 308] on span "Regular - $12.50" at bounding box center [384, 309] width 60 height 11
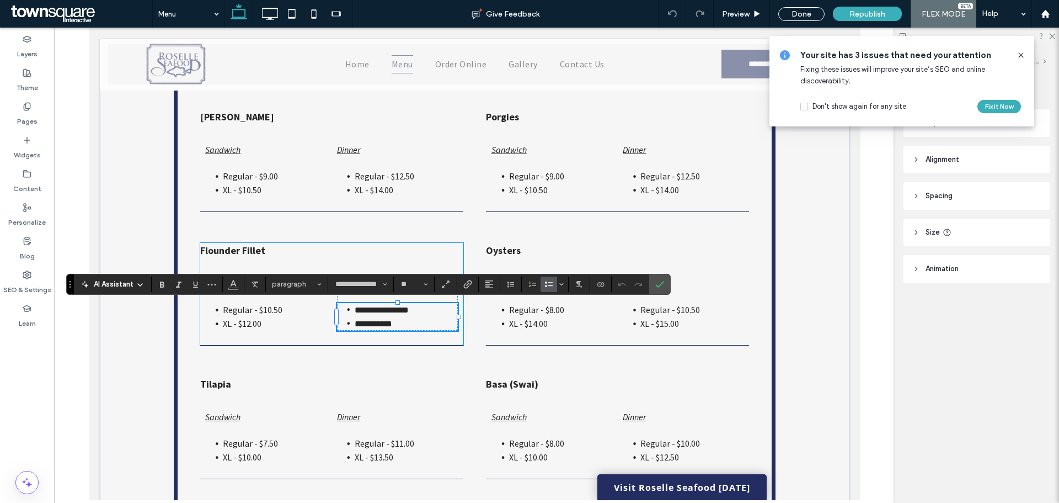
click at [404, 309] on span "**********" at bounding box center [381, 310] width 54 height 8
click at [385, 326] on span "**********" at bounding box center [373, 323] width 38 height 8
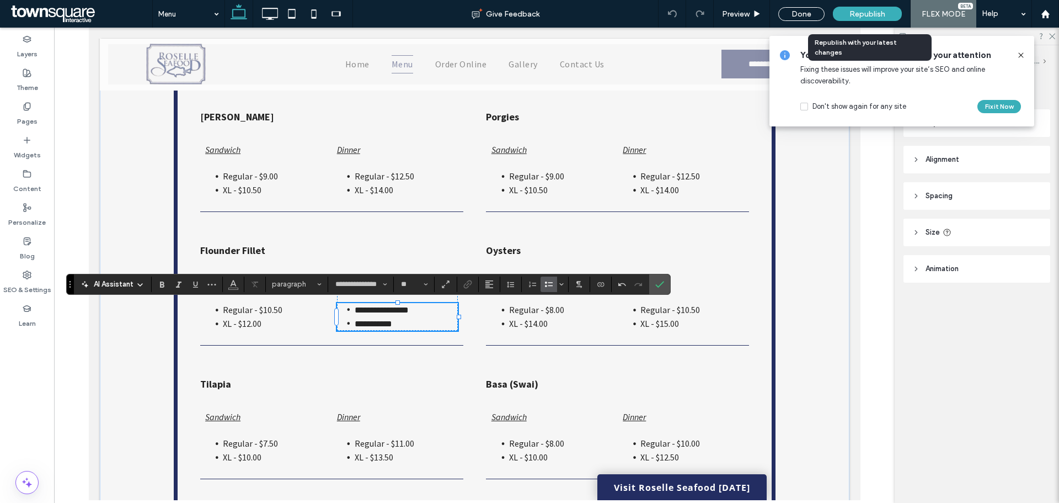
click at [873, 14] on span "Republish" at bounding box center [868, 13] width 36 height 9
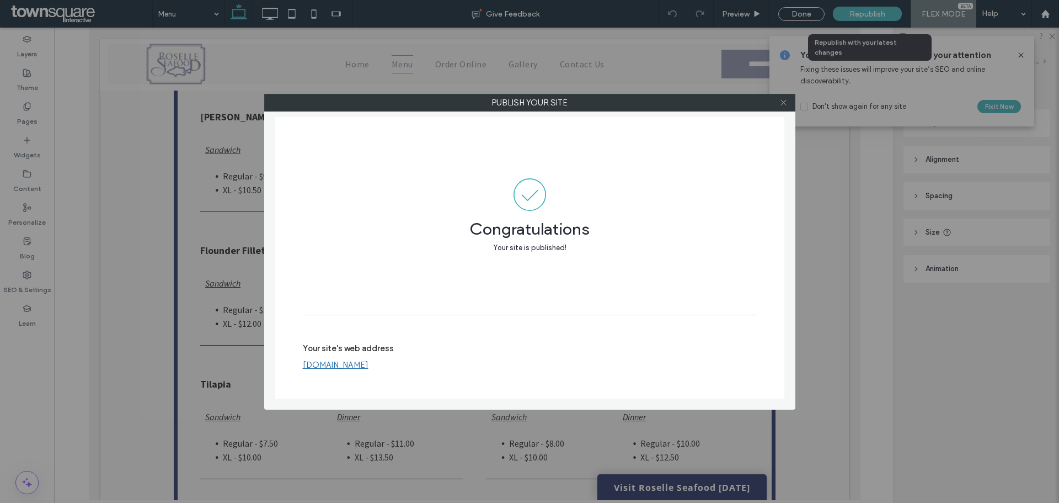
click at [781, 104] on icon at bounding box center [784, 102] width 8 height 8
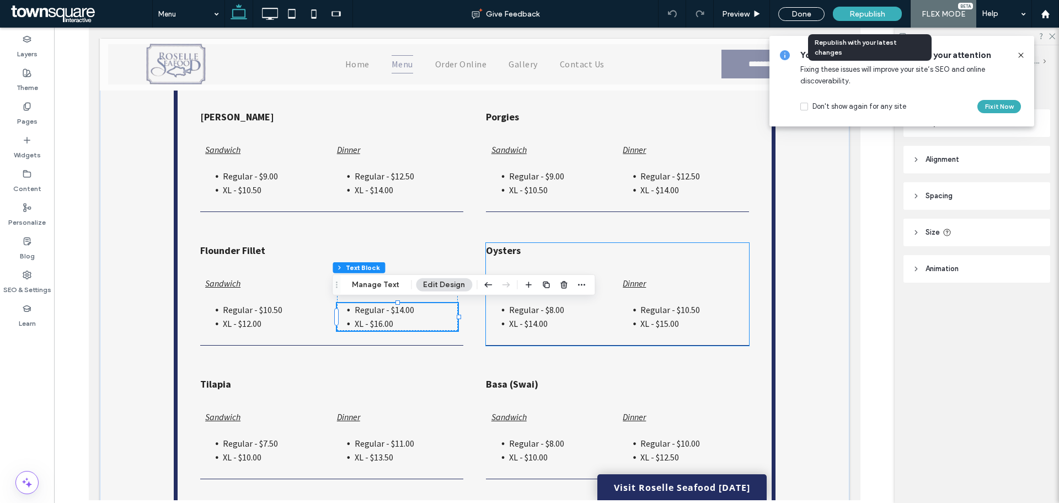
click at [674, 313] on span "Regular - $10.50" at bounding box center [670, 309] width 60 height 11
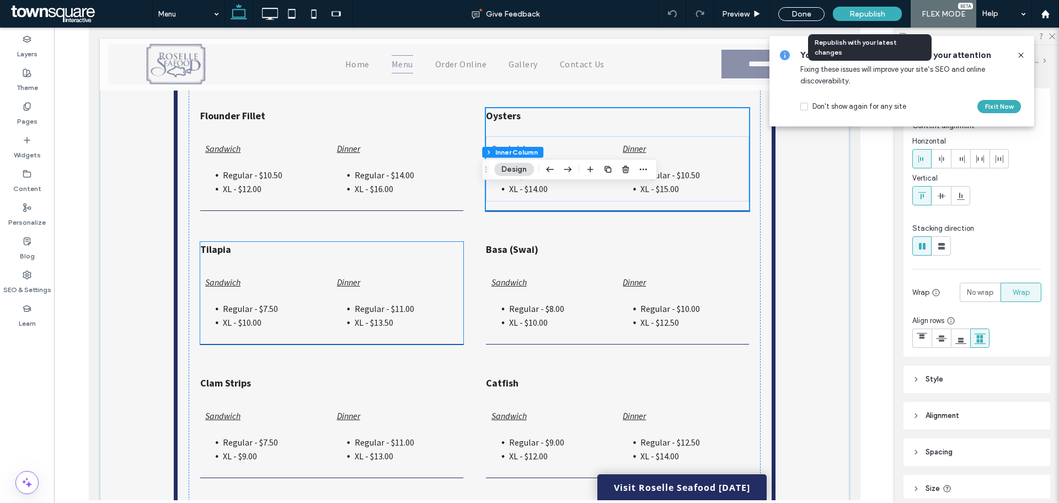
scroll to position [2071, 0]
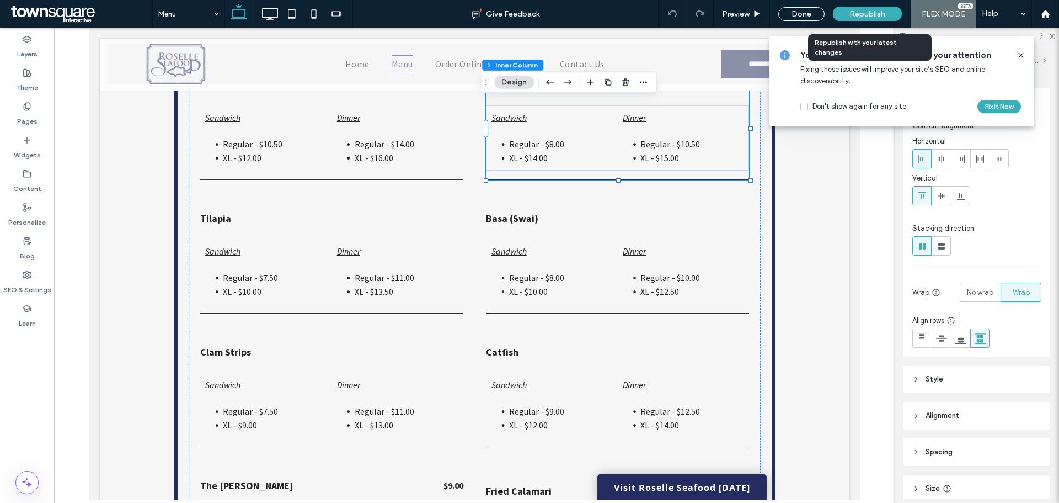
click at [1021, 56] on icon at bounding box center [1021, 55] width 9 height 9
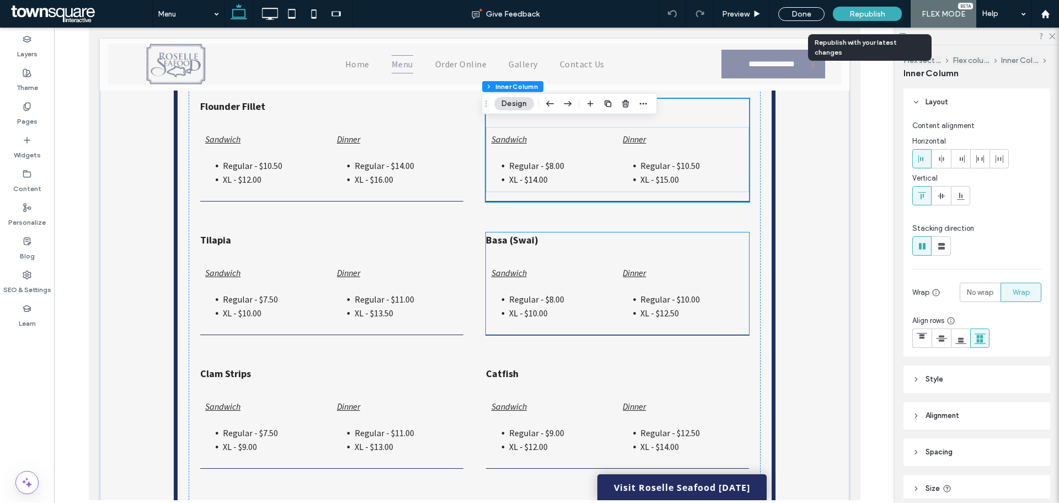
scroll to position [2016, 0]
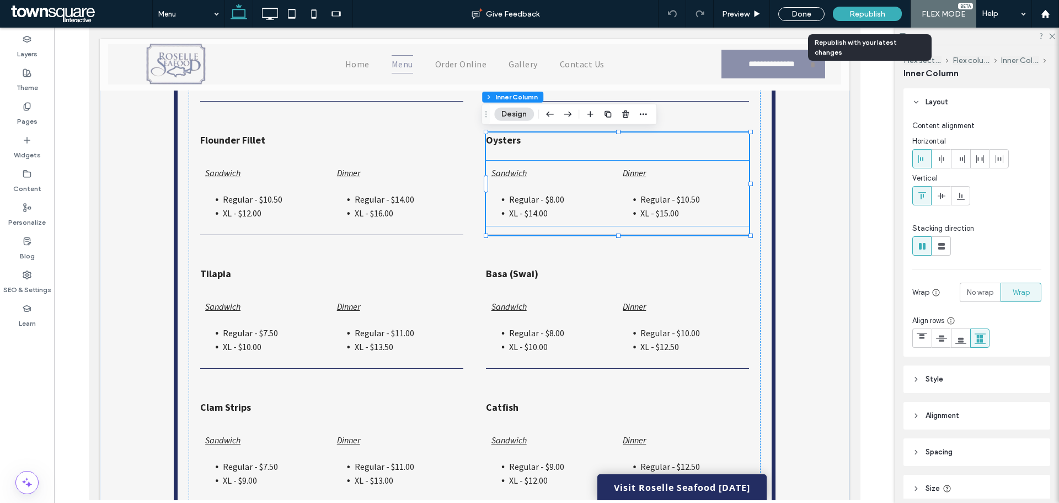
click at [669, 200] on span "Regular - $10.50" at bounding box center [670, 199] width 60 height 11
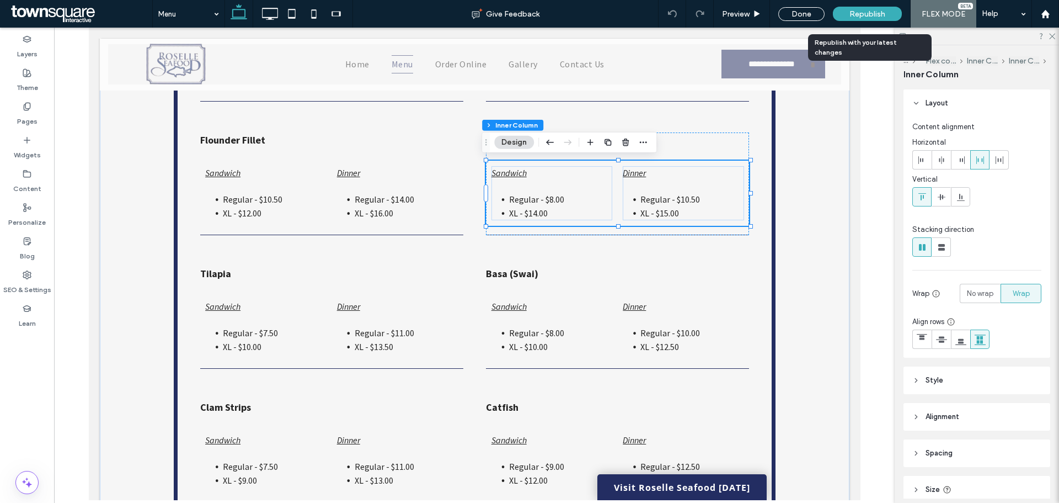
click at [684, 200] on span "Regular - $10.50" at bounding box center [670, 199] width 60 height 11
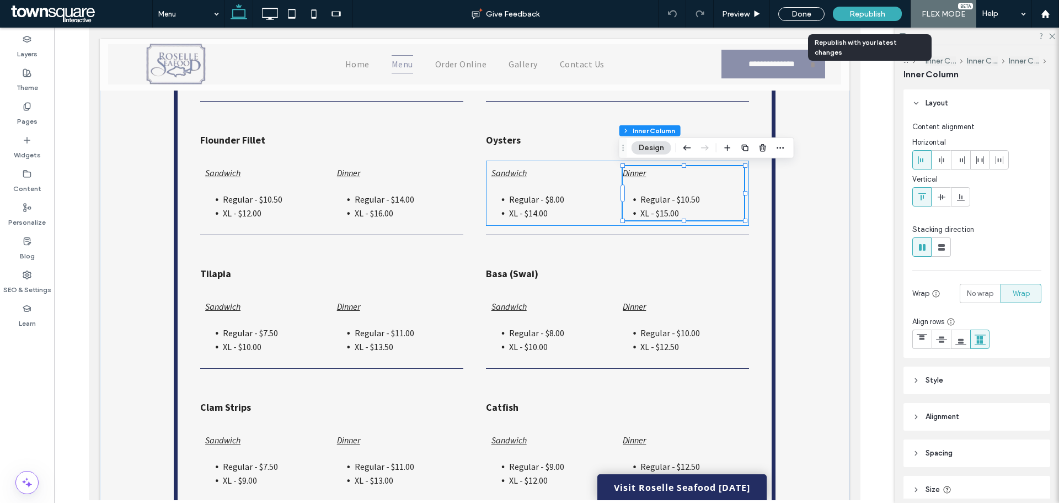
click at [685, 199] on span "Regular - $10.50" at bounding box center [670, 199] width 60 height 11
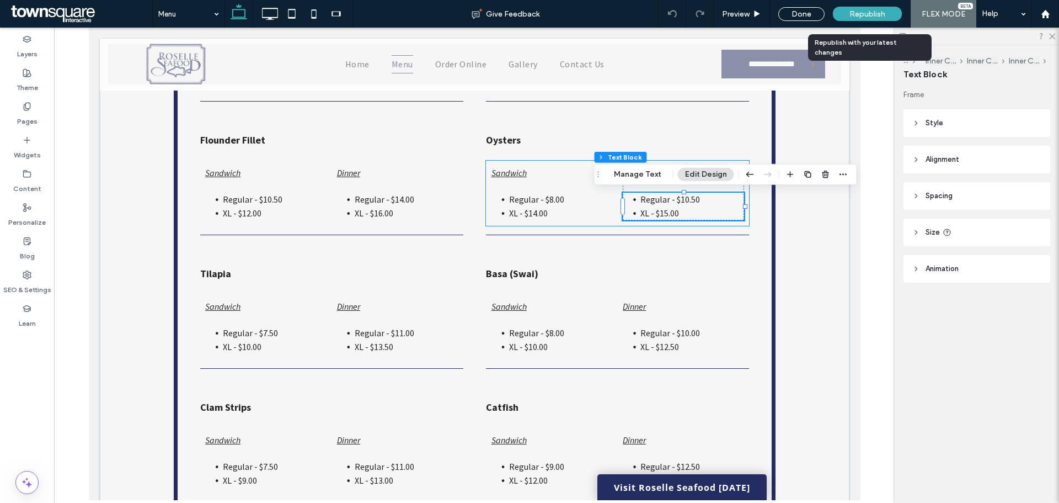
click at [685, 199] on span "Regular - $10.50" at bounding box center [670, 199] width 60 height 11
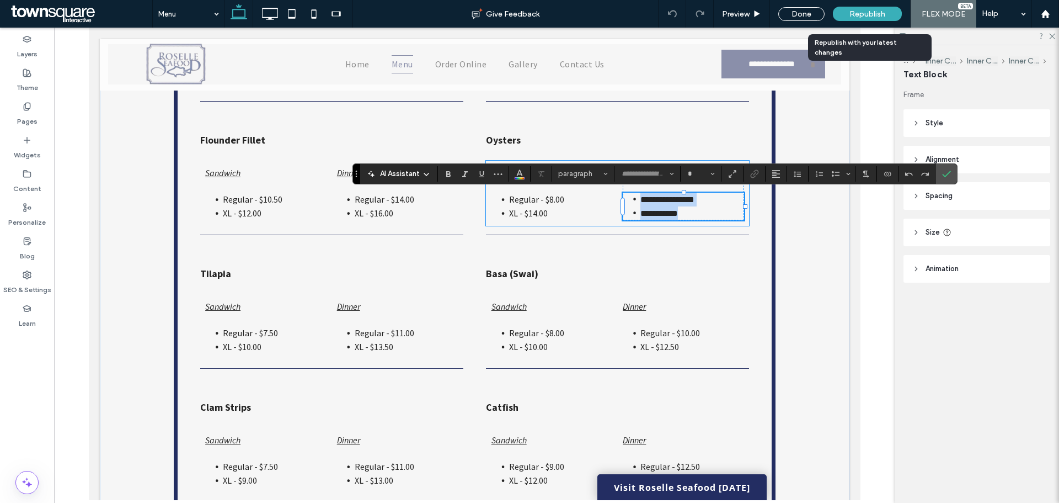
type input "**********"
type input "**"
click at [685, 199] on span "**********" at bounding box center [667, 199] width 54 height 8
click at [663, 214] on span "**********" at bounding box center [659, 213] width 38 height 8
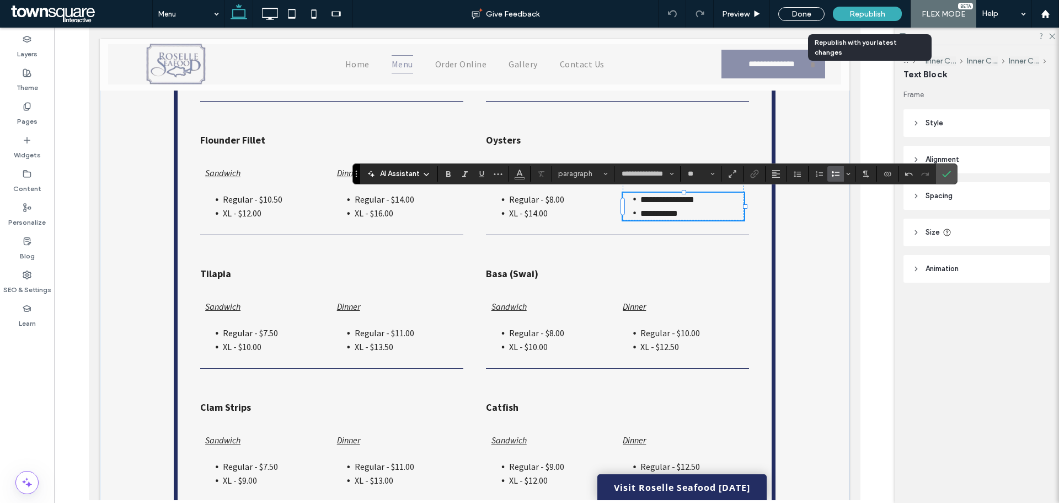
click at [891, 17] on div "Republish" at bounding box center [867, 14] width 69 height 14
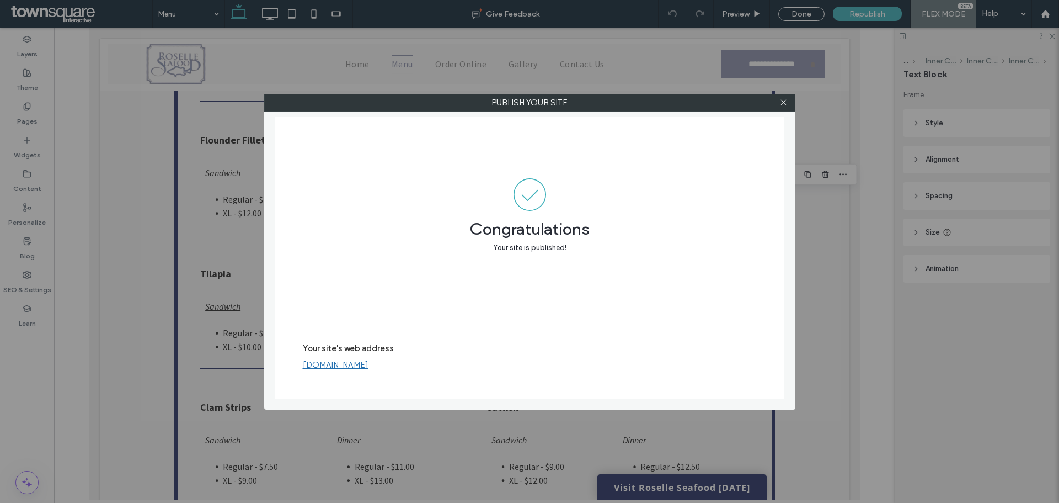
click at [783, 103] on icon at bounding box center [784, 102] width 8 height 8
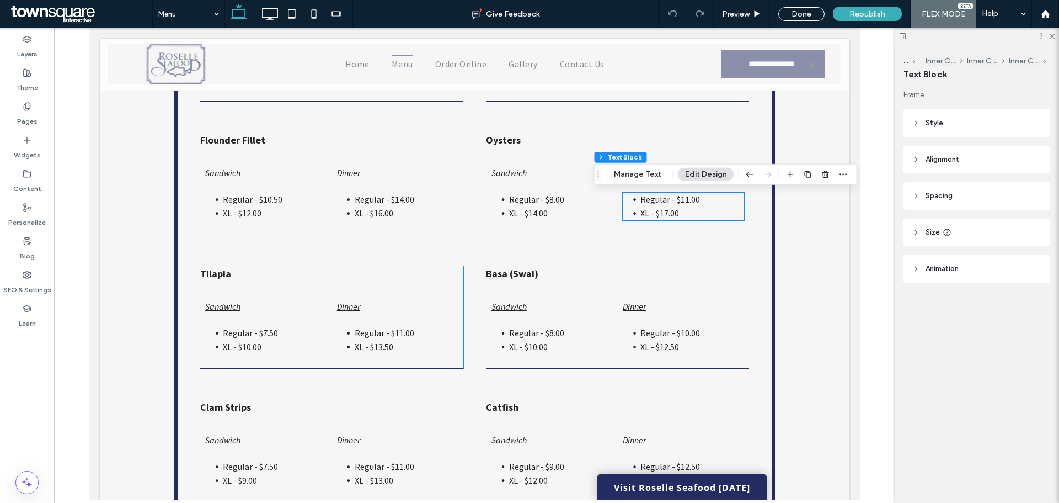
scroll to position [2071, 0]
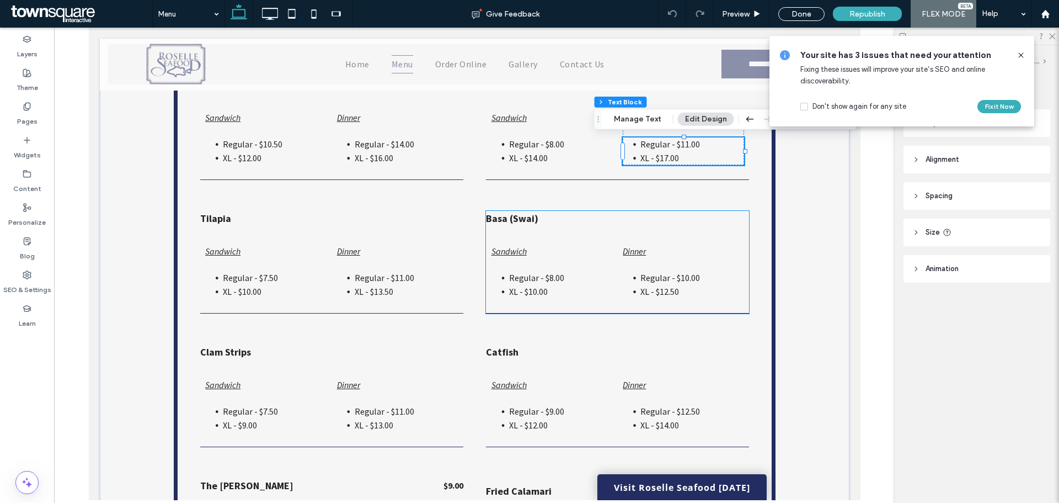
click at [652, 280] on span "Regular - $10.00" at bounding box center [670, 277] width 60 height 11
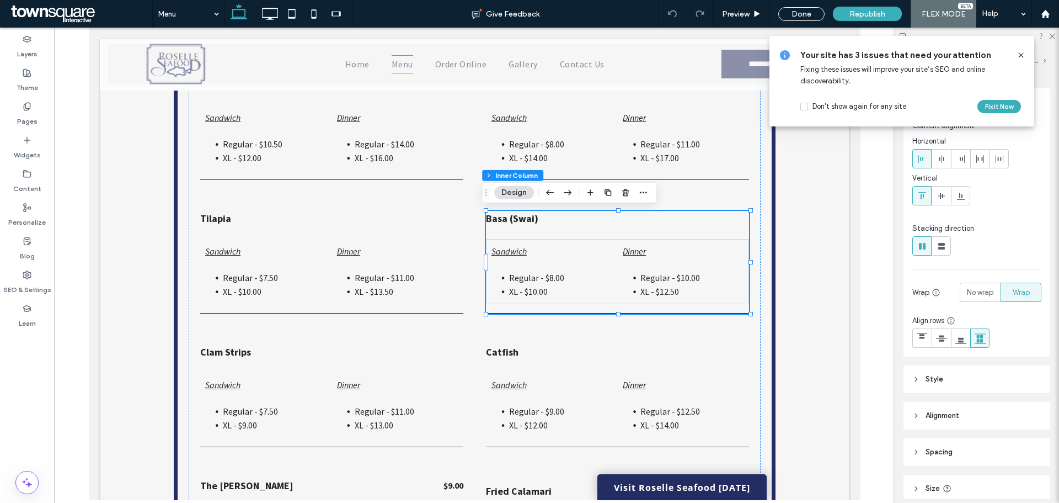
click at [674, 278] on span "Regular - $10.00" at bounding box center [670, 277] width 60 height 11
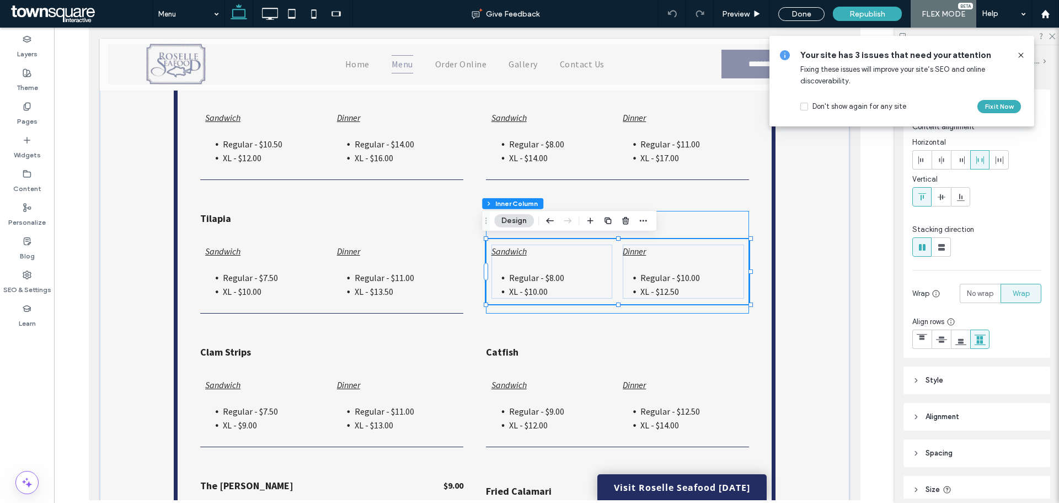
click at [681, 278] on span "Regular - $10.00" at bounding box center [670, 277] width 60 height 11
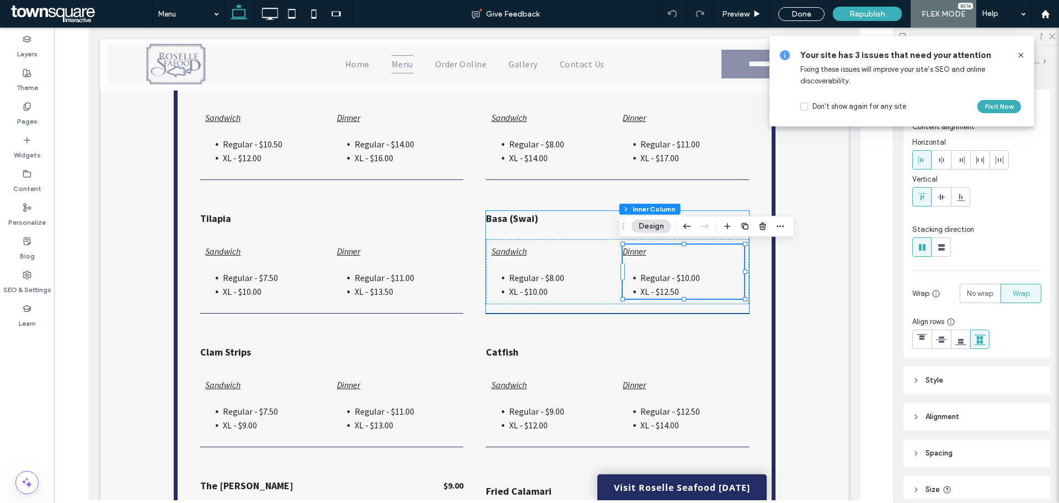
click at [681, 277] on span "Regular - $10.00" at bounding box center [670, 277] width 60 height 11
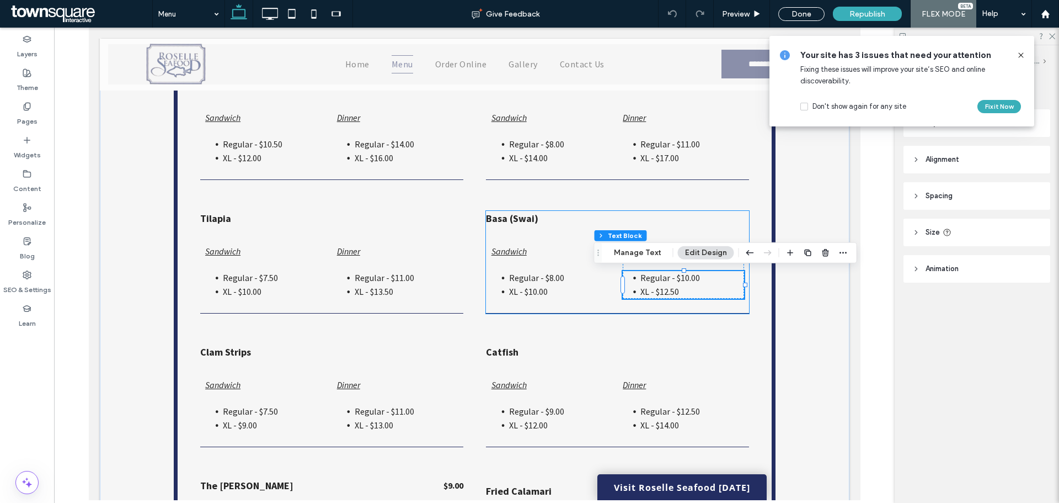
click at [682, 277] on span "Regular - $10.00" at bounding box center [670, 277] width 60 height 11
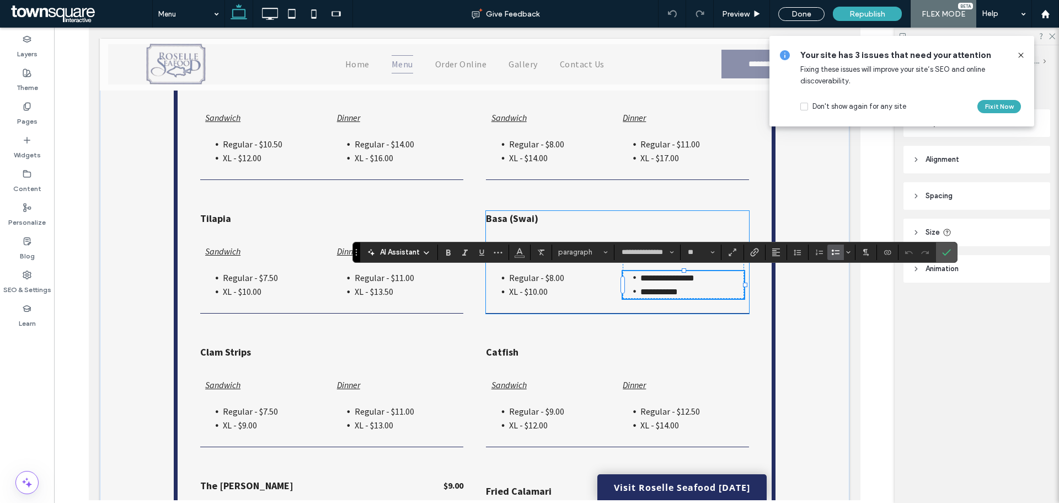
click at [683, 277] on span "**********" at bounding box center [667, 278] width 54 height 8
click at [670, 289] on span "**********" at bounding box center [659, 291] width 38 height 8
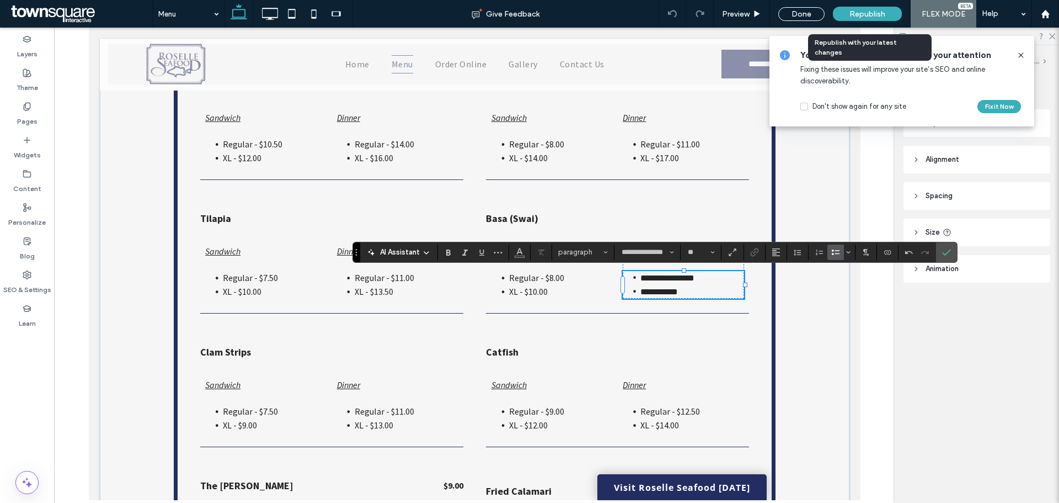
click at [877, 16] on span "Republish" at bounding box center [868, 13] width 36 height 9
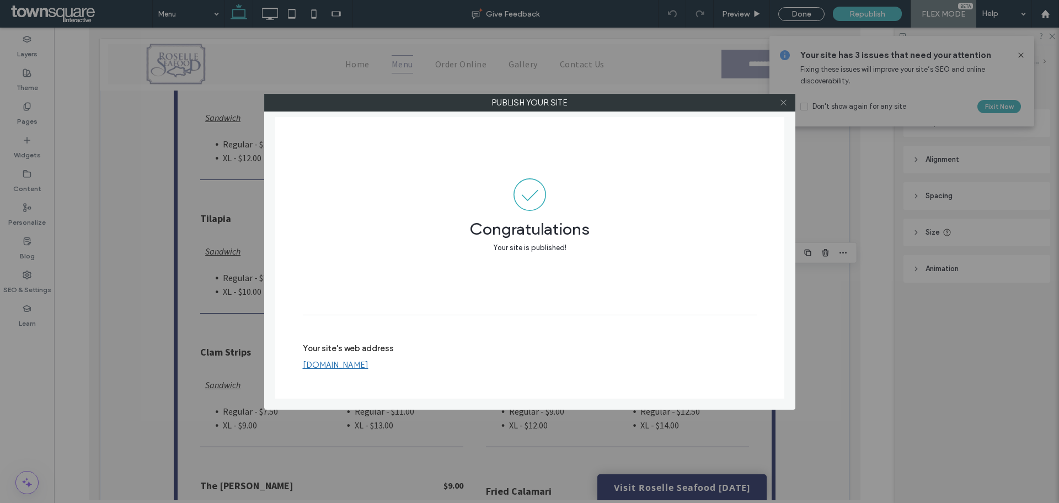
click at [785, 104] on use at bounding box center [784, 103] width 6 height 6
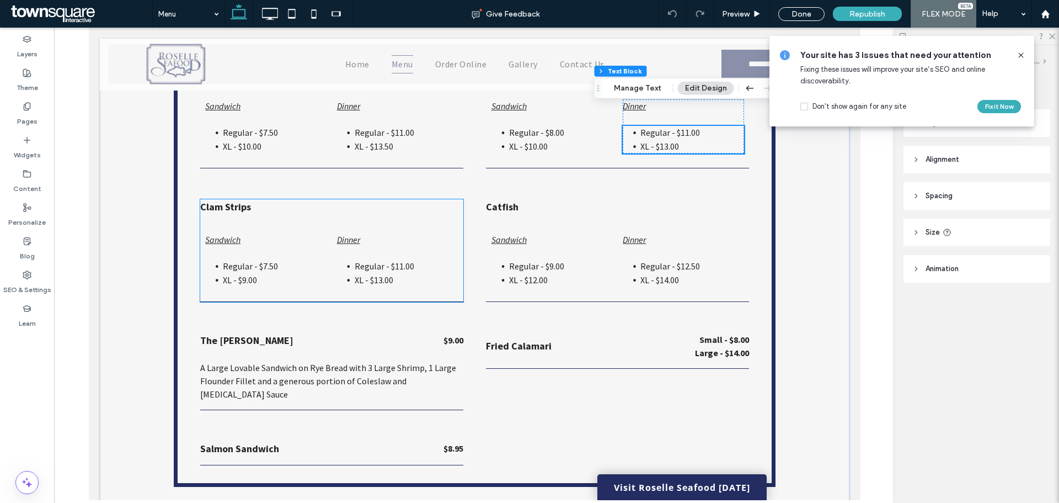
scroll to position [2237, 0]
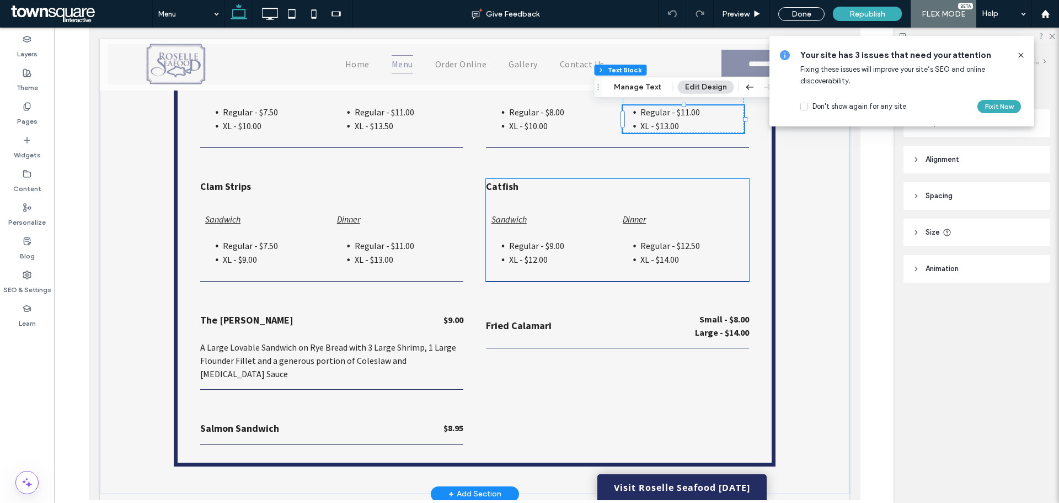
click at [667, 259] on span "XL - $14.00" at bounding box center [659, 259] width 39 height 11
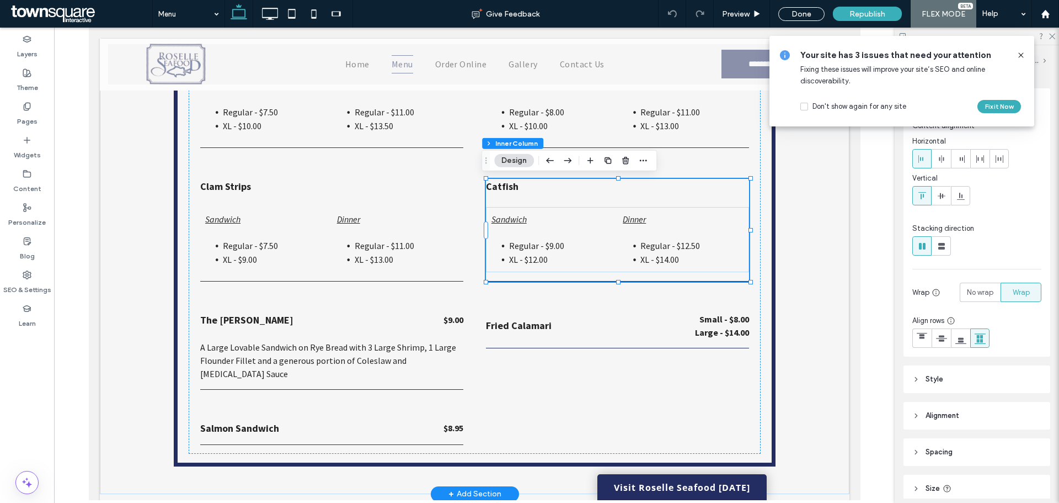
click at [664, 257] on span "XL - $14.00" at bounding box center [659, 259] width 39 height 11
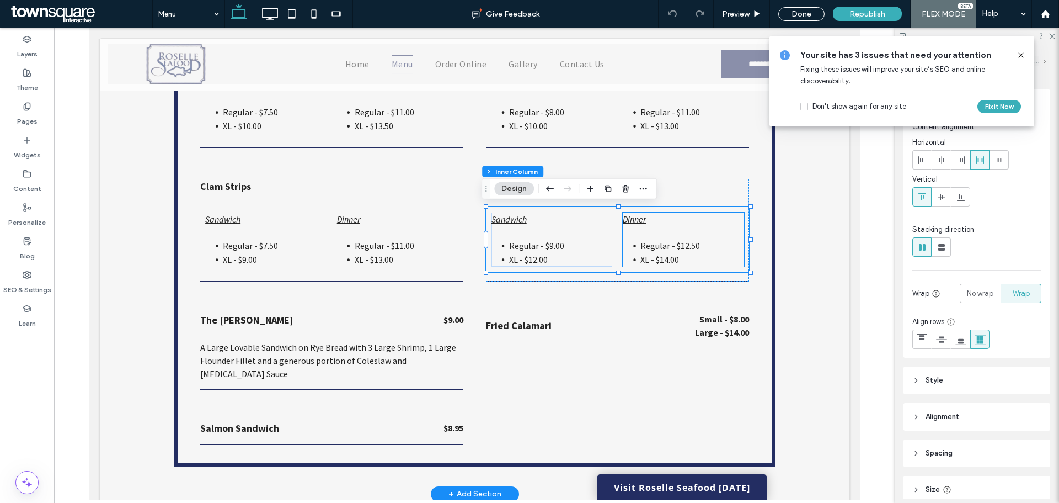
click at [664, 258] on span "XL - $14.00" at bounding box center [659, 259] width 39 height 11
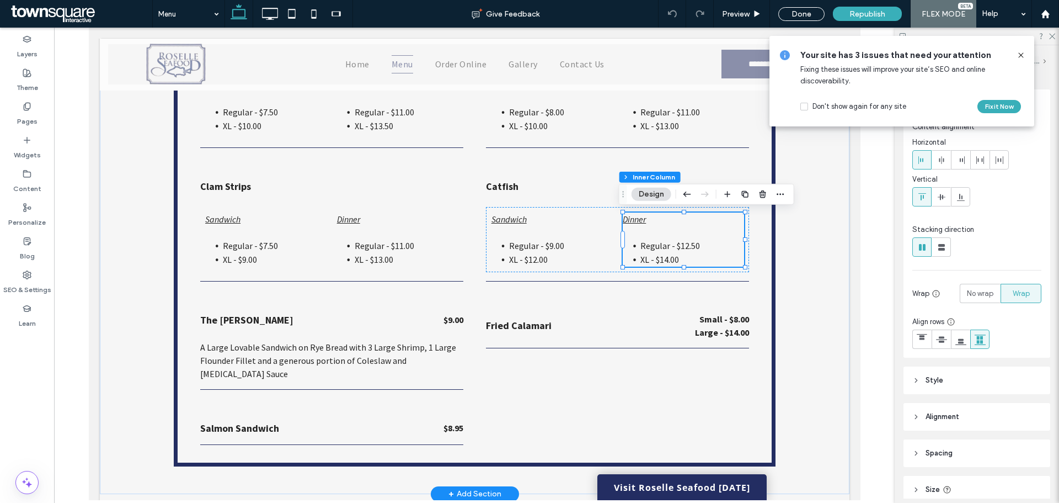
click at [665, 259] on span "XL - $14.00" at bounding box center [659, 259] width 39 height 11
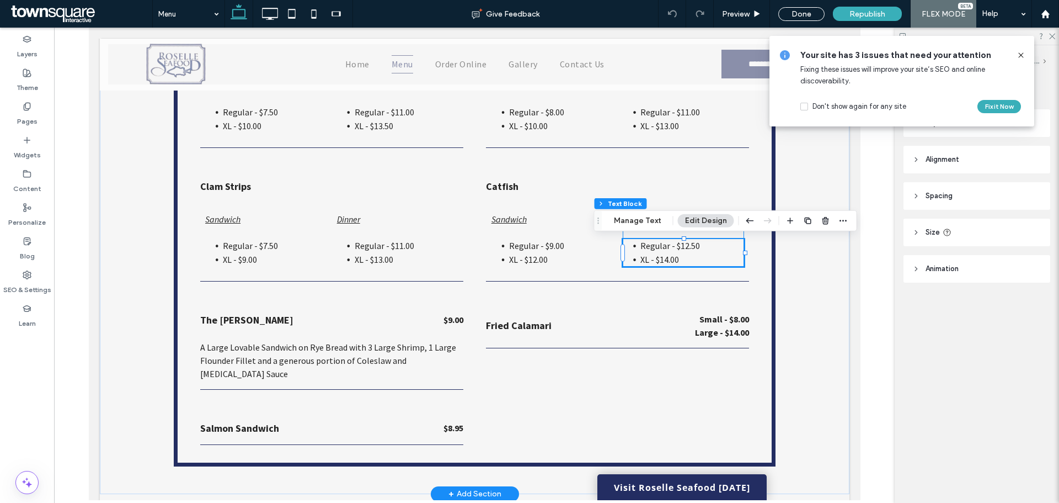
click at [664, 257] on span "XL - $14.00" at bounding box center [659, 259] width 39 height 11
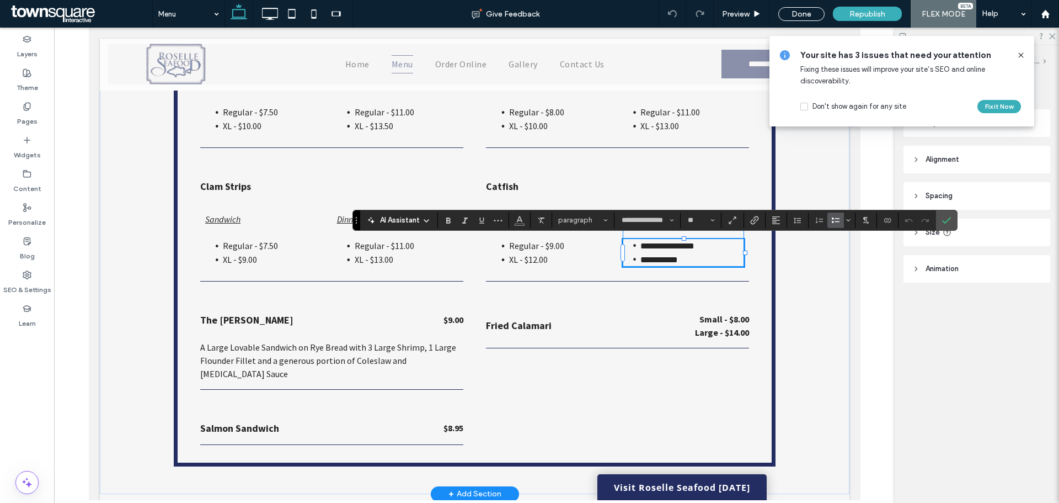
click at [663, 260] on span "**********" at bounding box center [659, 259] width 38 height 8
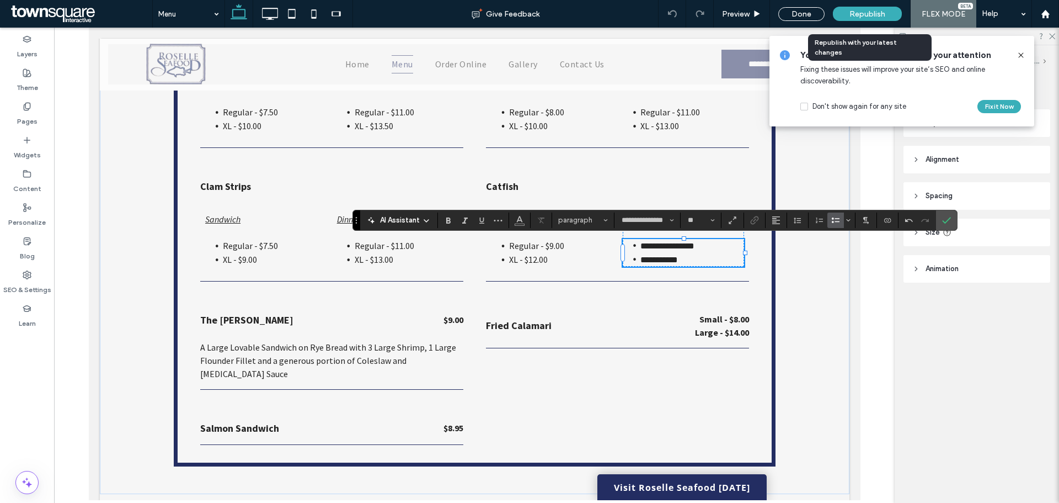
click at [896, 15] on div "Republish" at bounding box center [867, 14] width 69 height 14
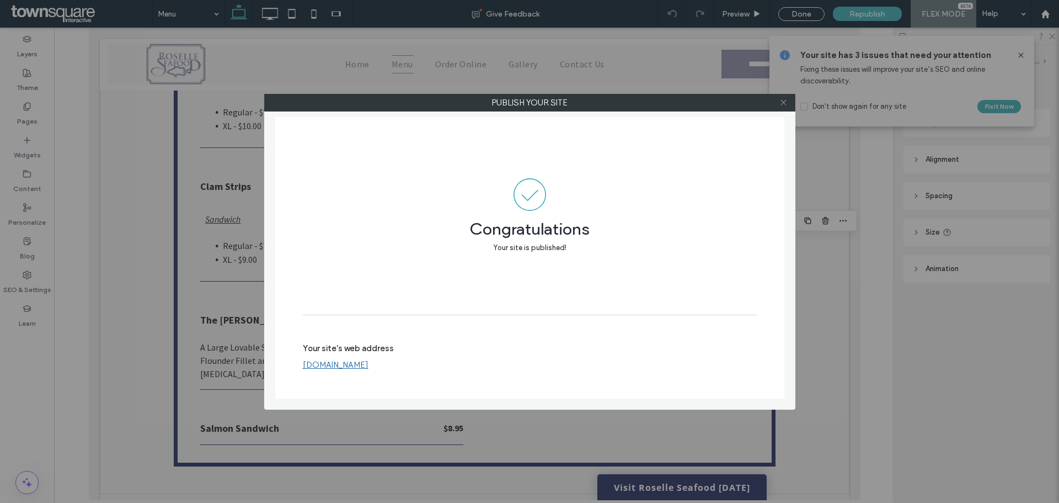
click at [782, 103] on icon at bounding box center [784, 102] width 8 height 8
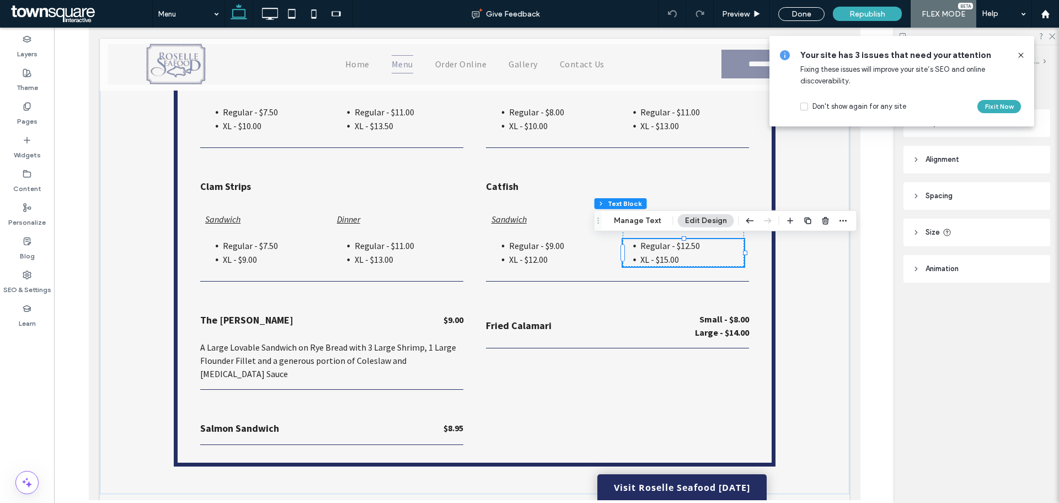
click at [1022, 56] on icon at bounding box center [1021, 55] width 9 height 9
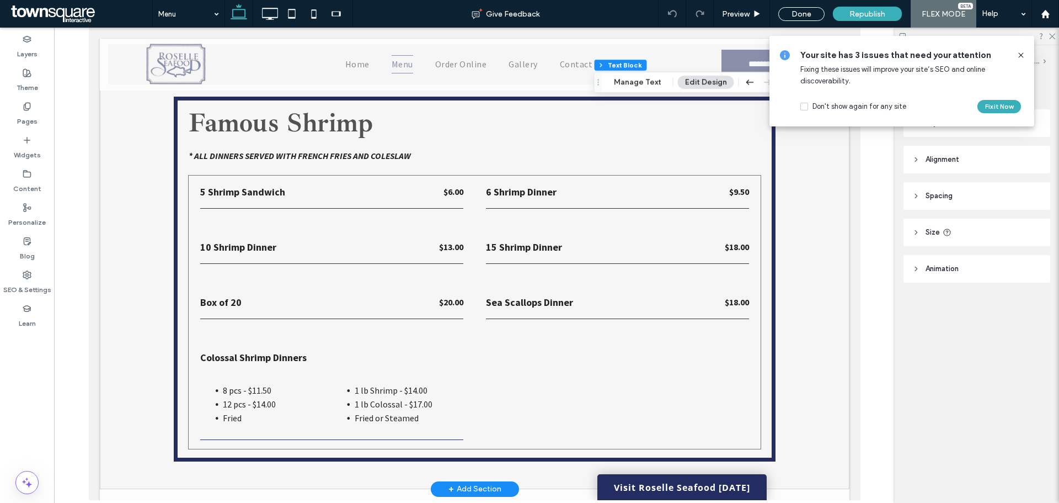
scroll to position [2733, 0]
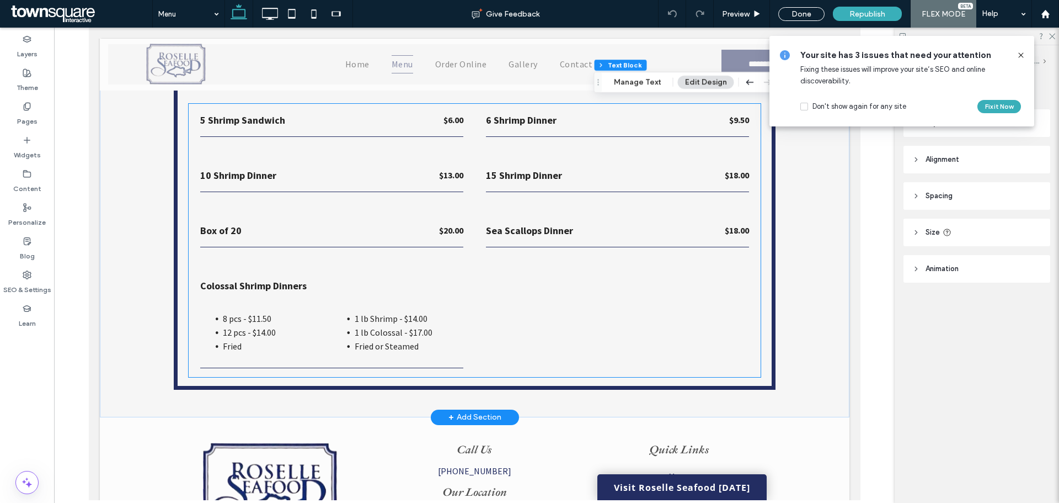
click at [252, 313] on span "8 pcs - $11.50" at bounding box center [246, 318] width 49 height 11
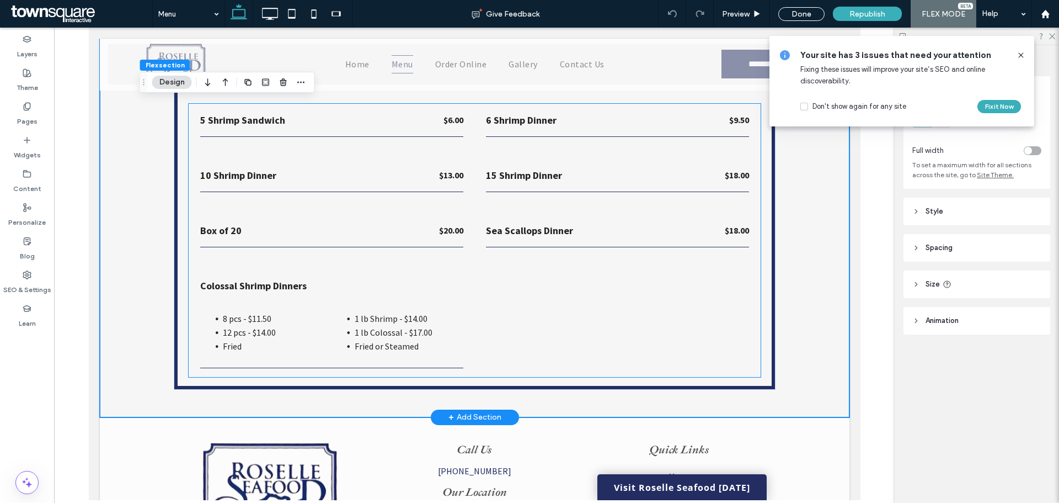
scroll to position [2690, 0]
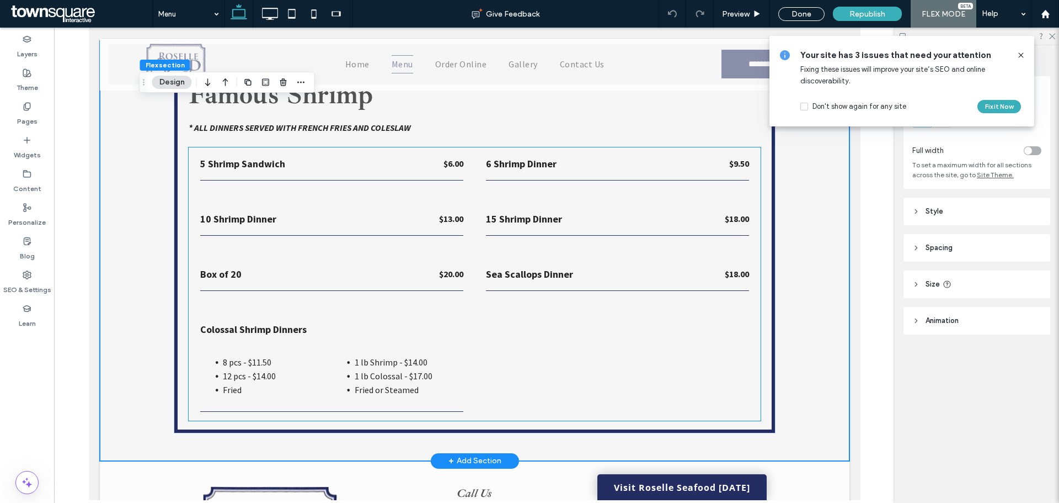
click at [255, 370] on span "12 pcs - $14.00" at bounding box center [248, 375] width 53 height 11
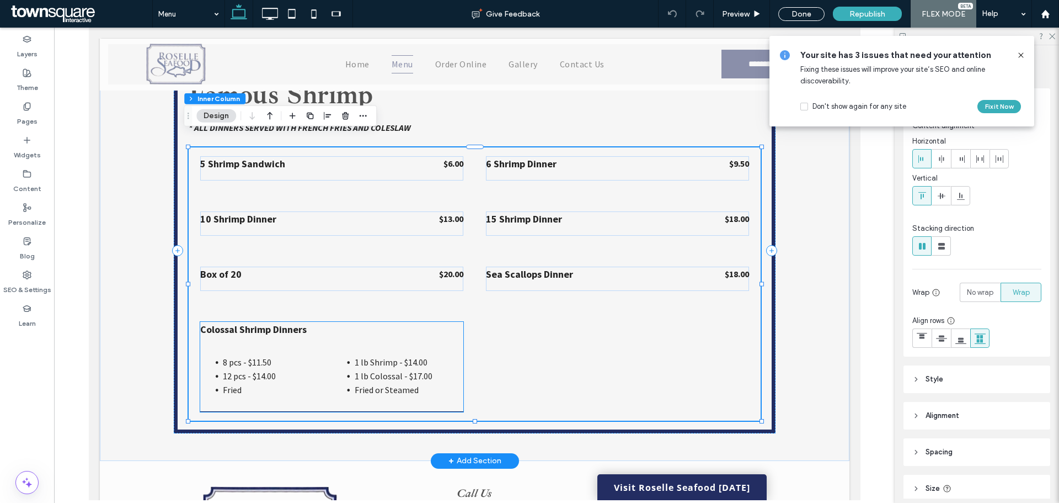
click at [258, 356] on span "8 pcs - $11.50" at bounding box center [246, 361] width 49 height 11
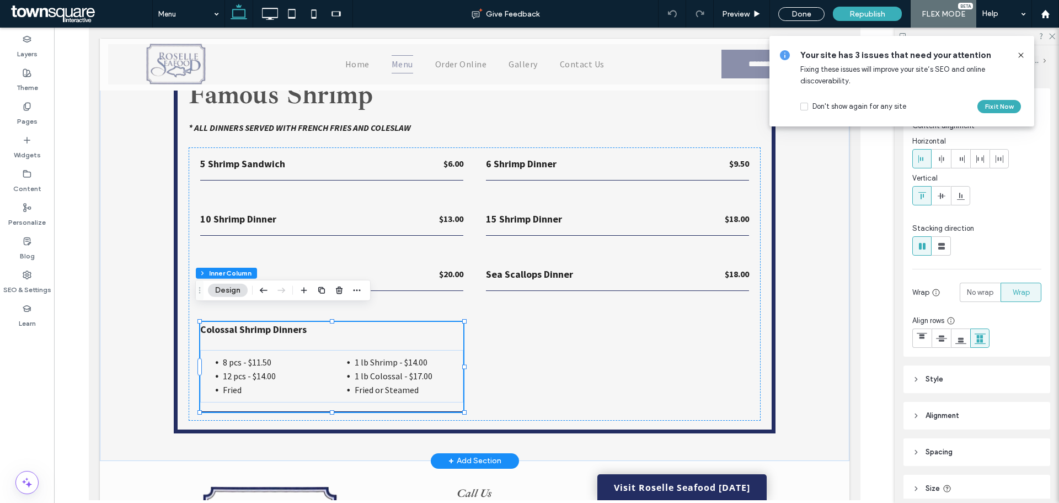
click at [258, 356] on span "8 pcs - $11.50" at bounding box center [246, 361] width 49 height 11
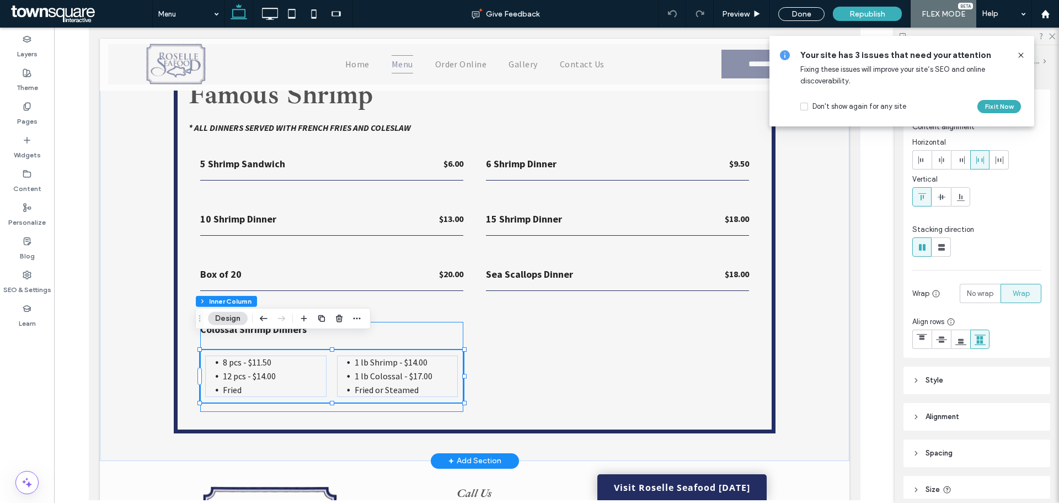
click at [259, 356] on span "8 pcs - $11.50" at bounding box center [246, 361] width 49 height 11
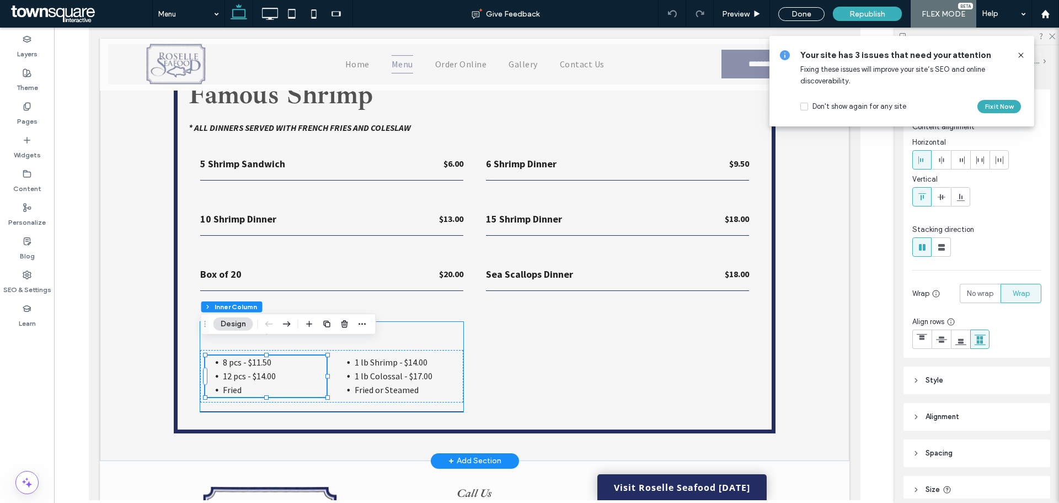
click at [257, 356] on span "8 pcs - $11.50" at bounding box center [246, 361] width 49 height 11
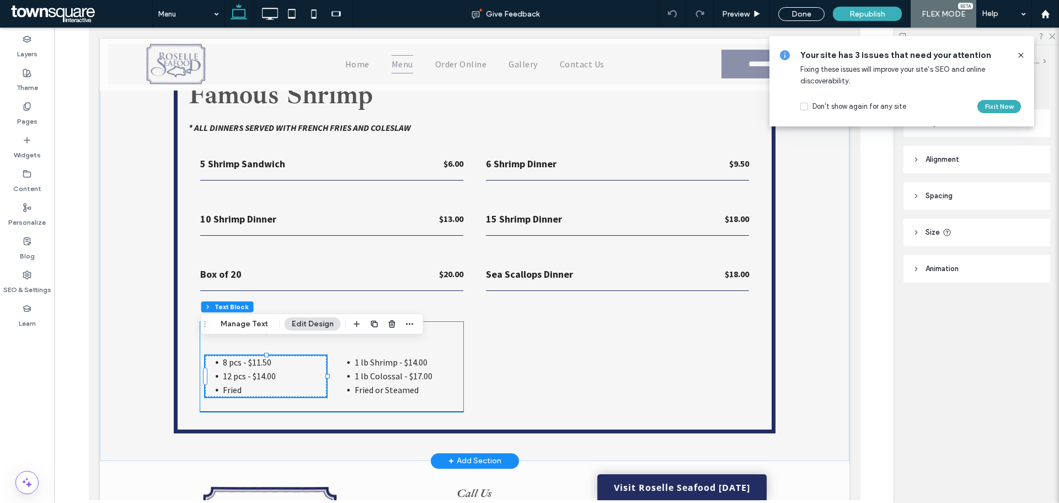
click at [260, 356] on span "8 pcs - $11.50" at bounding box center [246, 361] width 49 height 11
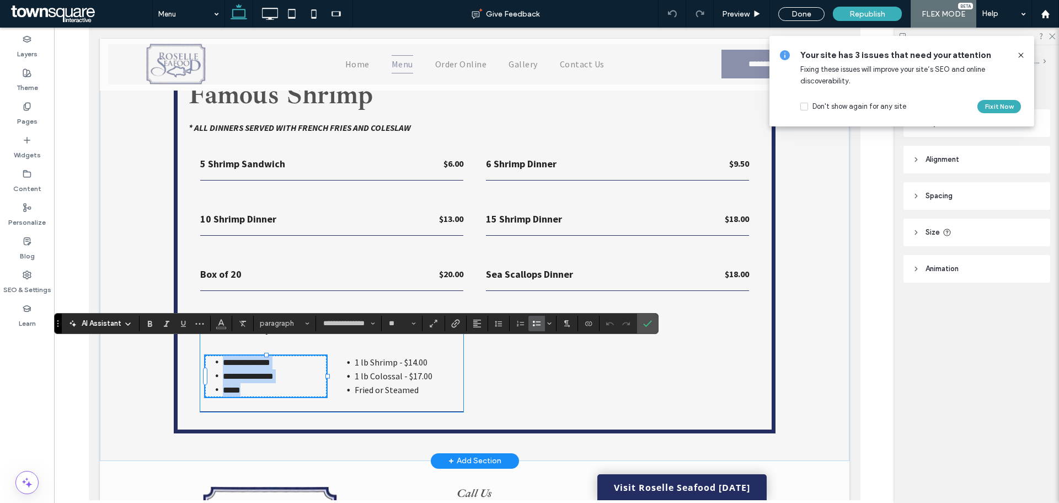
click at [261, 358] on span "**********" at bounding box center [245, 362] width 47 height 8
click at [259, 372] on span "**********" at bounding box center [247, 376] width 51 height 8
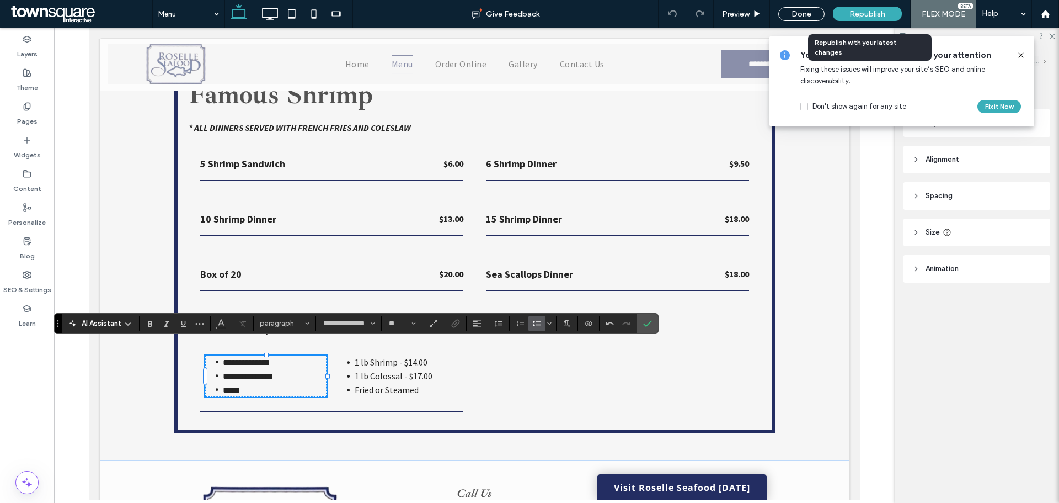
click at [846, 19] on div "Republish" at bounding box center [867, 14] width 69 height 14
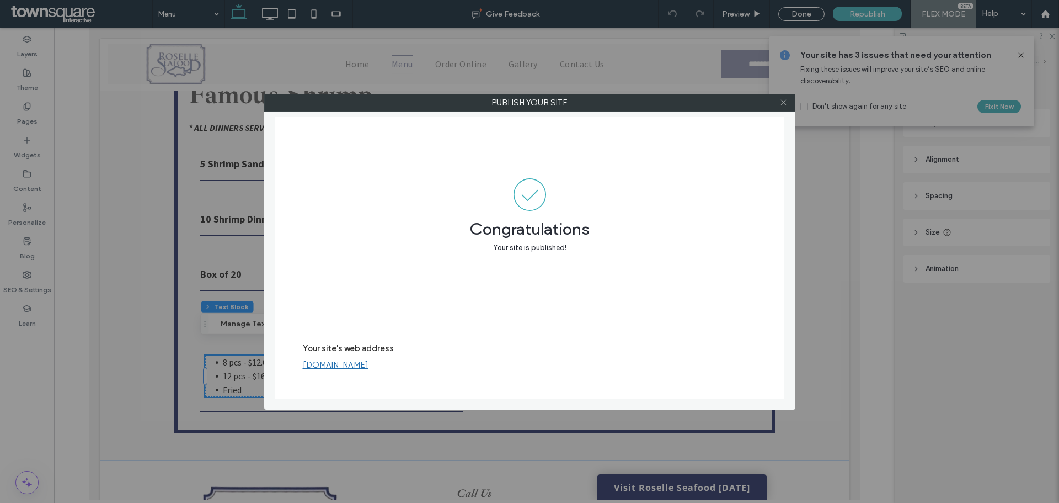
click at [786, 104] on use at bounding box center [784, 103] width 6 height 6
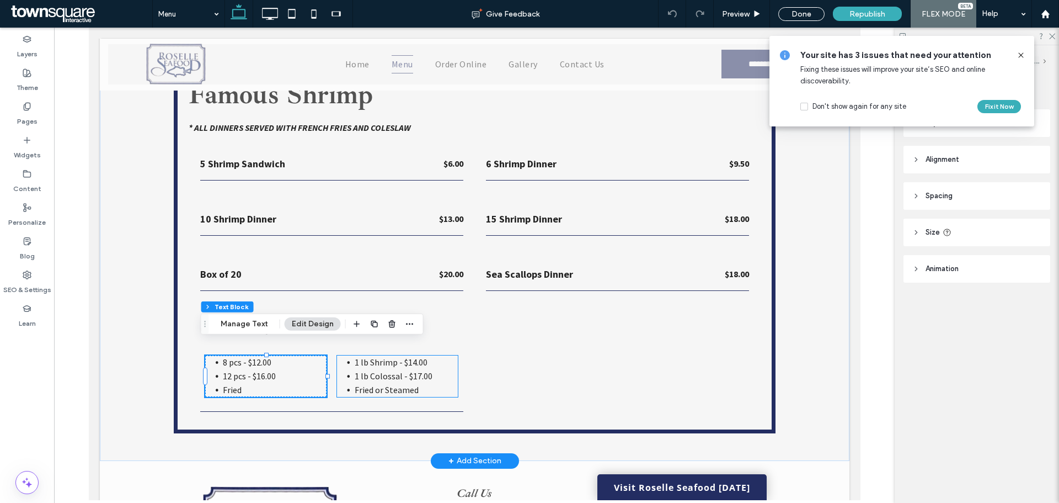
click at [385, 356] on span "1 lb Shrimp - $14.00" at bounding box center [390, 361] width 73 height 11
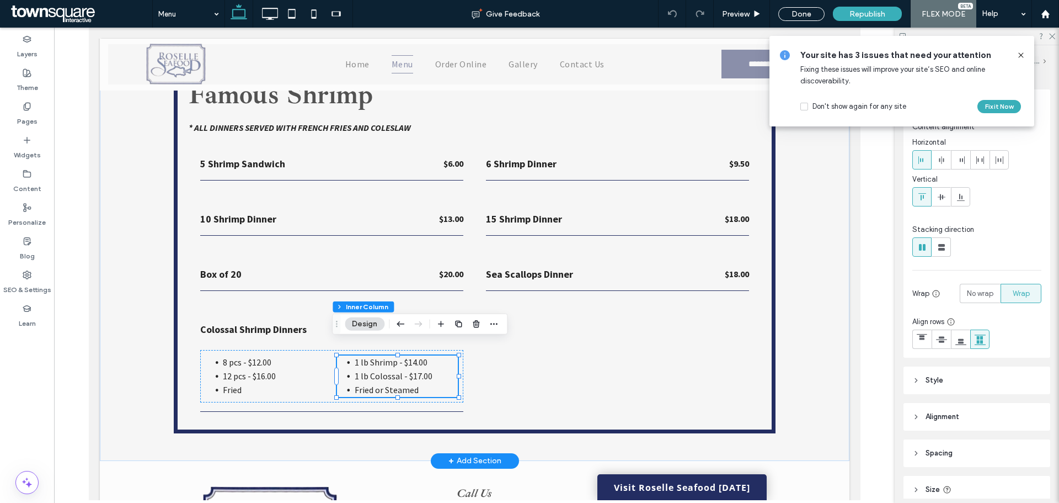
click at [414, 356] on span "1 lb Shrimp - $14.00" at bounding box center [390, 361] width 73 height 11
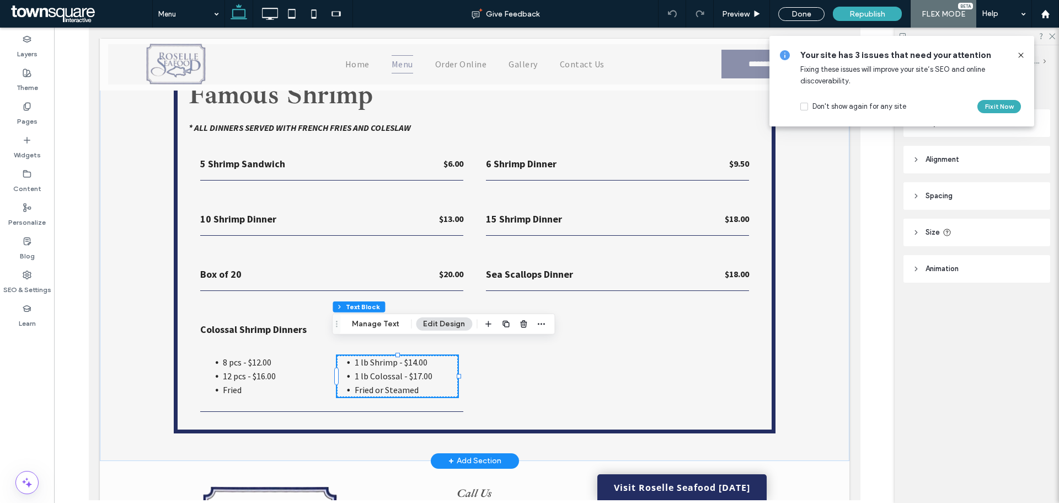
click at [410, 356] on span "1 lb Shrimp - $14.00" at bounding box center [390, 361] width 73 height 11
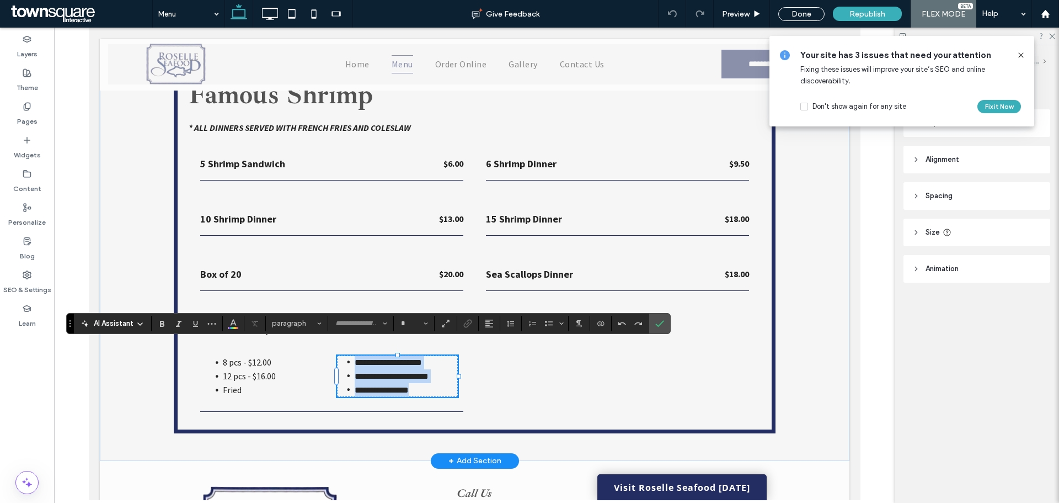
type input "**********"
type input "**"
click at [410, 358] on span "**********" at bounding box center [387, 362] width 67 height 8
click at [413, 372] on span "**********" at bounding box center [391, 376] width 74 height 8
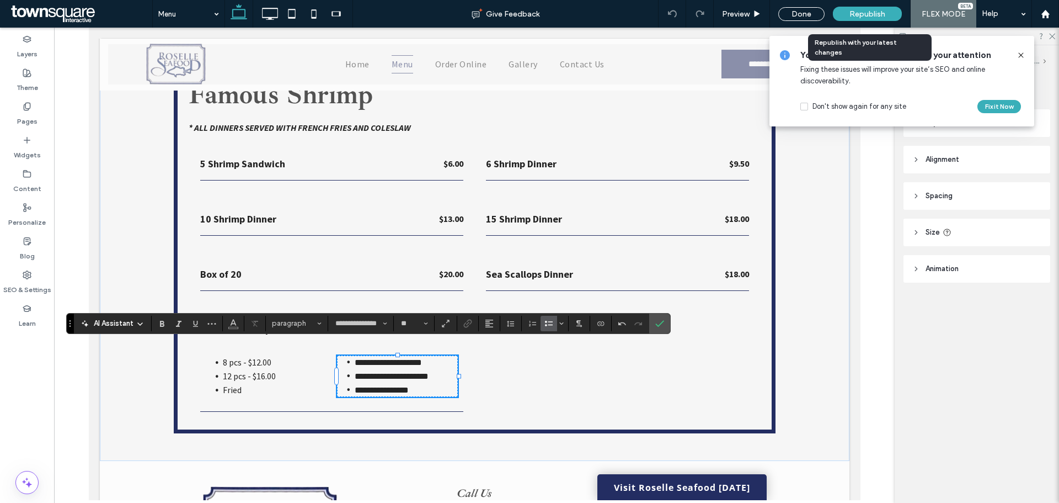
drag, startPoint x: 876, startPoint y: 15, endPoint x: 878, endPoint y: 20, distance: 5.9
click at [876, 14] on span "Republish" at bounding box center [868, 13] width 36 height 9
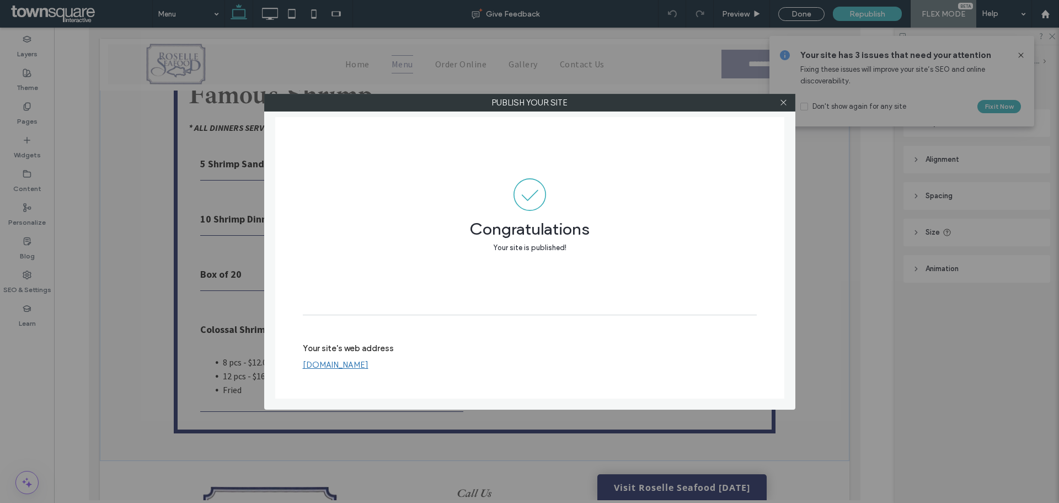
drag, startPoint x: 781, startPoint y: 105, endPoint x: 741, endPoint y: 157, distance: 64.9
click at [781, 105] on icon at bounding box center [784, 102] width 8 height 8
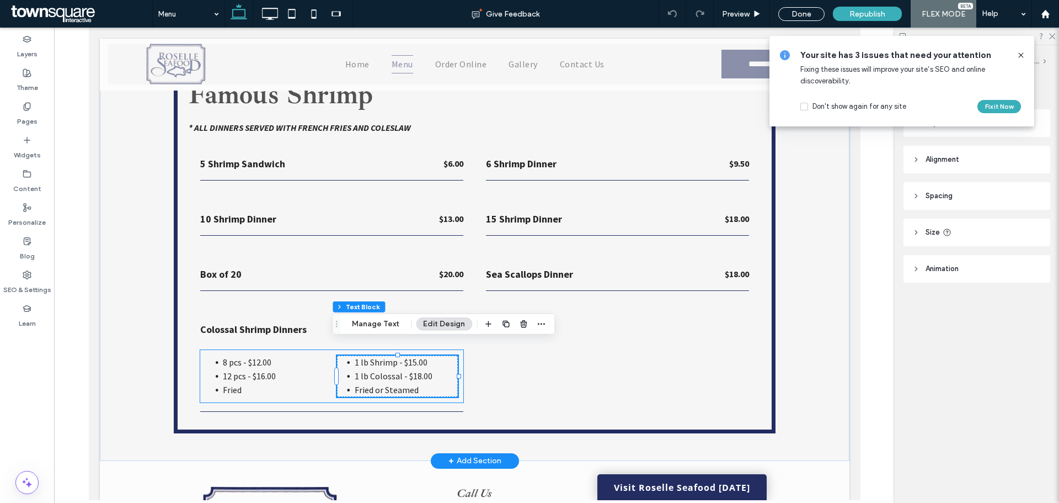
click at [410, 383] on li "Fried or Steamed" at bounding box center [405, 390] width 103 height 14
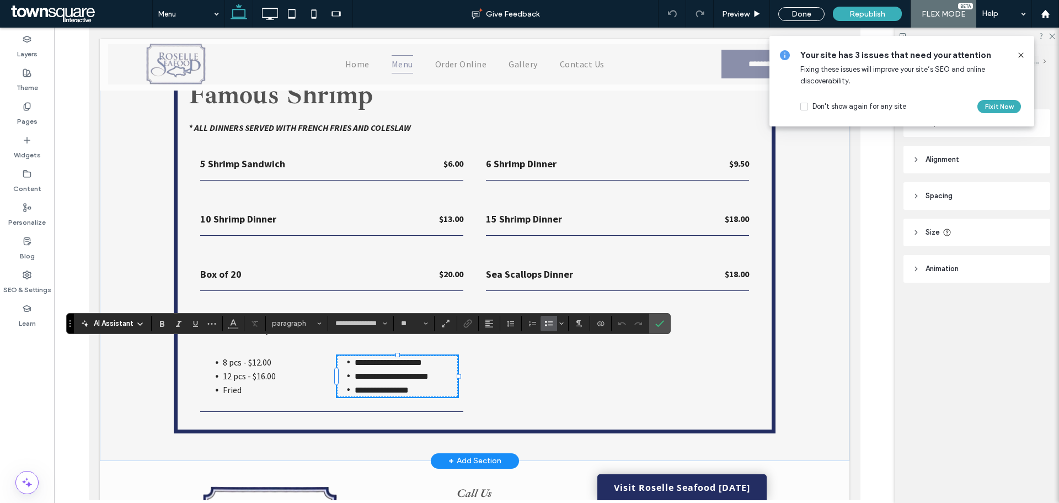
click at [419, 383] on li "**********" at bounding box center [405, 390] width 103 height 14
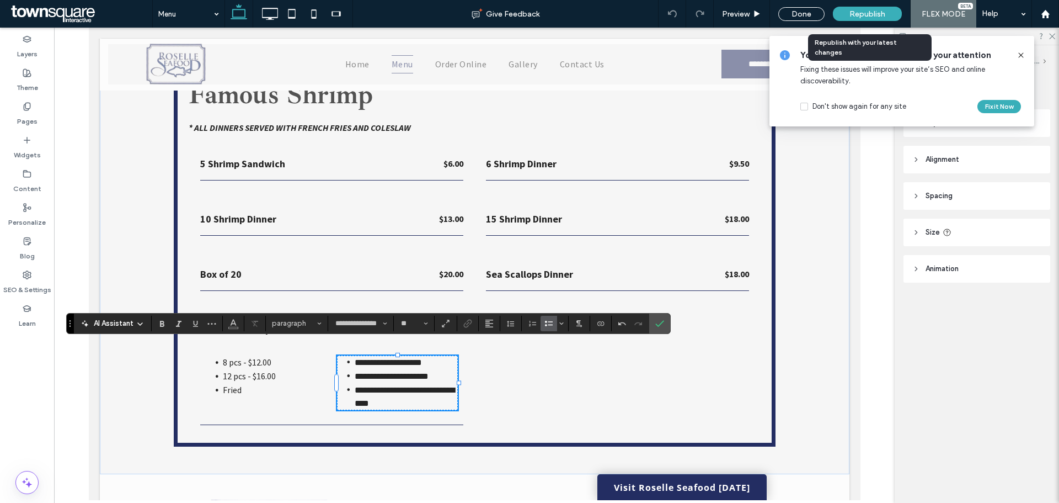
click at [860, 13] on span "Republish" at bounding box center [868, 13] width 36 height 9
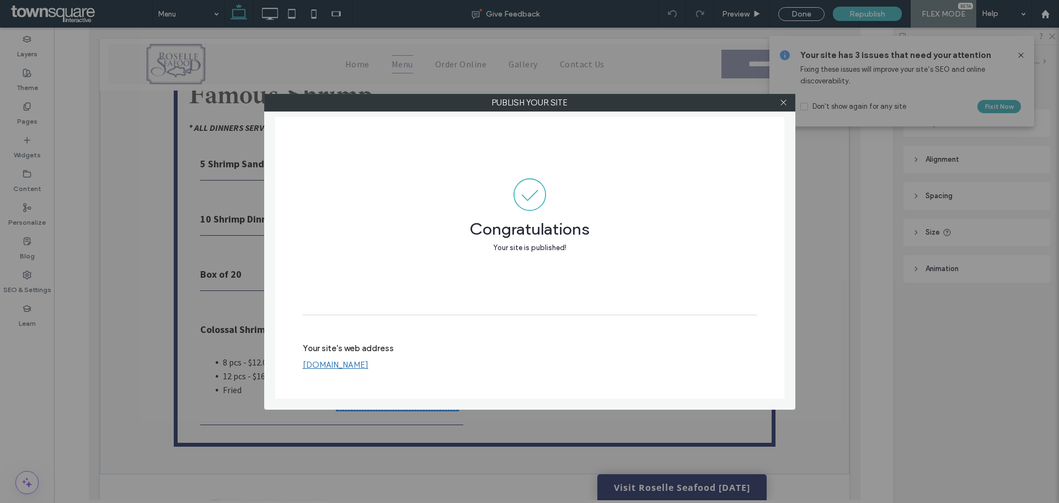
drag, startPoint x: 788, startPoint y: 105, endPoint x: 782, endPoint y: 109, distance: 6.9
click at [786, 105] on div at bounding box center [784, 102] width 17 height 17
click at [787, 102] on icon at bounding box center [784, 102] width 8 height 8
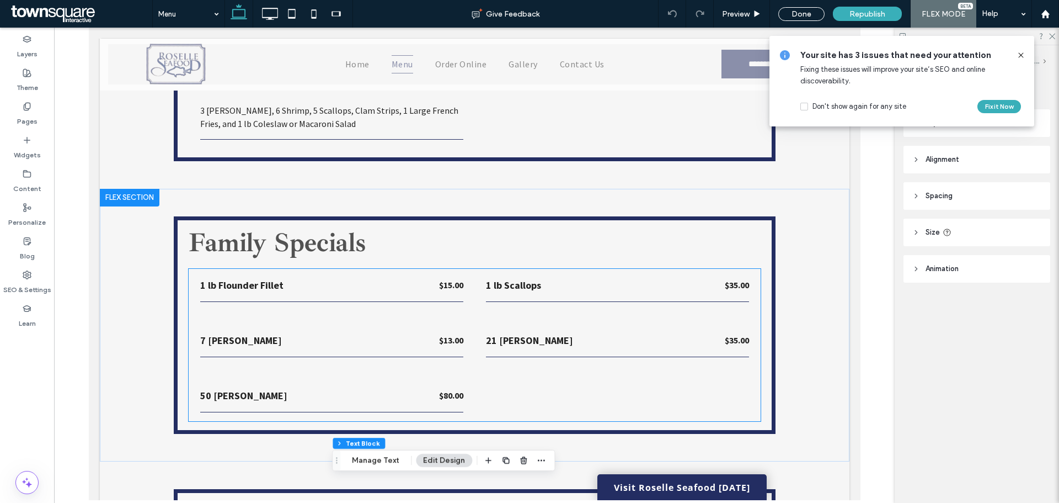
scroll to position [1164, 0]
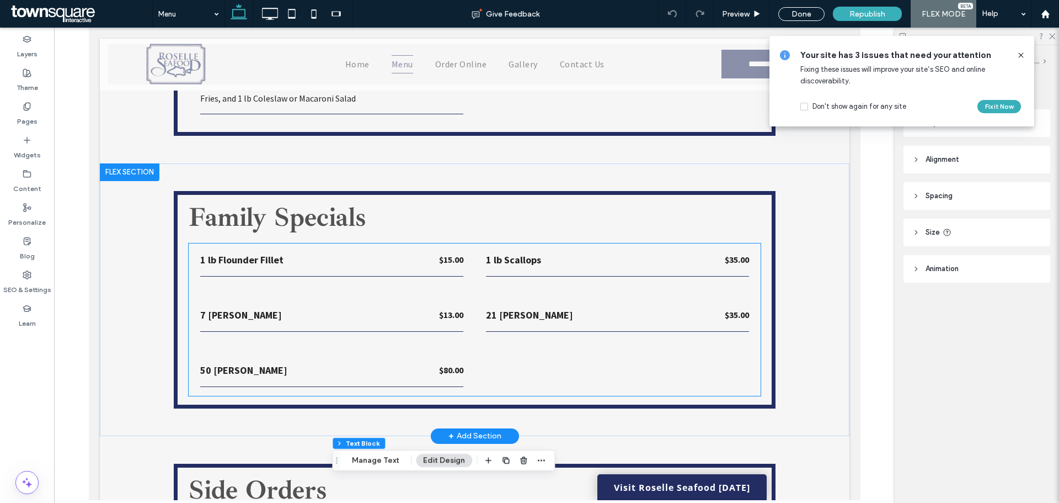
click at [450, 263] on strong "$15.00" at bounding box center [451, 259] width 24 height 11
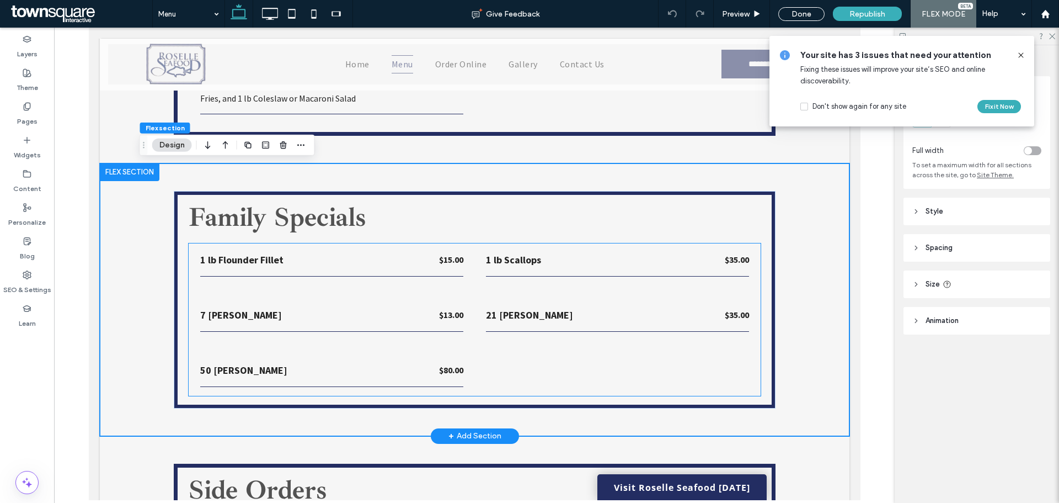
click at [448, 266] on p "$15.00" at bounding box center [451, 259] width 24 height 13
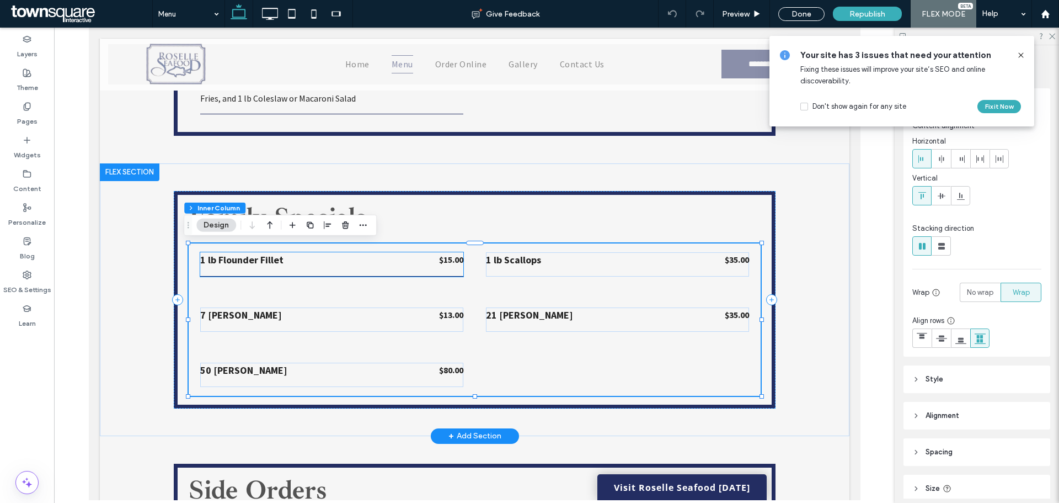
click at [445, 262] on strong "$15.00" at bounding box center [451, 259] width 24 height 11
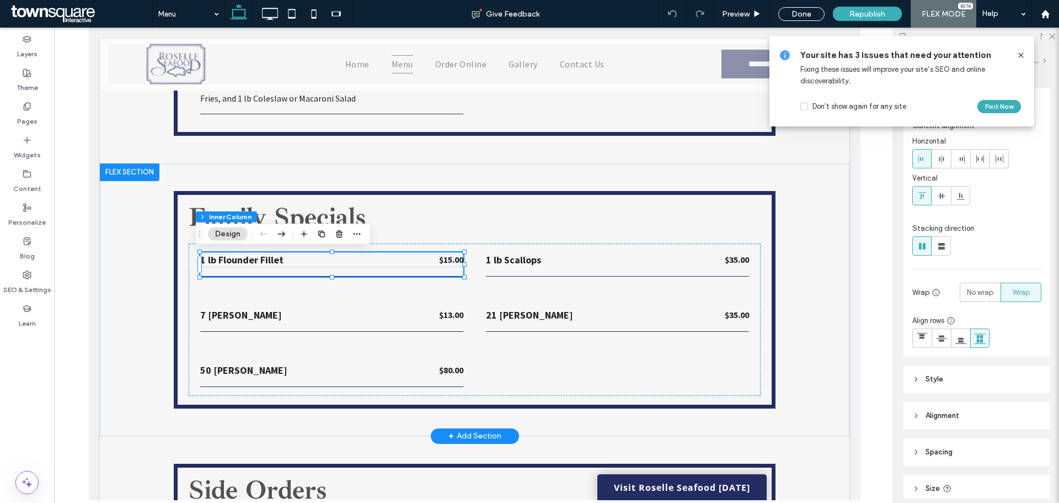
click at [445, 260] on strong "$15.00" at bounding box center [451, 259] width 24 height 11
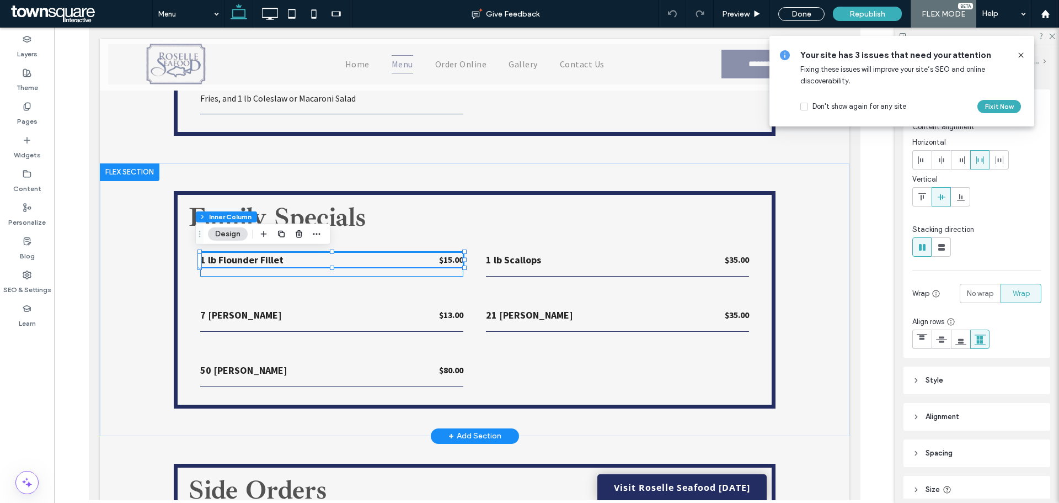
click at [445, 259] on strong "$15.00" at bounding box center [451, 259] width 24 height 11
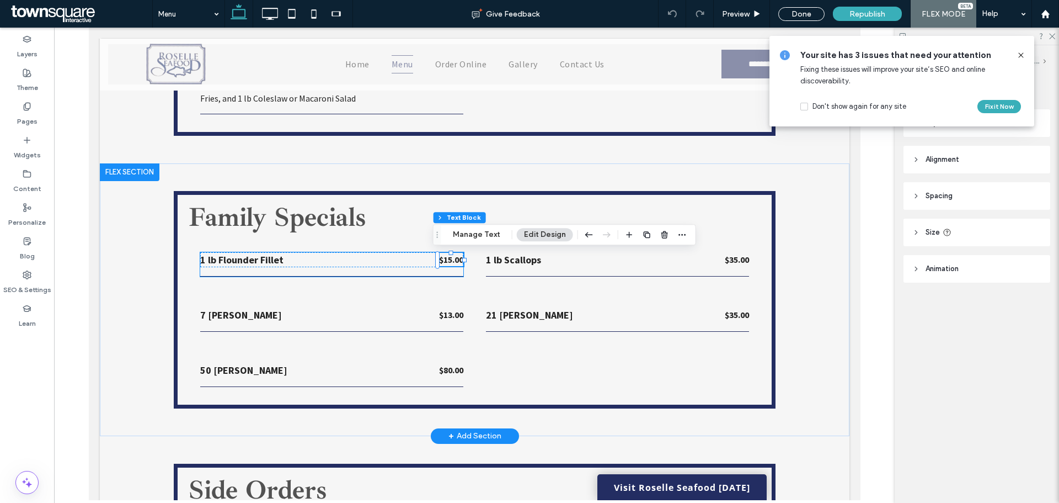
click at [445, 259] on strong "$15.00" at bounding box center [451, 259] width 24 height 11
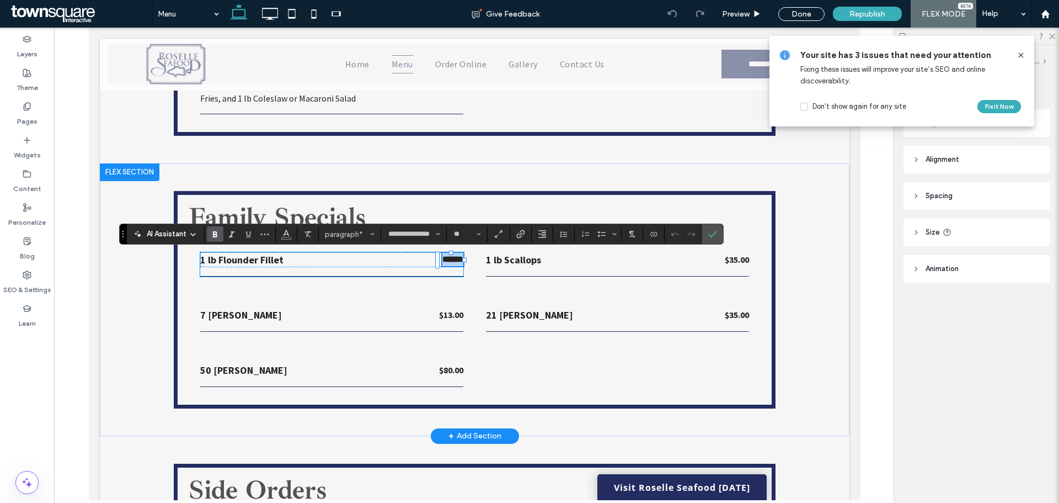
click at [446, 259] on strong "******" at bounding box center [452, 259] width 21 height 8
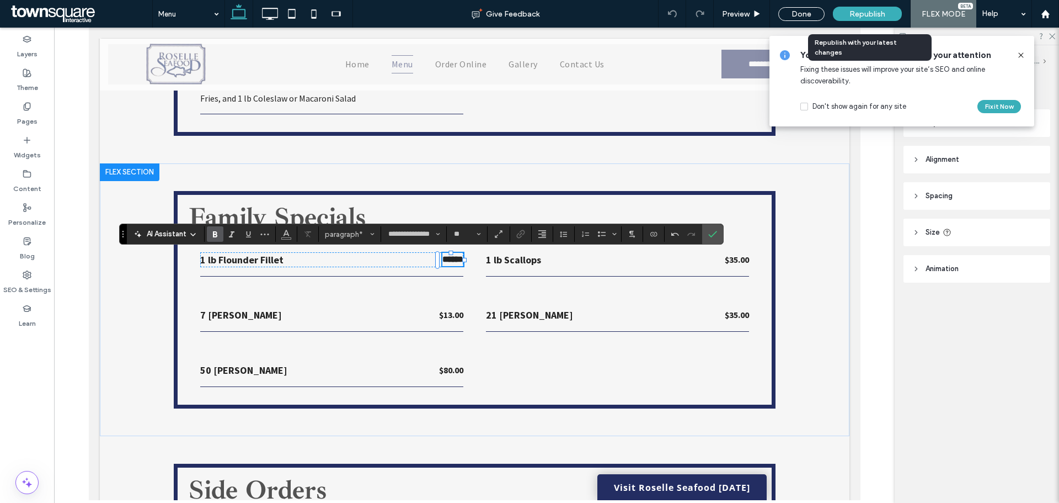
click at [860, 18] on span "Republish" at bounding box center [868, 13] width 36 height 9
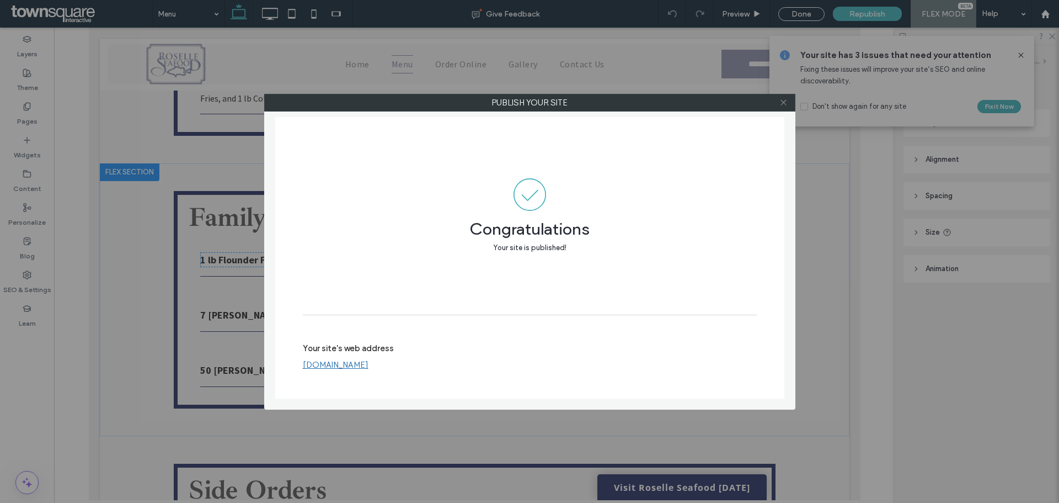
click at [783, 104] on icon at bounding box center [784, 102] width 8 height 8
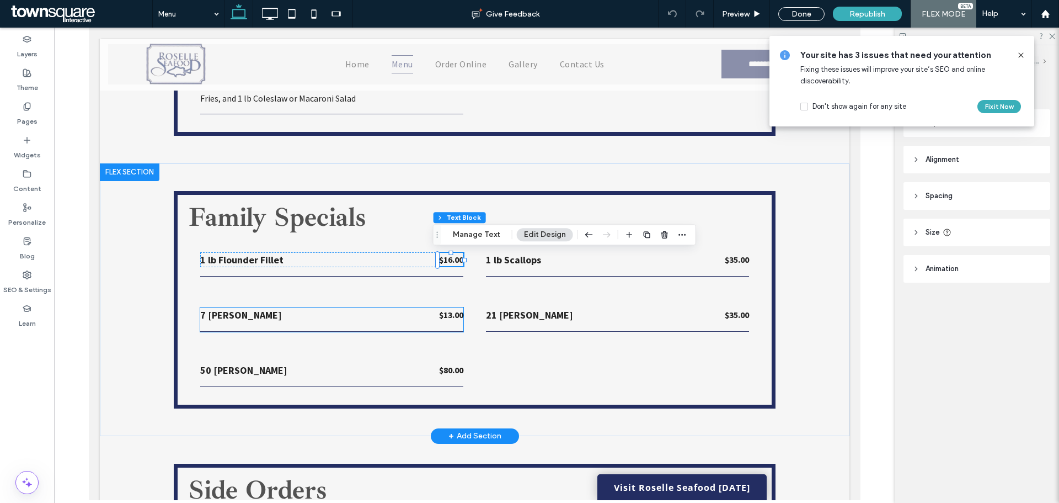
click at [447, 317] on strong "$13.00" at bounding box center [451, 314] width 24 height 11
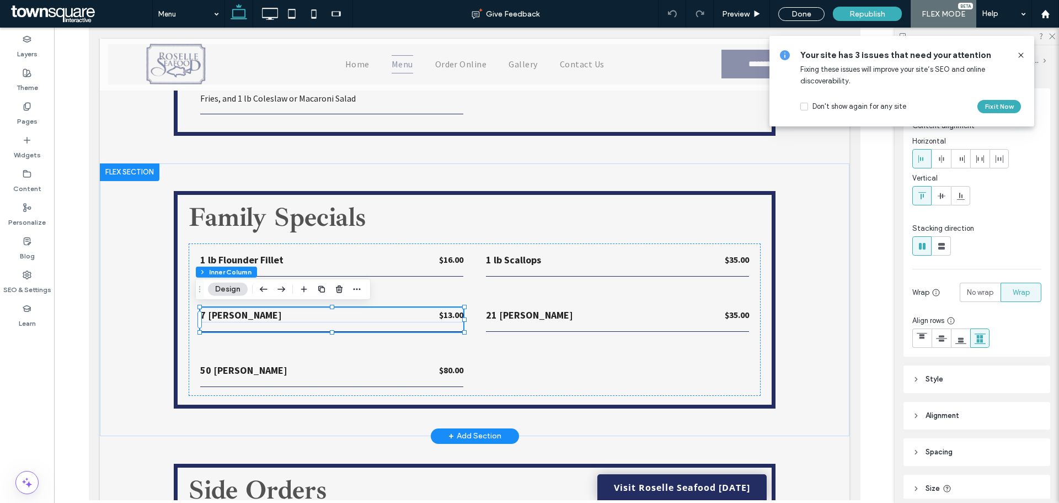
click at [445, 314] on strong "$13.00" at bounding box center [451, 314] width 24 height 11
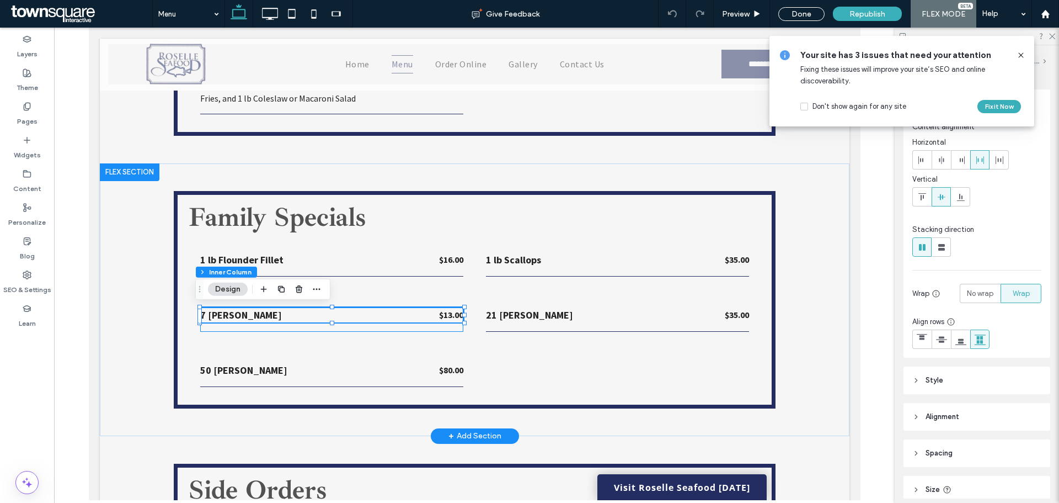
click at [446, 313] on strong "$13.00" at bounding box center [451, 314] width 24 height 11
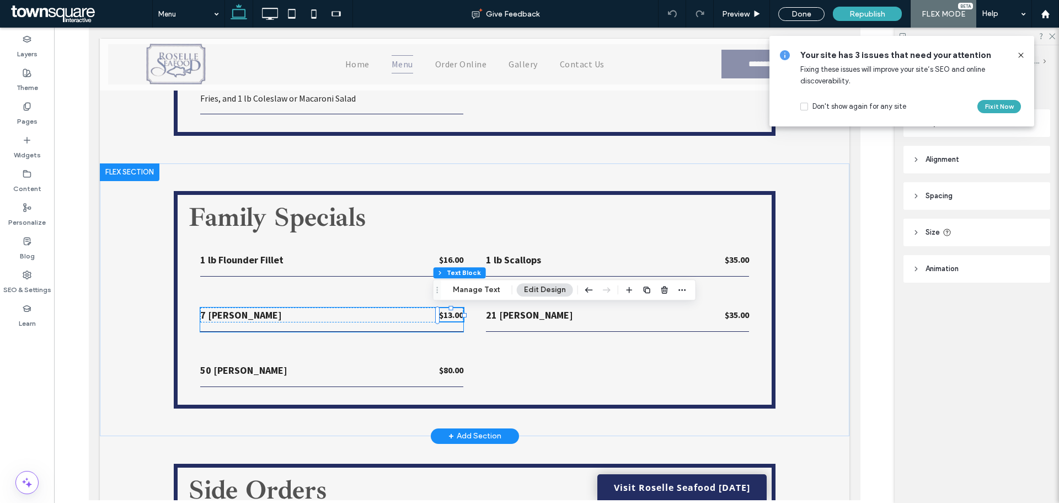
click at [447, 315] on strong "$13.00" at bounding box center [451, 314] width 24 height 11
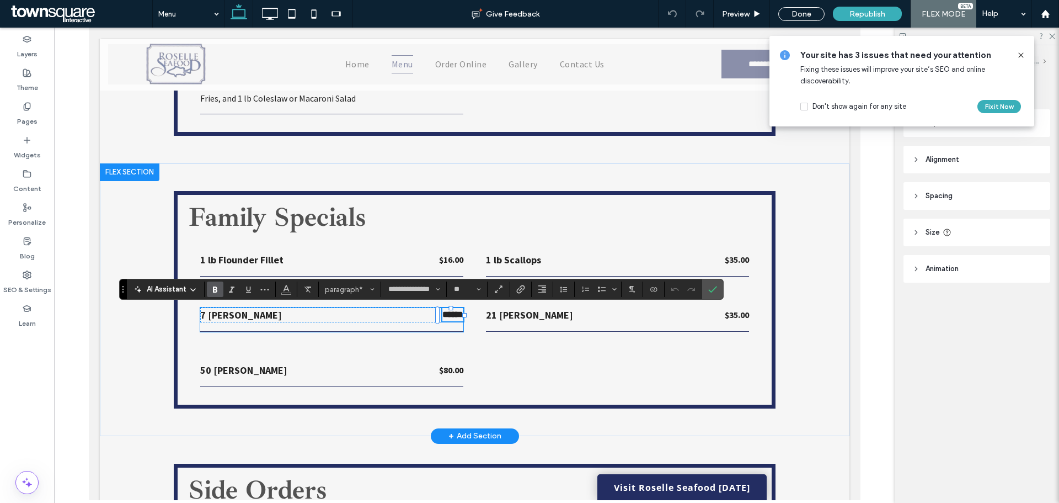
click at [445, 313] on strong "******" at bounding box center [452, 314] width 21 height 8
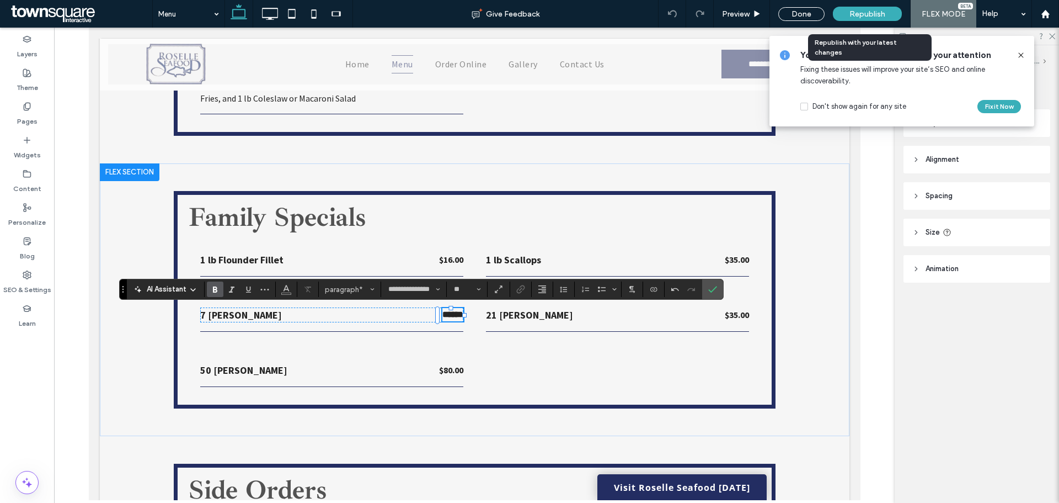
click at [858, 5] on div "Republish" at bounding box center [867, 14] width 69 height 28
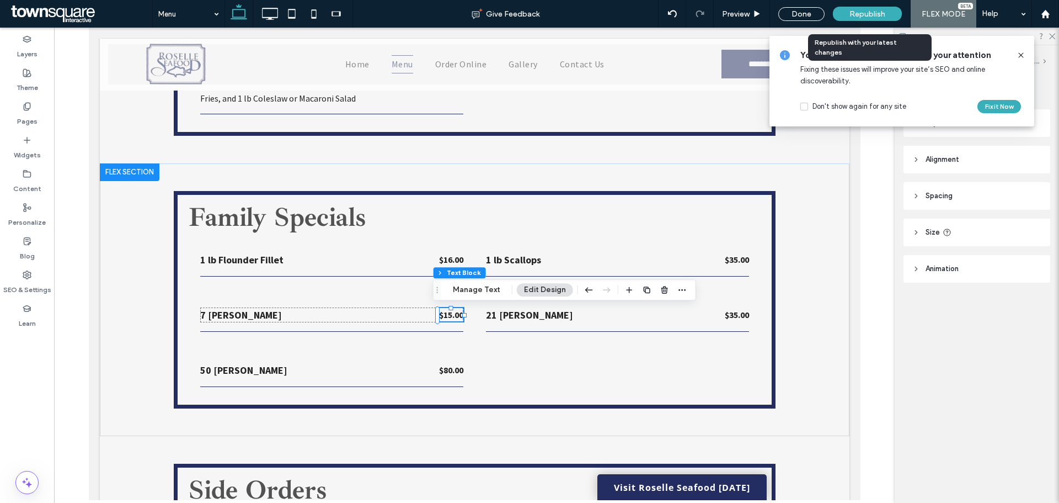
click at [860, 9] on span "Republish" at bounding box center [868, 13] width 36 height 9
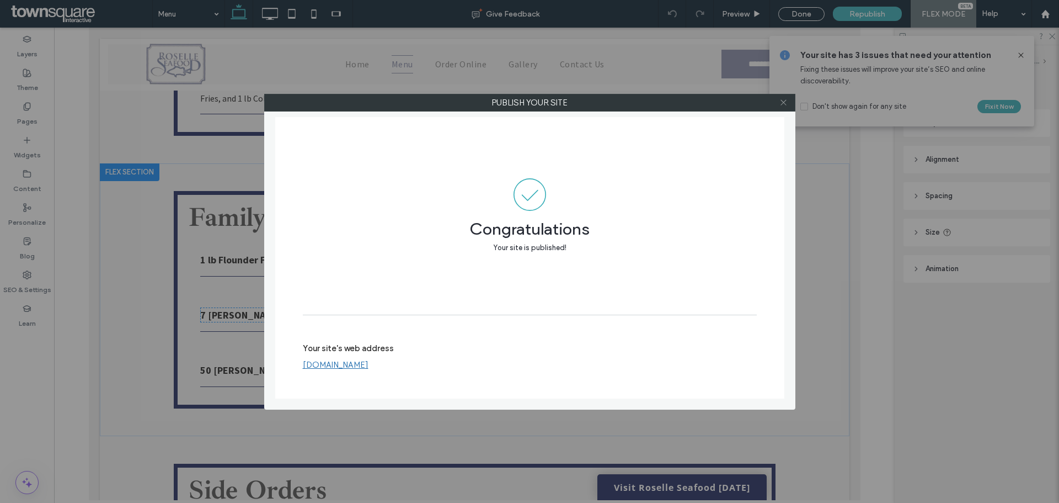
click at [786, 104] on use at bounding box center [784, 103] width 6 height 6
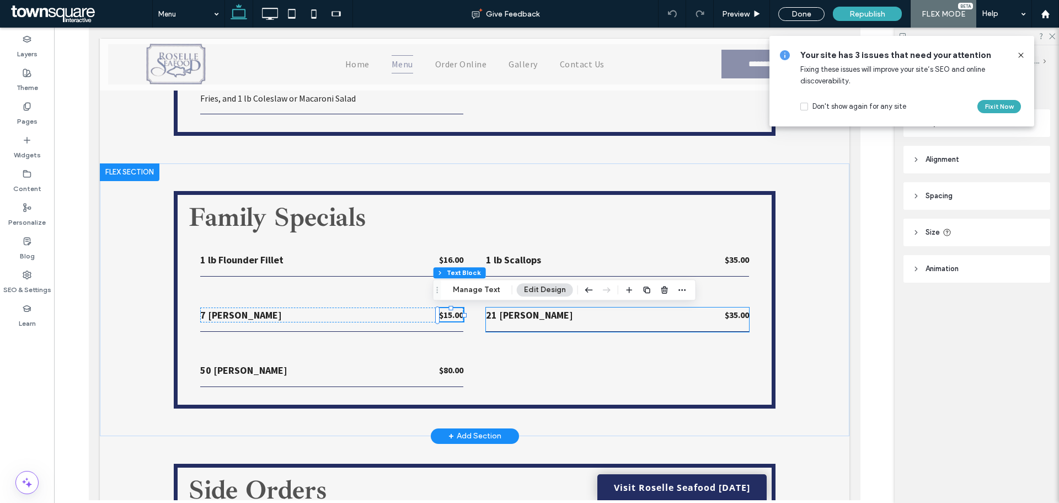
click at [732, 323] on div "21 Whiting $35.00" at bounding box center [617, 319] width 263 height 24
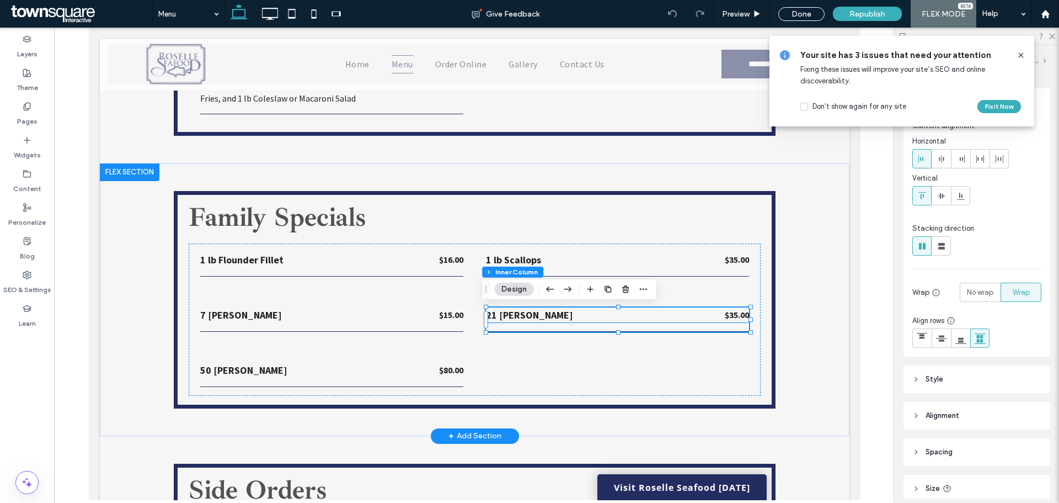
click at [732, 319] on strong "$35.00" at bounding box center [736, 314] width 24 height 11
click at [732, 315] on strong "$35.00" at bounding box center [736, 314] width 24 height 11
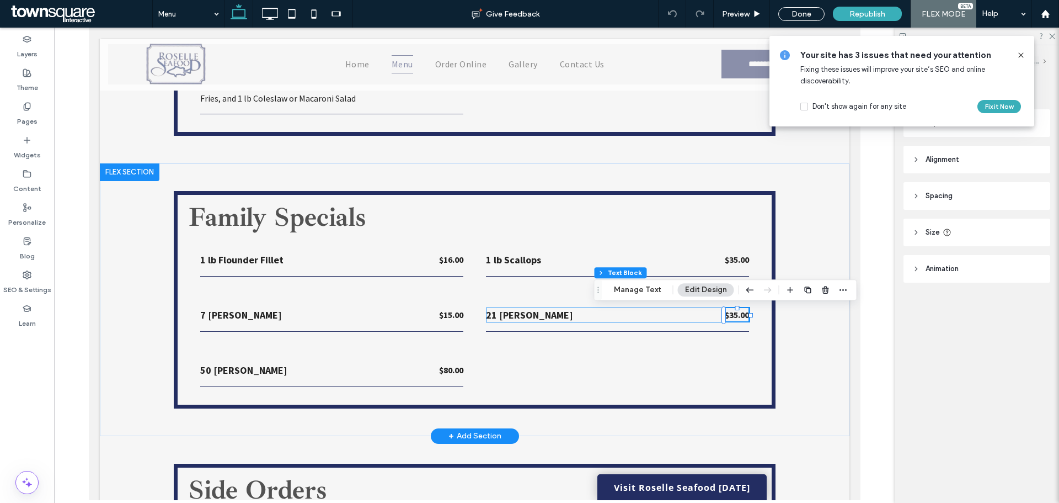
click at [732, 315] on strong "$35.00" at bounding box center [736, 314] width 24 height 11
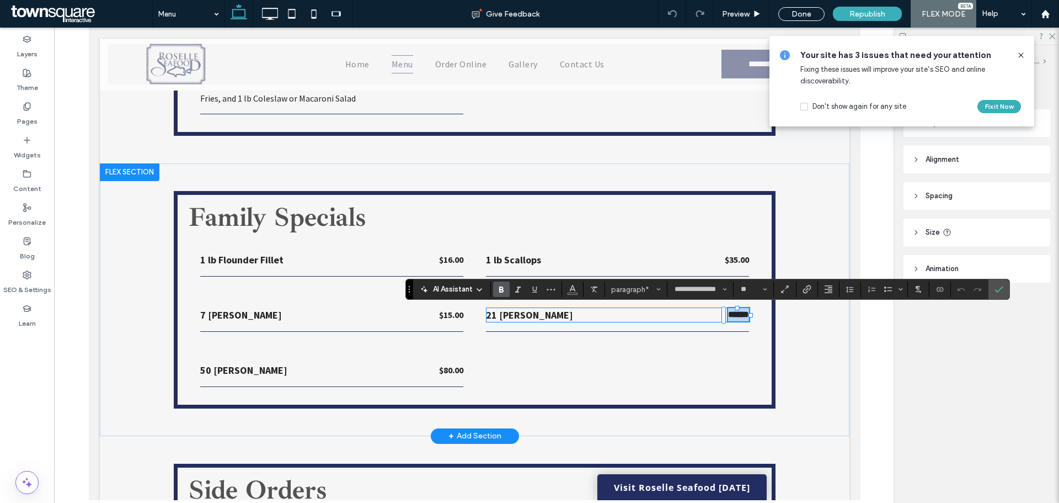
click at [732, 315] on strong "******" at bounding box center [738, 314] width 21 height 8
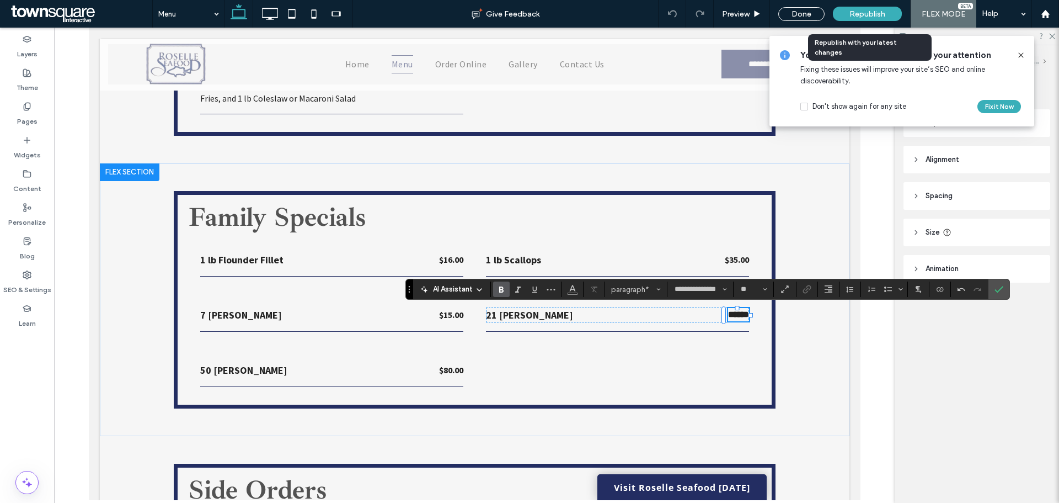
click at [865, 15] on span "Republish" at bounding box center [868, 13] width 36 height 9
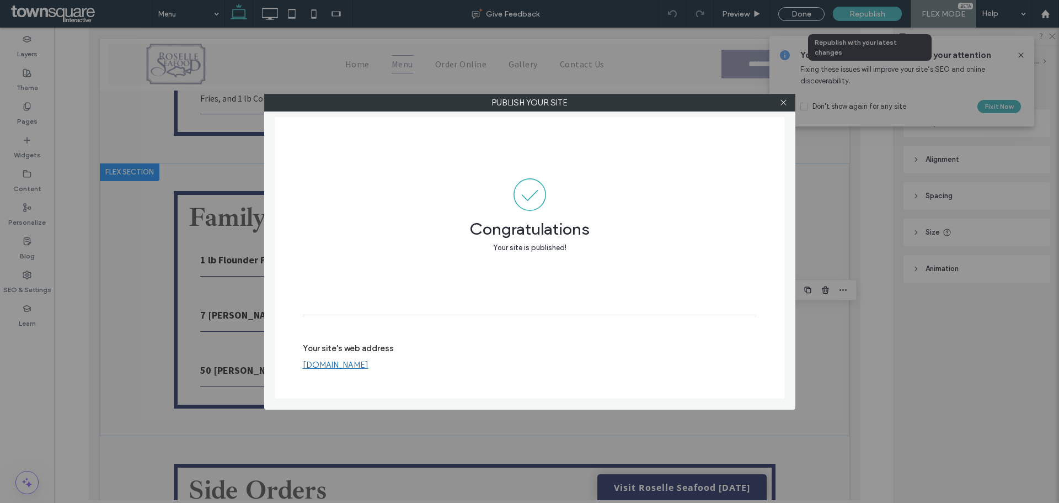
click at [778, 106] on div at bounding box center [784, 102] width 17 height 17
click at [787, 95] on span at bounding box center [784, 102] width 8 height 17
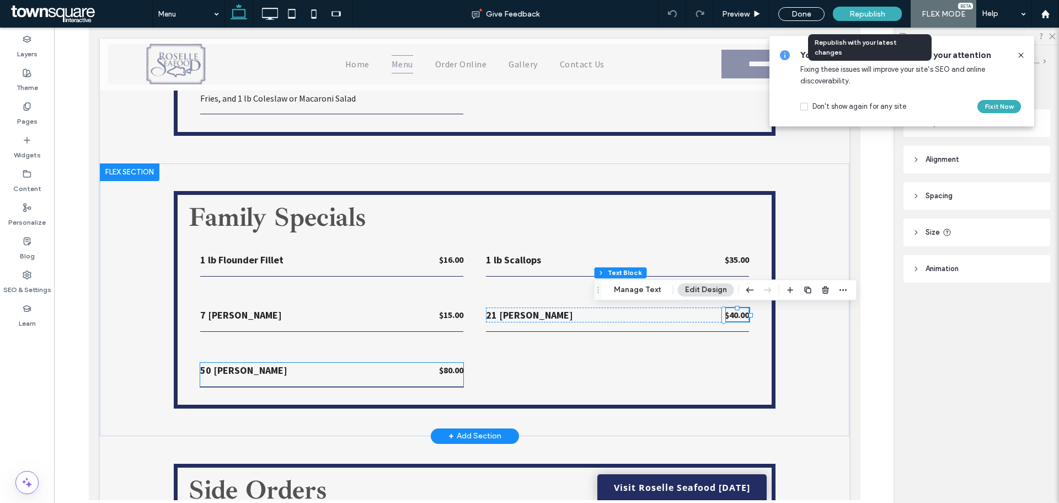
click at [442, 377] on div "50 Whiting $80.00" at bounding box center [331, 374] width 263 height 24
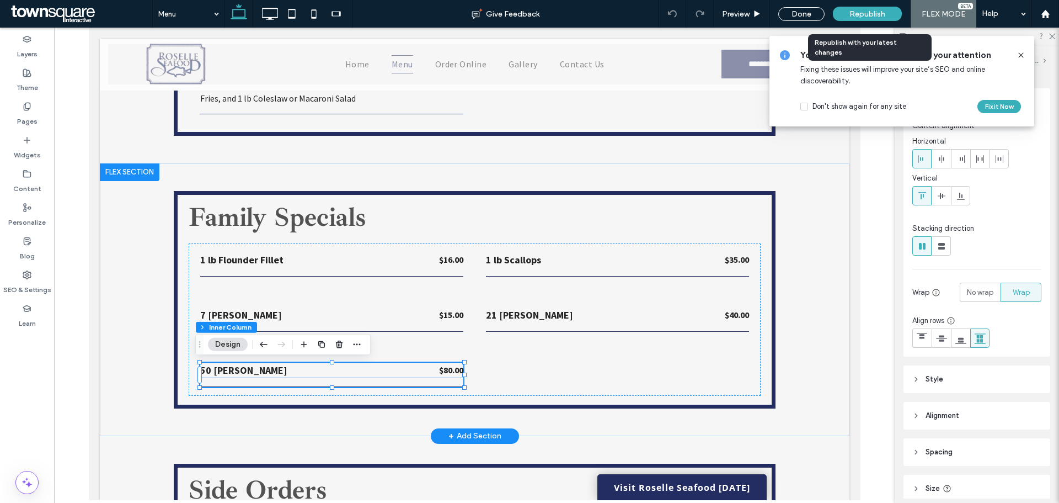
click at [445, 375] on strong "$80.00" at bounding box center [451, 369] width 24 height 11
click at [446, 372] on strong "$80.00" at bounding box center [451, 369] width 24 height 11
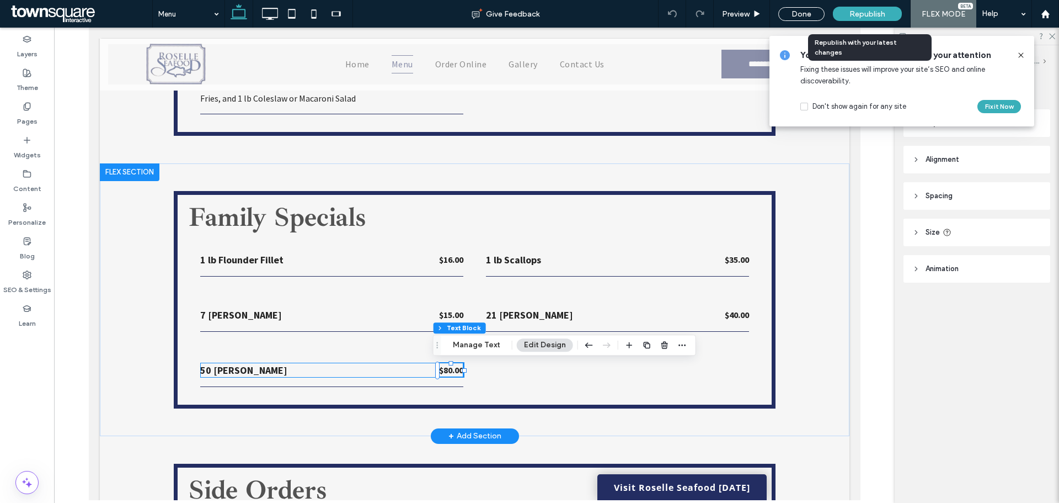
click at [446, 371] on strong "$80.00" at bounding box center [451, 369] width 24 height 11
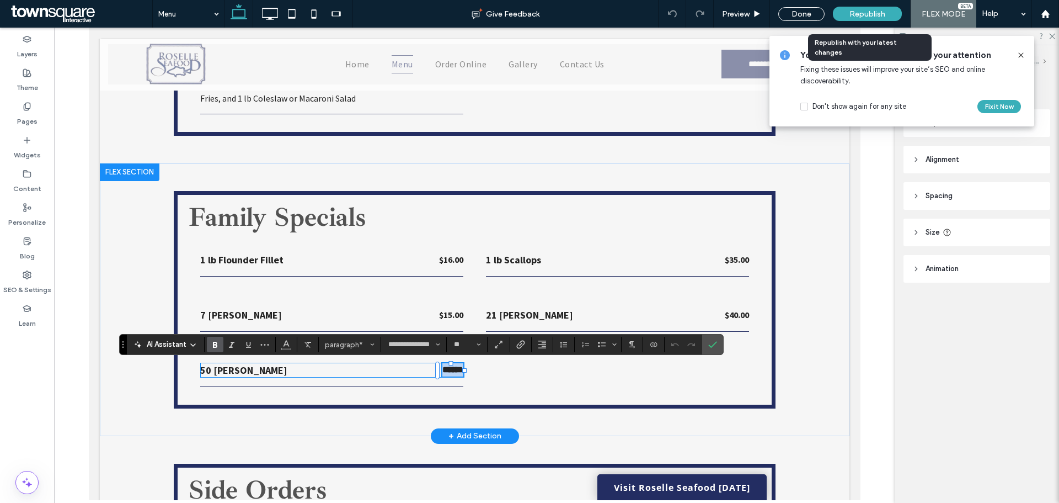
click at [446, 371] on strong "******" at bounding box center [452, 369] width 21 height 8
click at [888, 7] on div "Republish" at bounding box center [867, 14] width 69 height 14
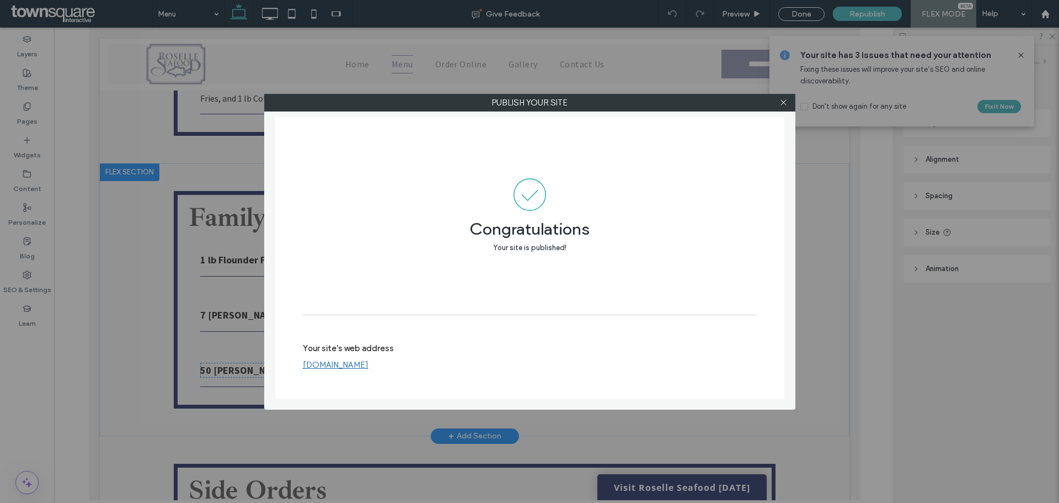
click at [788, 103] on div at bounding box center [784, 102] width 17 height 17
click at [789, 102] on div at bounding box center [784, 102] width 17 height 17
click at [786, 103] on icon at bounding box center [784, 102] width 8 height 8
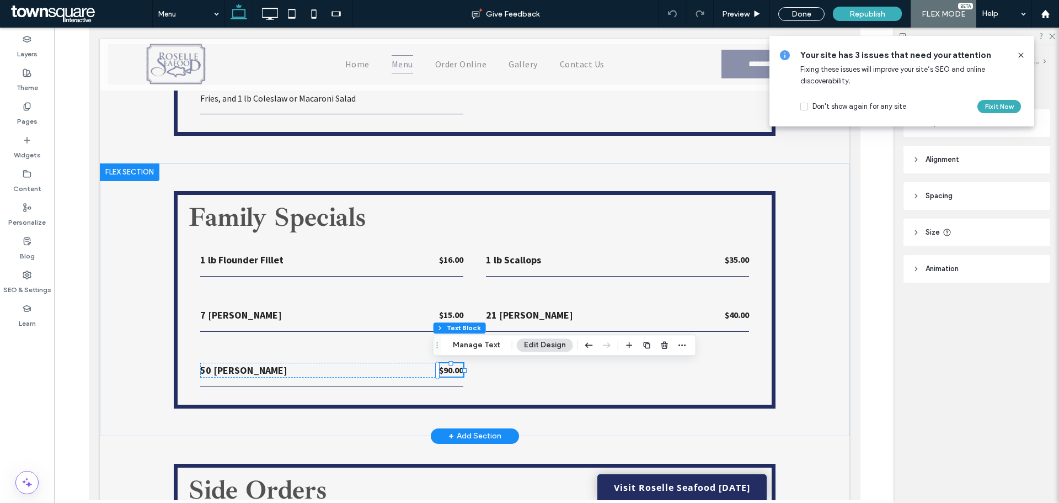
click at [1020, 54] on icon at bounding box center [1021, 55] width 9 height 9
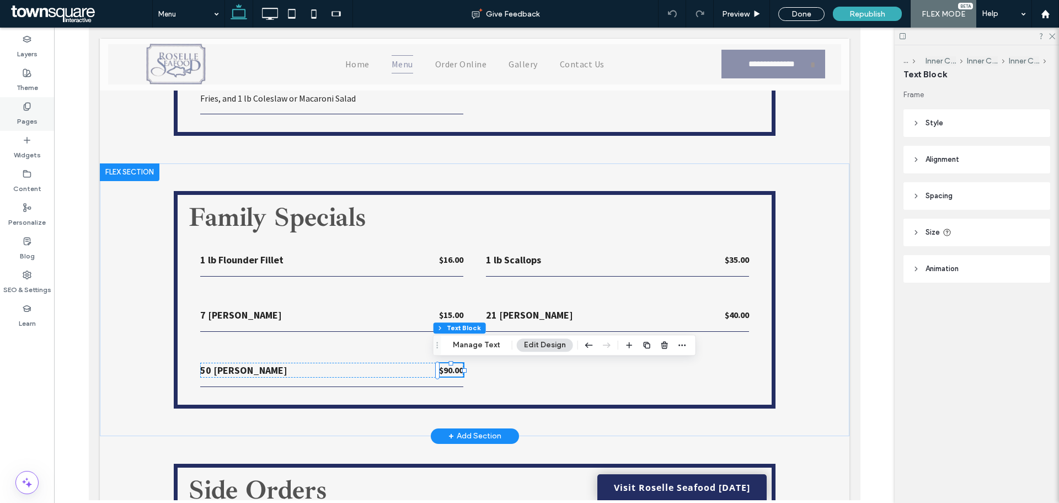
click at [27, 107] on icon at bounding box center [27, 106] width 9 height 9
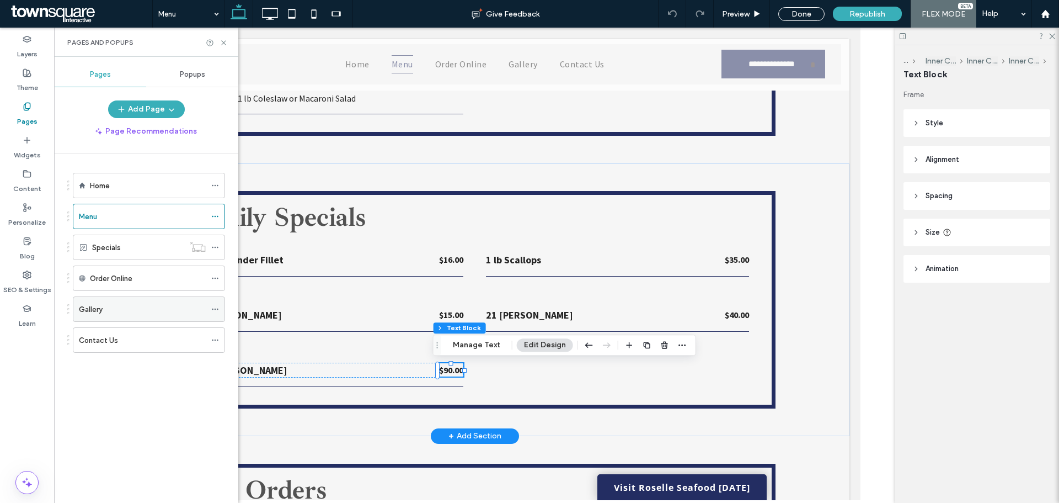
click at [95, 307] on label "Gallery" at bounding box center [91, 309] width 24 height 19
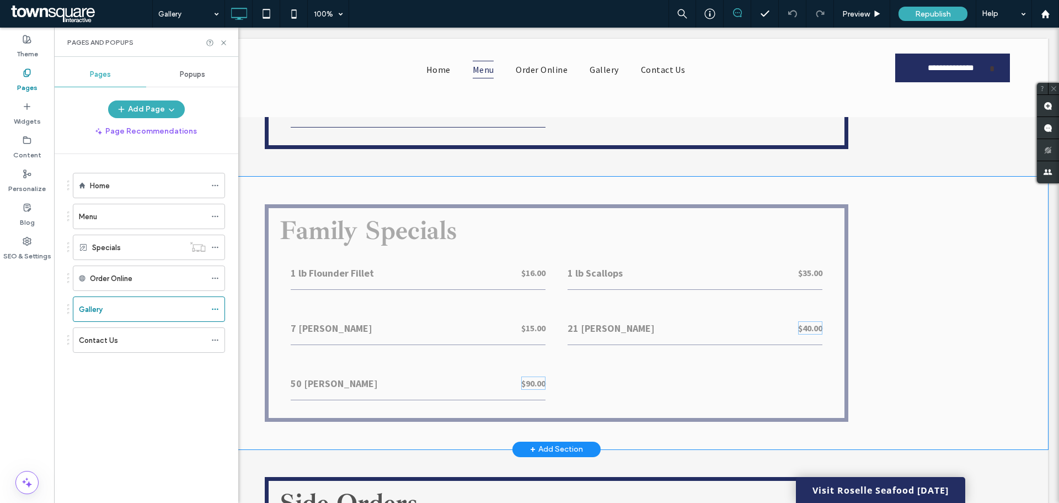
click at [115, 307] on div at bounding box center [529, 251] width 1059 height 503
click at [228, 45] on div "Pages and Popups" at bounding box center [146, 42] width 184 height 29
click at [225, 43] on use at bounding box center [223, 42] width 4 height 4
